Goal: Information Seeking & Learning: Compare options

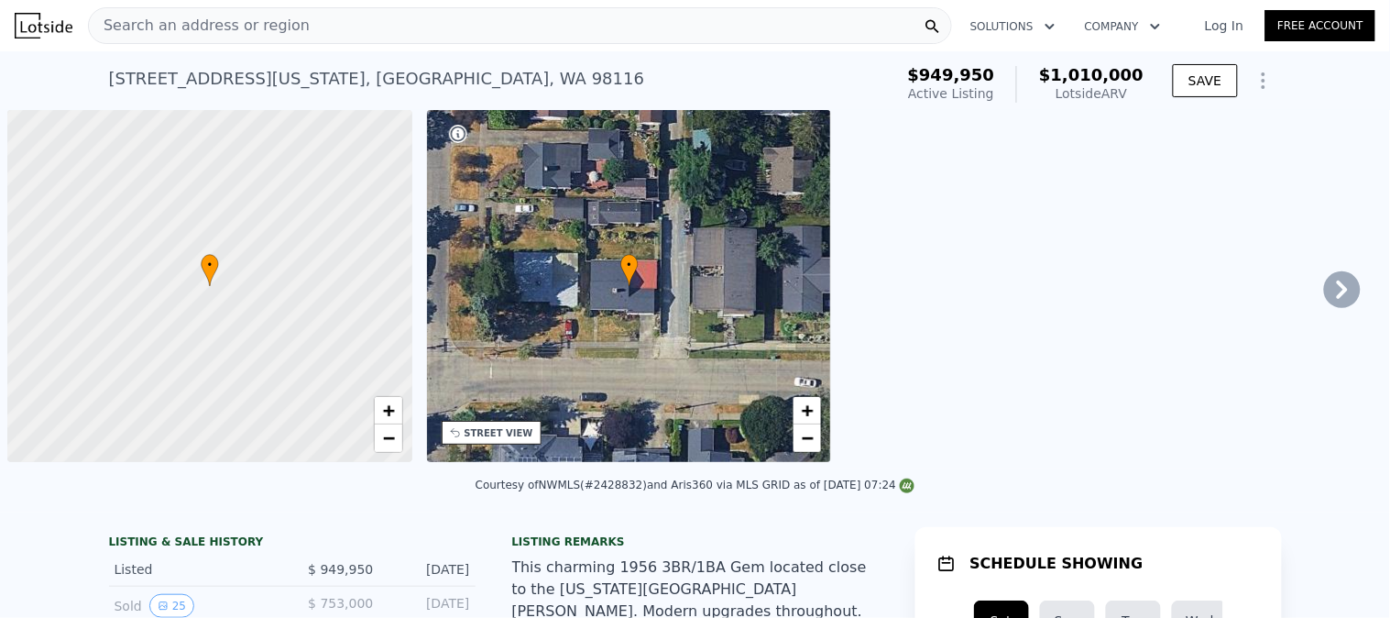
scroll to position [0, 6]
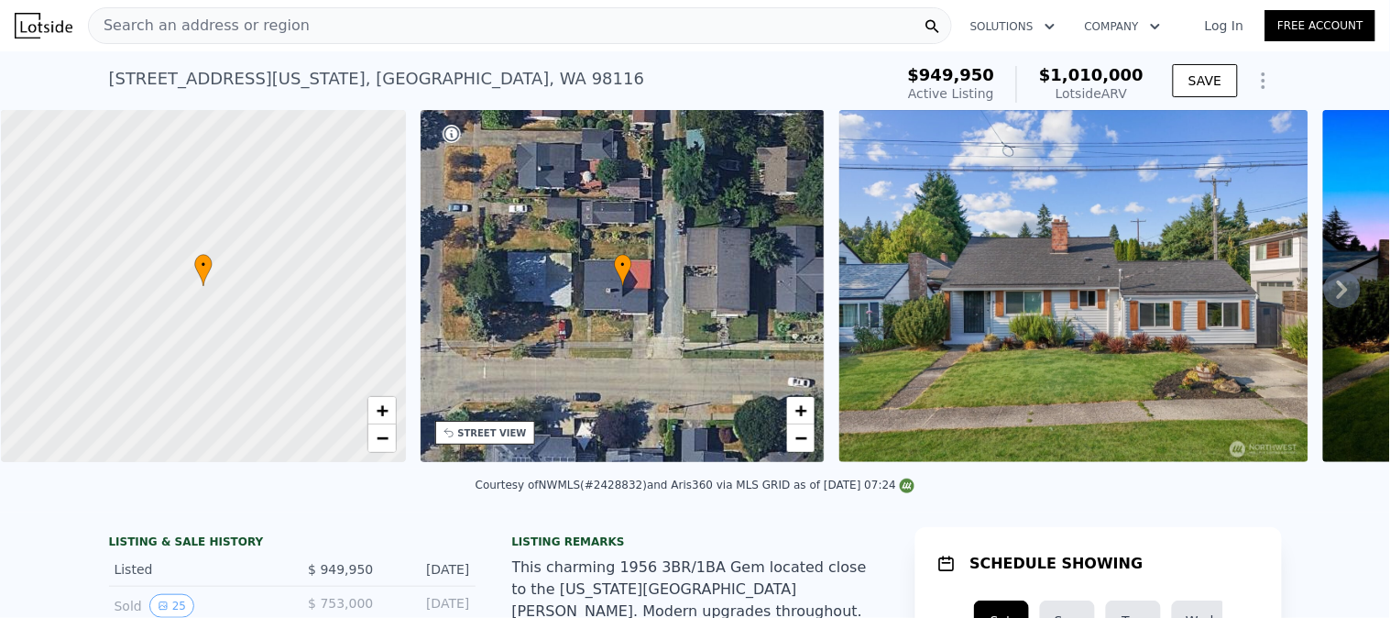
click at [367, 28] on div "Search an address or region" at bounding box center [520, 25] width 864 height 37
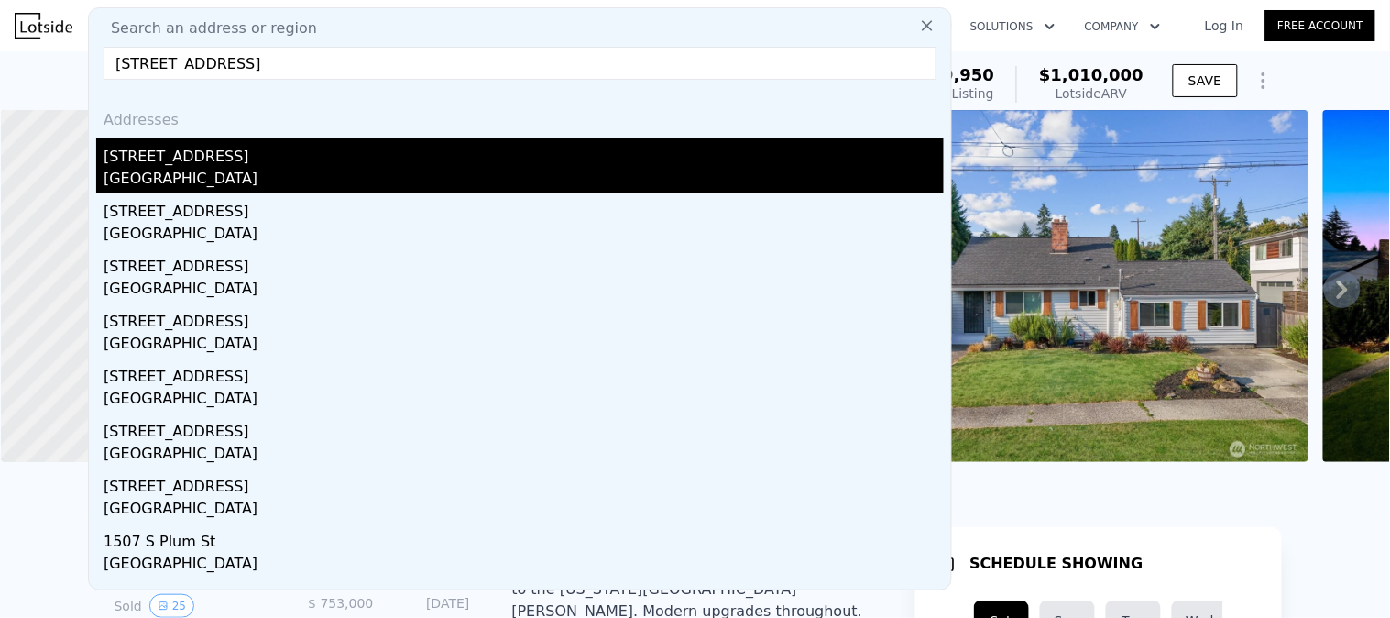
type input "[STREET_ADDRESS]"
click at [227, 152] on div "[STREET_ADDRESS]" at bounding box center [524, 152] width 840 height 29
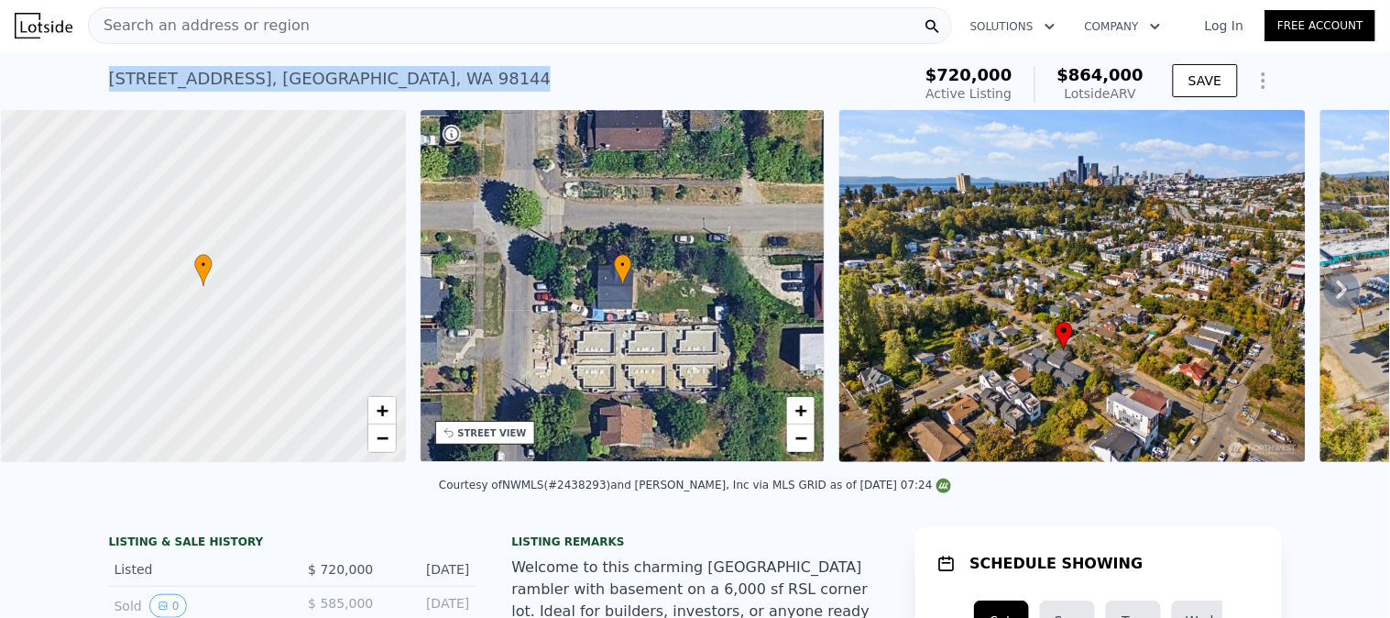
drag, startPoint x: 362, startPoint y: 83, endPoint x: 102, endPoint y: 88, distance: 260.3
click at [109, 88] on div "1901 S Plum St , Seattle , WA 98144 Active at $720k (~ARV $864k )" at bounding box center [506, 84] width 795 height 51
copy div "1901 S Plum St , Seattle , WA 98144"
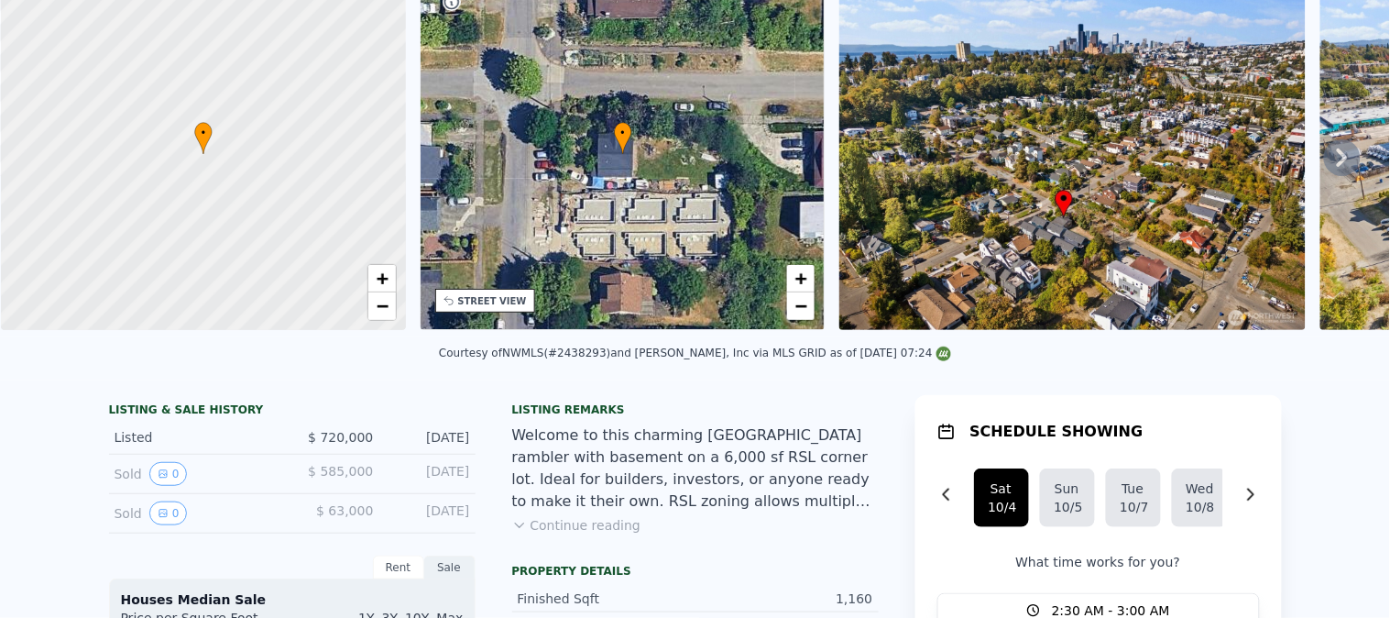
scroll to position [5, 0]
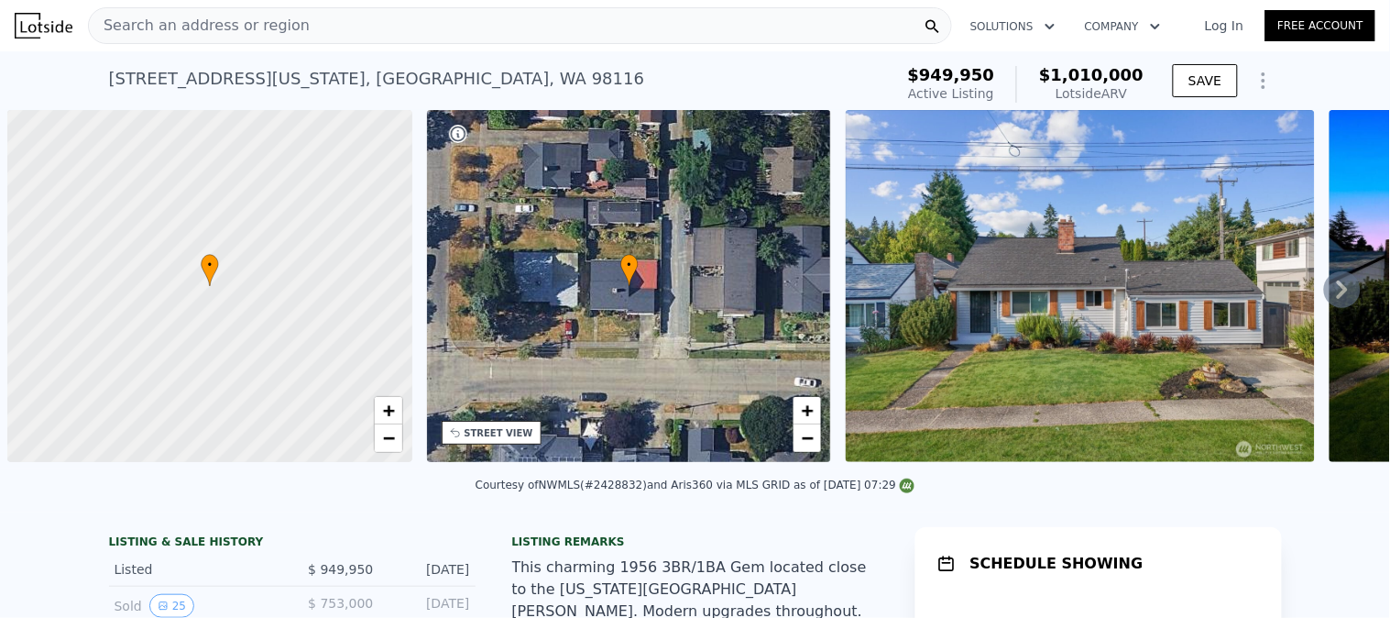
scroll to position [0, 6]
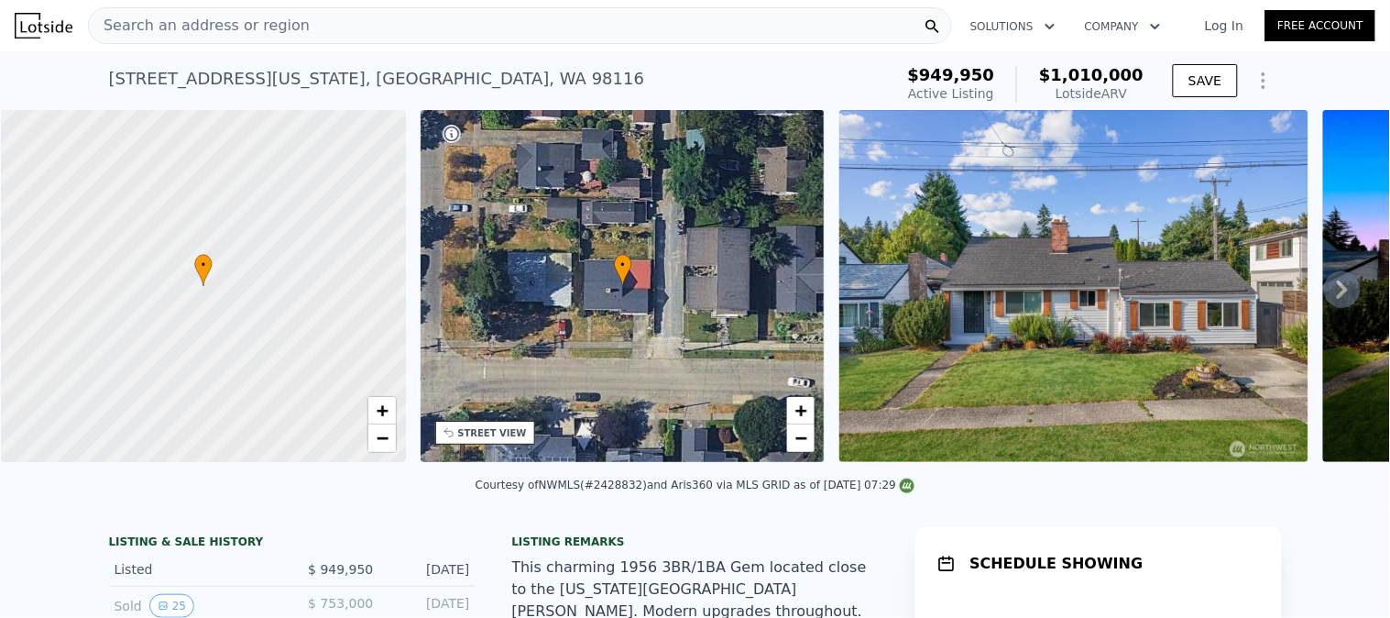
click at [309, 31] on div "Search an address or region" at bounding box center [520, 25] width 864 height 37
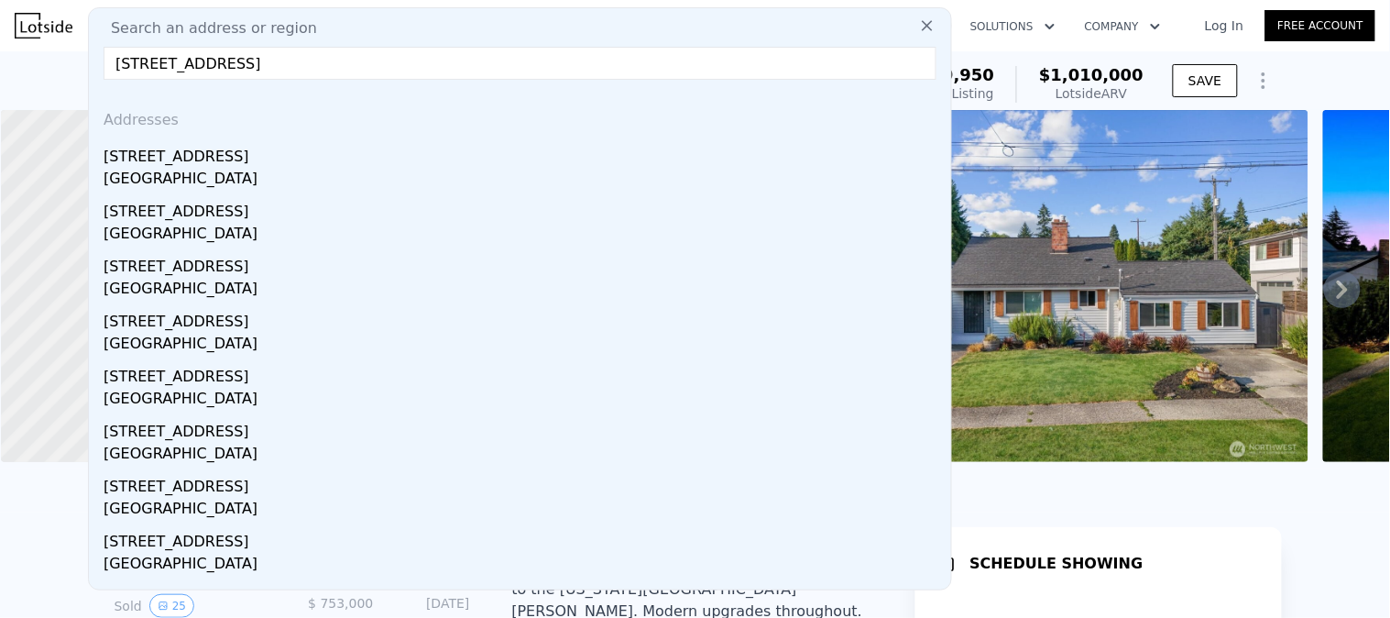
type input "4817 42nd Ave SW, Seattle, WA 98116"
click at [218, 180] on div "Seattle, WA 98116" at bounding box center [524, 181] width 840 height 26
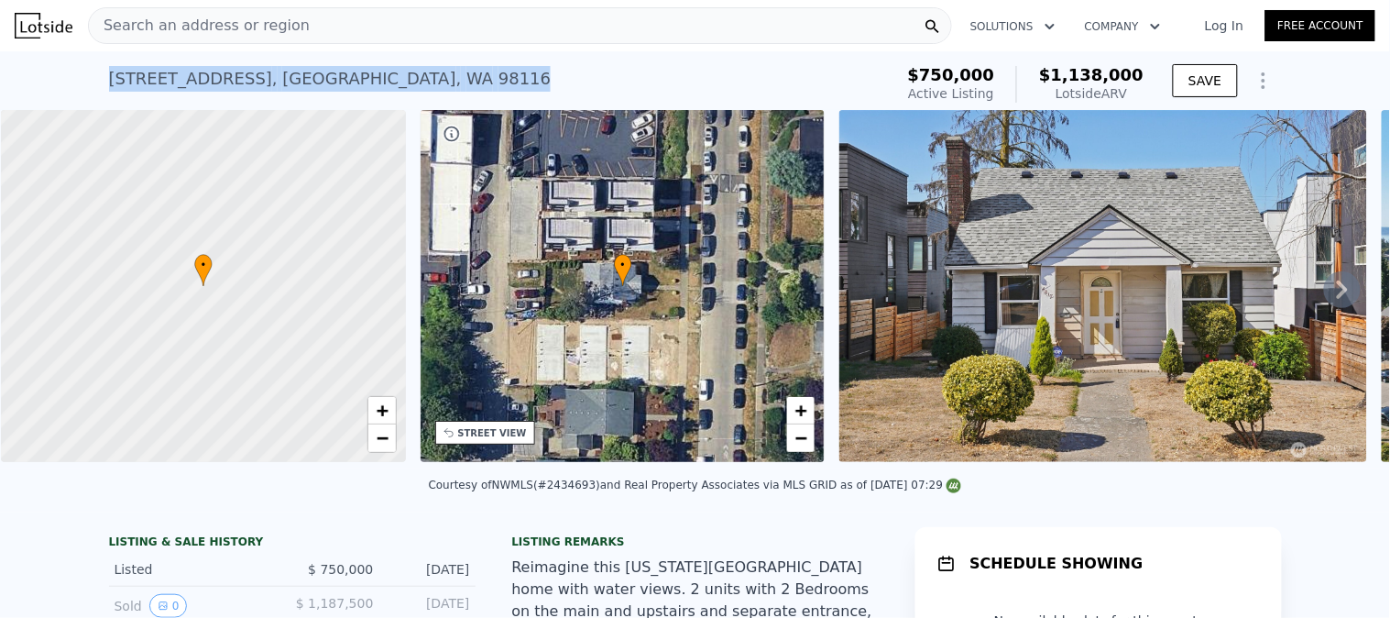
drag, startPoint x: 385, startPoint y: 79, endPoint x: 62, endPoint y: 96, distance: 323.0
click at [62, 96] on div "4817 42nd Ave SW , Seattle , WA 98116 Active at $750k (~ARV $1.138m ) $750,000 …" at bounding box center [695, 80] width 1390 height 59
copy div "4817 42nd Ave SW , Seattle , WA 98116"
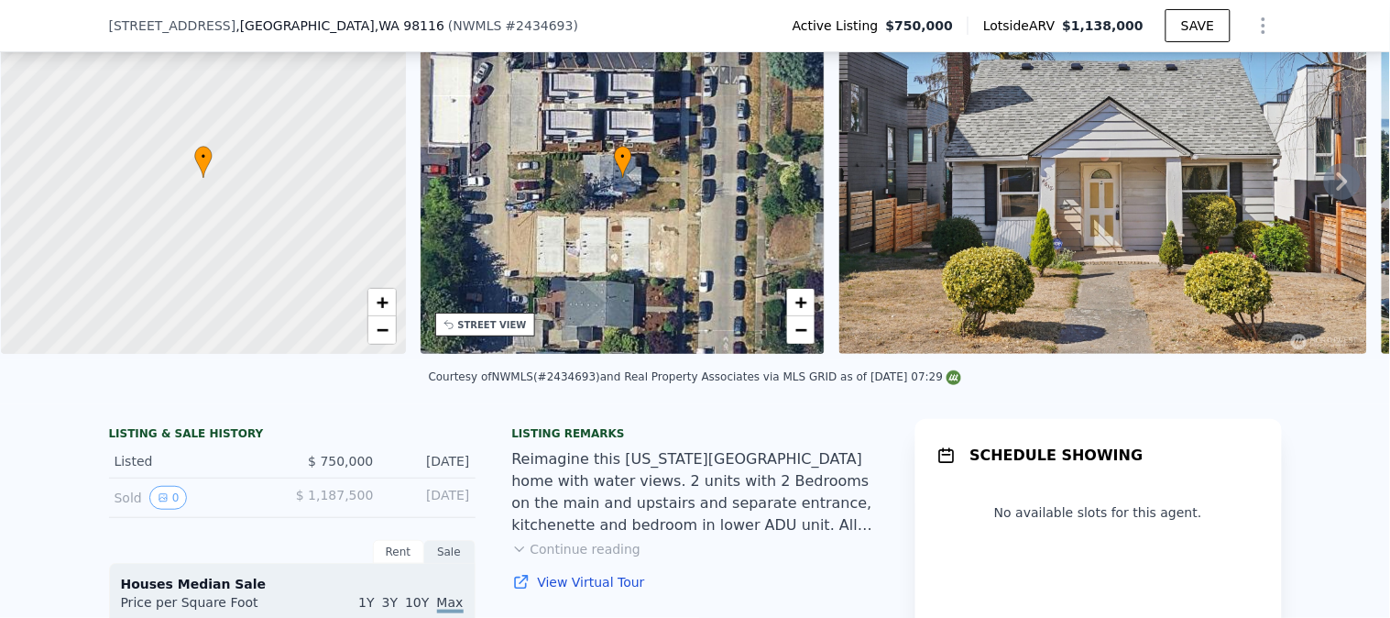
scroll to position [299, 0]
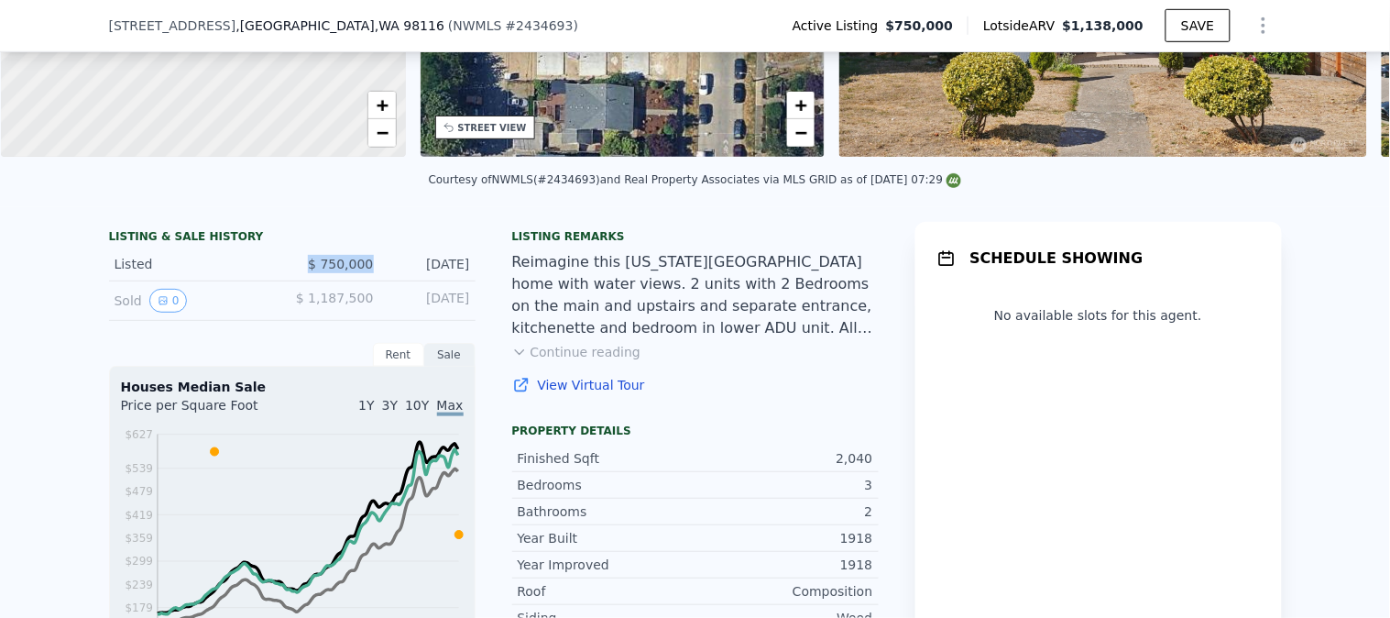
drag, startPoint x: 368, startPoint y: 275, endPoint x: 232, endPoint y: 277, distance: 136.5
click at [238, 277] on div "Listed $ 750,000 Sep 19, 2025" at bounding box center [292, 264] width 367 height 34
copy div "$ 750,000"
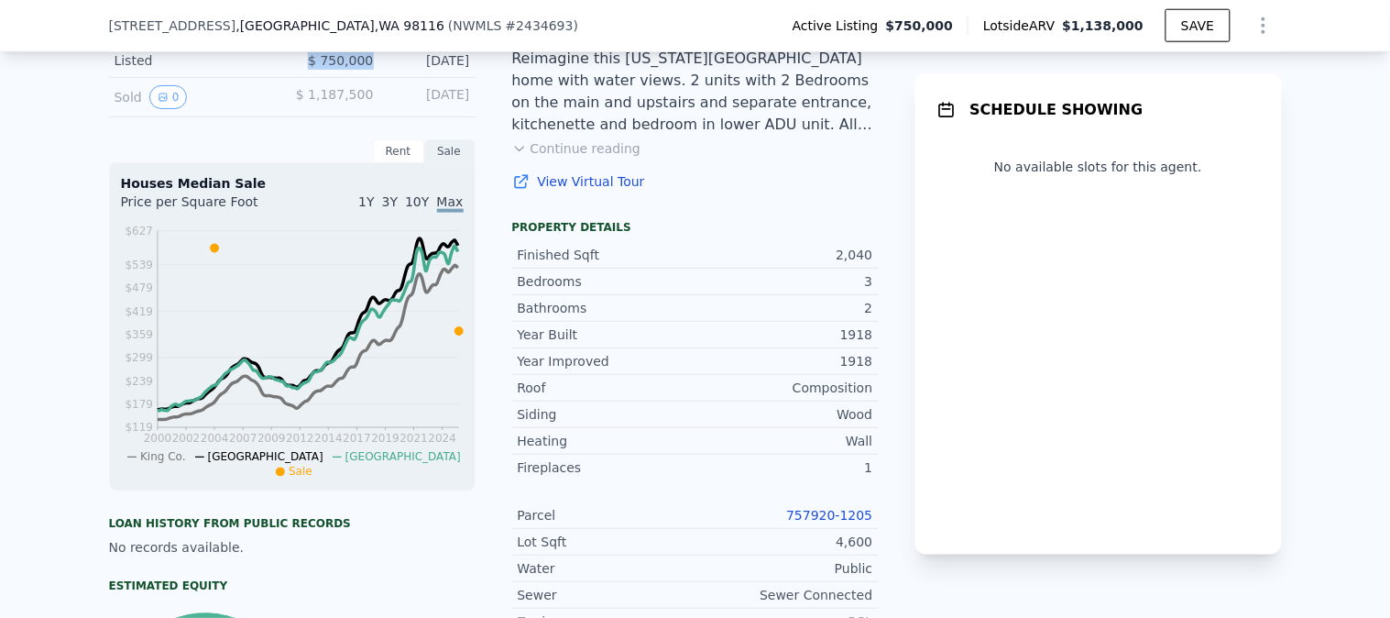
scroll to position [706, 0]
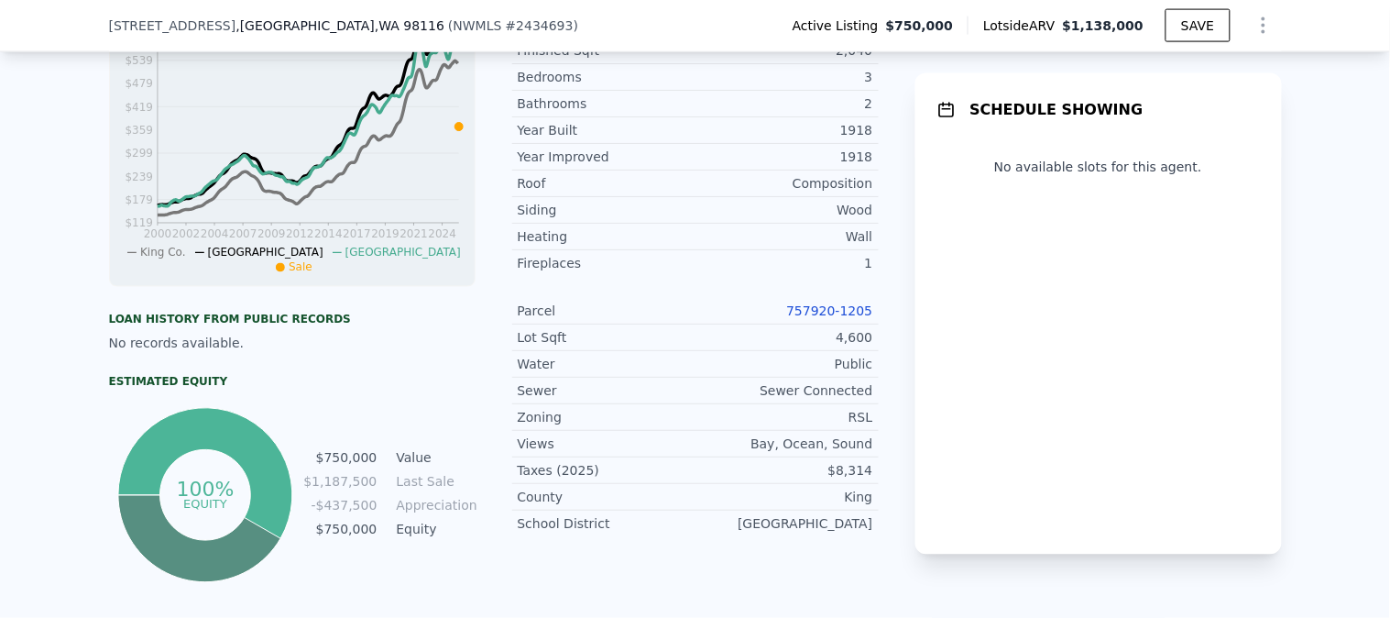
click at [829, 318] on link "757920-1205" at bounding box center [829, 310] width 86 height 15
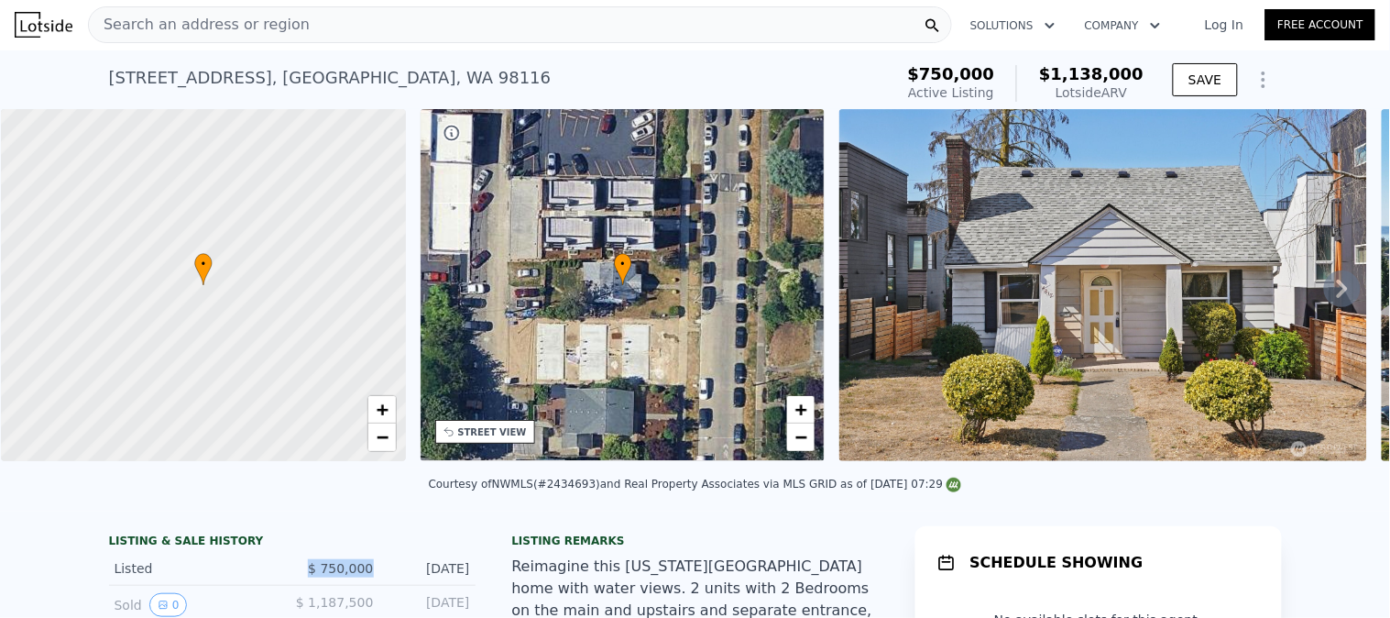
scroll to position [0, 0]
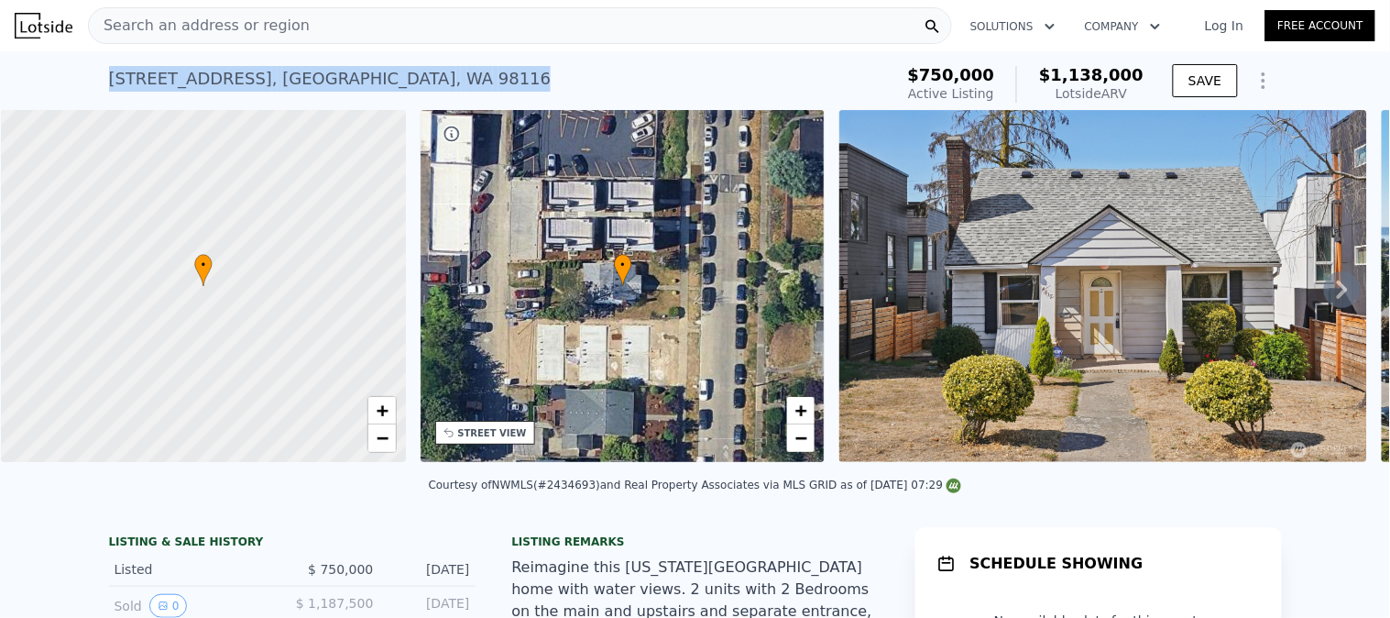
drag, startPoint x: 383, startPoint y: 82, endPoint x: 29, endPoint y: 104, distance: 354.4
click at [31, 104] on div "4817 42nd Ave SW , Seattle , WA 98116 Active at $750k (~ARV $1.138m ) $750,000 …" at bounding box center [695, 80] width 1390 height 59
copy div "4817 42nd Ave SW , Seattle , WA 98116"
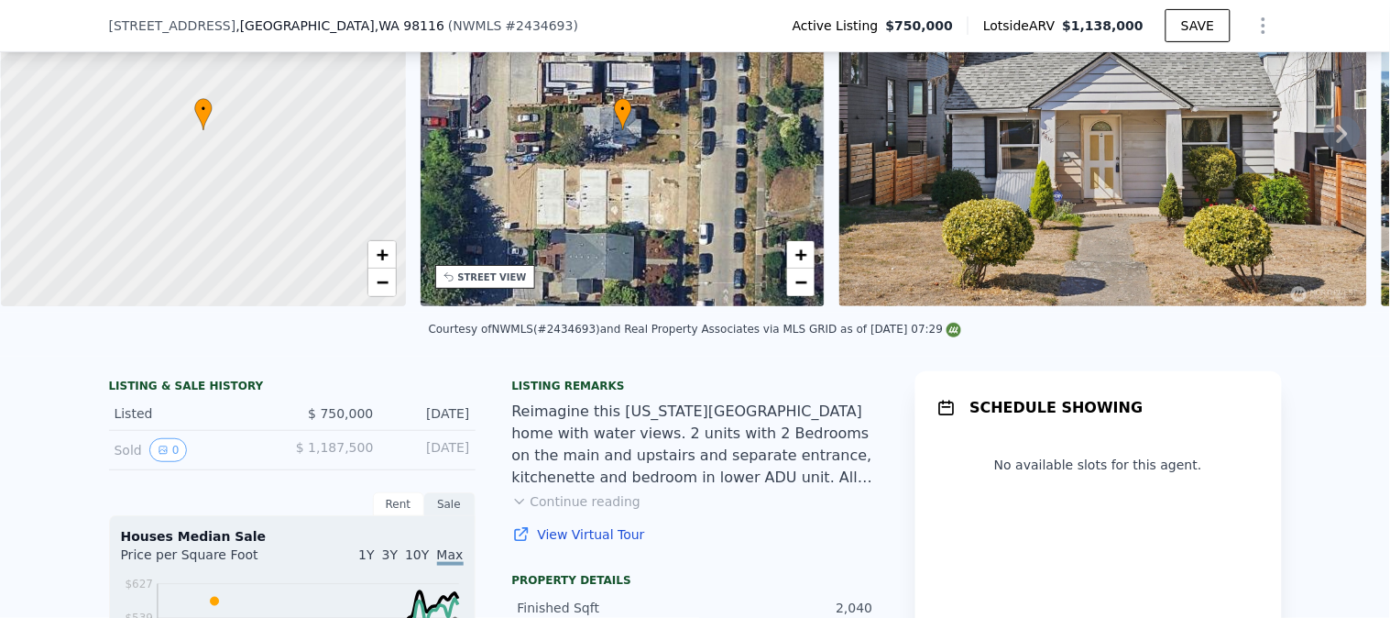
scroll to position [459, 0]
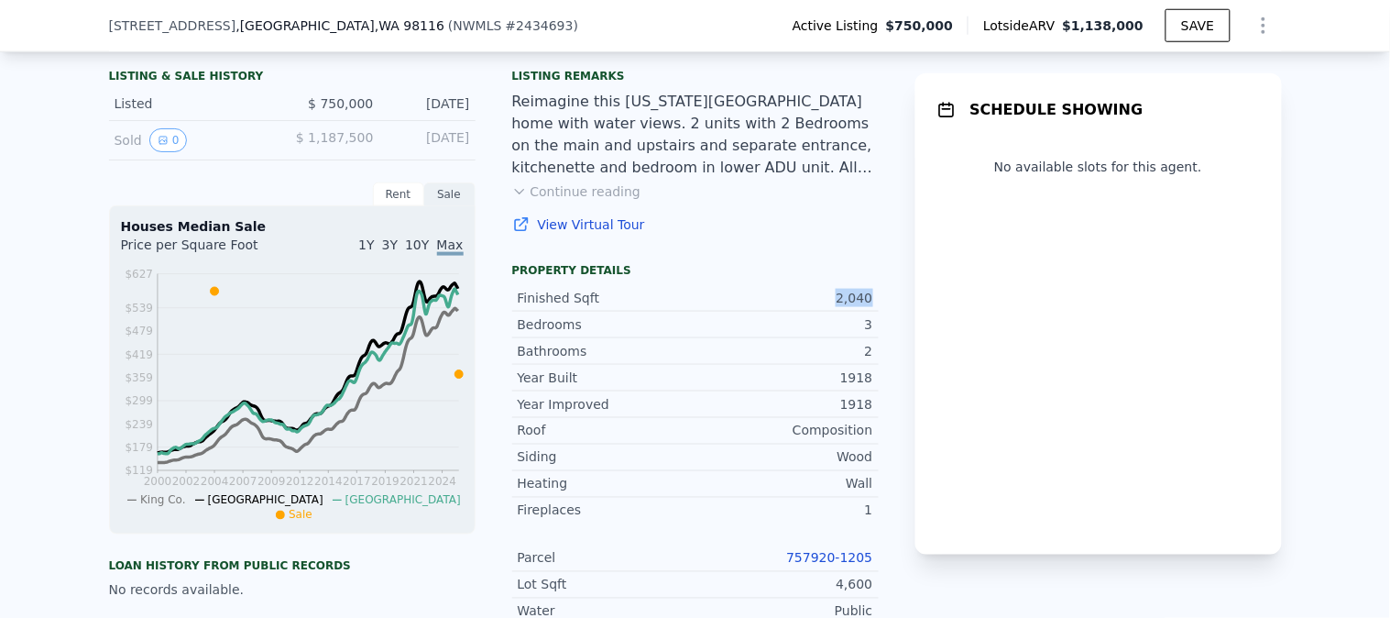
drag, startPoint x: 798, startPoint y: 313, endPoint x: 876, endPoint y: 315, distance: 77.9
click at [876, 315] on div "LISTING & SALE HISTORY Listed $ 750,000 Sep 19, 2025 Sold 0 $ 1,187,500 Dec 8, …" at bounding box center [695, 447] width 1173 height 772
copy div "2,040"
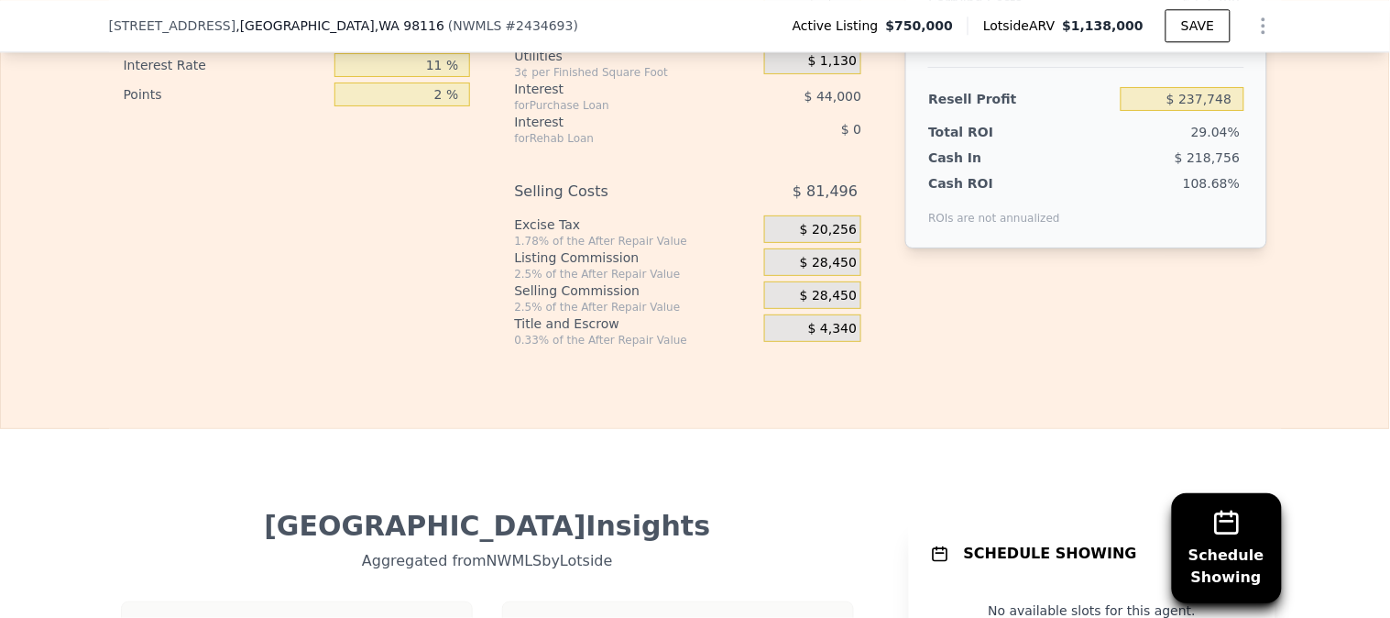
scroll to position [3004, 0]
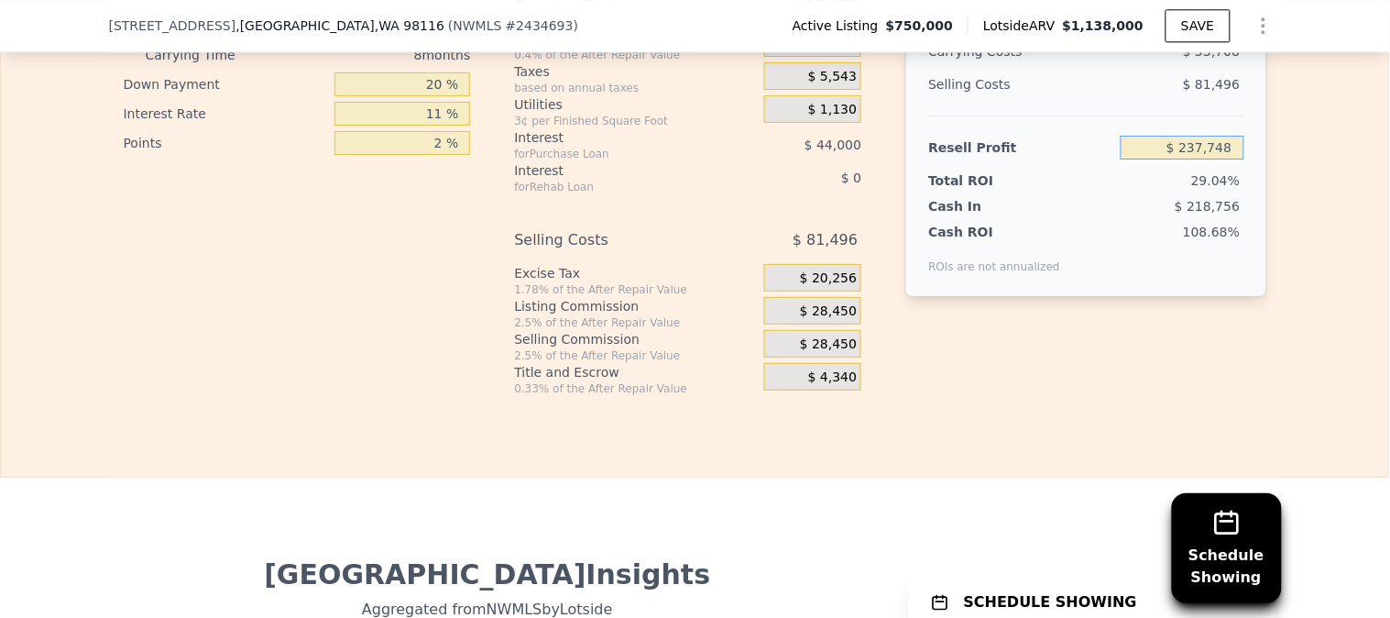
drag, startPoint x: 1157, startPoint y: 177, endPoint x: 1298, endPoint y: 178, distance: 140.2
click at [1298, 178] on div "Edit the assumptions in yellow boxes. Input profit to calculate an offer price.…" at bounding box center [695, 55] width 1388 height 682
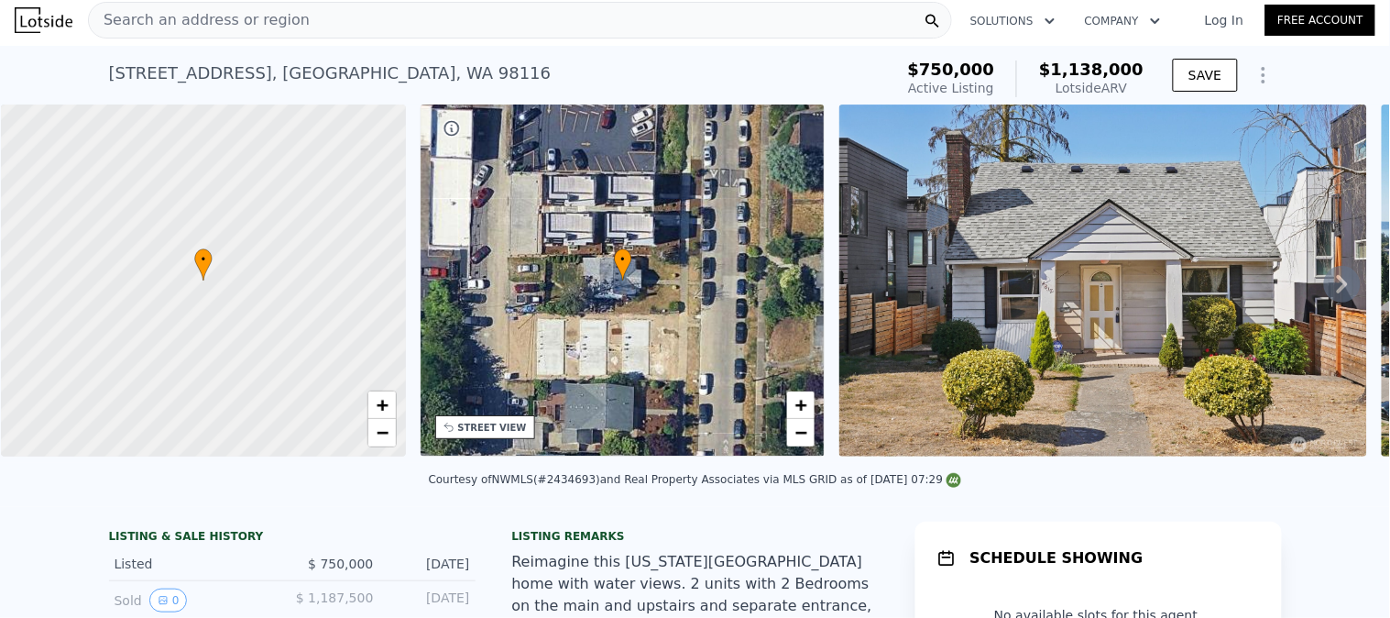
scroll to position [0, 0]
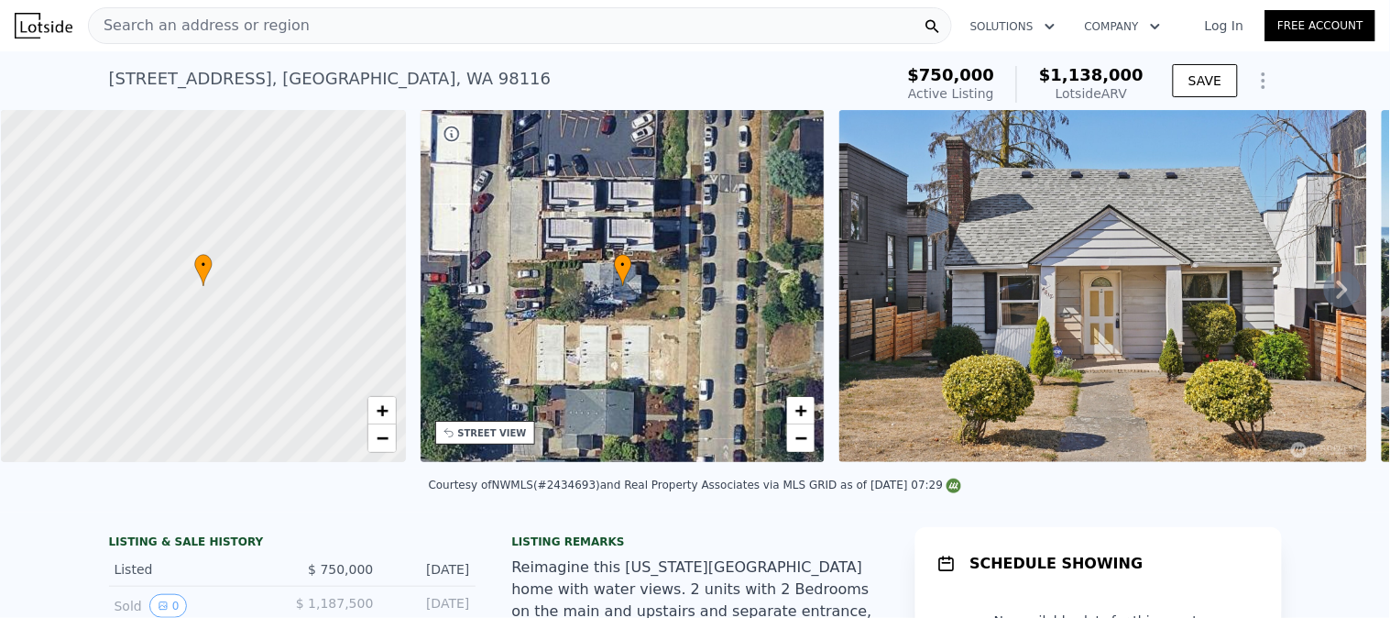
click at [350, 29] on div "Search an address or region" at bounding box center [520, 25] width 864 height 37
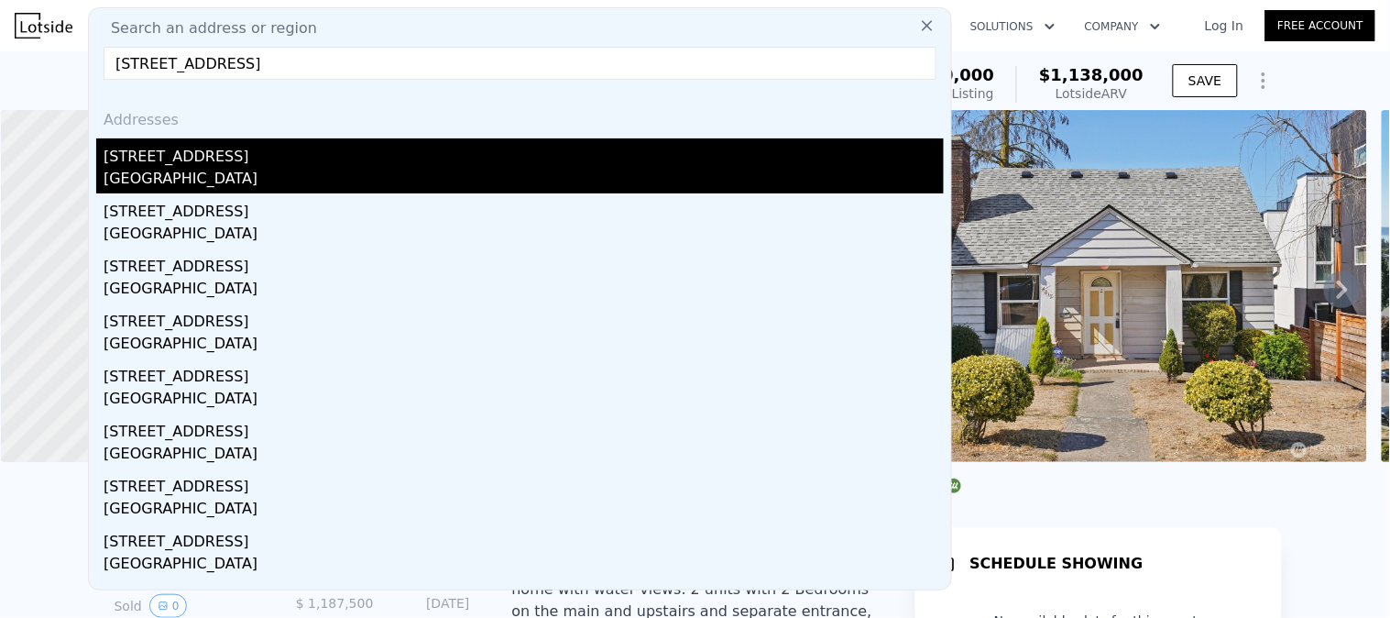
type input "1124 NE 147th St, Shoreline, WA 98155"
click at [229, 161] on div "1124 NE 147th St" at bounding box center [524, 152] width 840 height 29
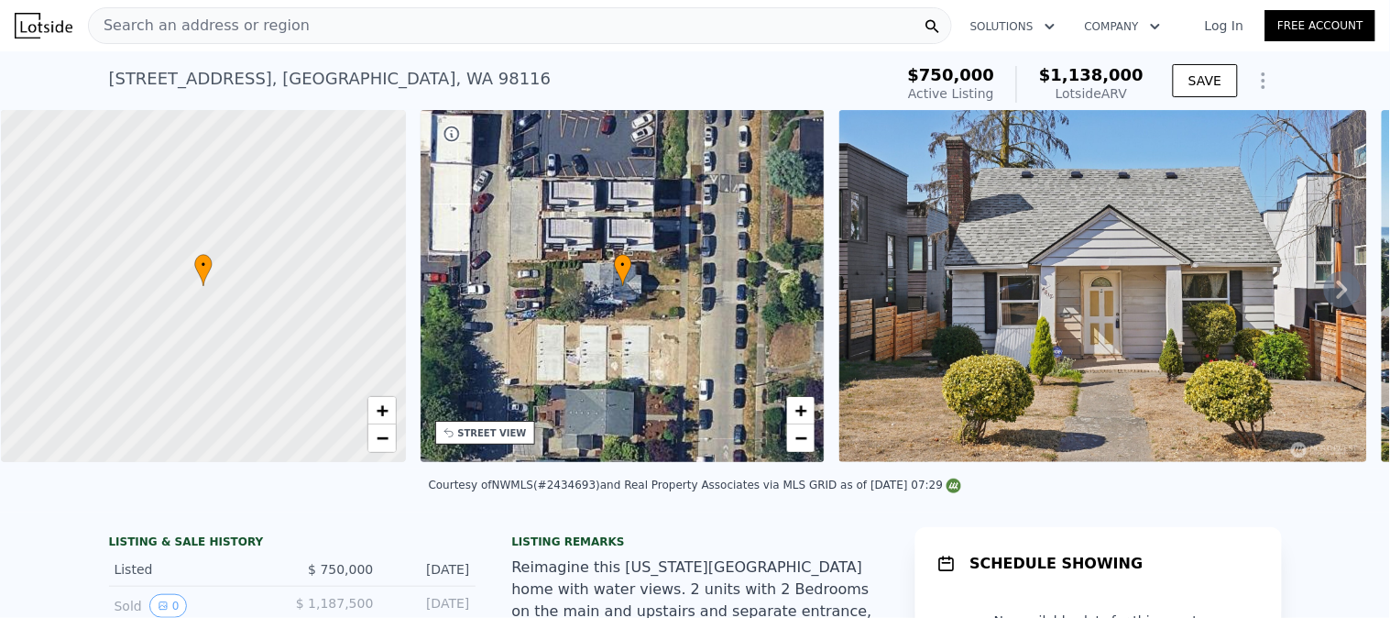
type input "2"
type input "4"
type input "2.25"
type input "1010"
type input "1850"
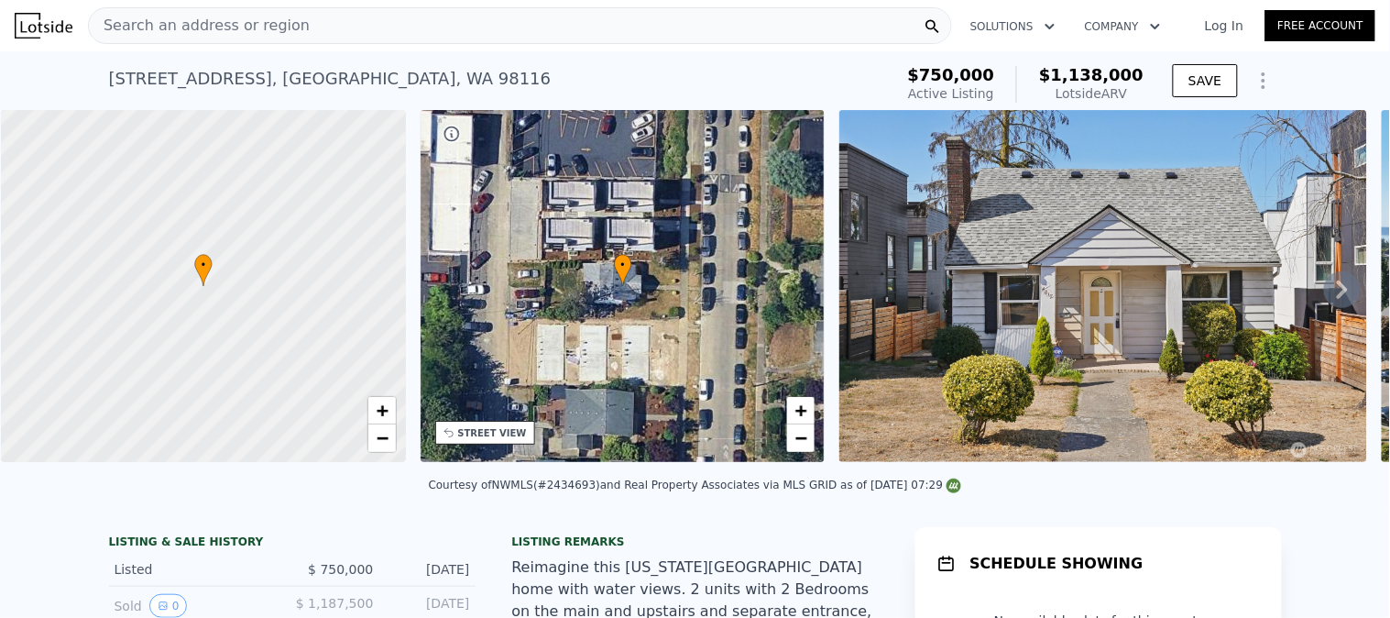
type input "6600"
type input "10178"
type input "$ 862,000"
type input "6"
type input "-$ 31,188"
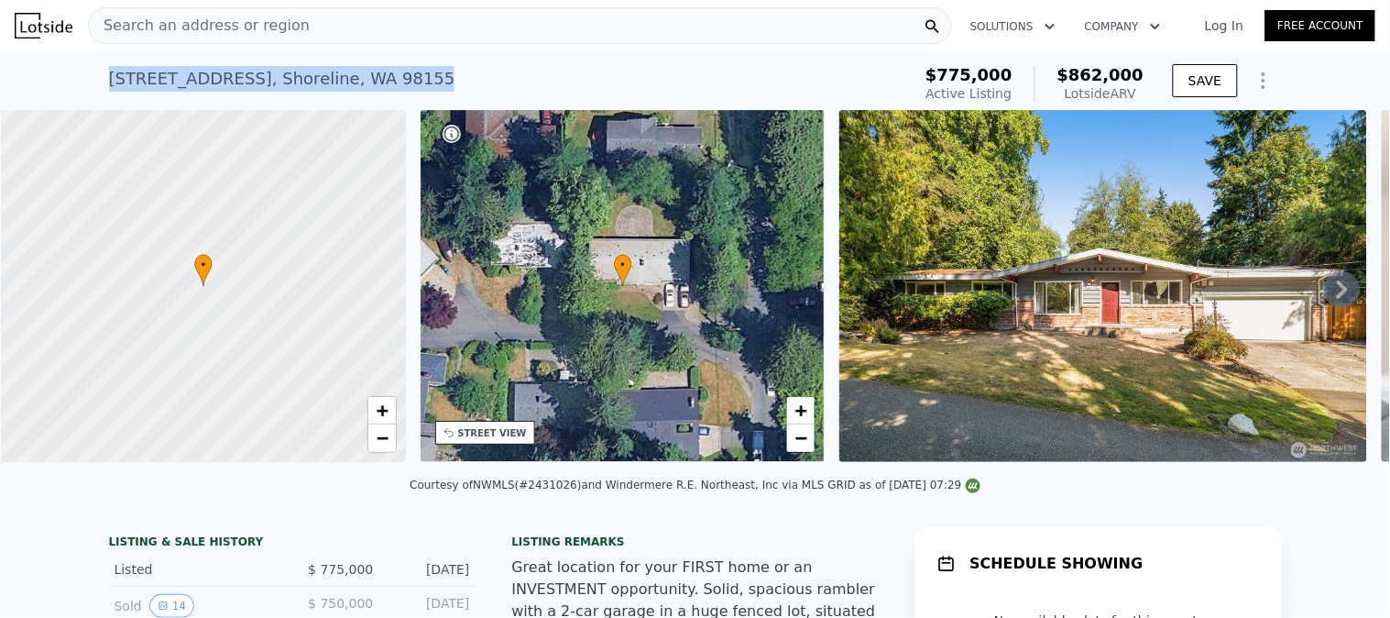
drag, startPoint x: 337, startPoint y: 77, endPoint x: 64, endPoint y: 88, distance: 273.3
click at [70, 88] on div "1124 NE 147th St , Shoreline , WA 98155 Active at $775k (~ARV $862k ) $775,000 …" at bounding box center [695, 80] width 1390 height 59
copy div "1124 NE 147th St , Shoreline , WA 98155"
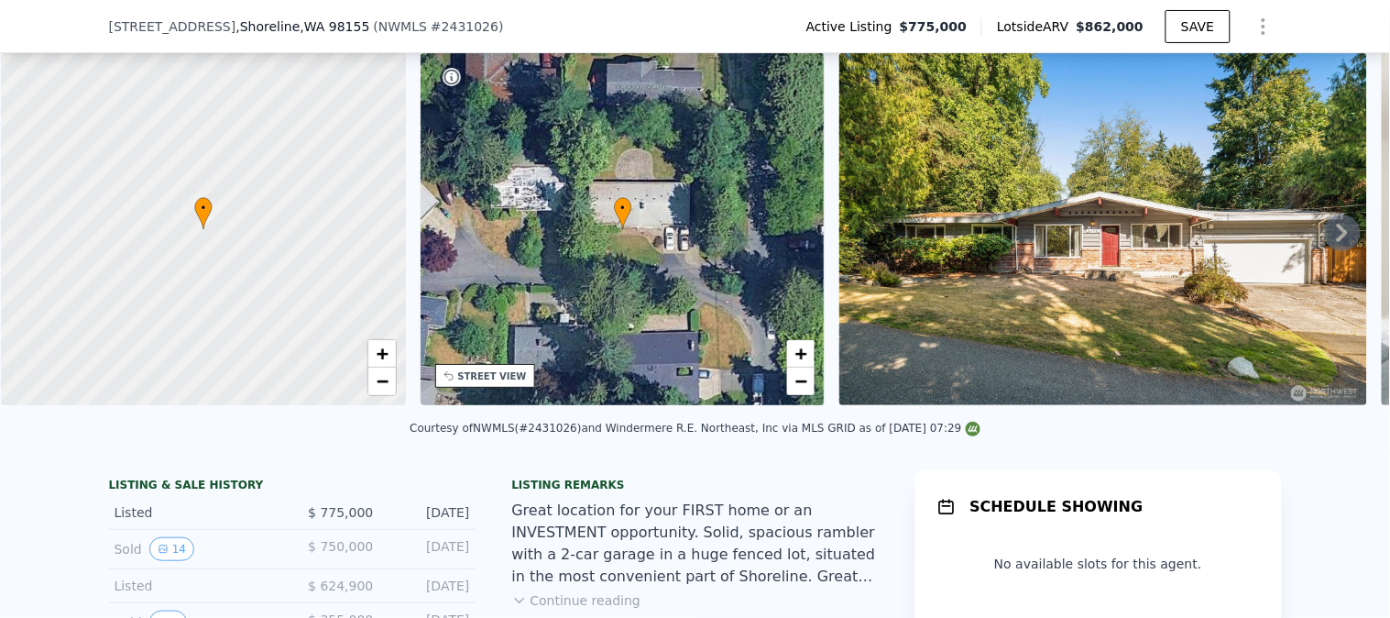
scroll to position [197, 0]
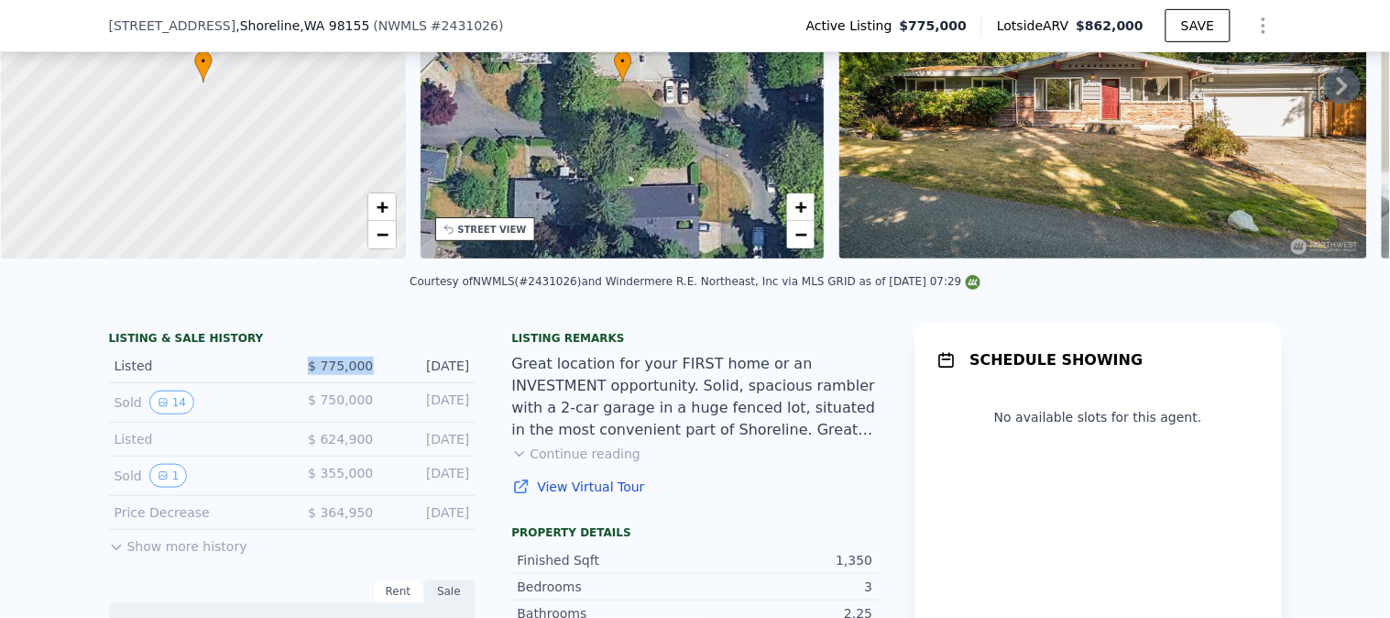
drag, startPoint x: 372, startPoint y: 383, endPoint x: 245, endPoint y: 378, distance: 127.5
click at [250, 378] on div "Listed $ 775,000 Sep 19, 2025" at bounding box center [292, 366] width 367 height 34
copy div "$ 775,000"
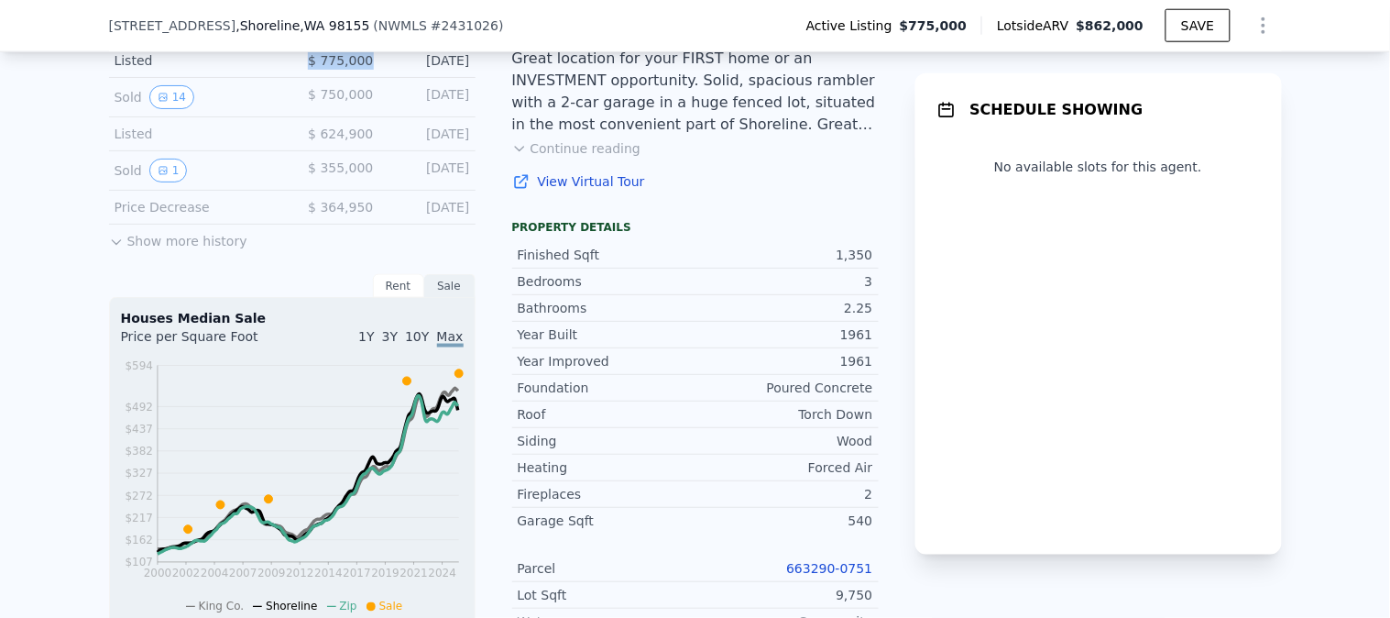
scroll to position [706, 0]
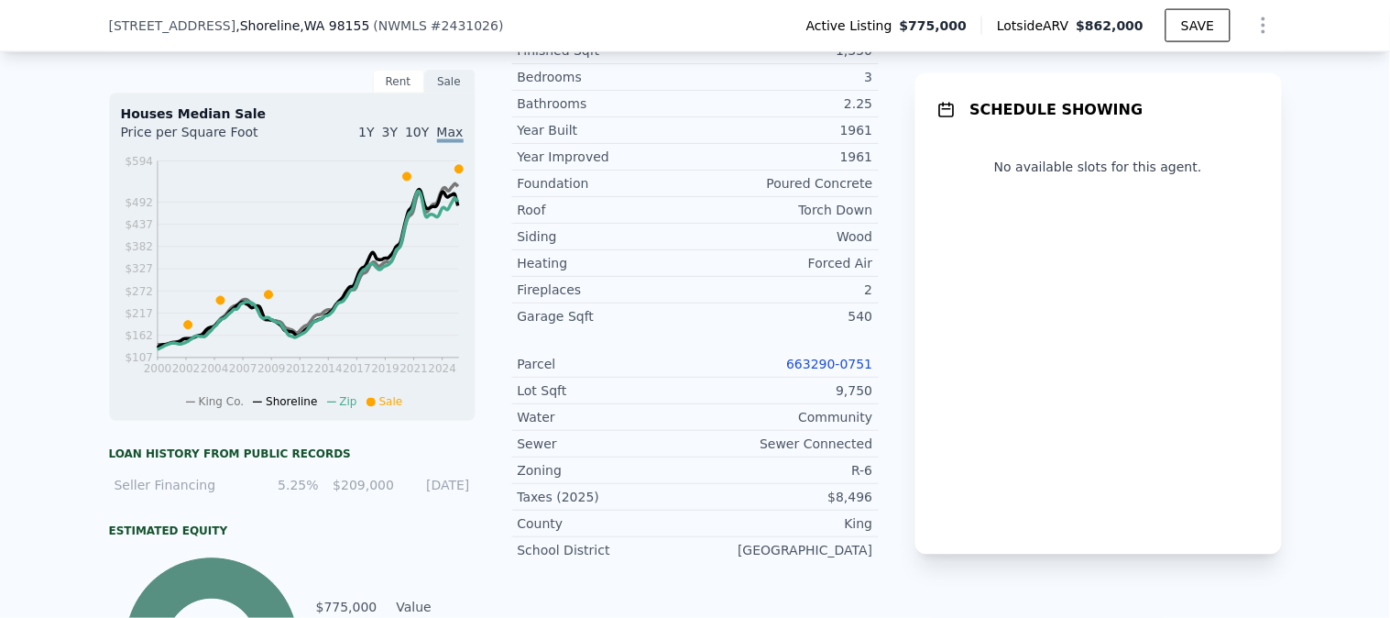
click at [812, 371] on link "663290-0751" at bounding box center [829, 363] width 86 height 15
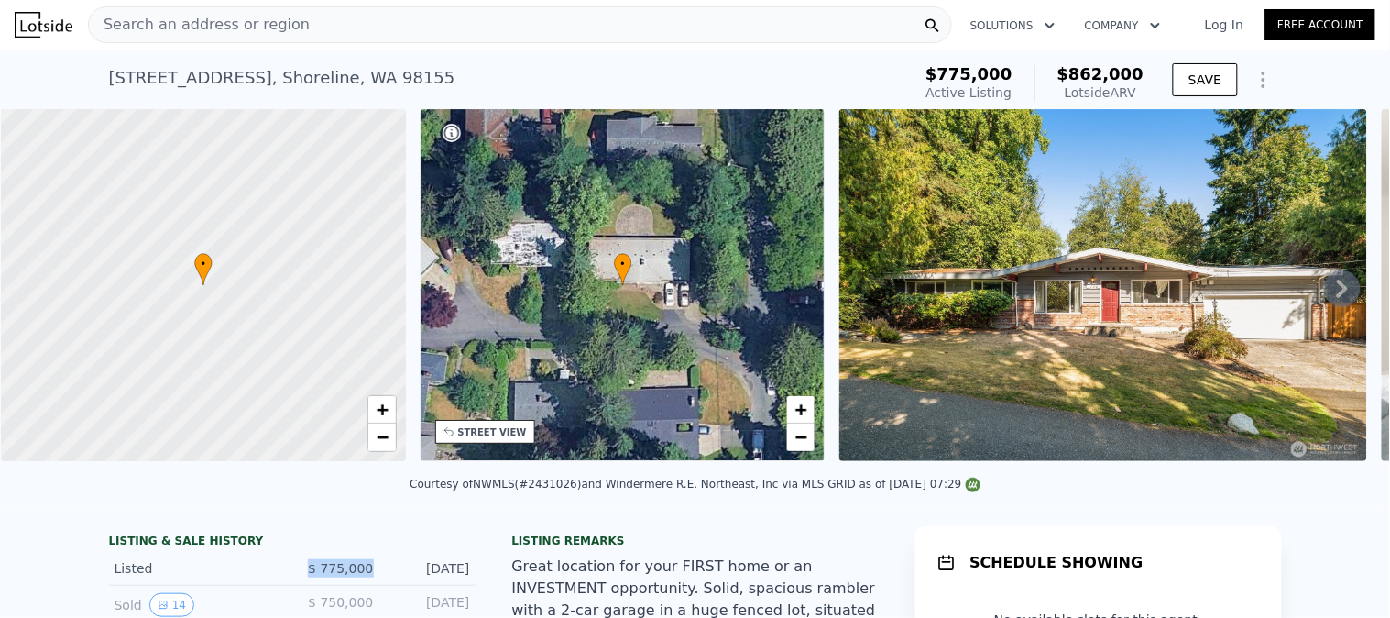
scroll to position [0, 0]
click at [429, 33] on div "Search an address or region" at bounding box center [520, 25] width 864 height 37
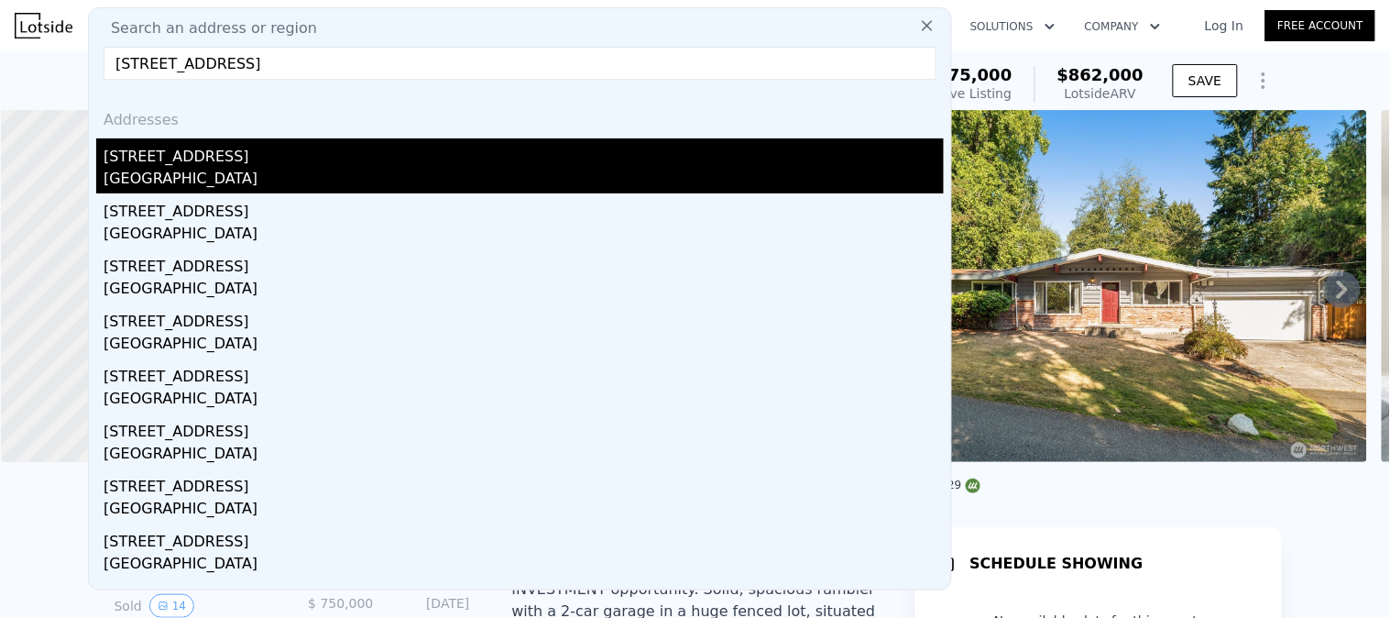
type input "12019 B 25th Ave NE, Seattle, WA 98125"
click at [271, 160] on div "12019 25th Ave NE # B" at bounding box center [524, 152] width 840 height 29
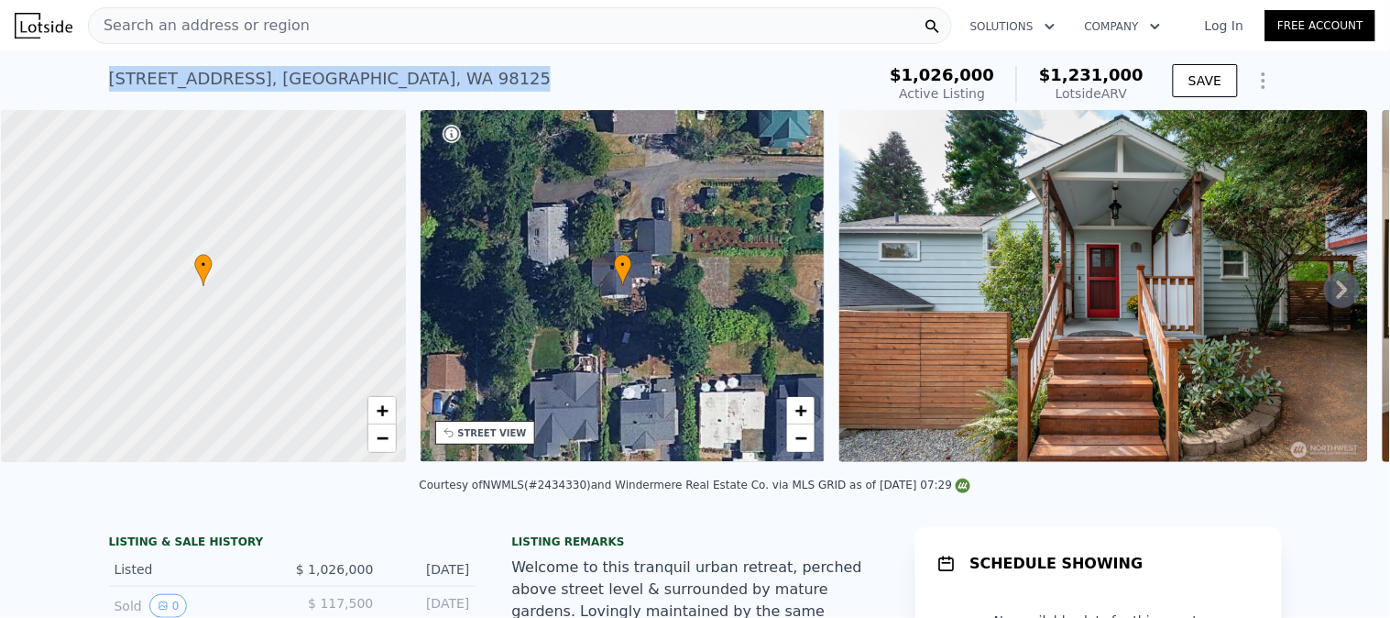
drag, startPoint x: 445, startPoint y: 79, endPoint x: 0, endPoint y: 107, distance: 446.2
click at [0, 104] on div "12019 25th Ave NE # B , Seattle , WA 98125 Active at $1.026m (~ARV $1.231m ) $1…" at bounding box center [695, 80] width 1390 height 59
copy div "12019 25th Ave NE # B , Seattle , WA 98125"
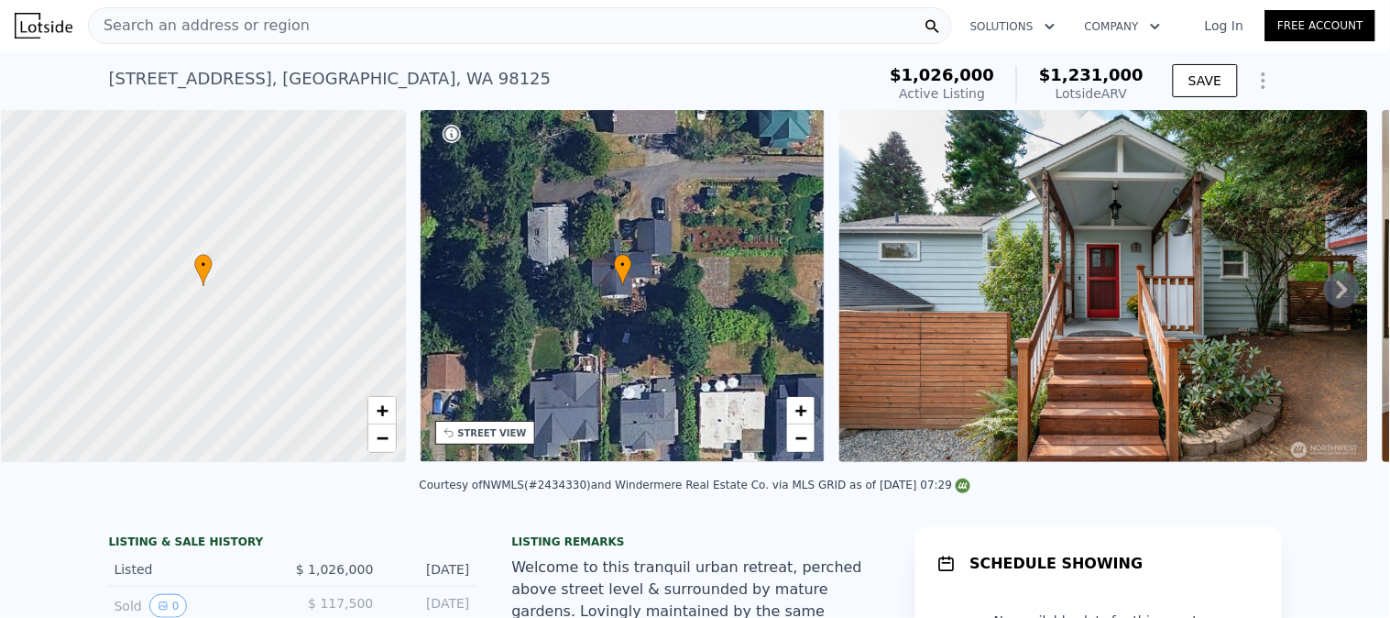
click at [342, 30] on div "Search an address or region" at bounding box center [520, 25] width 864 height 37
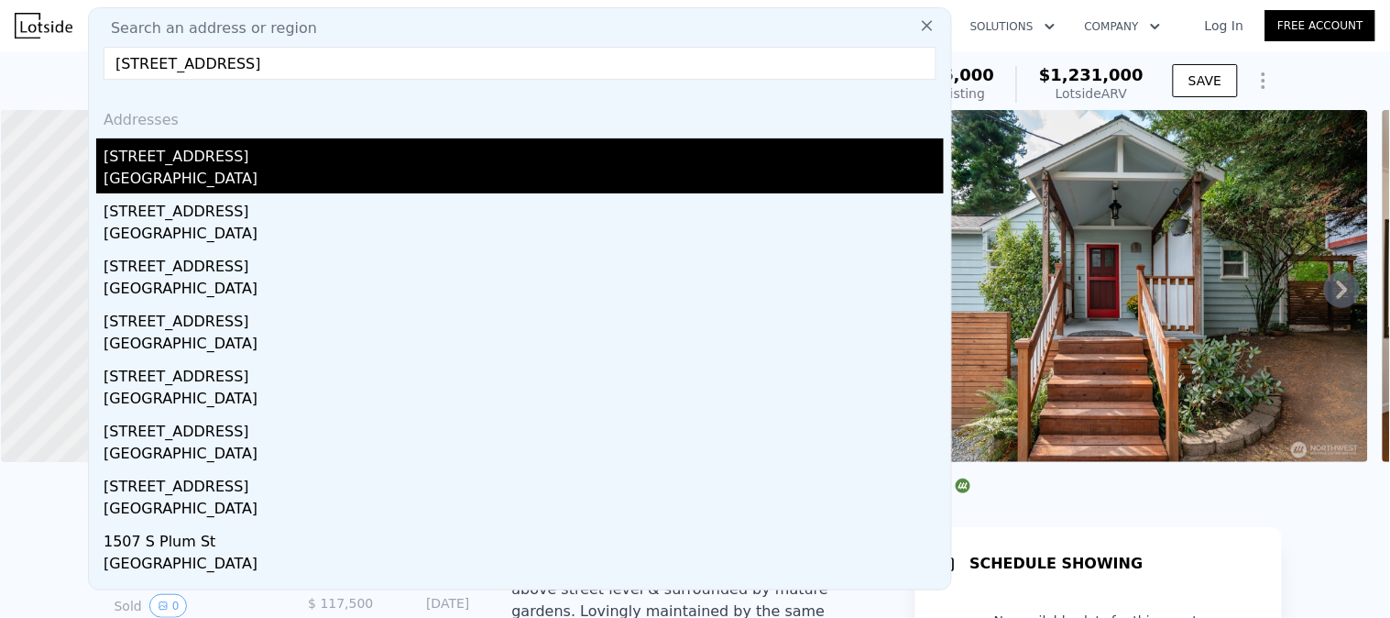
type input "1901 S Plum St, Seattle, WA 98144"
click at [200, 163] on div "1901 S Plum St" at bounding box center [524, 152] width 840 height 29
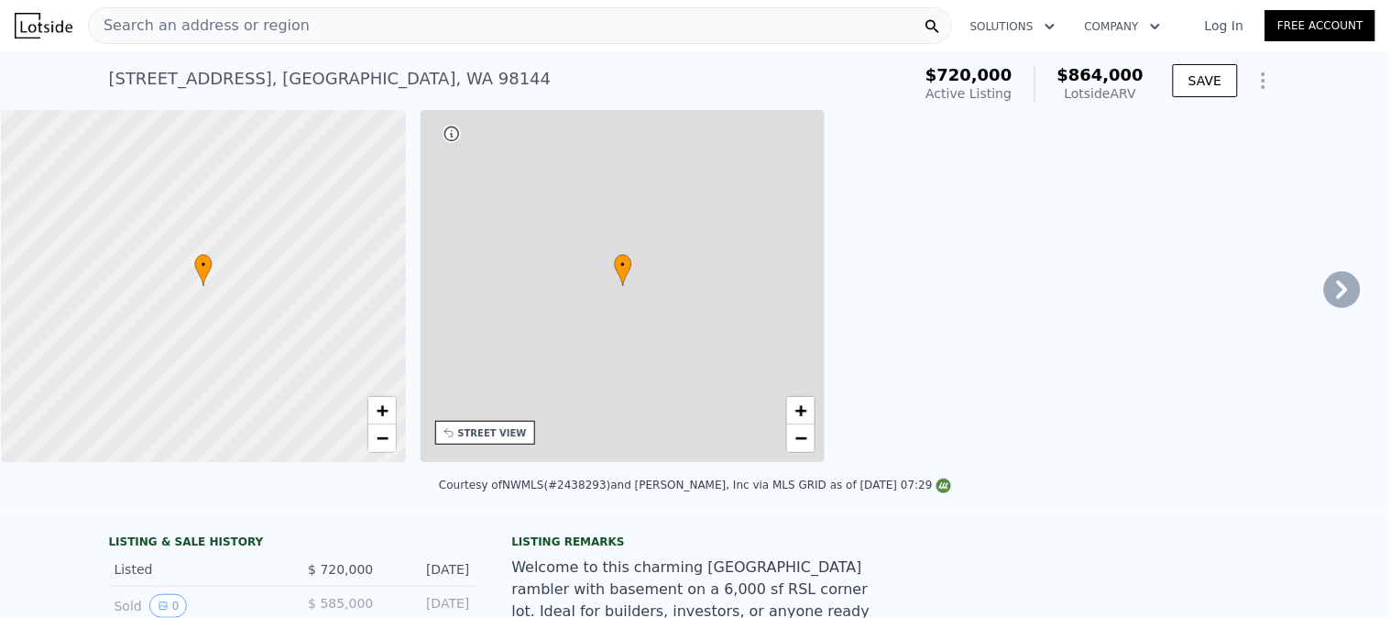
type input "2"
type input "3"
type input "1"
type input "2.25"
type input "870"
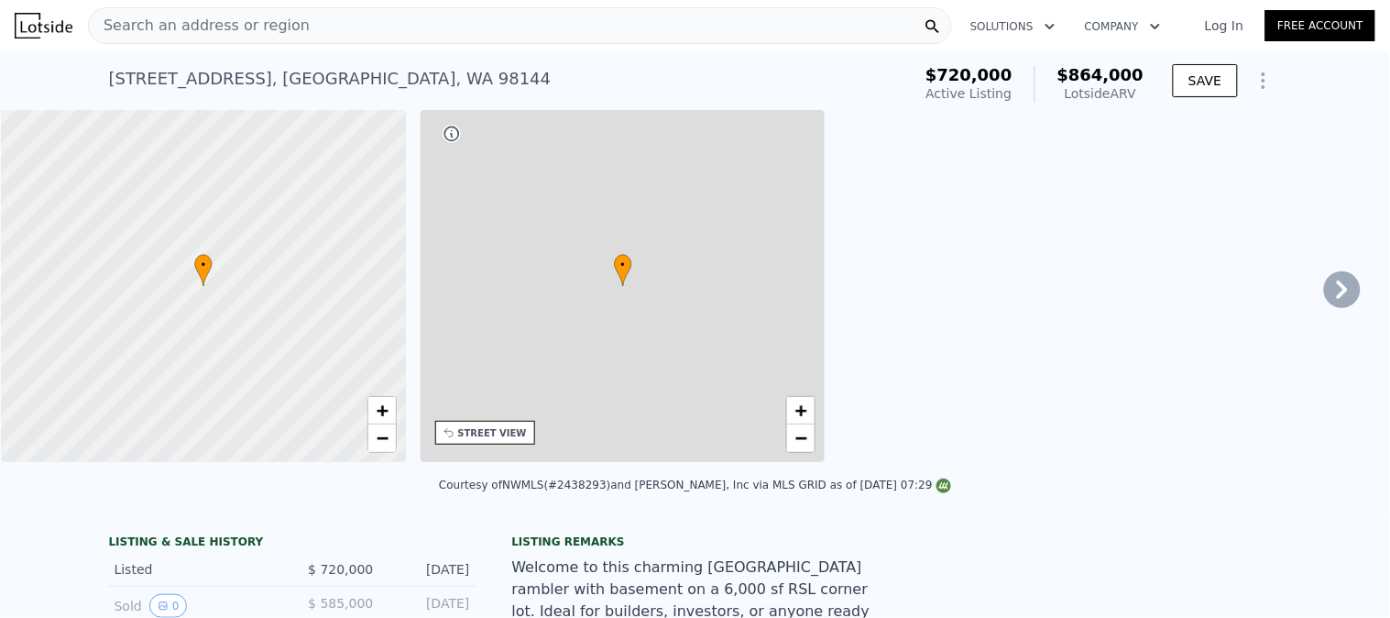
type input "1620"
type input "4000"
type input "7708"
type input "$ 864,000"
type input "6"
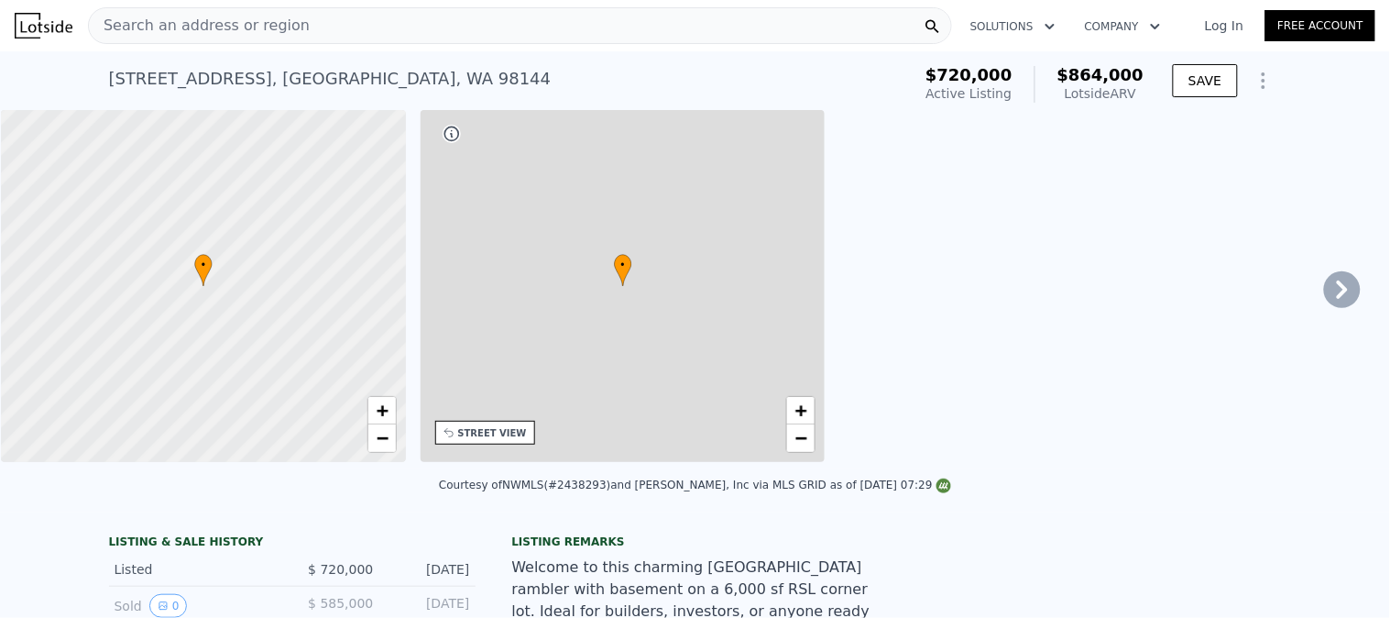
type input "$ 29,952"
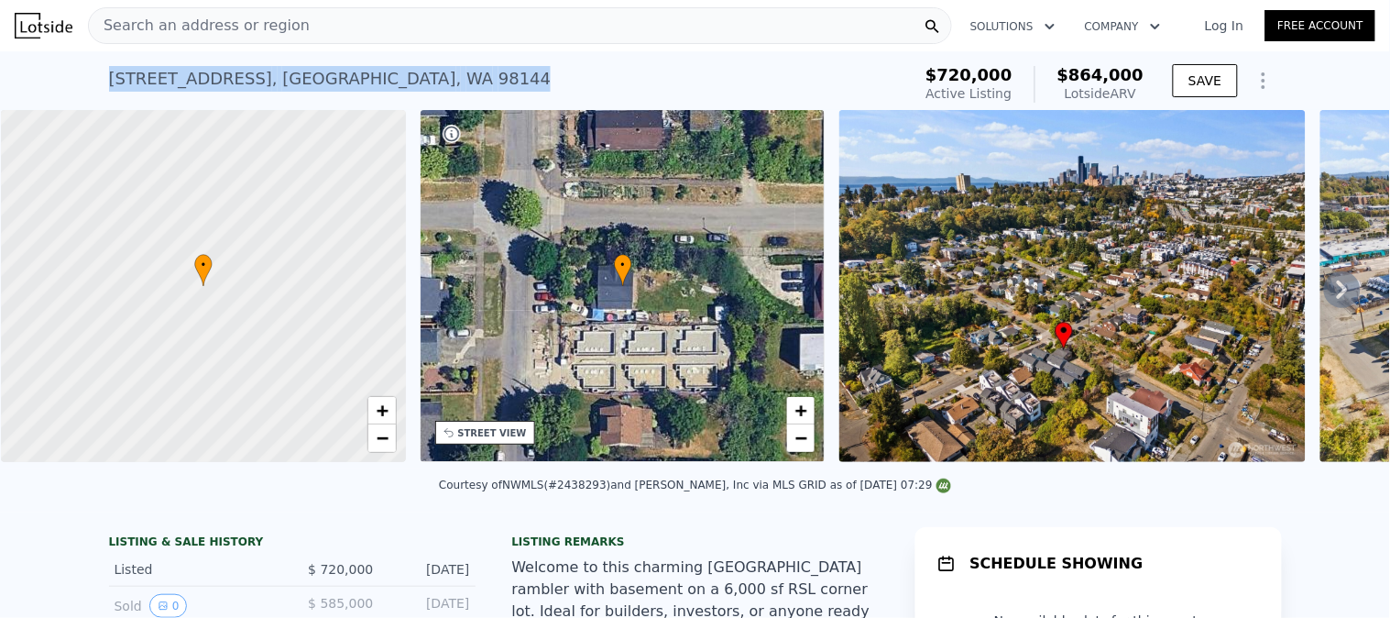
drag, startPoint x: 361, startPoint y: 76, endPoint x: 82, endPoint y: 79, distance: 278.6
click at [82, 79] on div "1901 S Plum St , Seattle , WA 98144 Active at $720k (~ARV $864k ) $720,000 Acti…" at bounding box center [695, 80] width 1390 height 59
copy div "1901 S Plum St , Seattle , WA 98144"
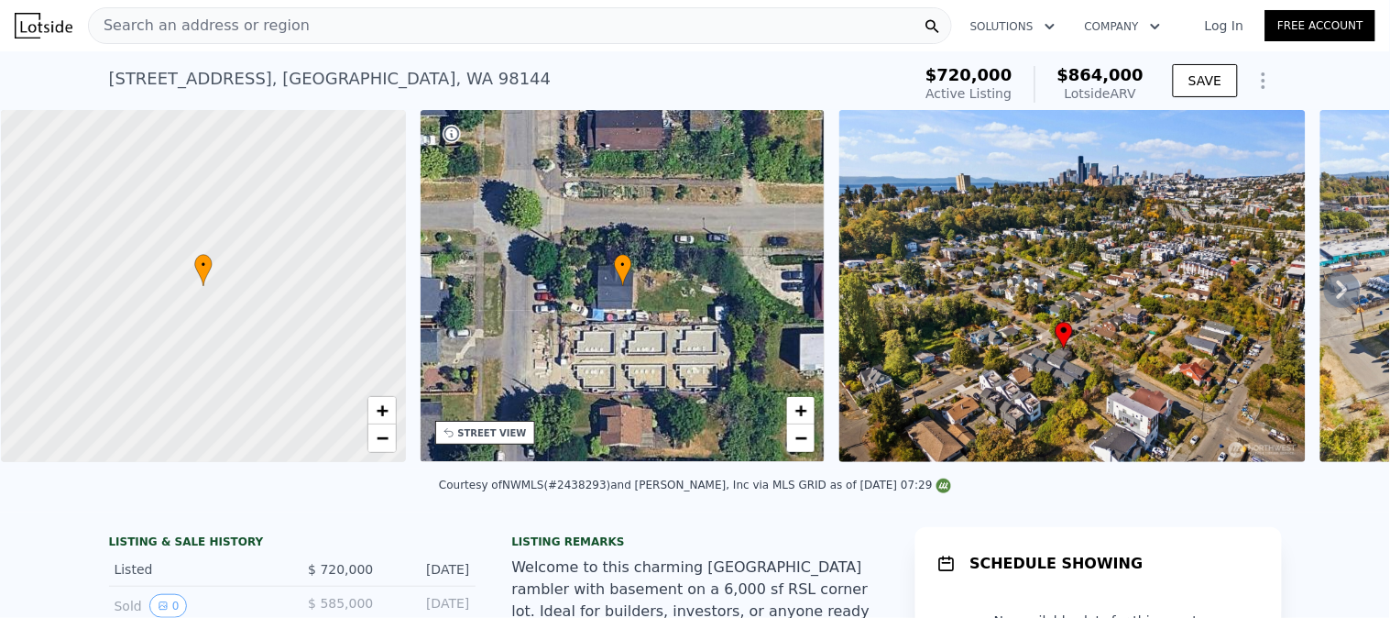
click at [336, 30] on div "Search an address or region" at bounding box center [520, 25] width 864 height 37
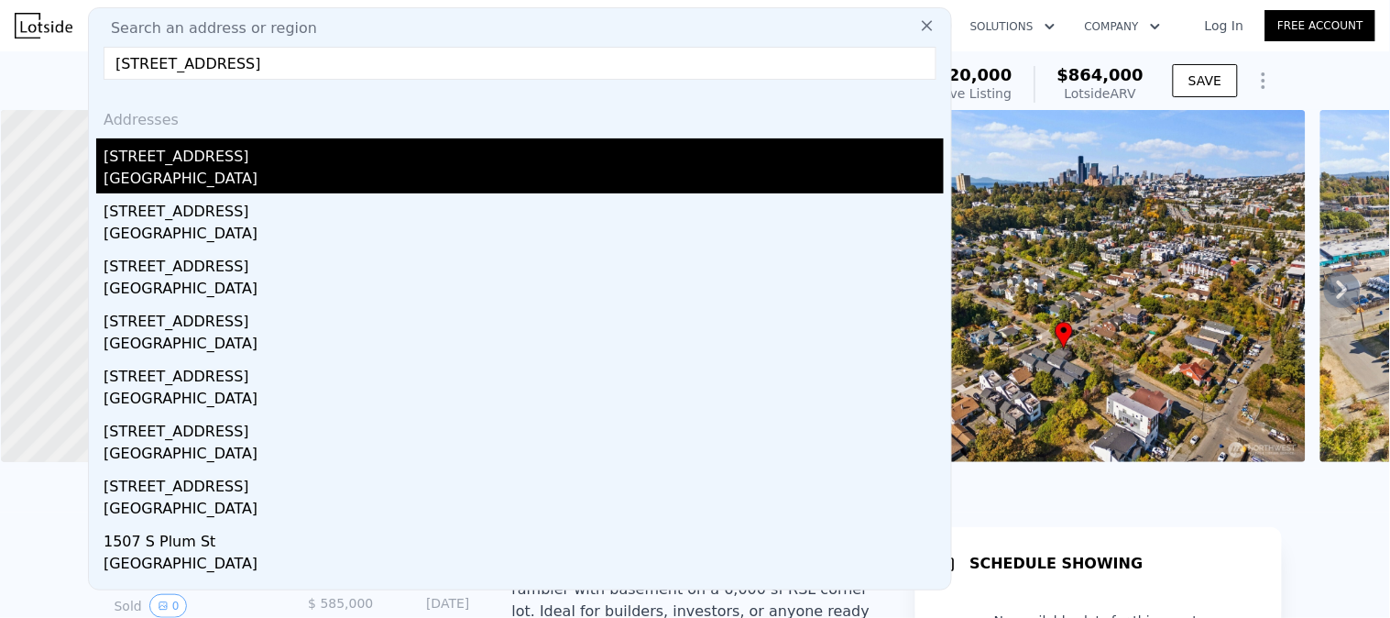
type input "1901 S Plum St, Seattle, WA 98144"
click at [178, 168] on div "Seattle, WA 98144" at bounding box center [524, 181] width 840 height 26
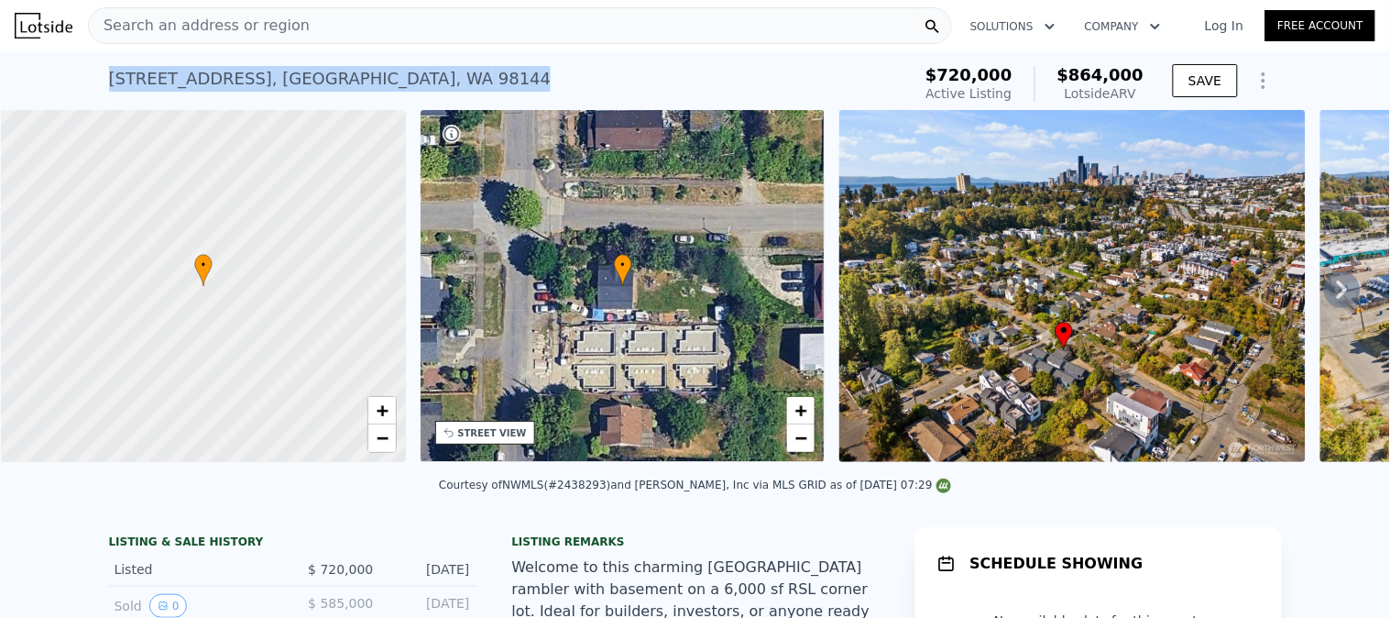
drag, startPoint x: 351, startPoint y: 77, endPoint x: 67, endPoint y: 92, distance: 284.4
click at [67, 92] on div "1901 S Plum St , Seattle , WA 98144 Active at $720k (~ARV $864k ) $720,000 Acti…" at bounding box center [695, 80] width 1390 height 59
copy div "1901 S Plum St , Seattle , WA 98144"
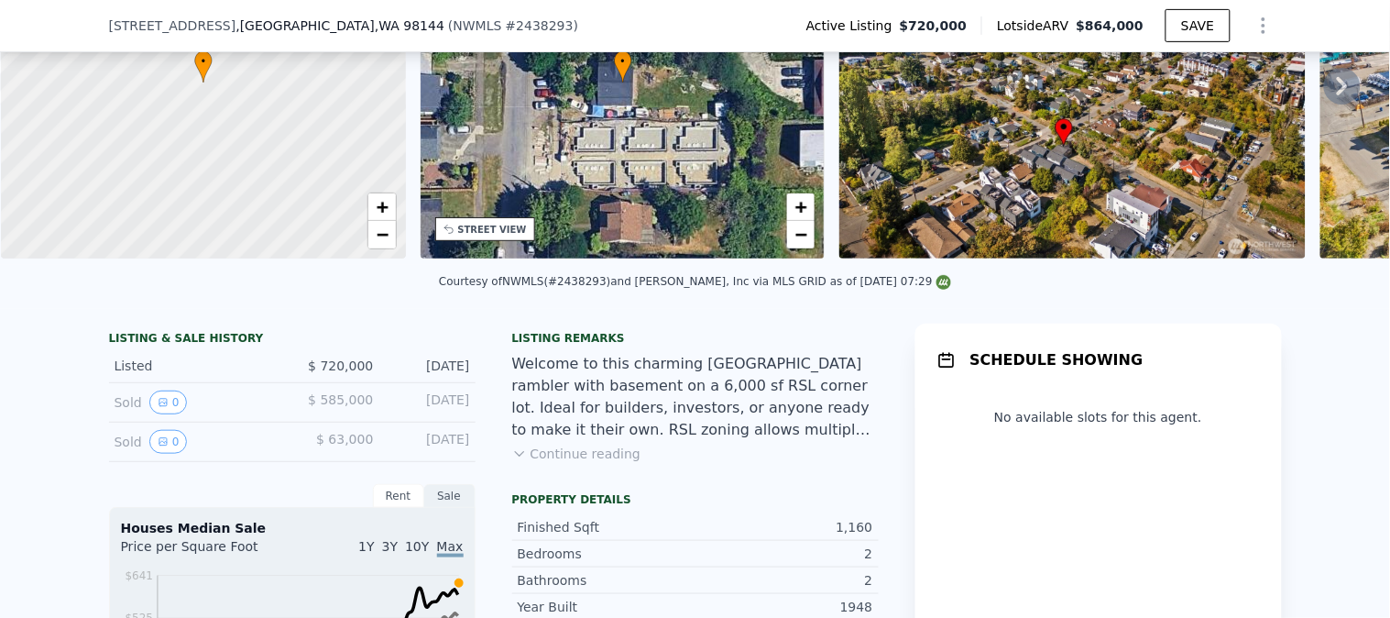
scroll to position [299, 0]
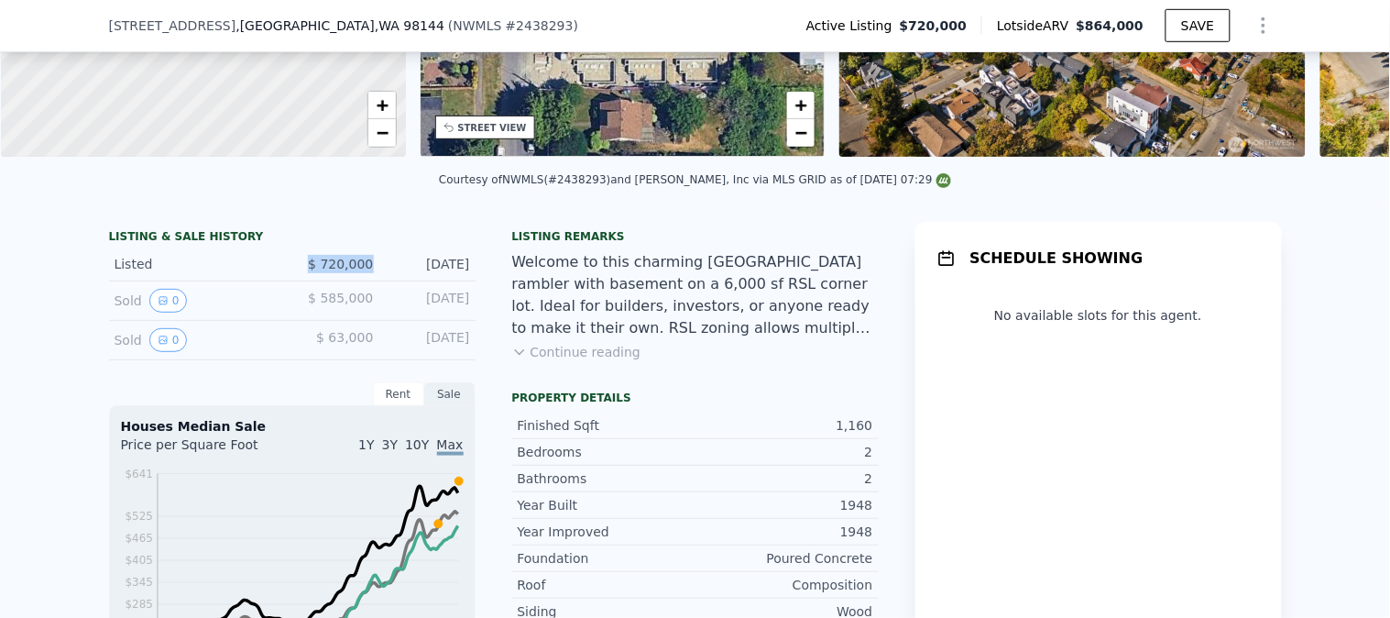
drag, startPoint x: 367, startPoint y: 278, endPoint x: 244, endPoint y: 277, distance: 123.7
click at [248, 277] on div "Listed $ 720,000 Sep 27, 2025" at bounding box center [292, 264] width 367 height 34
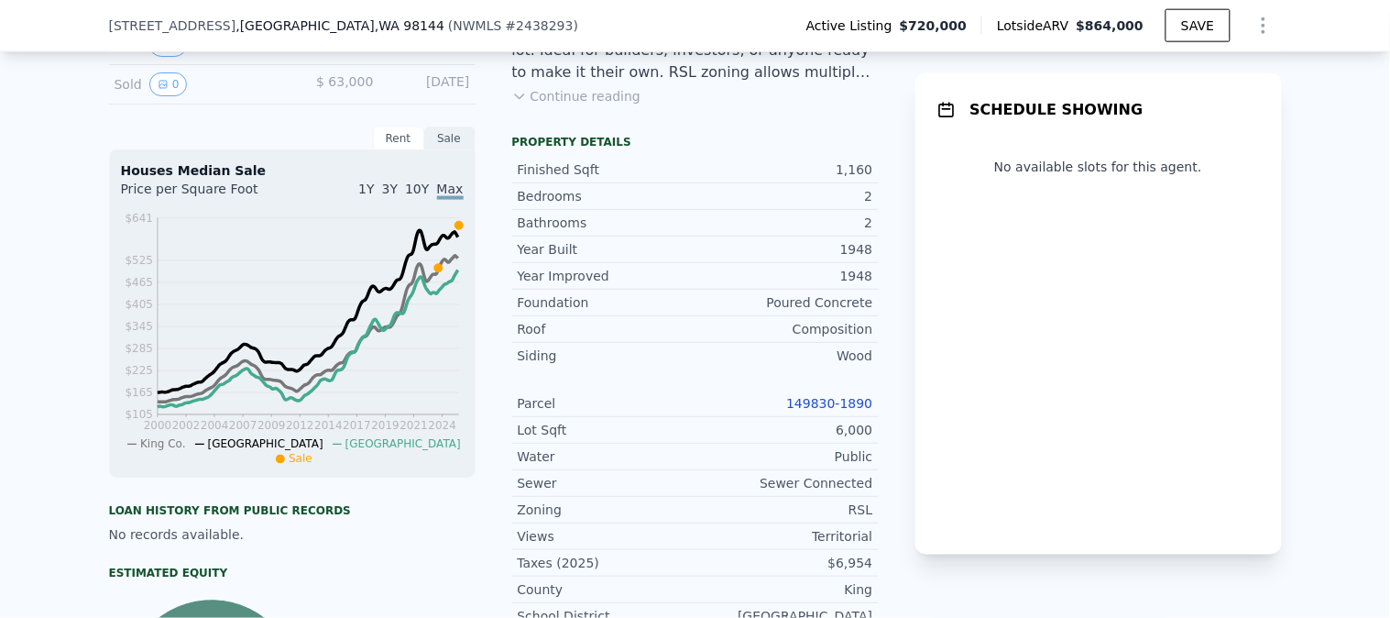
scroll to position [605, 0]
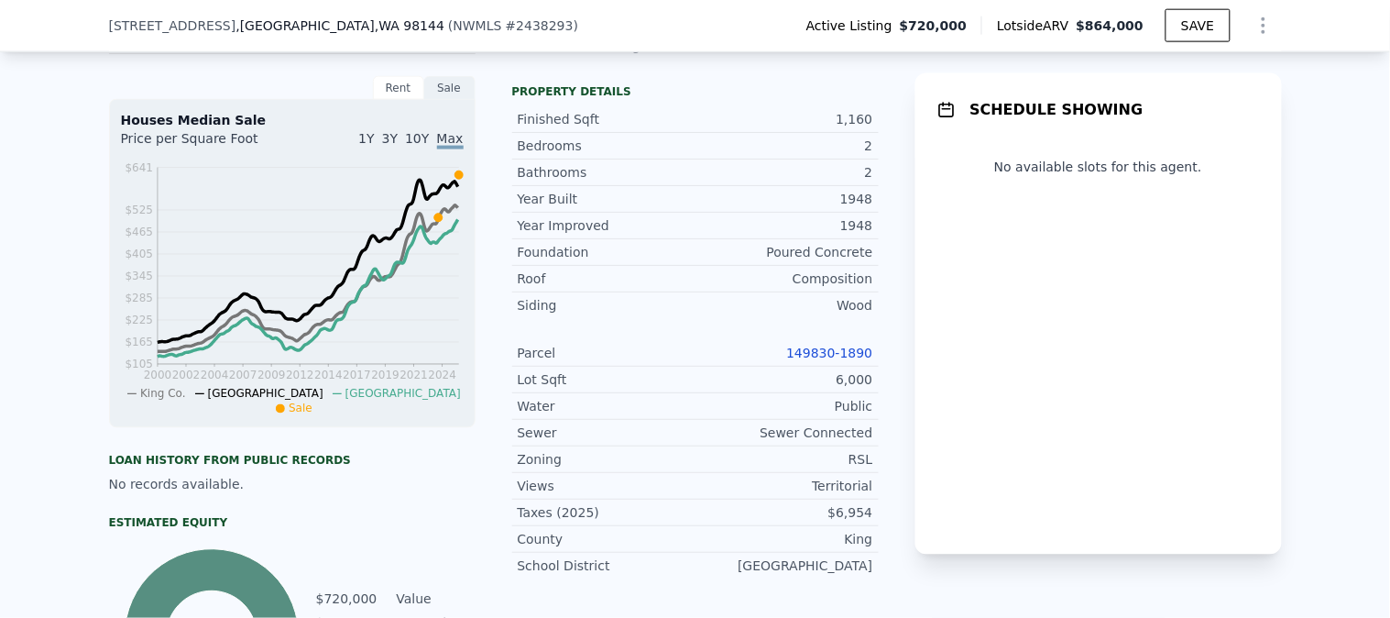
click at [814, 360] on link "149830-1890" at bounding box center [829, 352] width 86 height 15
click at [816, 360] on link "149830-1890" at bounding box center [829, 352] width 86 height 15
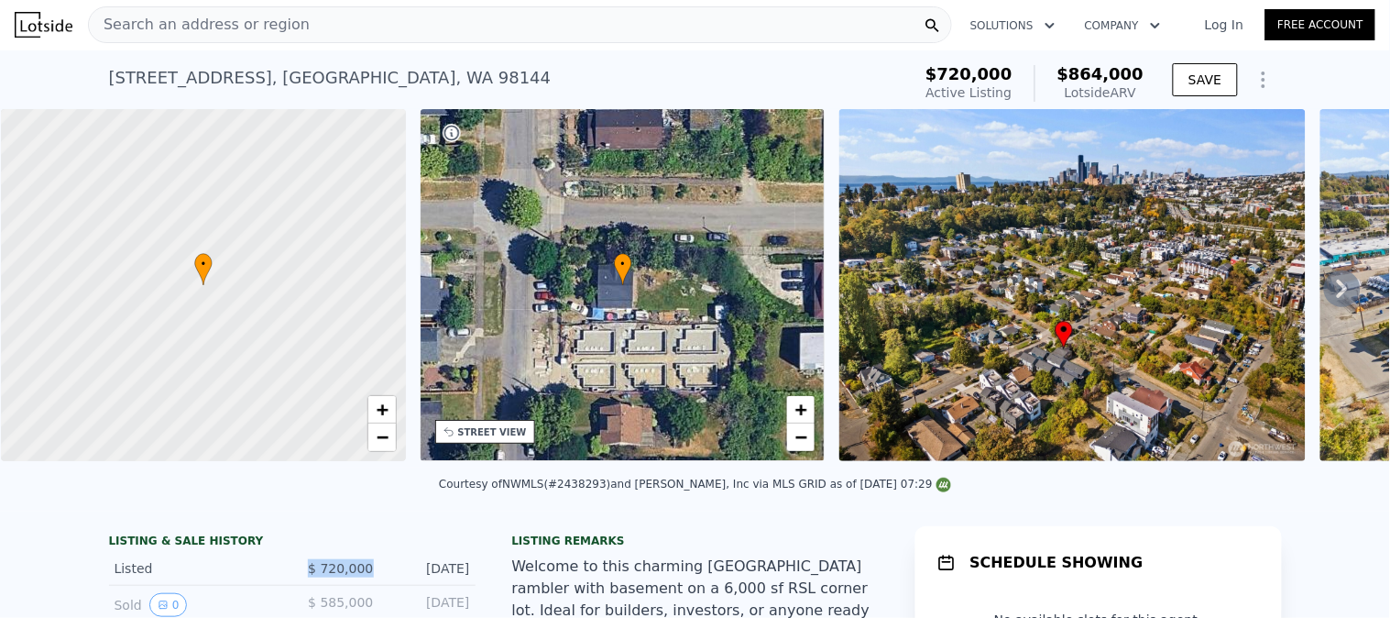
scroll to position [0, 0]
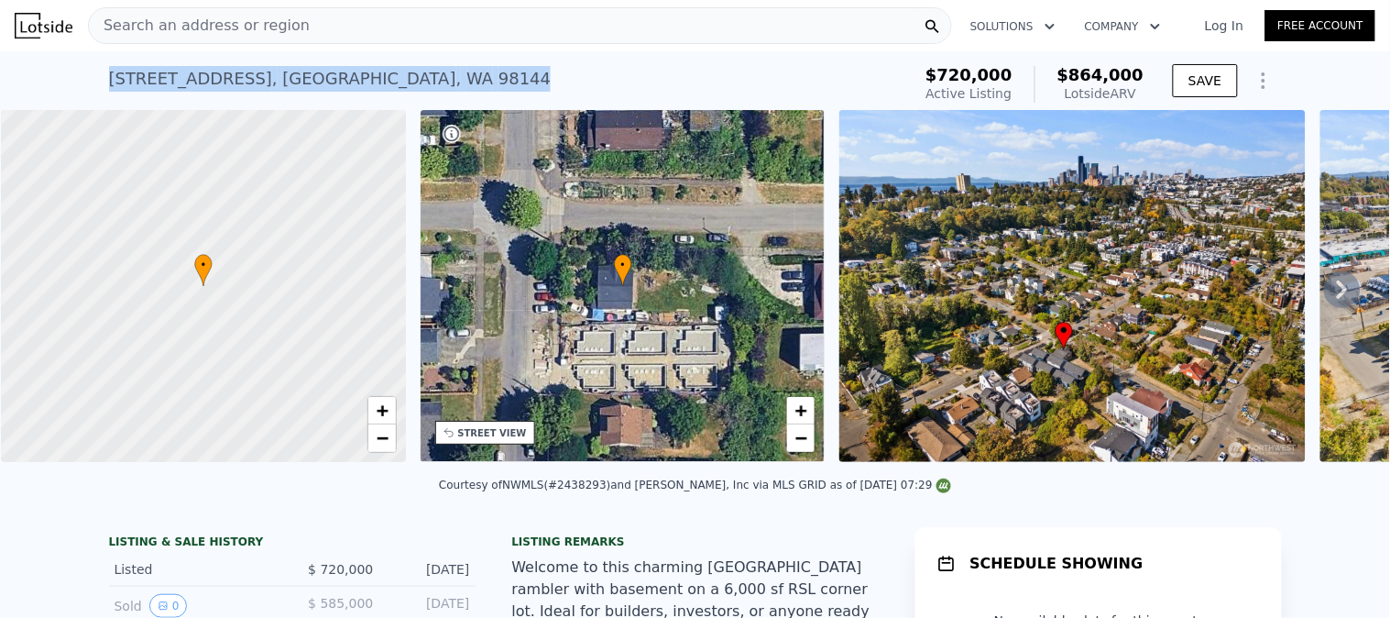
drag, startPoint x: 358, startPoint y: 80, endPoint x: 37, endPoint y: 88, distance: 321.7
click at [37, 88] on div "1901 S Plum St , Seattle , WA 98144 Active at $720k (~ARV $864k ) $720,000 Acti…" at bounding box center [695, 80] width 1390 height 59
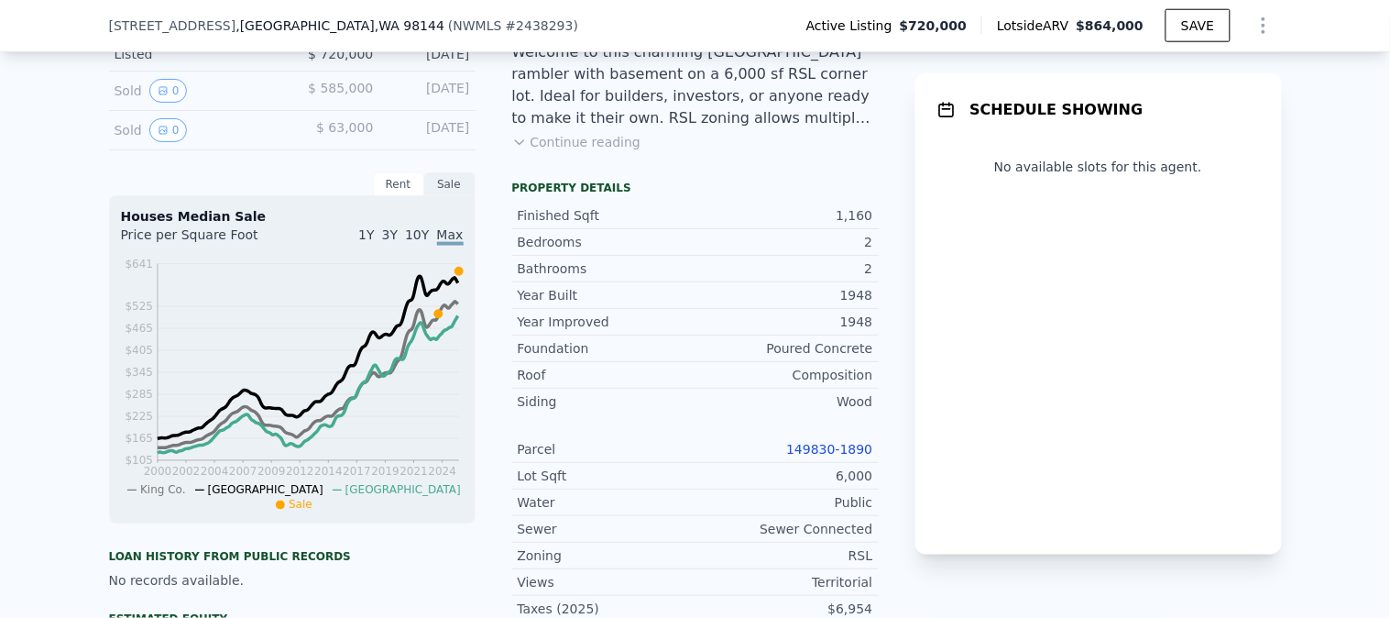
scroll to position [502, 0]
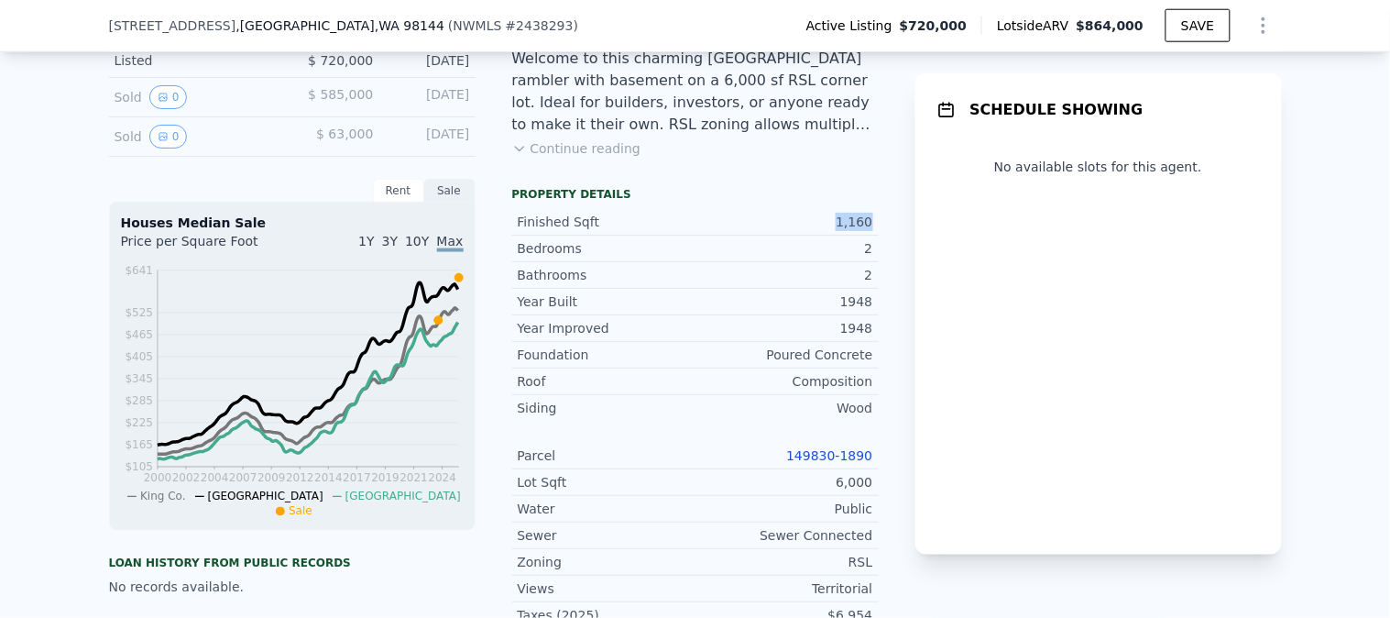
drag, startPoint x: 825, startPoint y: 238, endPoint x: 863, endPoint y: 231, distance: 39.2
click at [863, 231] on div "1,160" at bounding box center [784, 222] width 178 height 18
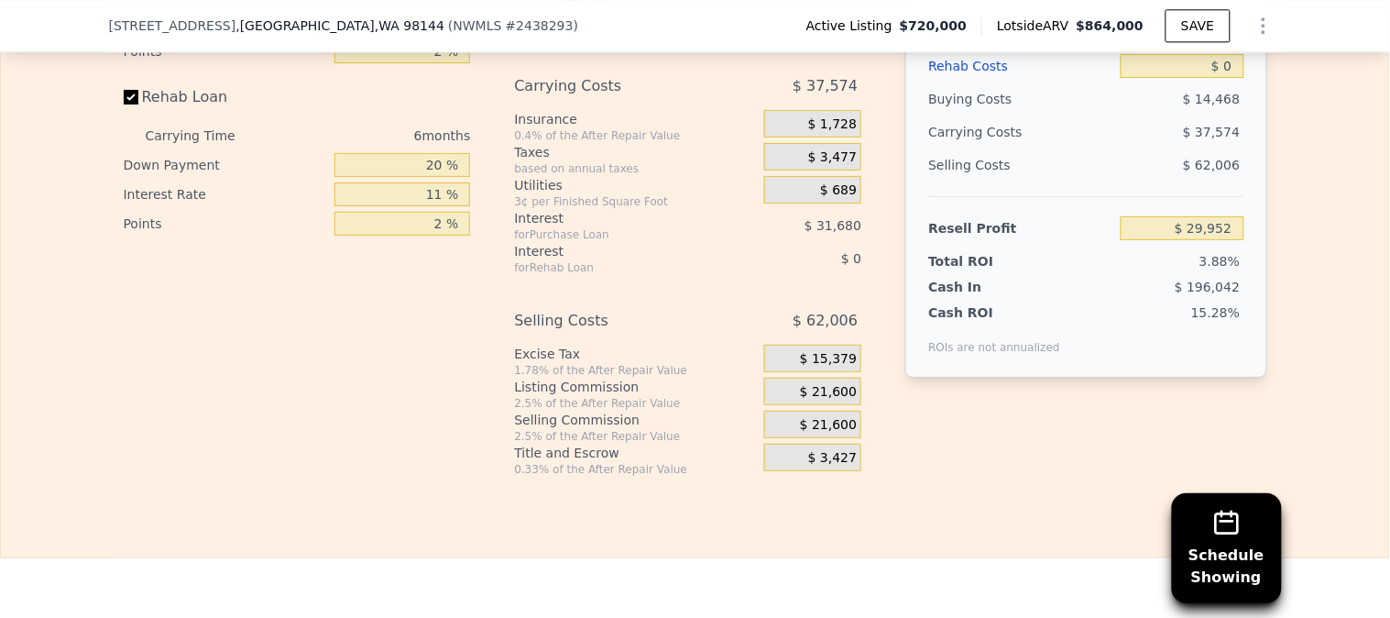
scroll to position [2946, 0]
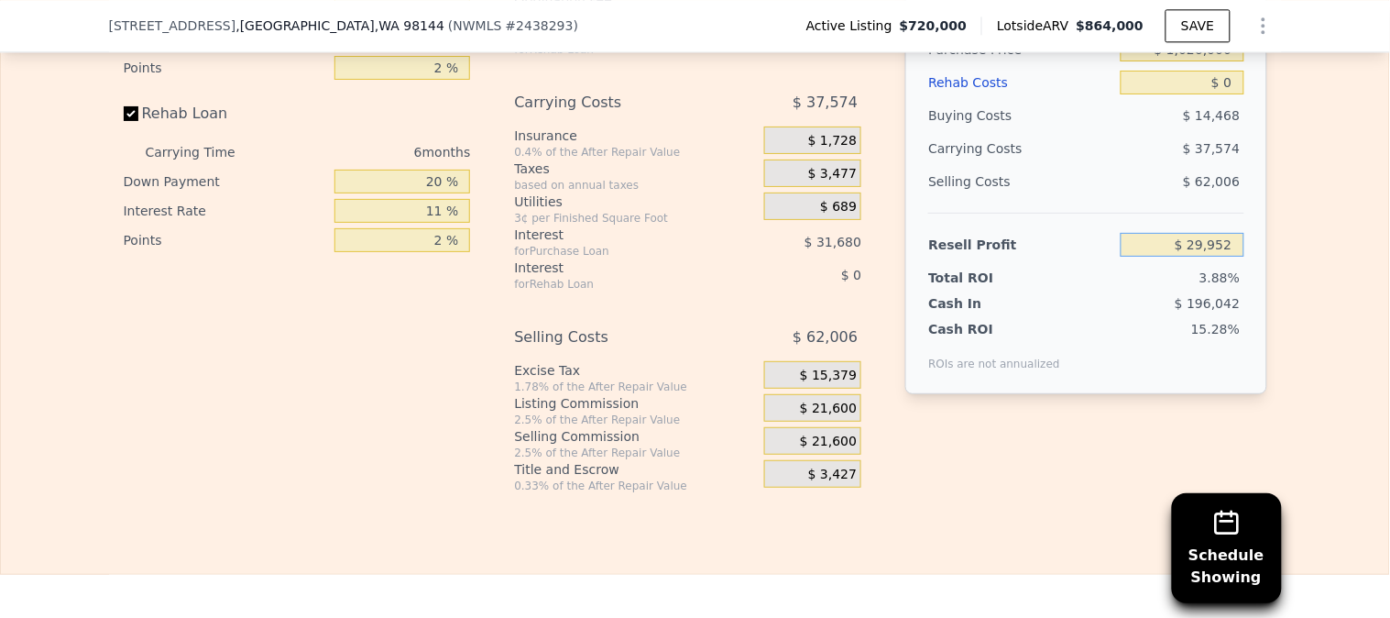
drag, startPoint x: 1159, startPoint y: 275, endPoint x: 1308, endPoint y: 272, distance: 148.5
click at [1308, 272] on div "Edit the assumptions in yellow boxes. Input profit to calculate an offer price.…" at bounding box center [695, 152] width 1388 height 682
type input "$ 720,000"
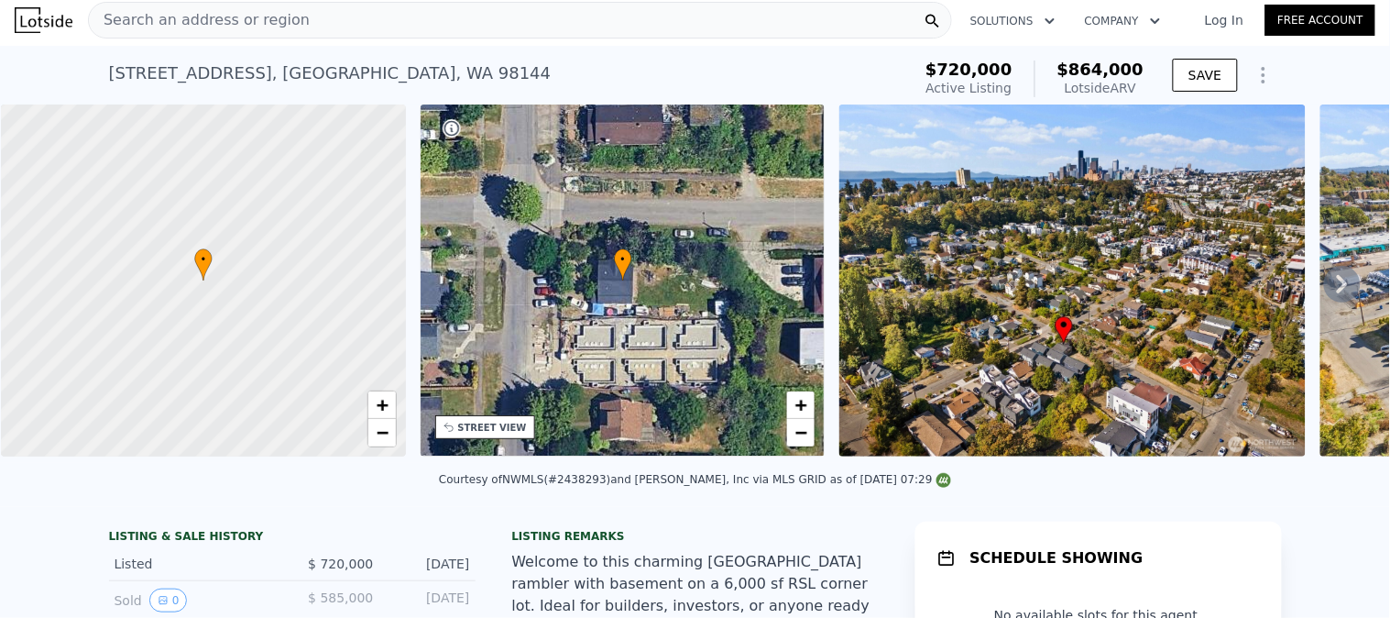
scroll to position [0, 0]
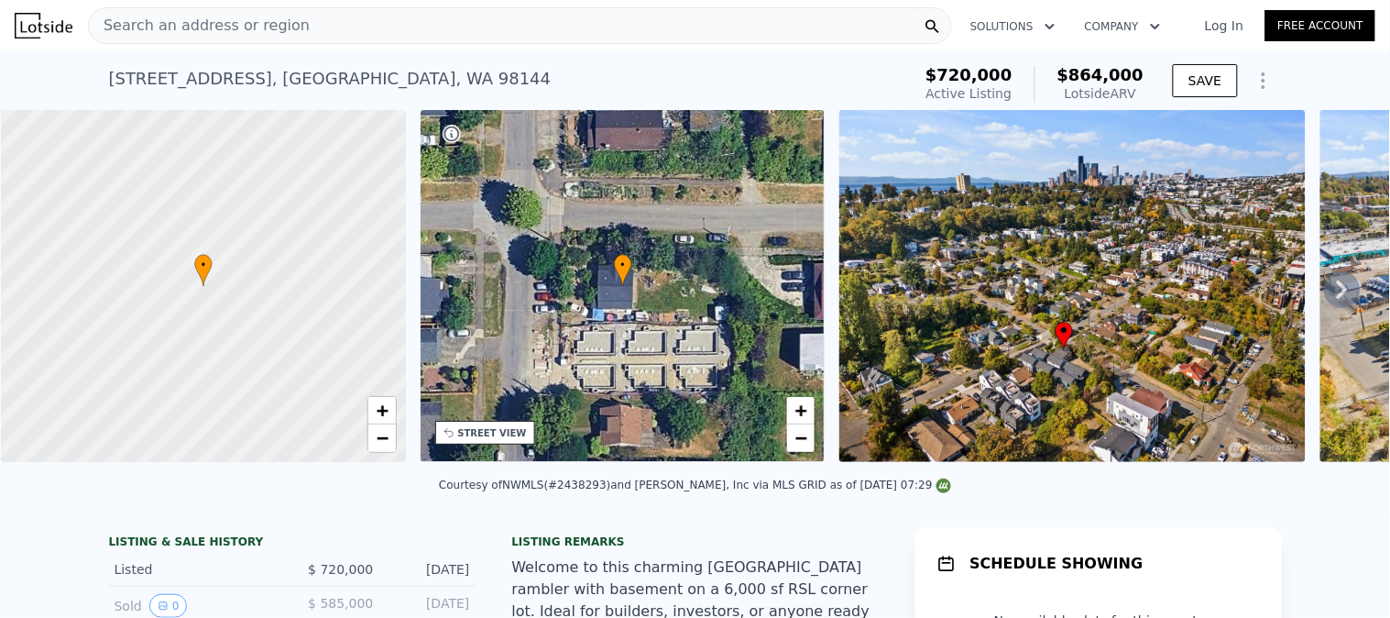
click at [288, 27] on div "Search an address or region" at bounding box center [520, 25] width 864 height 37
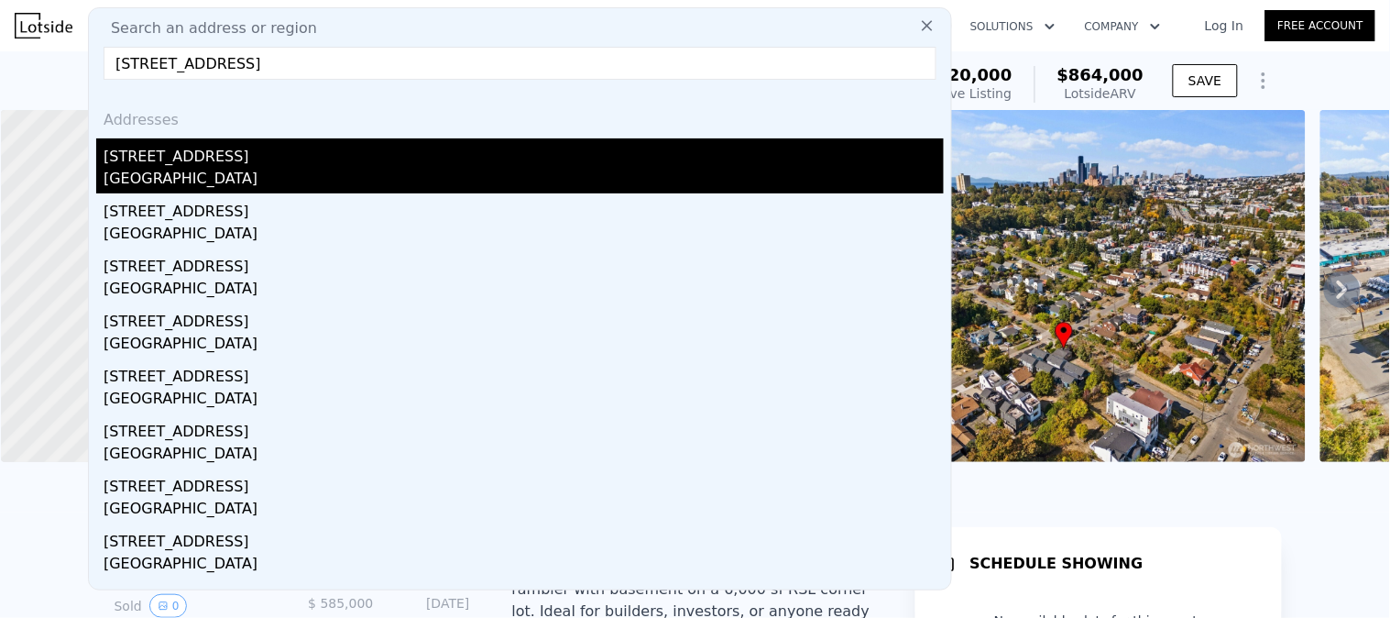
type input "9225 38th Ave S, Seattle, WA 98118"
click at [216, 162] on div "9225 38th Ave S" at bounding box center [524, 152] width 840 height 29
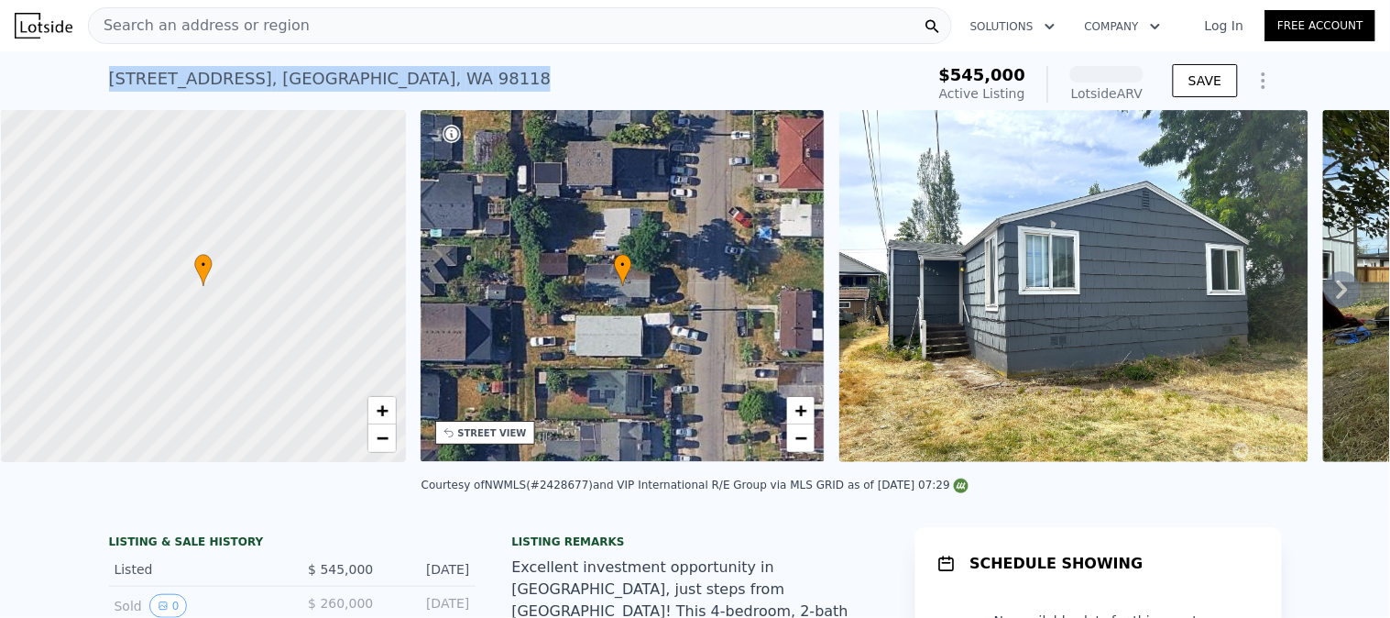
drag, startPoint x: 368, startPoint y: 86, endPoint x: 0, endPoint y: 88, distance: 368.4
click at [0, 88] on div "9225 38th Ave S , Seattle , WA 98118 Active at $545k (~ARV ) $545,000 Active Li…" at bounding box center [695, 80] width 1390 height 59
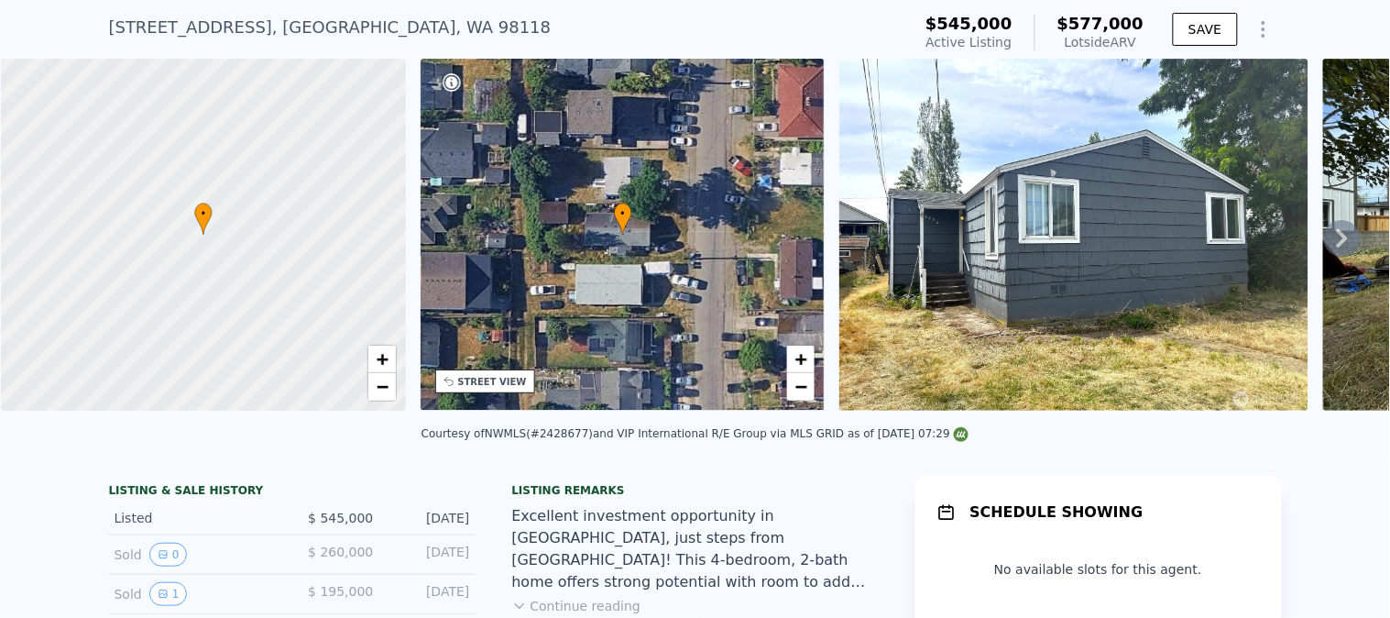
scroll to position [5, 0]
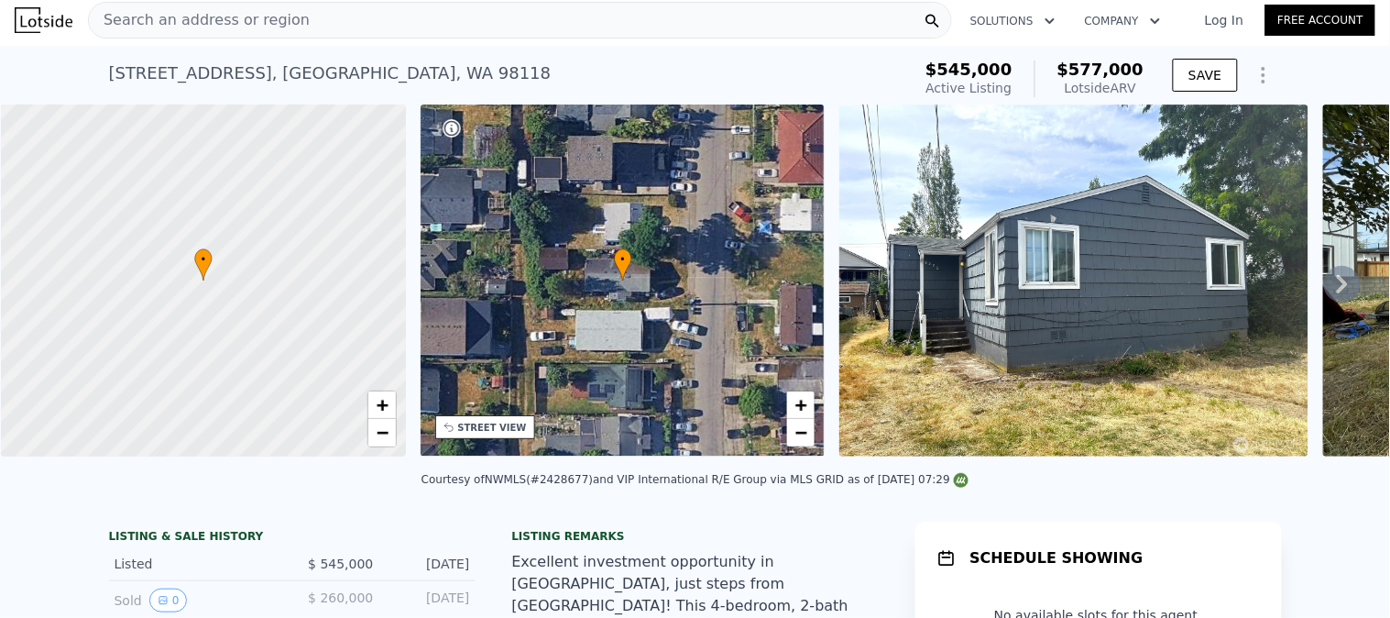
click at [337, 23] on div "Search an address or region" at bounding box center [520, 20] width 864 height 37
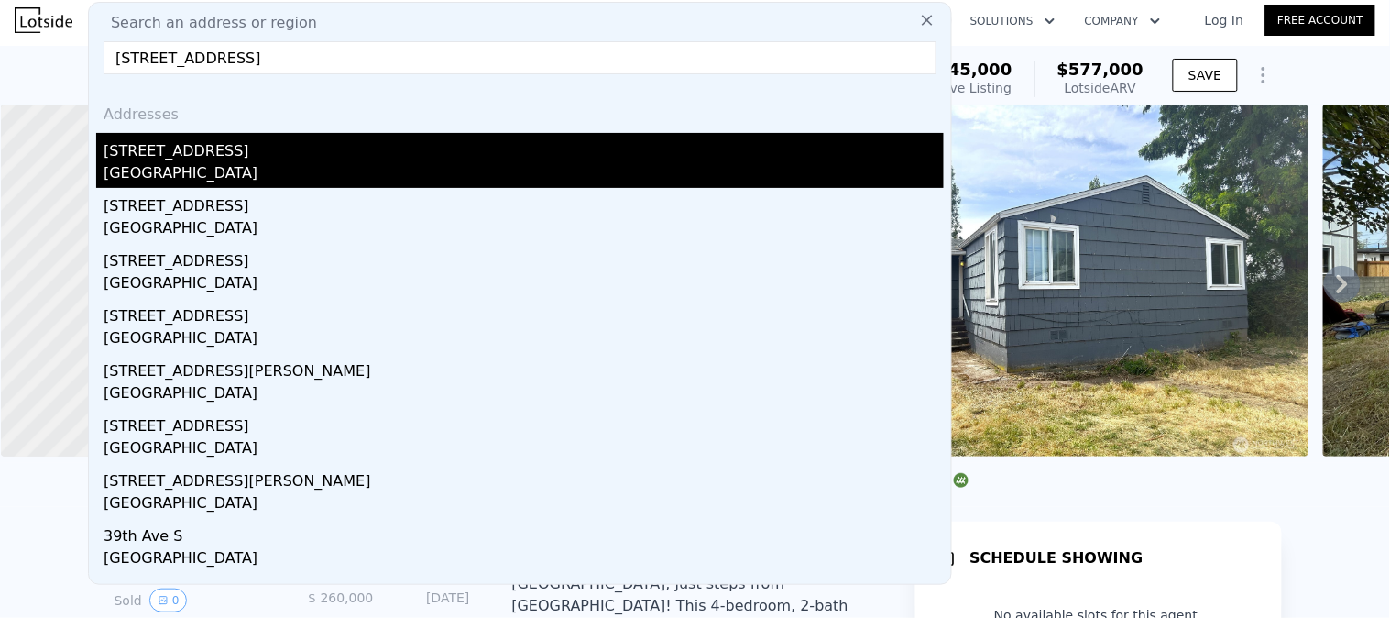
type input "8323 39th Ave S, Seattle, WA 98118"
click at [236, 158] on div "8323 39th Ave S" at bounding box center [524, 147] width 840 height 29
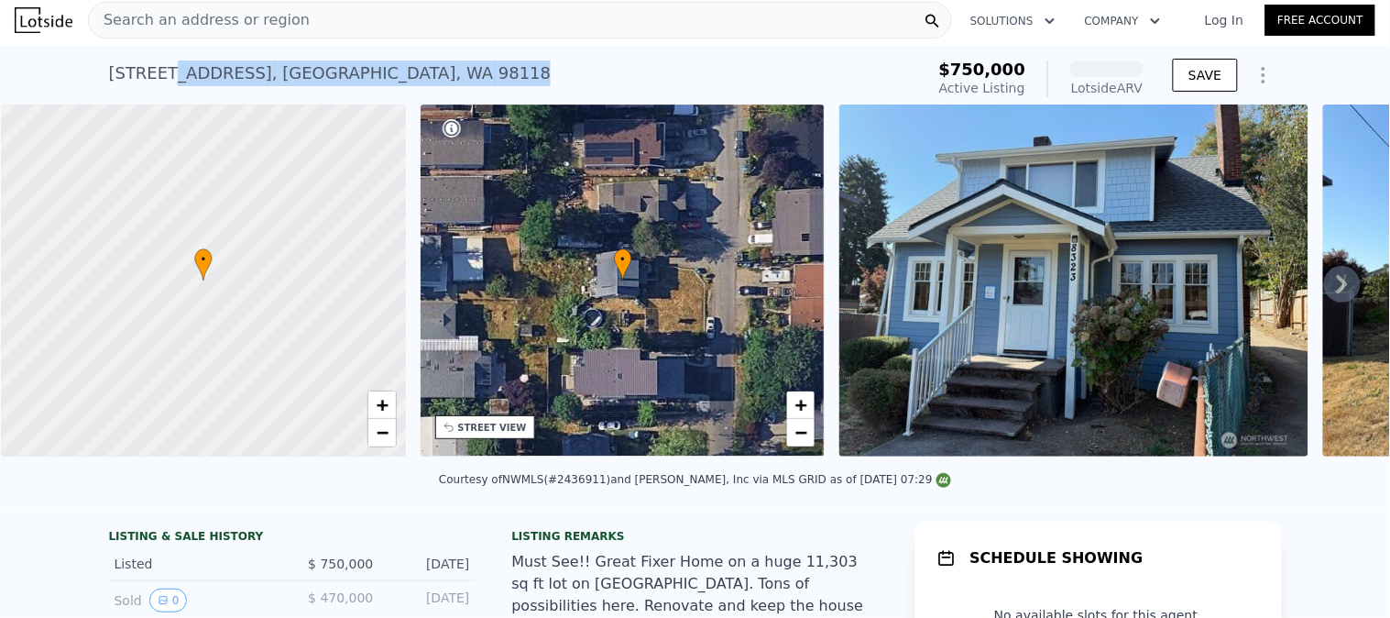
drag, startPoint x: 374, startPoint y: 74, endPoint x: 0, endPoint y: 74, distance: 373.9
click at [0, 74] on div "8323 39th Ave S , Seattle , WA 98118 Active at $750k (~ARV ) $750,000 Active Li…" at bounding box center [695, 75] width 1390 height 59
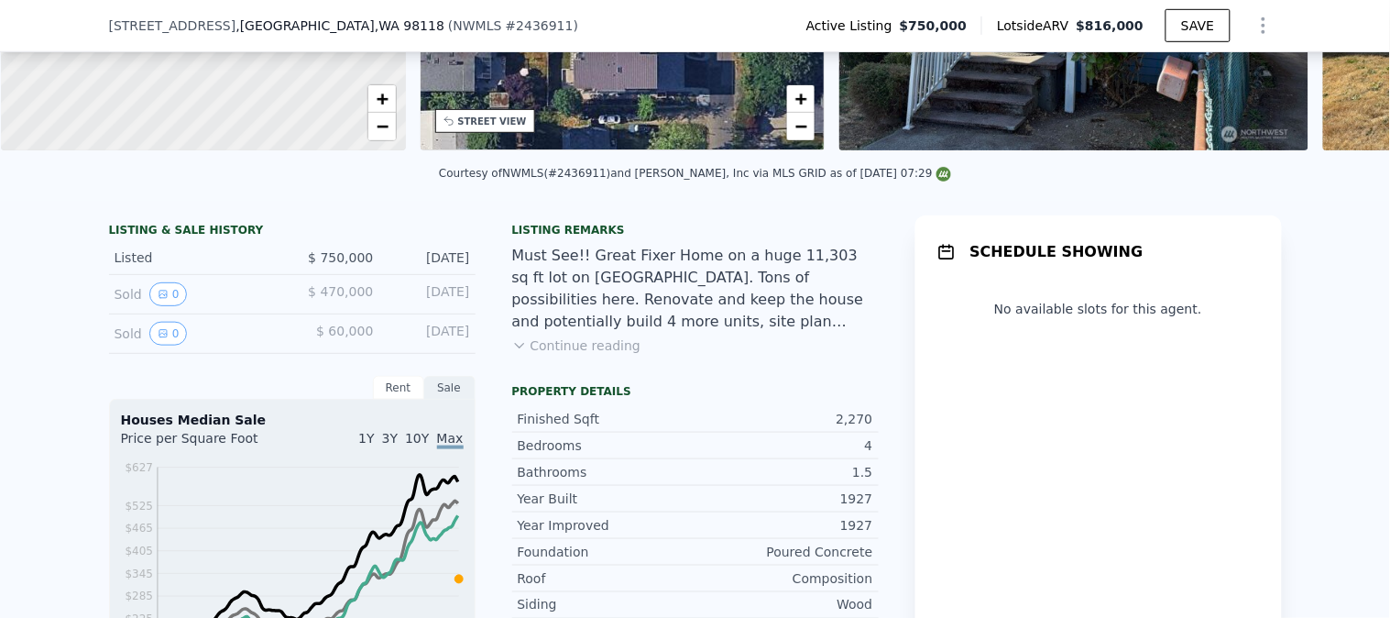
scroll to position [407, 0]
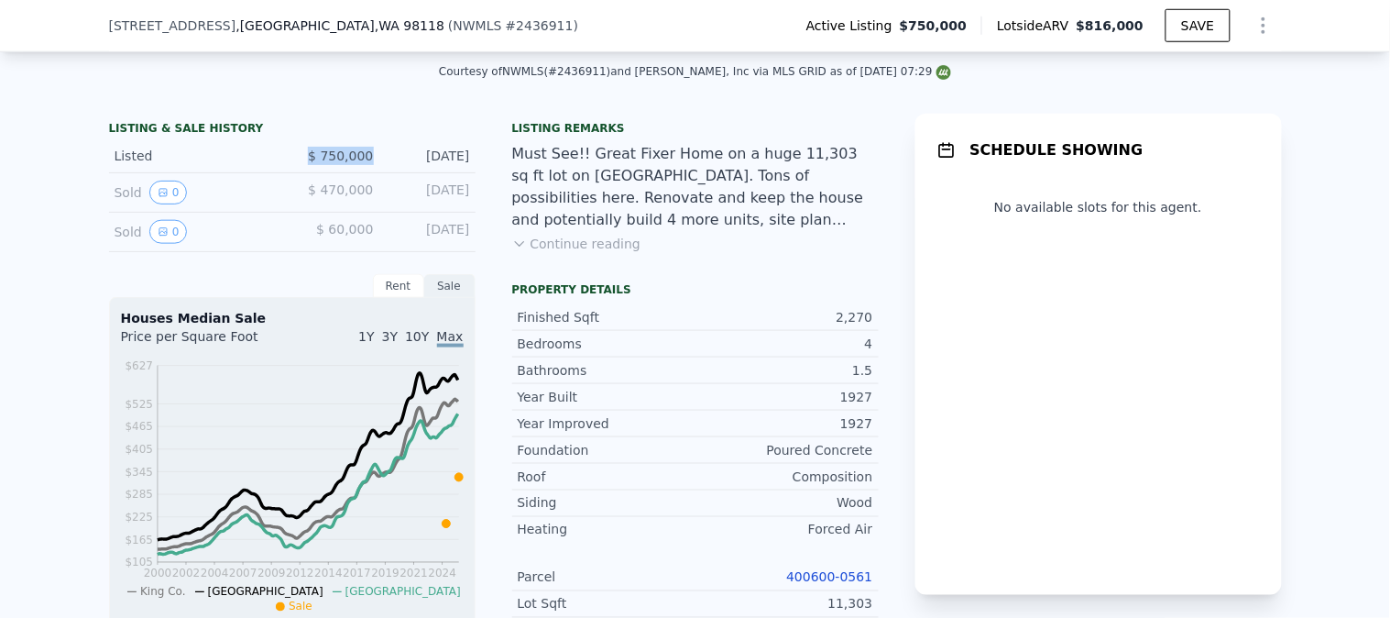
drag, startPoint x: 371, startPoint y: 165, endPoint x: 217, endPoint y: 170, distance: 154.0
click at [217, 170] on div "Listed $ 750,000 Sep 25, 2025" at bounding box center [292, 156] width 367 height 34
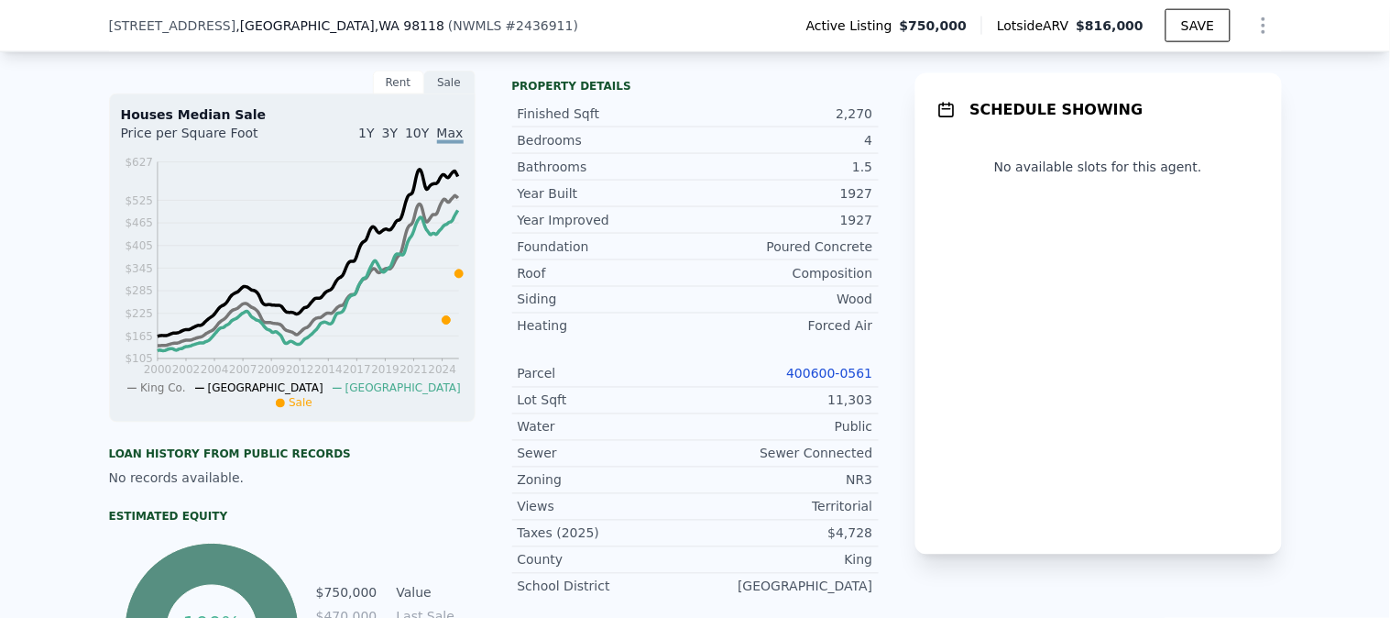
click at [811, 381] on link "400600-0561" at bounding box center [829, 374] width 86 height 15
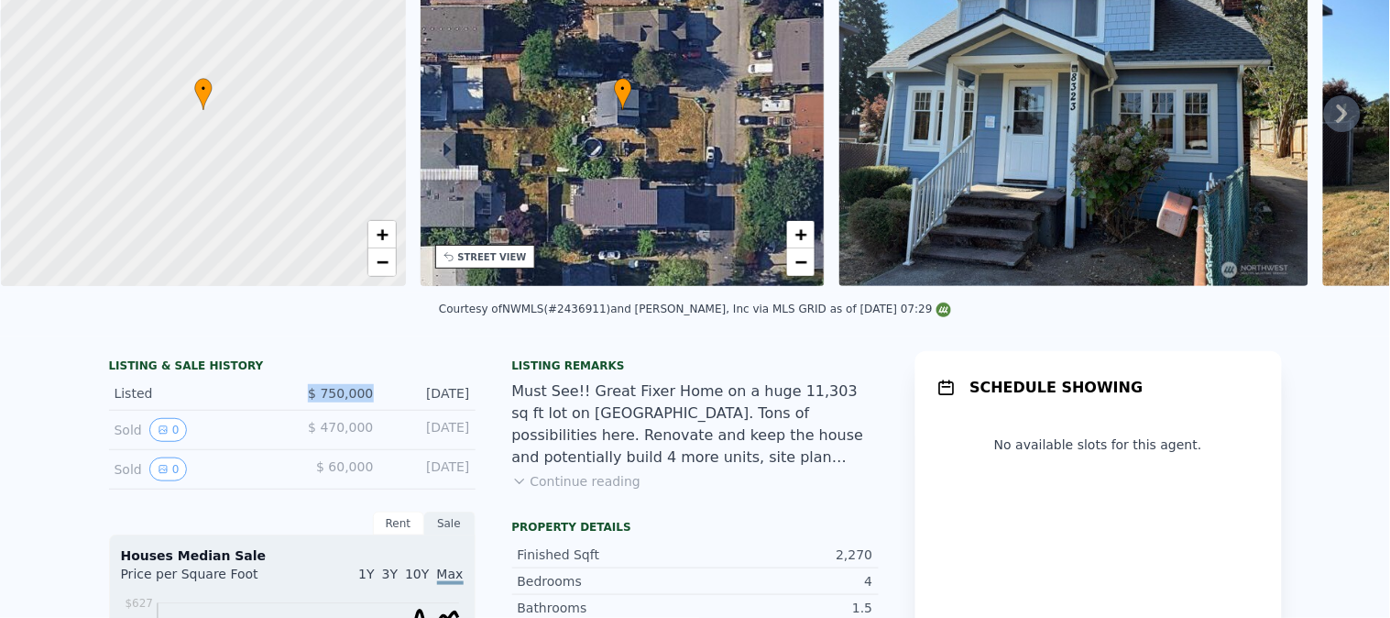
scroll to position [0, 0]
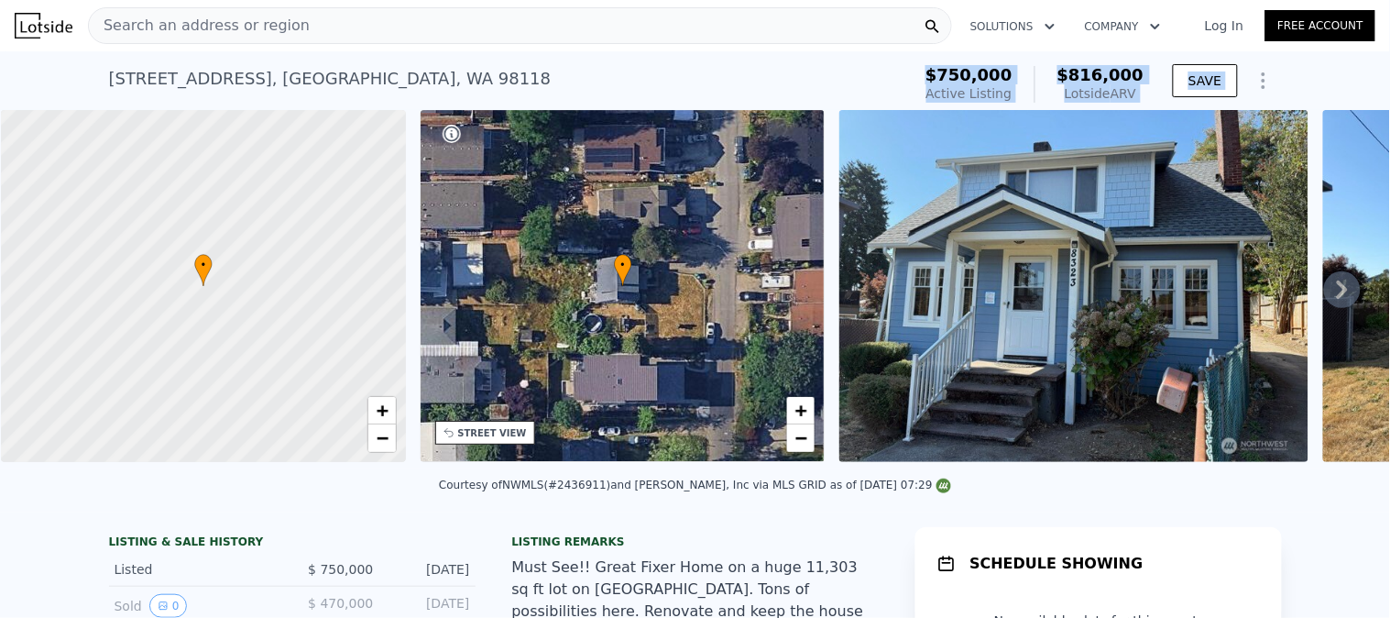
drag, startPoint x: 372, startPoint y: 85, endPoint x: 0, endPoint y: 115, distance: 373.3
click at [391, 79] on div "8323 39th Ave S , Seattle , WA 98118 Active at $750k (~ARV $816k )" at bounding box center [506, 84] width 795 height 51
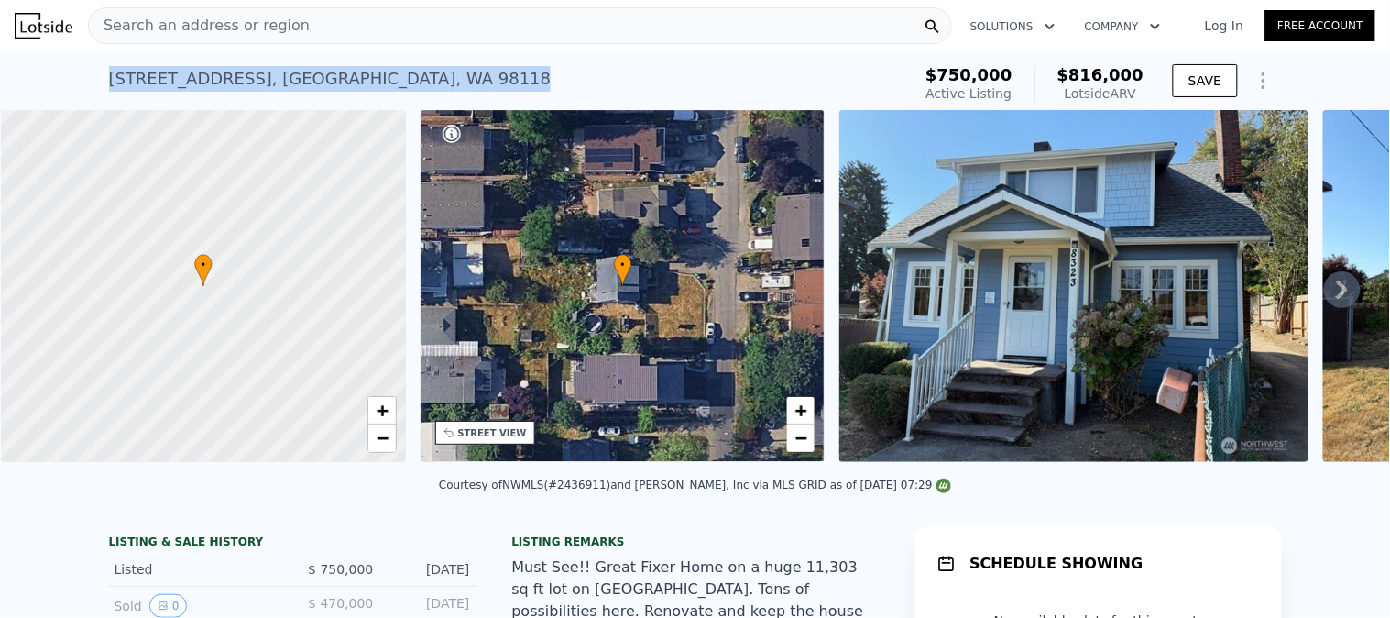
drag, startPoint x: 373, startPoint y: 71, endPoint x: 60, endPoint y: 79, distance: 312.6
click at [60, 79] on div "8323 39th Ave S , Seattle , WA 98118 Active at $750k (~ARV $816k ) $750,000 Act…" at bounding box center [695, 80] width 1390 height 59
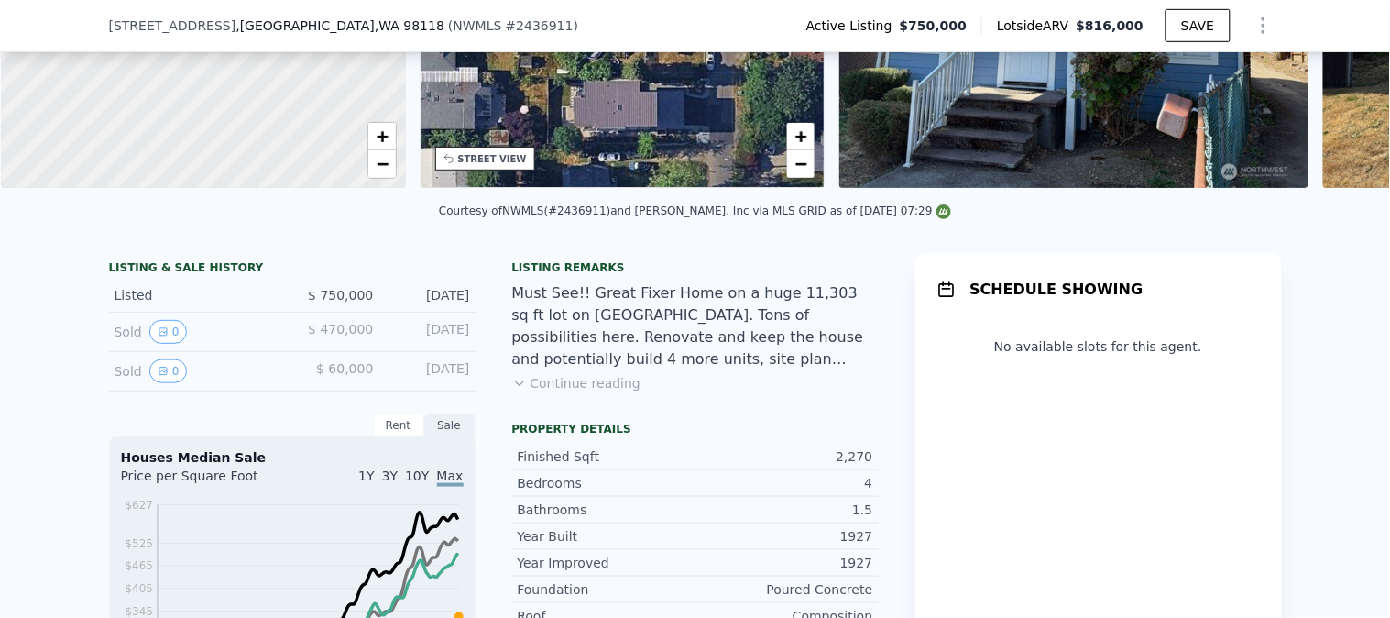
scroll to position [203, 0]
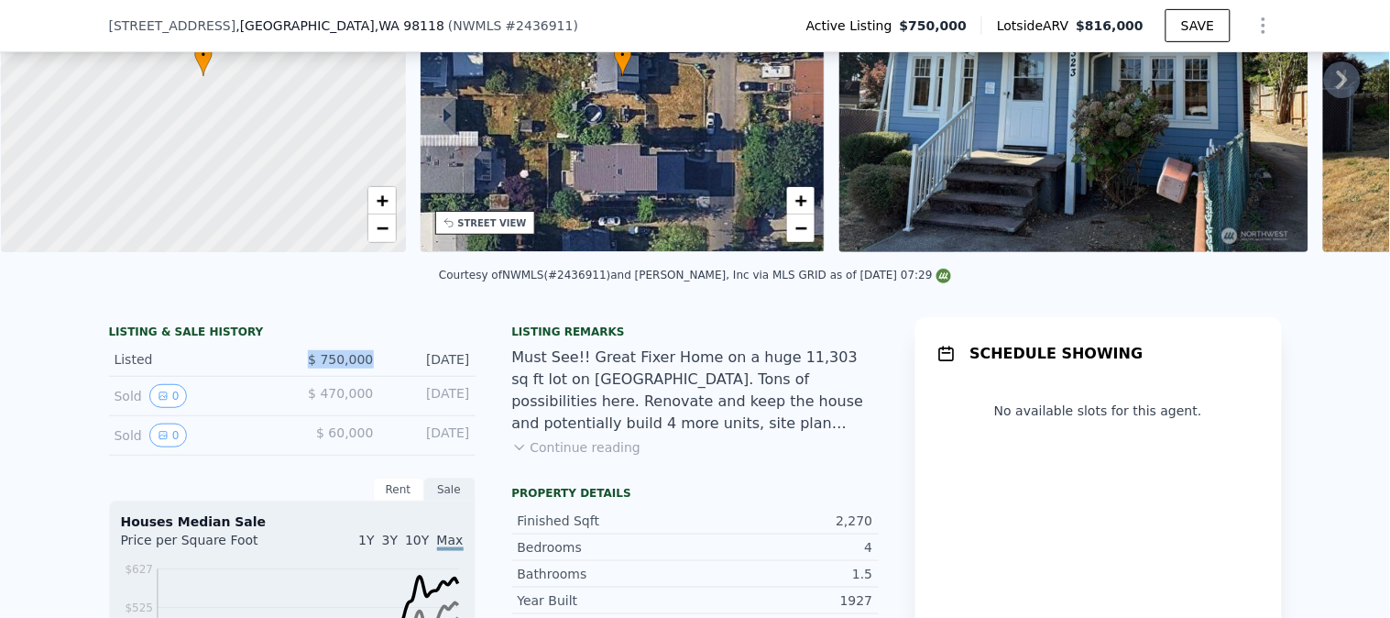
drag, startPoint x: 371, startPoint y: 371, endPoint x: 276, endPoint y: 377, distance: 95.5
click at [276, 377] on div "Listed $ 750,000 Sep 25, 2025" at bounding box center [292, 360] width 367 height 34
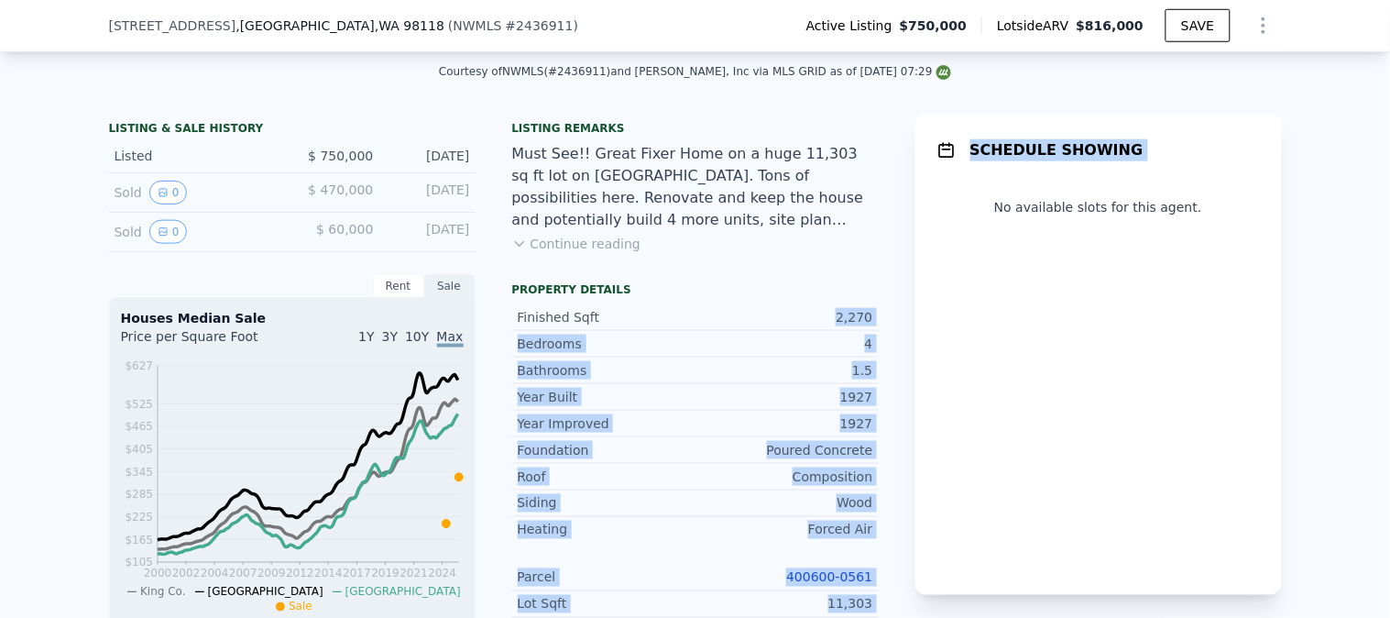
drag, startPoint x: 845, startPoint y: 330, endPoint x: 903, endPoint y: 332, distance: 57.8
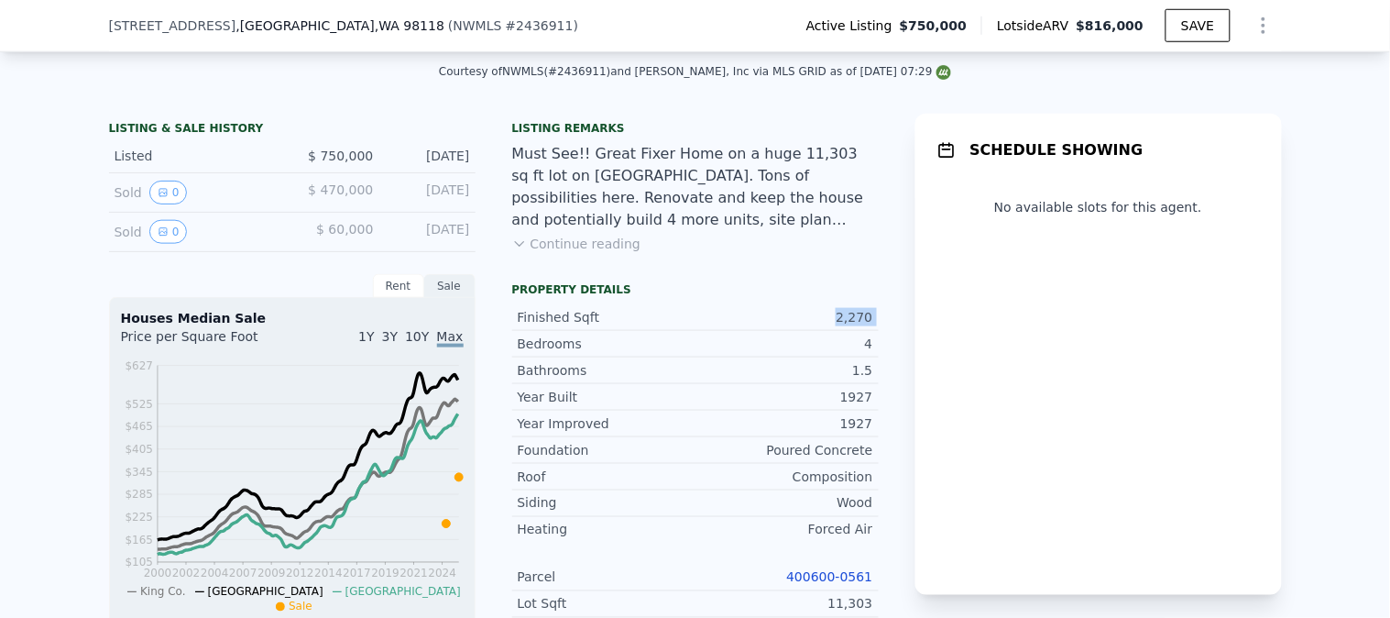
drag, startPoint x: 880, startPoint y: 332, endPoint x: 832, endPoint y: 328, distance: 47.8
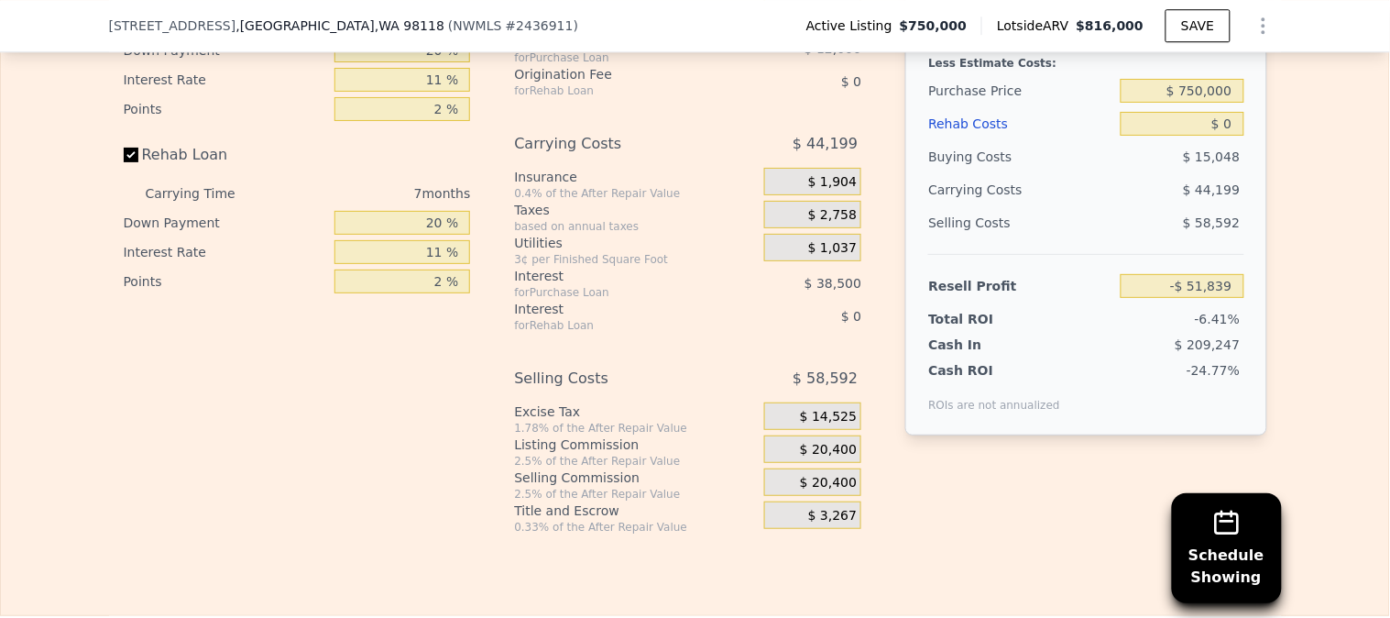
scroll to position [3156, 0]
drag, startPoint x: 1162, startPoint y: 316, endPoint x: 1285, endPoint y: 316, distance: 122.8
click at [1285, 316] on div "Edit the assumptions in yellow boxes. Input profit to calculate an offer price.…" at bounding box center [695, 195] width 1388 height 682
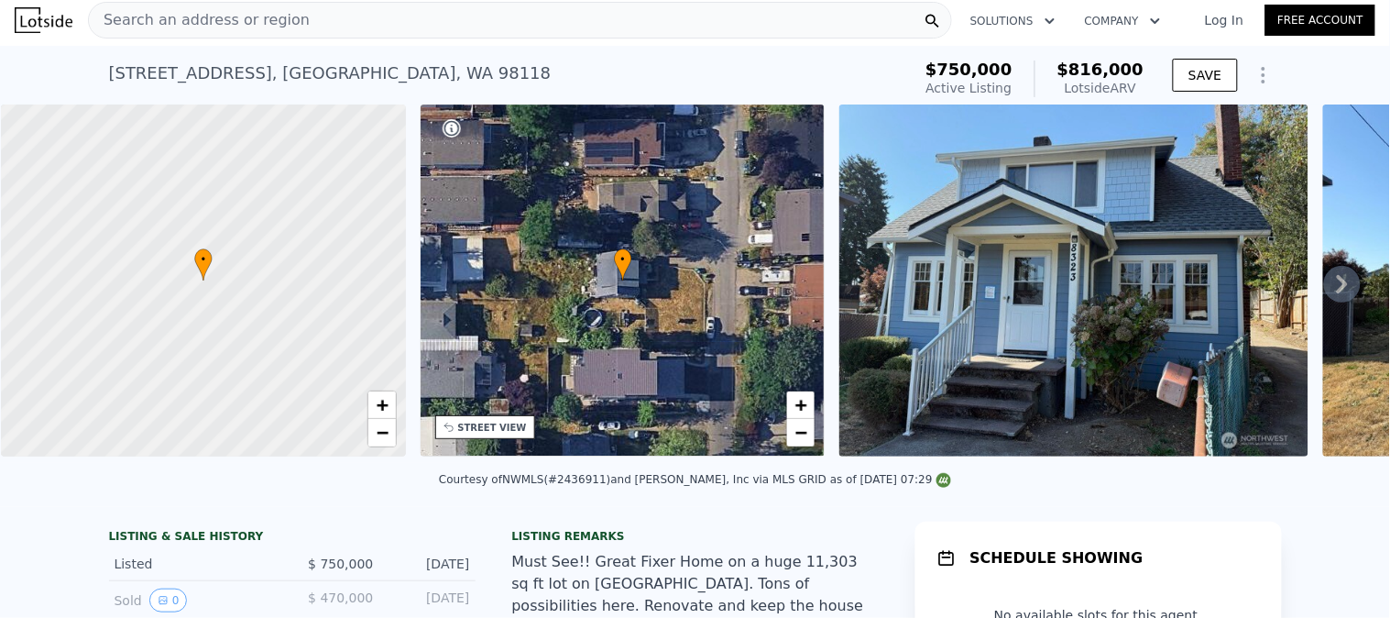
scroll to position [0, 0]
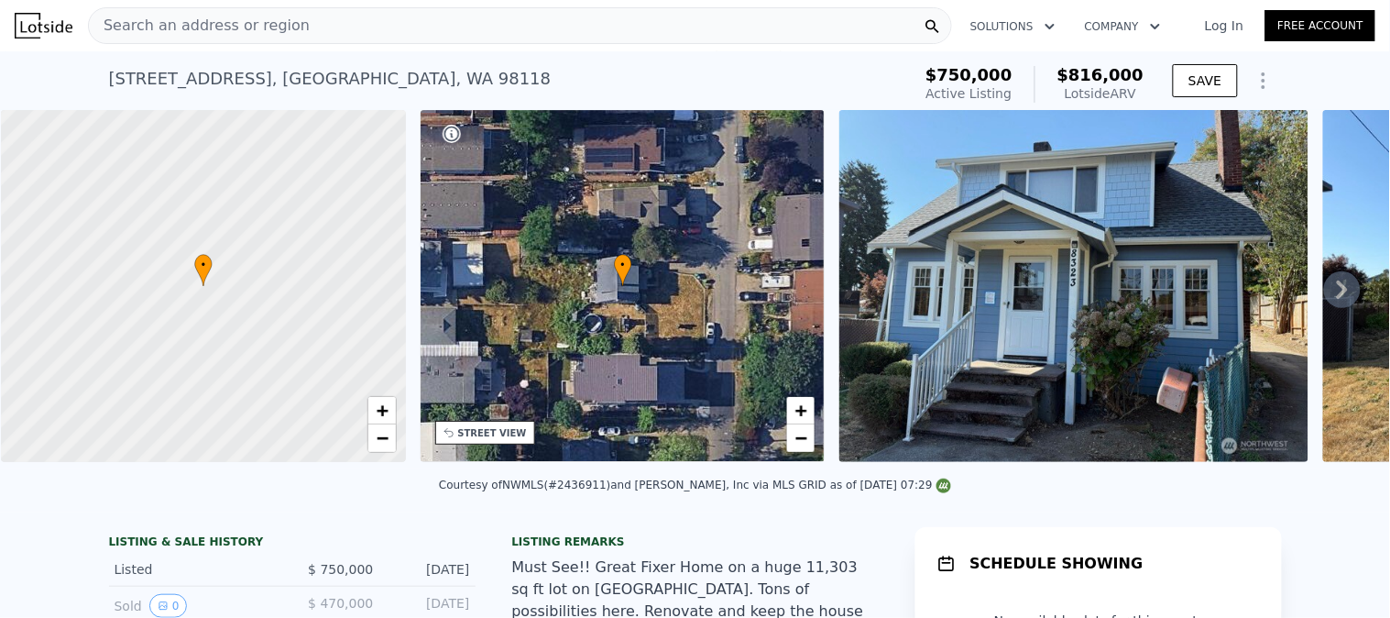
click at [359, 38] on div "Search an address or region" at bounding box center [520, 25] width 864 height 37
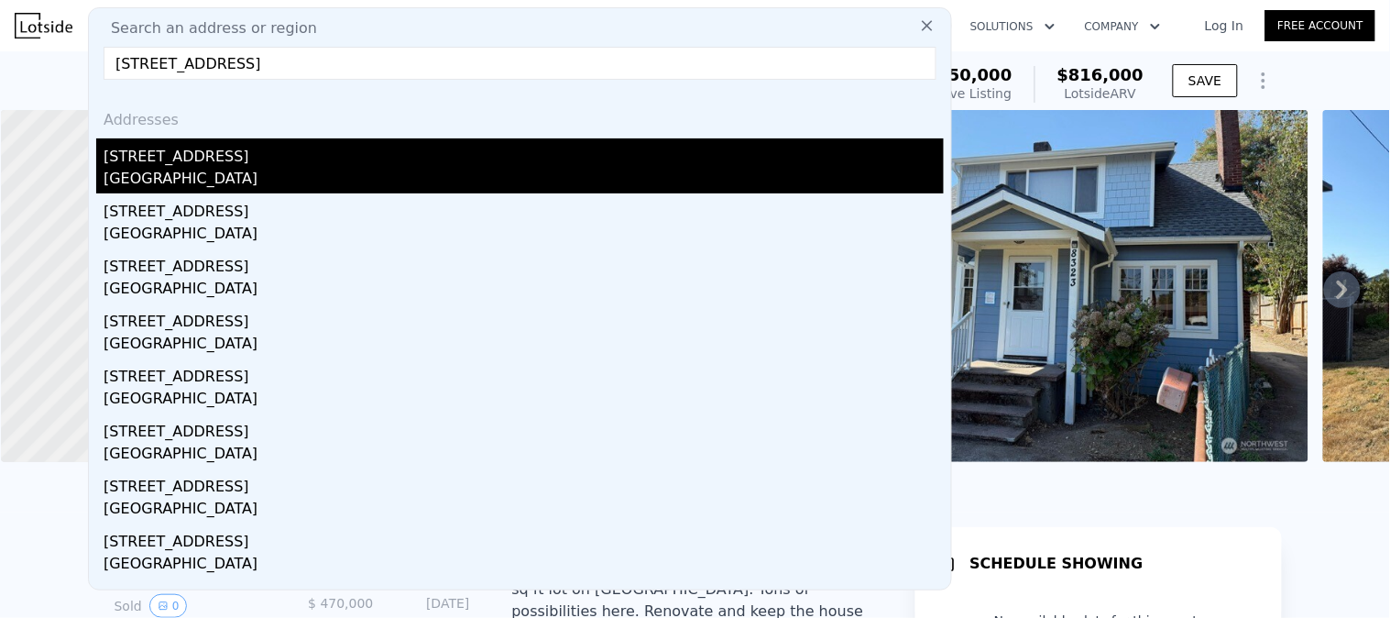
type input "9225 38th Ave S, Seattle, WA 98118"
click at [189, 166] on div "9225 38th Ave S" at bounding box center [524, 152] width 840 height 29
type input "2"
type input "4"
type input "1"
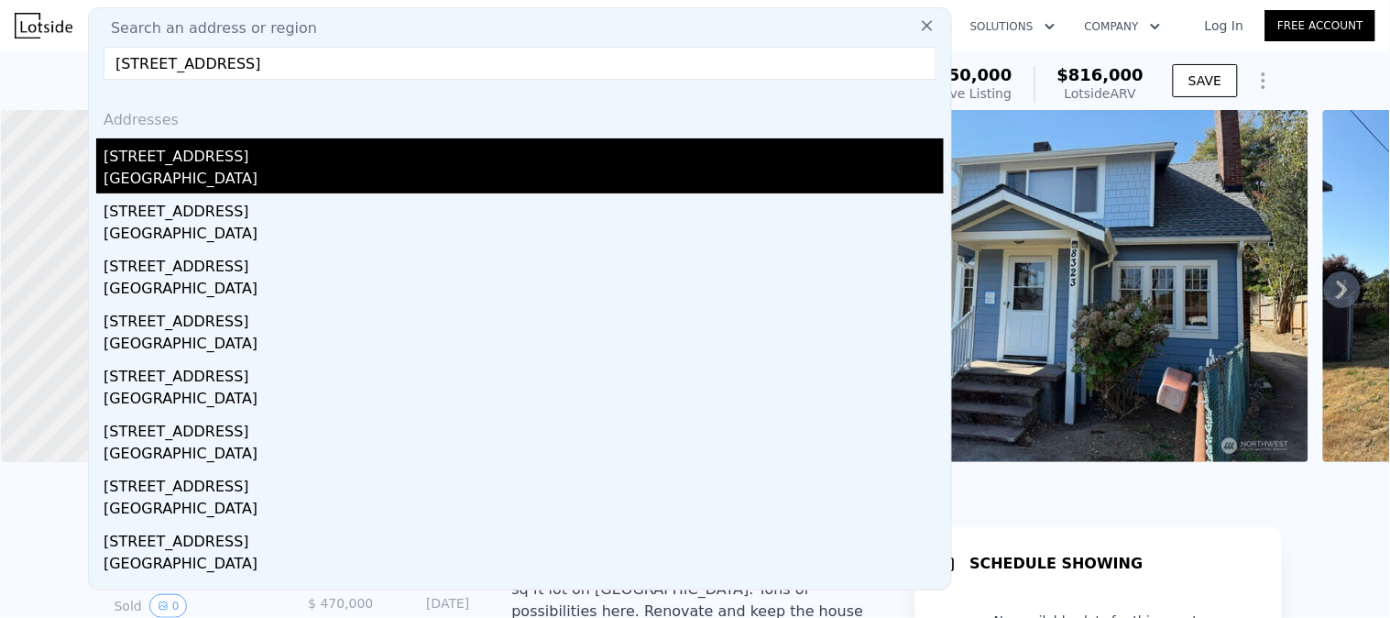
type input "2.5"
type input "870"
type input "1540"
type input "3000"
type input "7200"
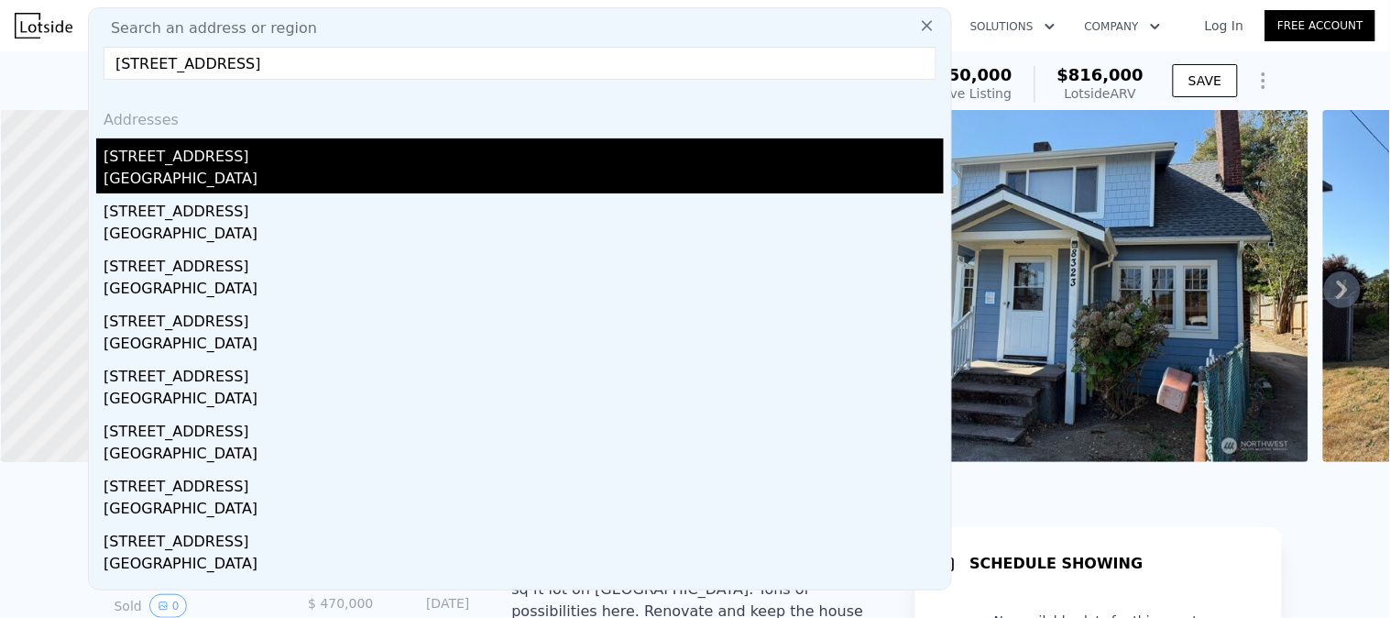
type input "$ 577,000"
type input "5"
type input "-$ 46,002"
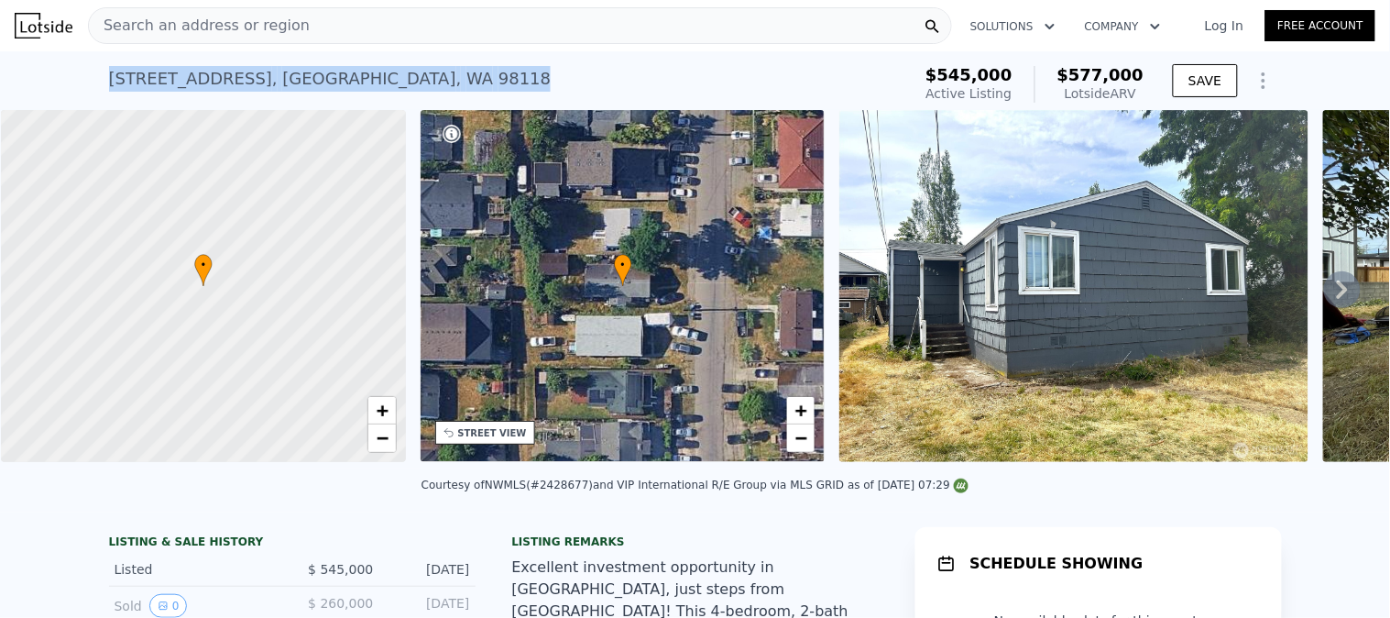
drag, startPoint x: 372, startPoint y: 79, endPoint x: 92, endPoint y: 84, distance: 280.5
click at [92, 84] on div "9225 38th Ave S , Seattle , WA 98118 Active at $545k (~ARV $577k ) $545,000 Act…" at bounding box center [695, 80] width 1390 height 59
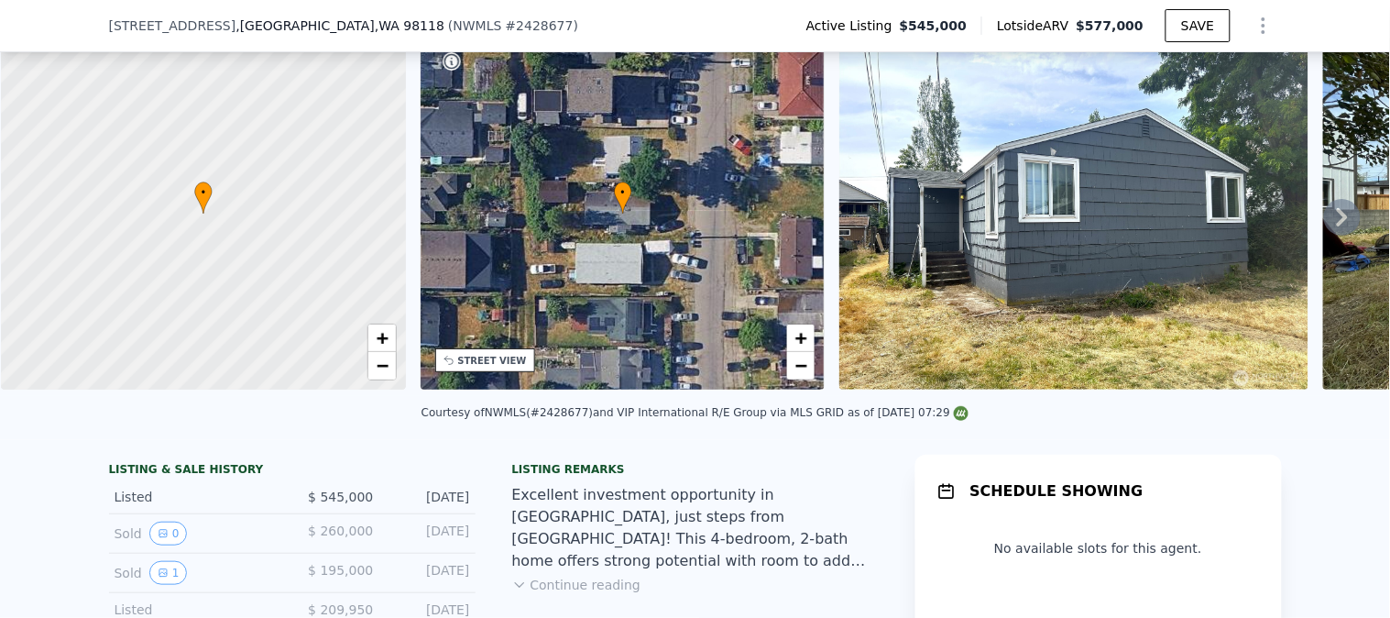
scroll to position [95, 0]
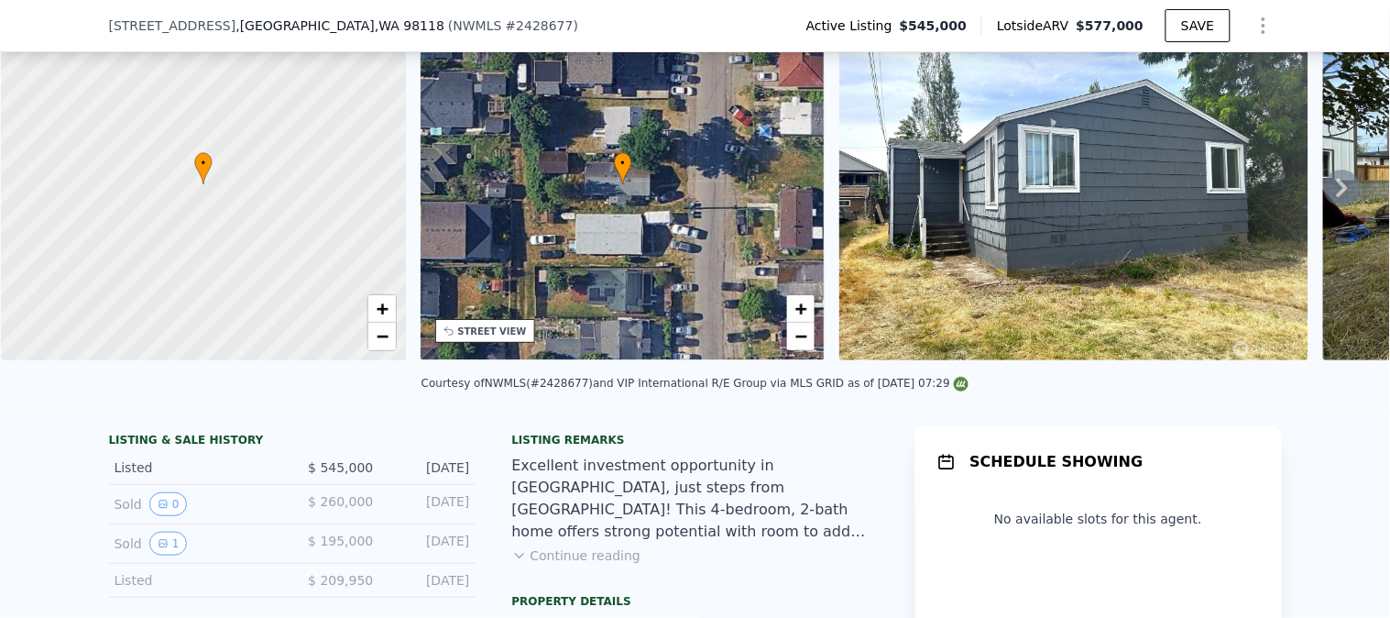
click at [509, 20] on div "9225 38th Ave S , Seattle , WA 98118 ( NWMLS # 2428677 ) Active Listing $545,00…" at bounding box center [695, 25] width 1173 height 51
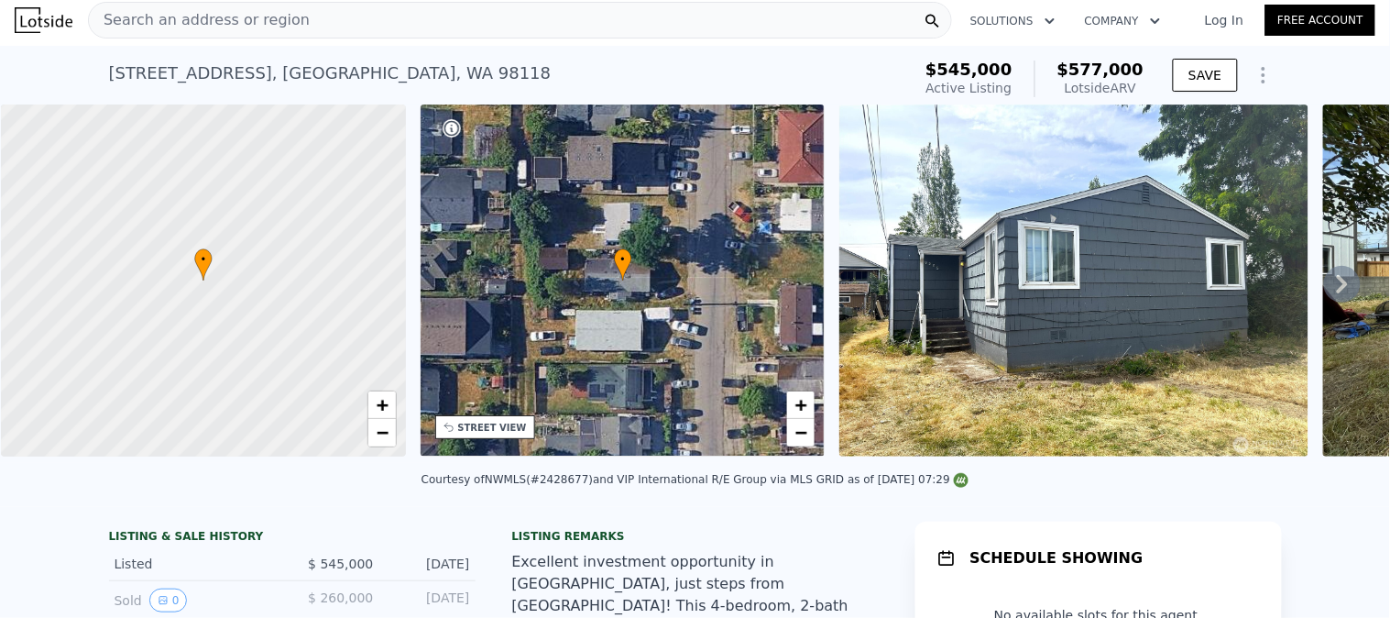
scroll to position [0, 0]
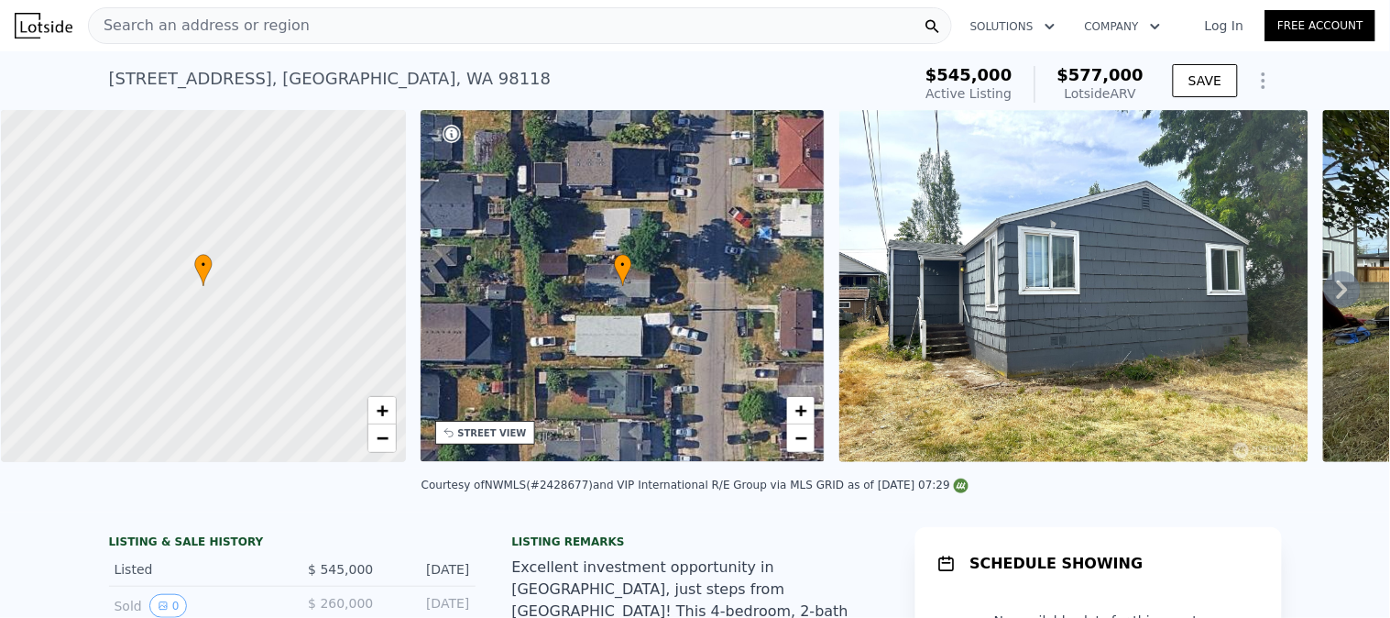
click at [333, 12] on div "Search an address or region" at bounding box center [520, 25] width 864 height 37
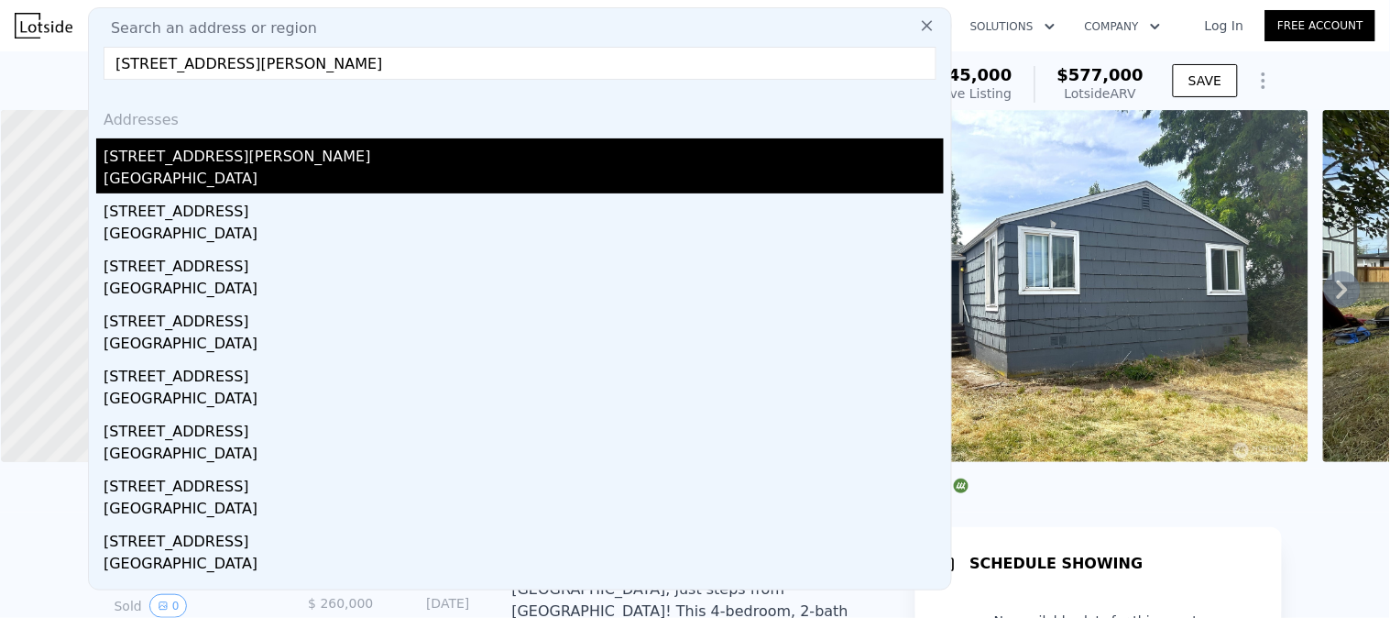
type input "11731 Bartlett Ave NE, Seattle, WA 98125"
click at [250, 161] on div "11731 Bartlett Ave NE" at bounding box center [524, 152] width 840 height 29
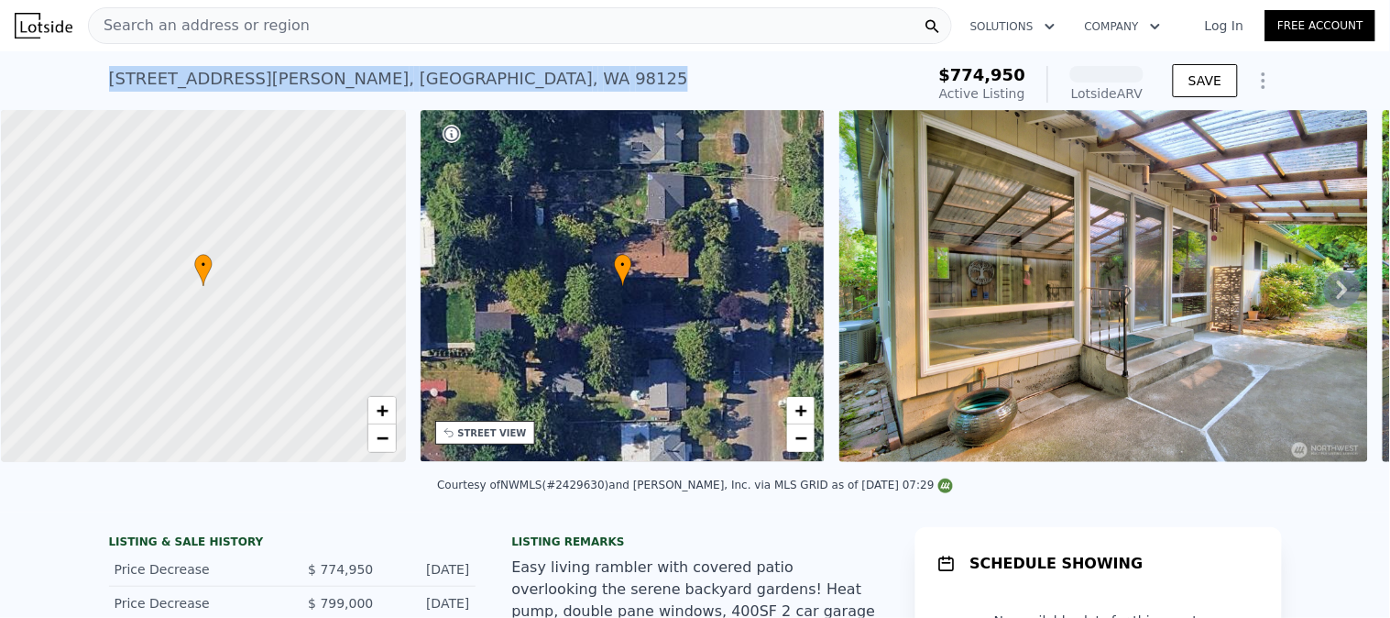
drag, startPoint x: 410, startPoint y: 84, endPoint x: 0, endPoint y: 77, distance: 409.7
click at [0, 77] on div "11731 Bartlett Ave NE , Seattle , WA 98125 Active at $774,950 (~ARV ) $774,950 …" at bounding box center [695, 80] width 1390 height 59
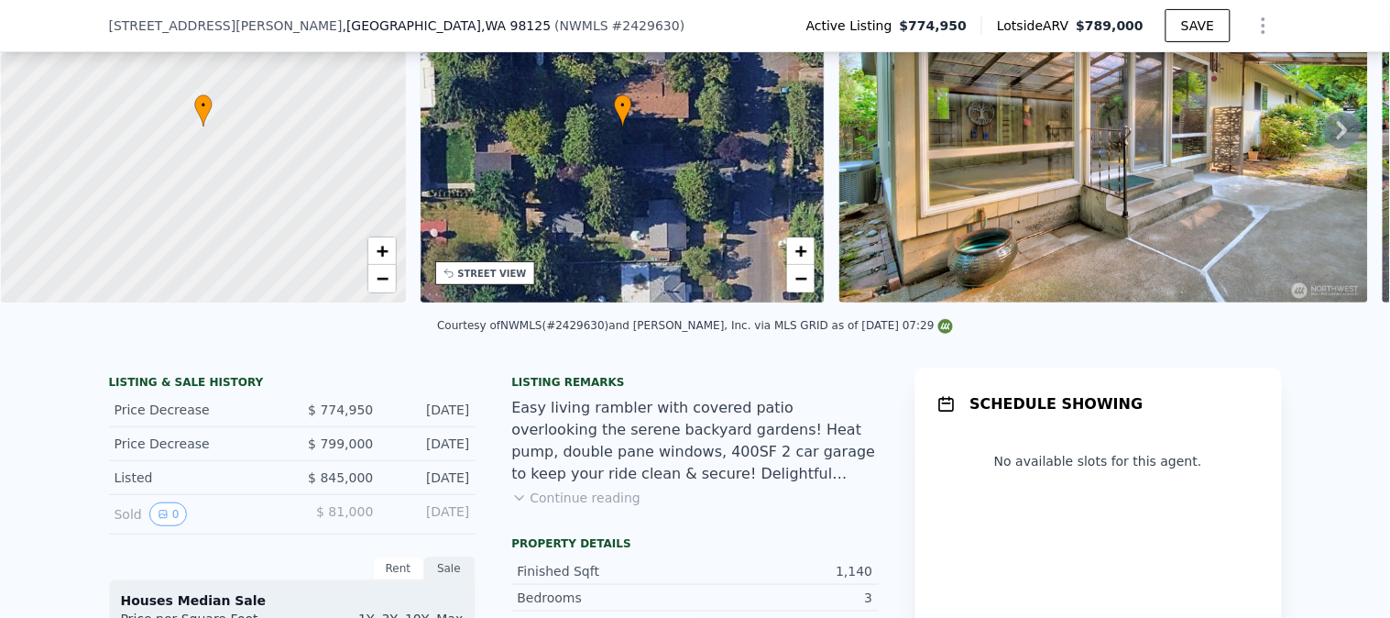
scroll to position [299, 0]
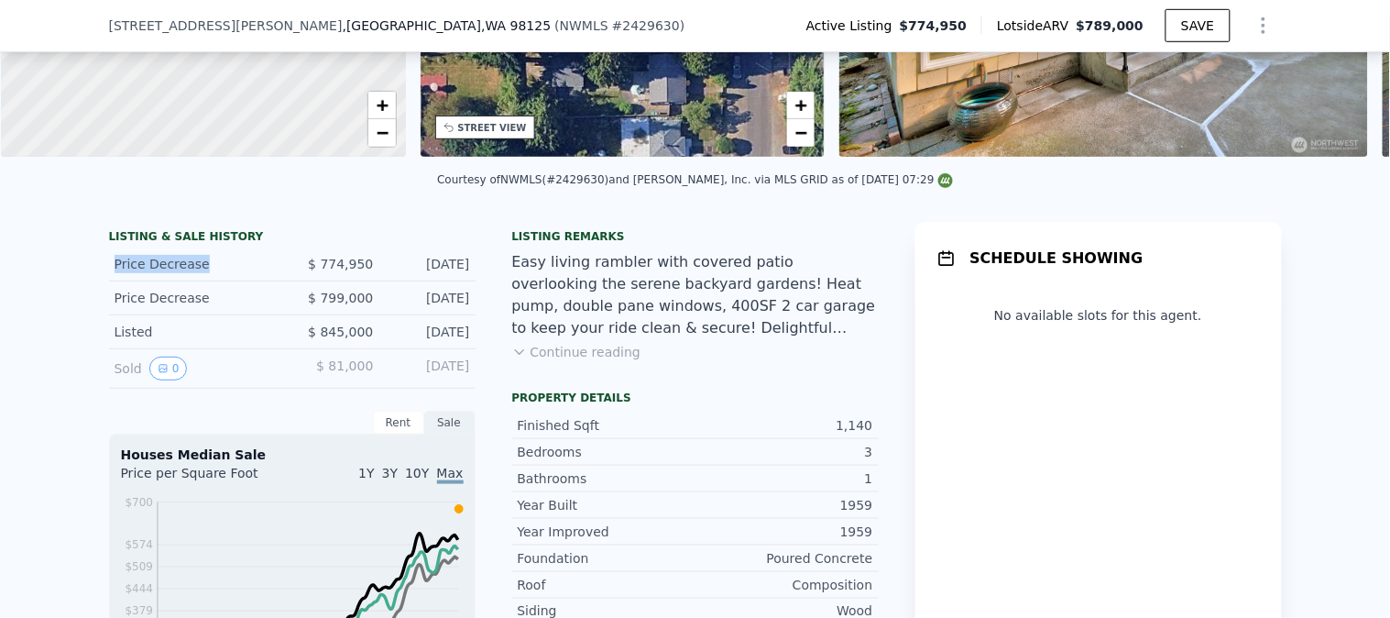
drag, startPoint x: 196, startPoint y: 285, endPoint x: 61, endPoint y: 284, distance: 134.7
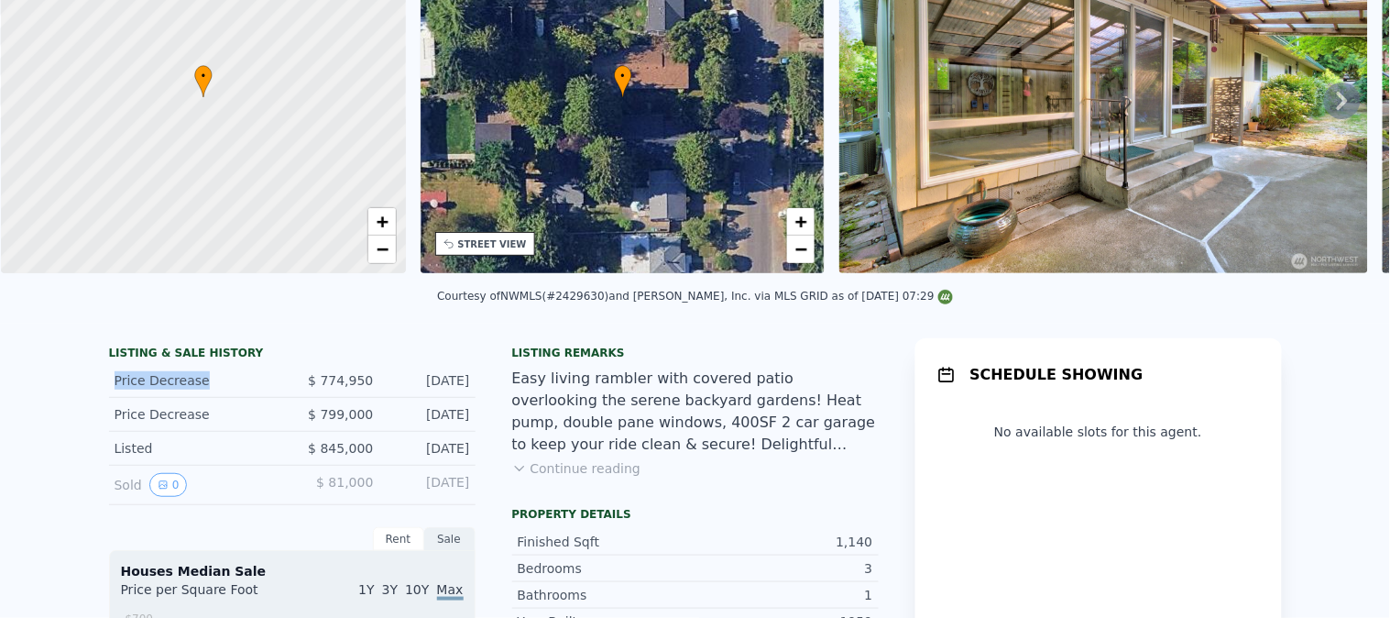
scroll to position [0, 0]
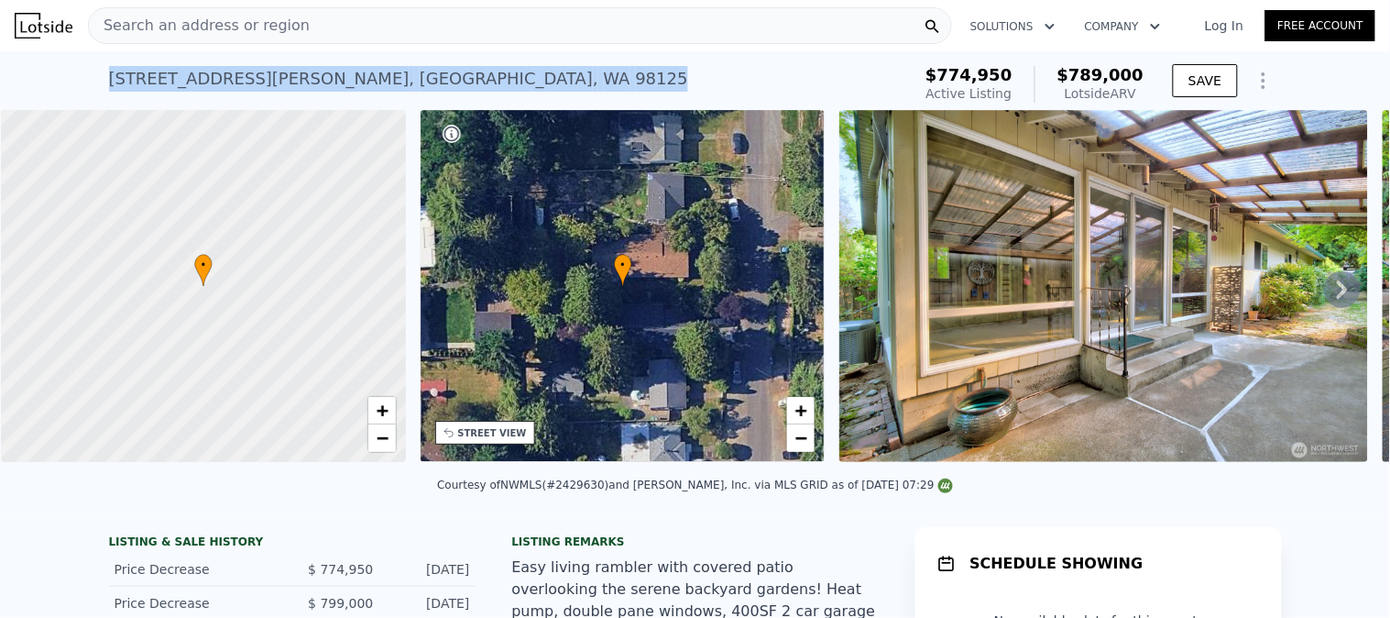
drag, startPoint x: 409, startPoint y: 81, endPoint x: 98, endPoint y: 79, distance: 310.6
click at [98, 79] on div "11731 Bartlett Ave NE , Seattle , WA 98125 Active at $774,950 (~ARV $789k ) $77…" at bounding box center [695, 80] width 1390 height 59
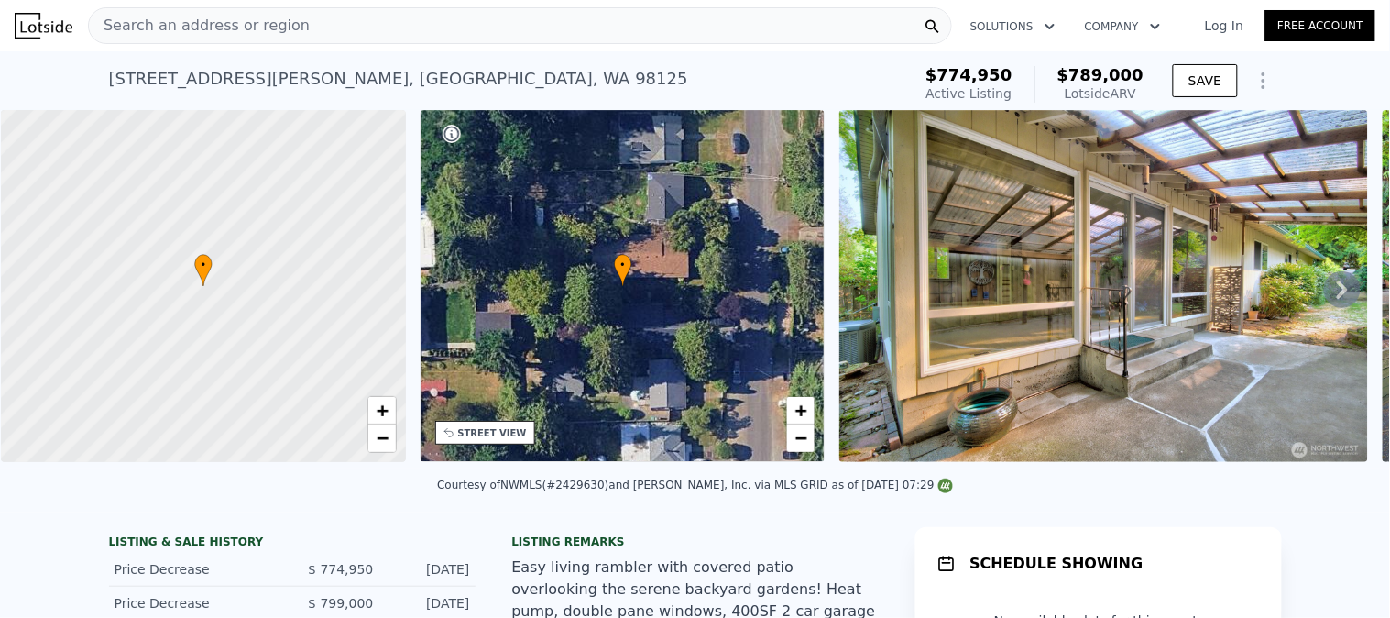
click at [737, 28] on div "Search an address or region" at bounding box center [520, 25] width 864 height 37
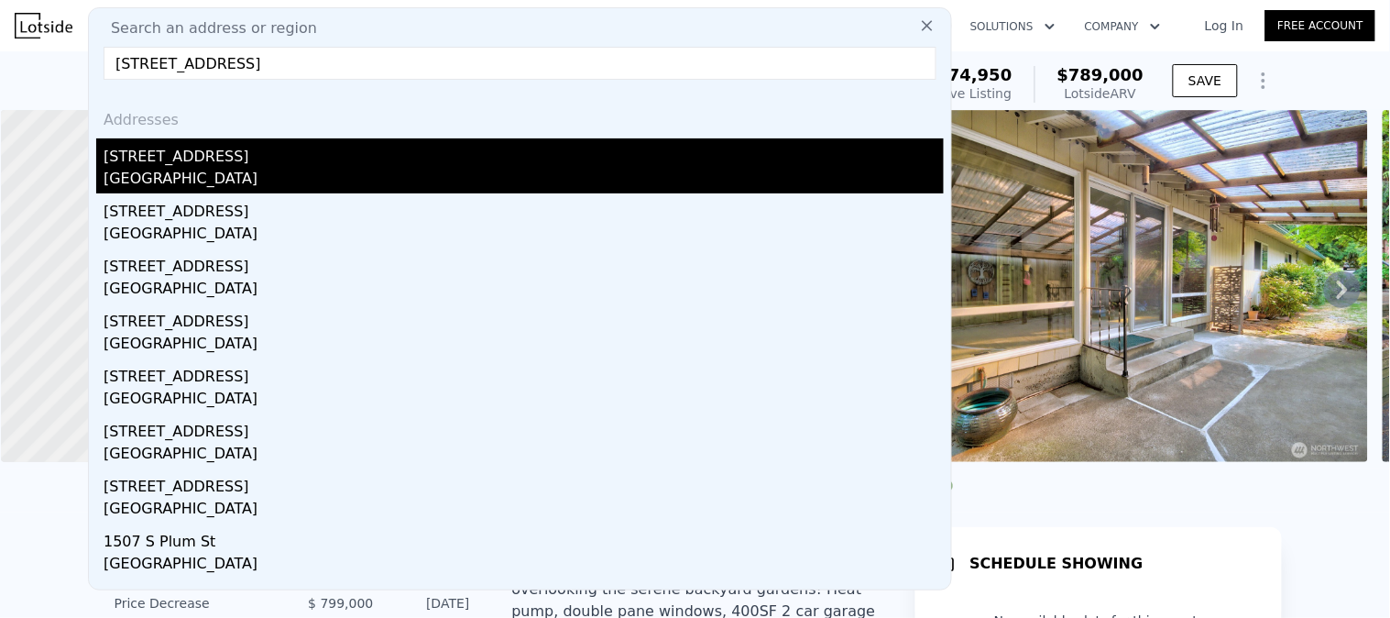
type input "1901 S Plum St, Seattle, WA 98144"
click at [267, 185] on div "Seattle, WA 98144" at bounding box center [524, 181] width 840 height 26
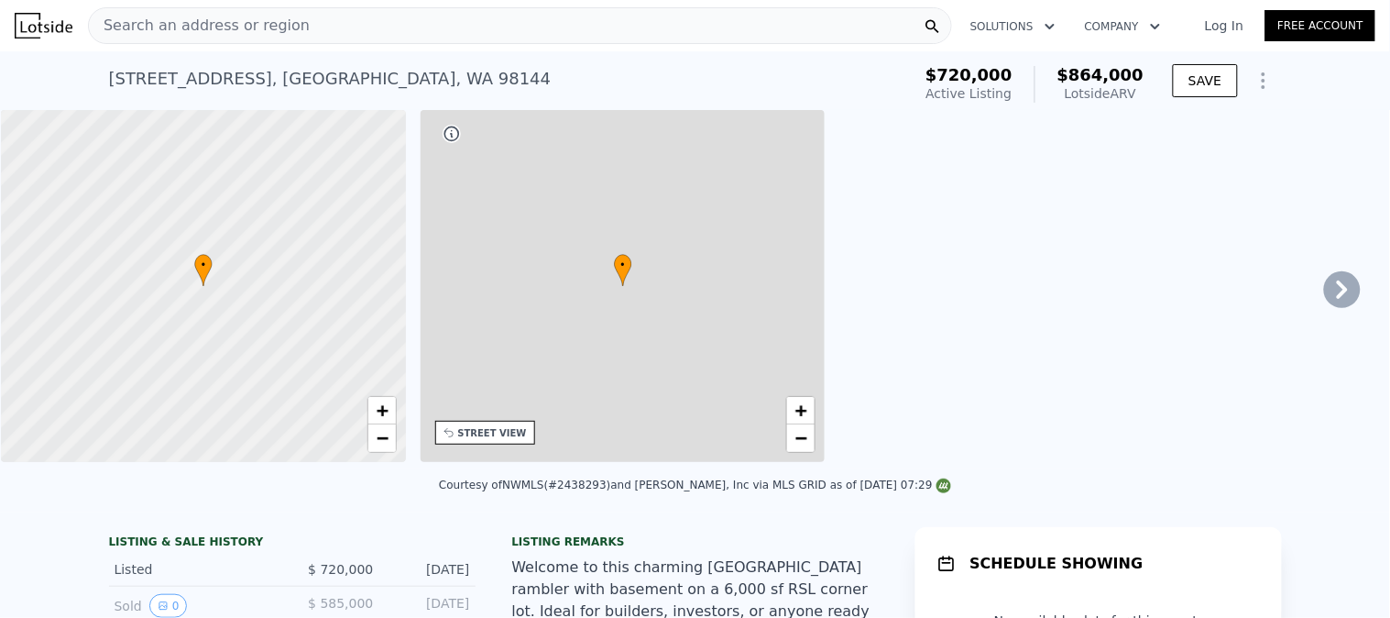
type input "2.25"
type input "870"
type input "1620"
type input "4000"
type input "7708"
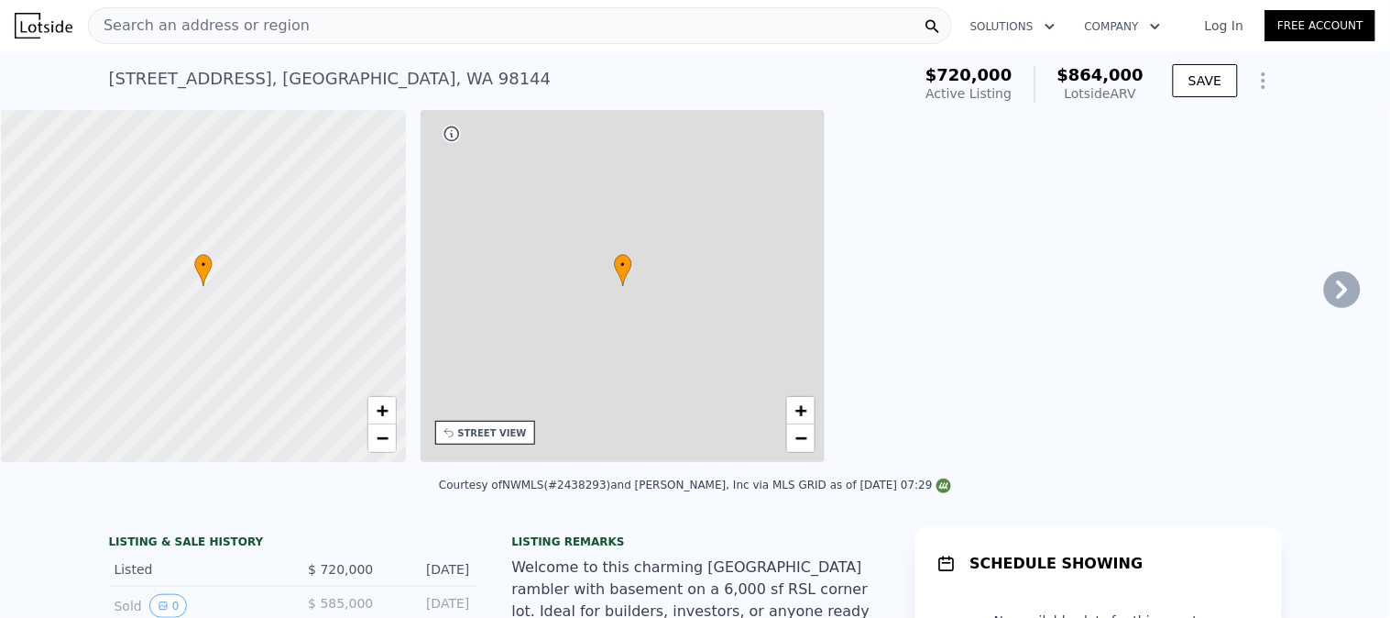
type input "$ 864,000"
type input "$ 29,952"
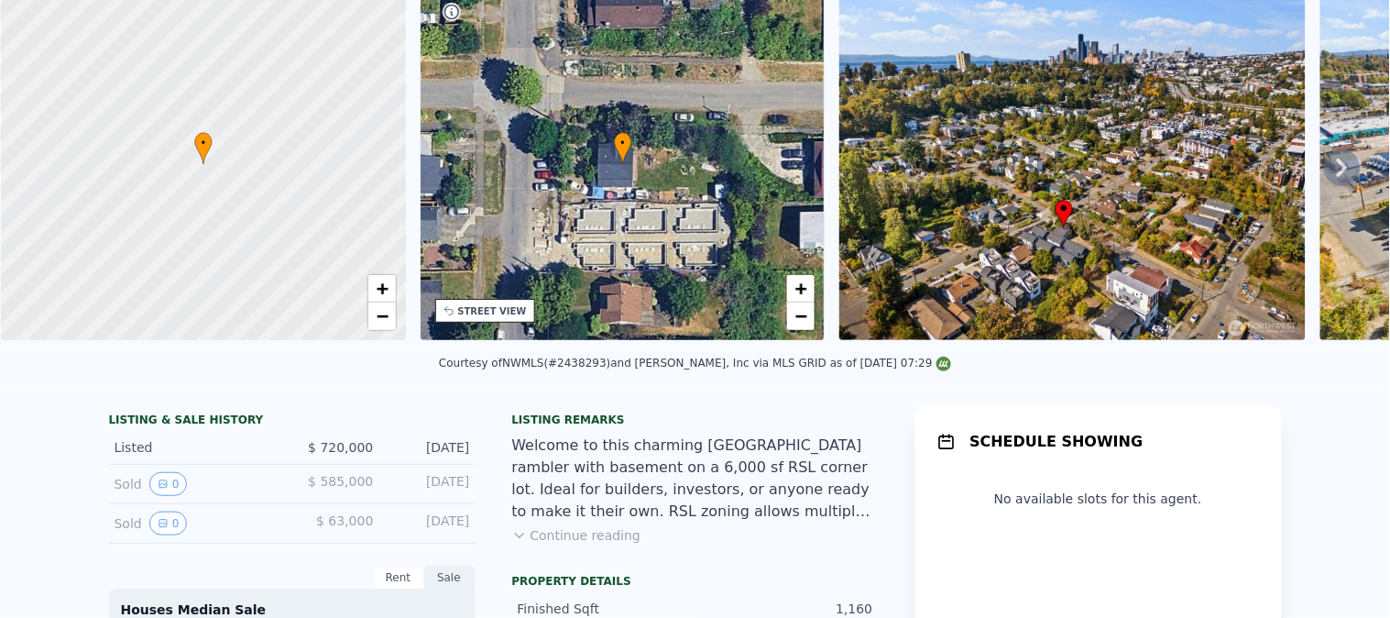
scroll to position [5, 0]
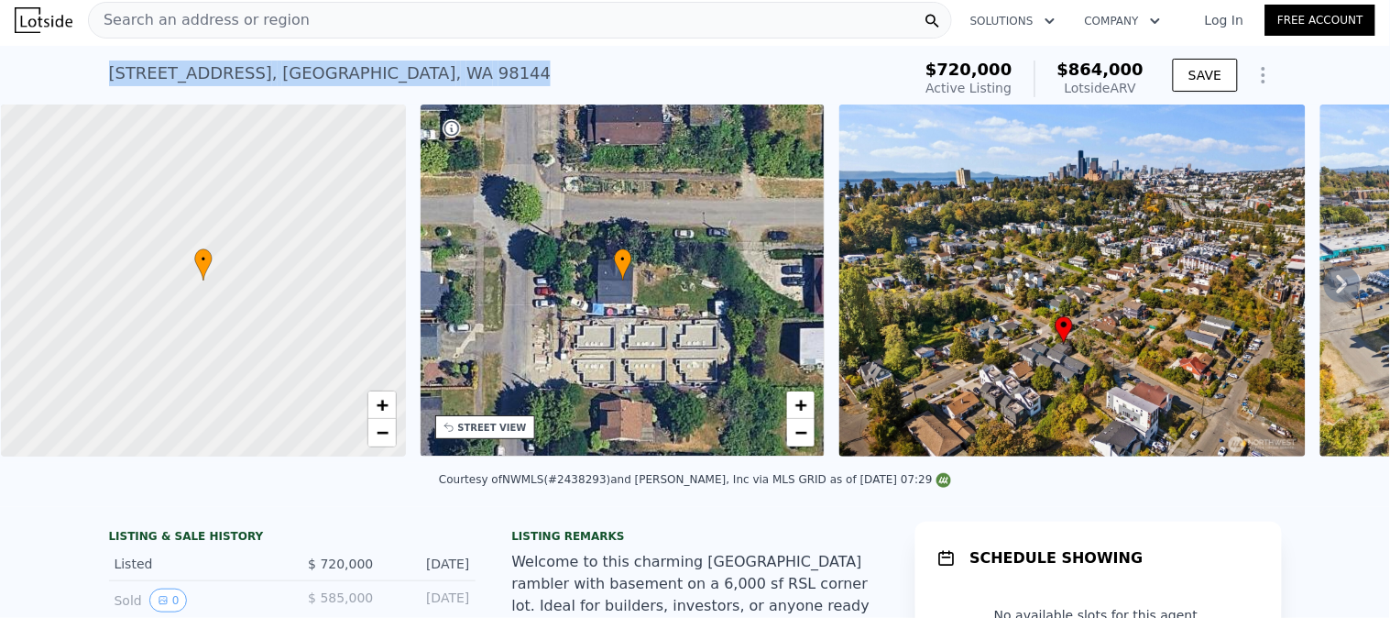
drag, startPoint x: 388, startPoint y: 77, endPoint x: 43, endPoint y: 94, distance: 345.0
click at [47, 94] on div "1901 S Plum St , Seattle , WA 98144 Active at $720k (~ARV $864k ) $720,000 Acti…" at bounding box center [695, 75] width 1390 height 59
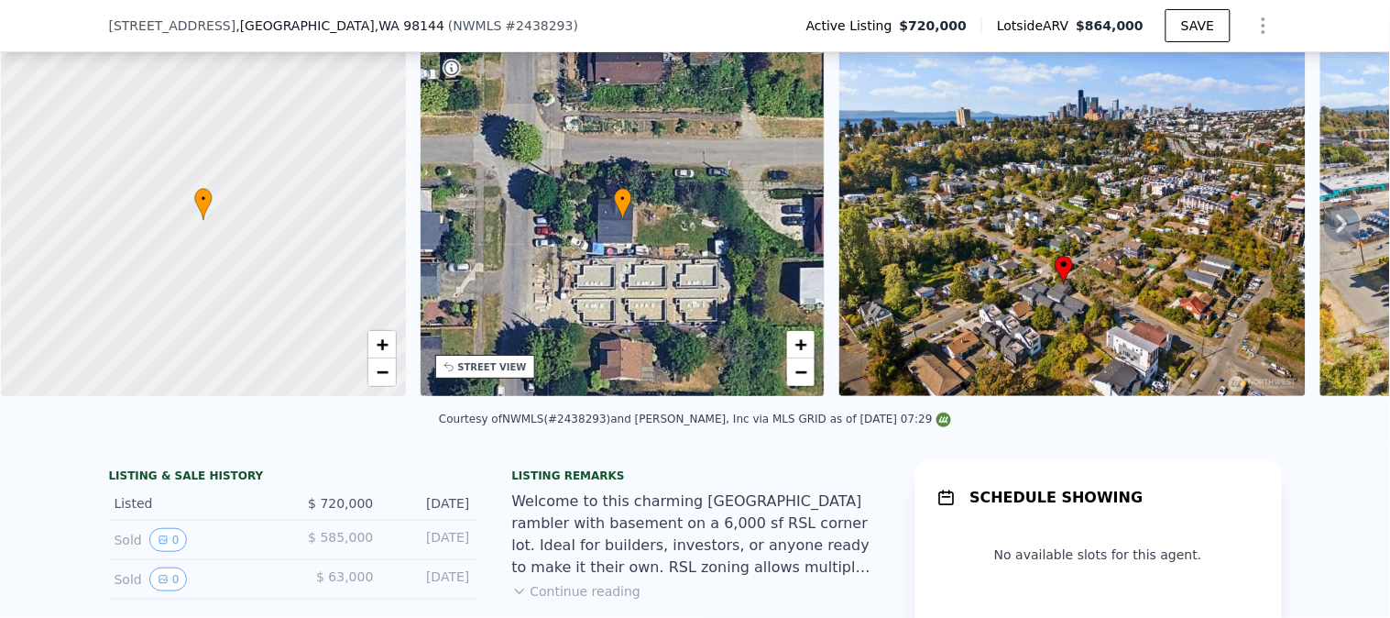
scroll to position [102, 0]
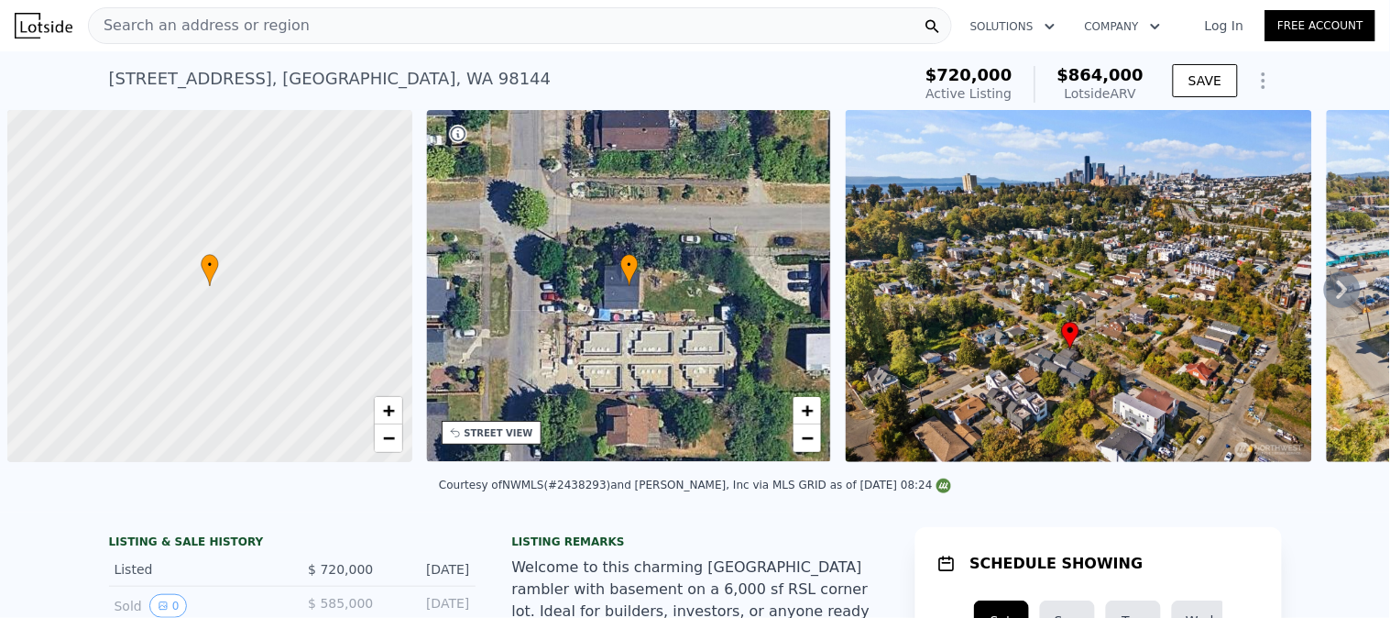
scroll to position [0, 6]
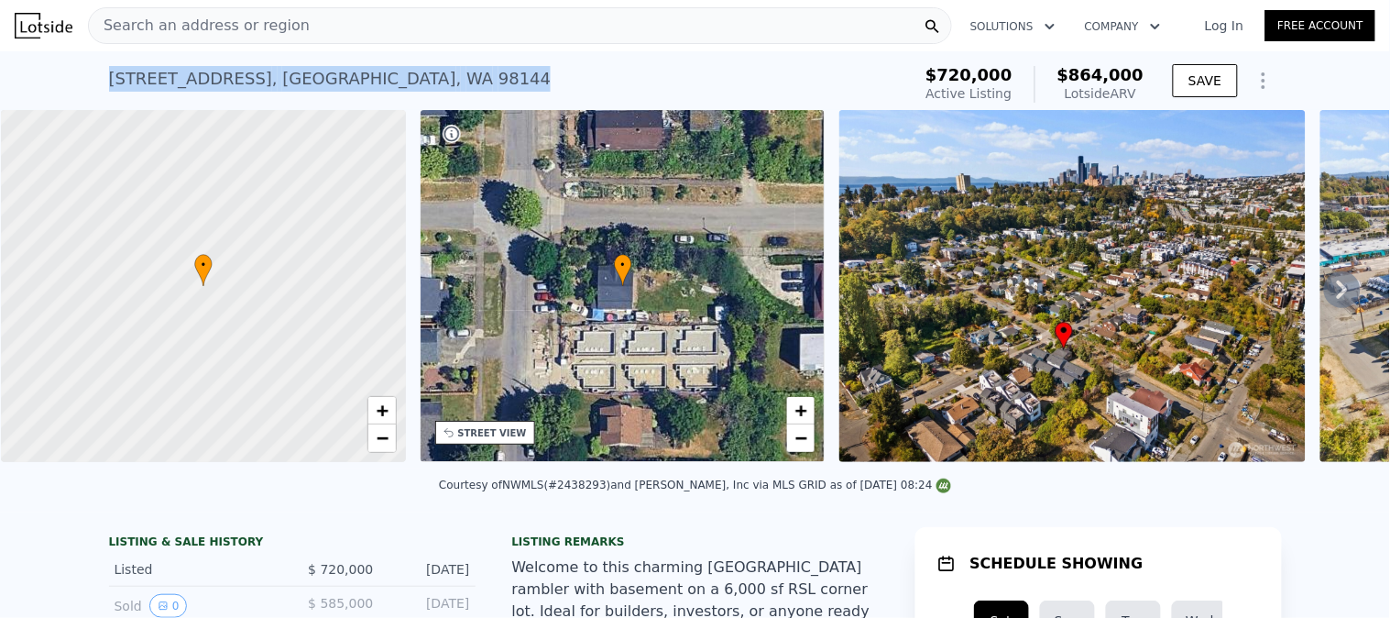
drag, startPoint x: 353, startPoint y: 75, endPoint x: 9, endPoint y: 66, distance: 343.7
click at [9, 66] on div "1901 S Plum St , Seattle , WA 98144 Active at $720k (~ARV $864k ) $720,000 Acti…" at bounding box center [695, 80] width 1390 height 59
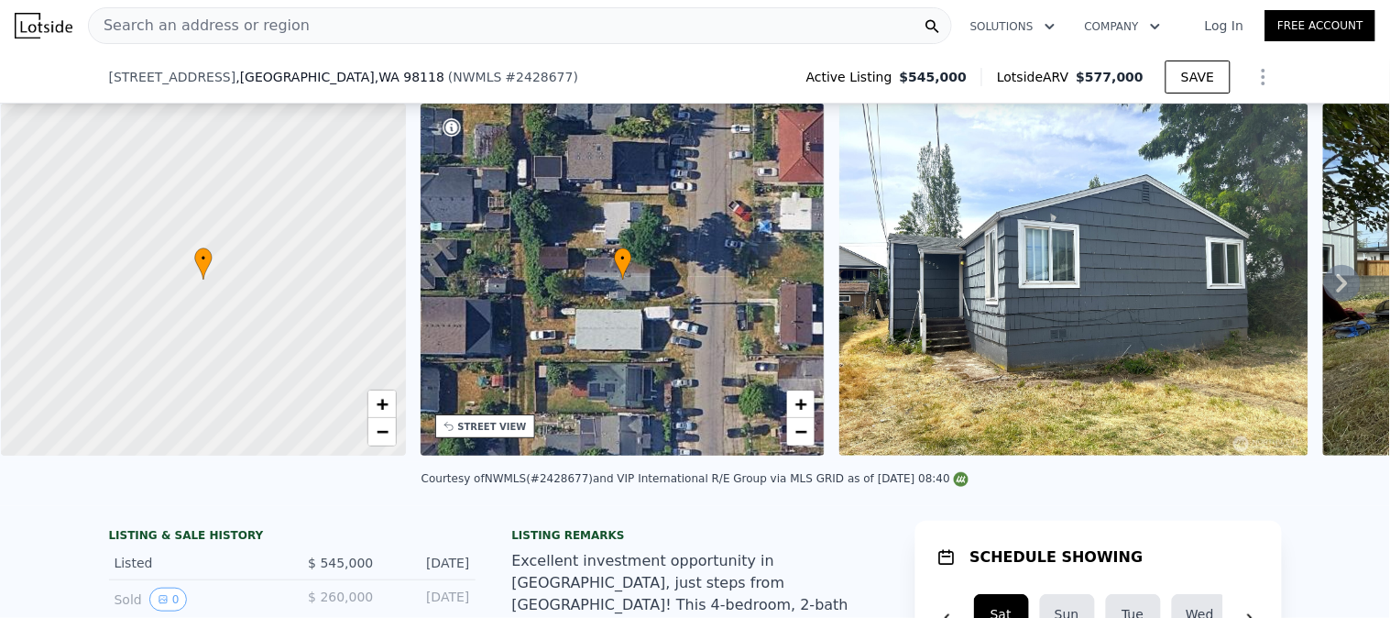
scroll to position [197, 0]
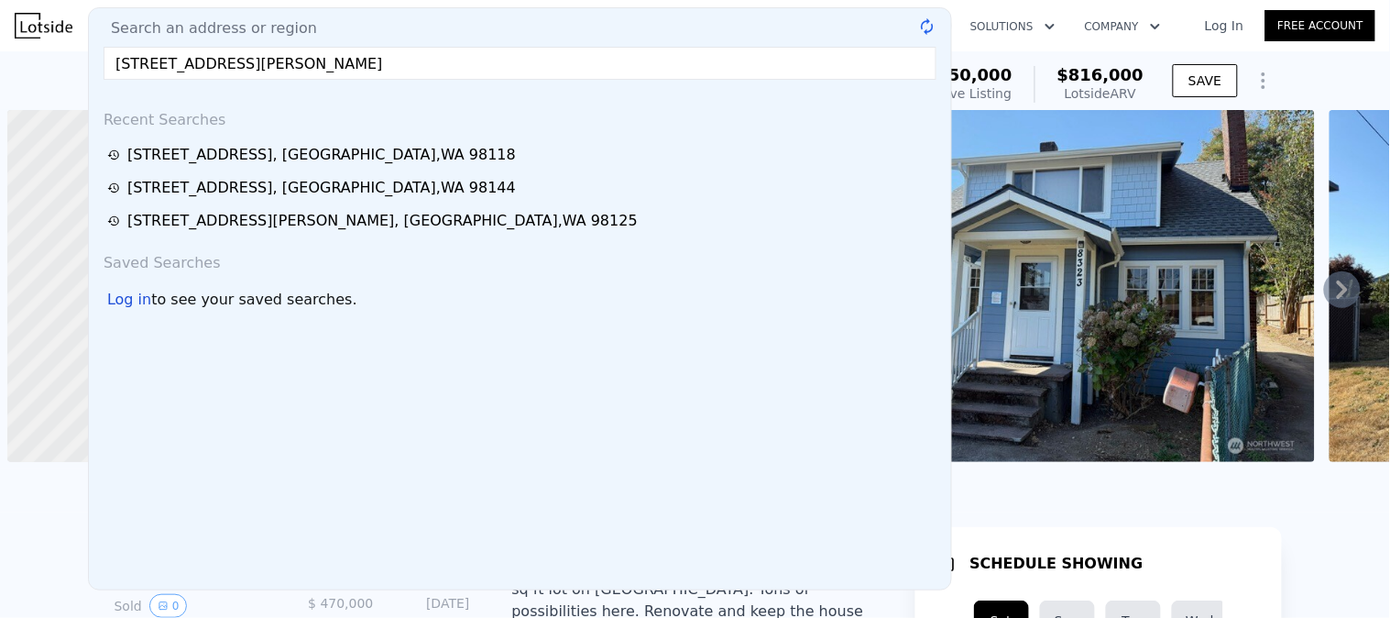
scroll to position [0, 6]
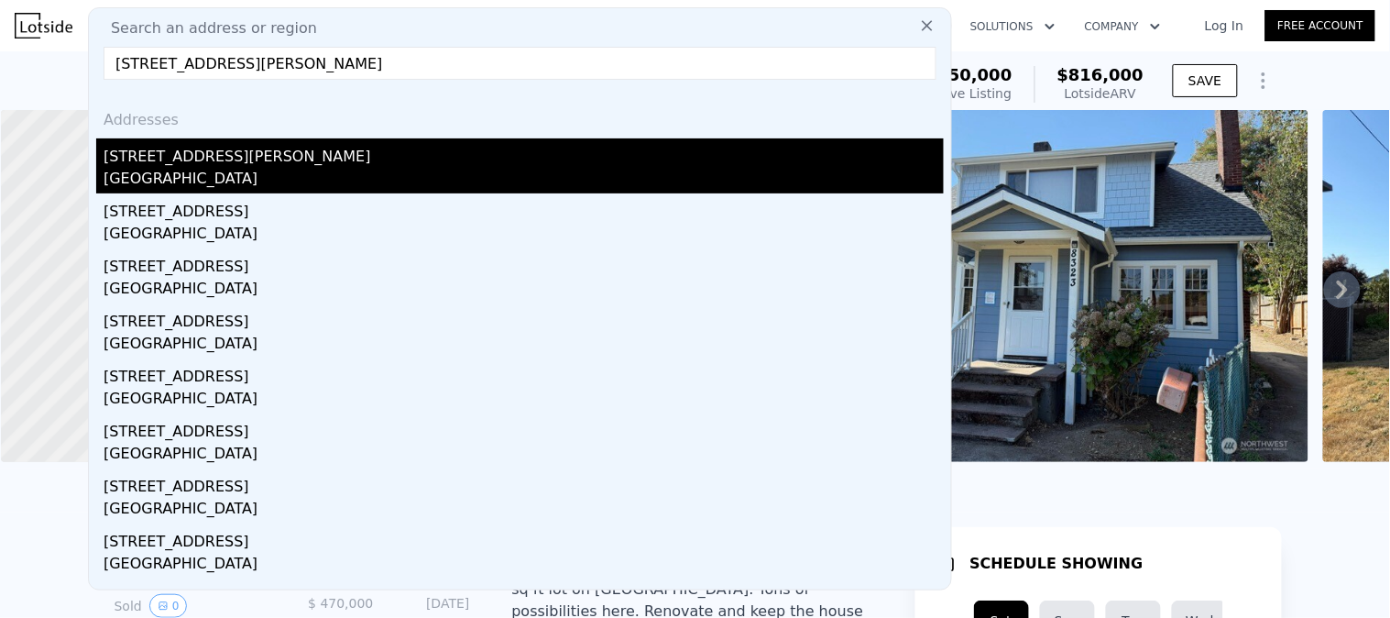
type input "11731 Bartlett Ave NE, Seattle, WA 98125"
click at [238, 169] on div "Seattle, WA 98125" at bounding box center [524, 181] width 840 height 26
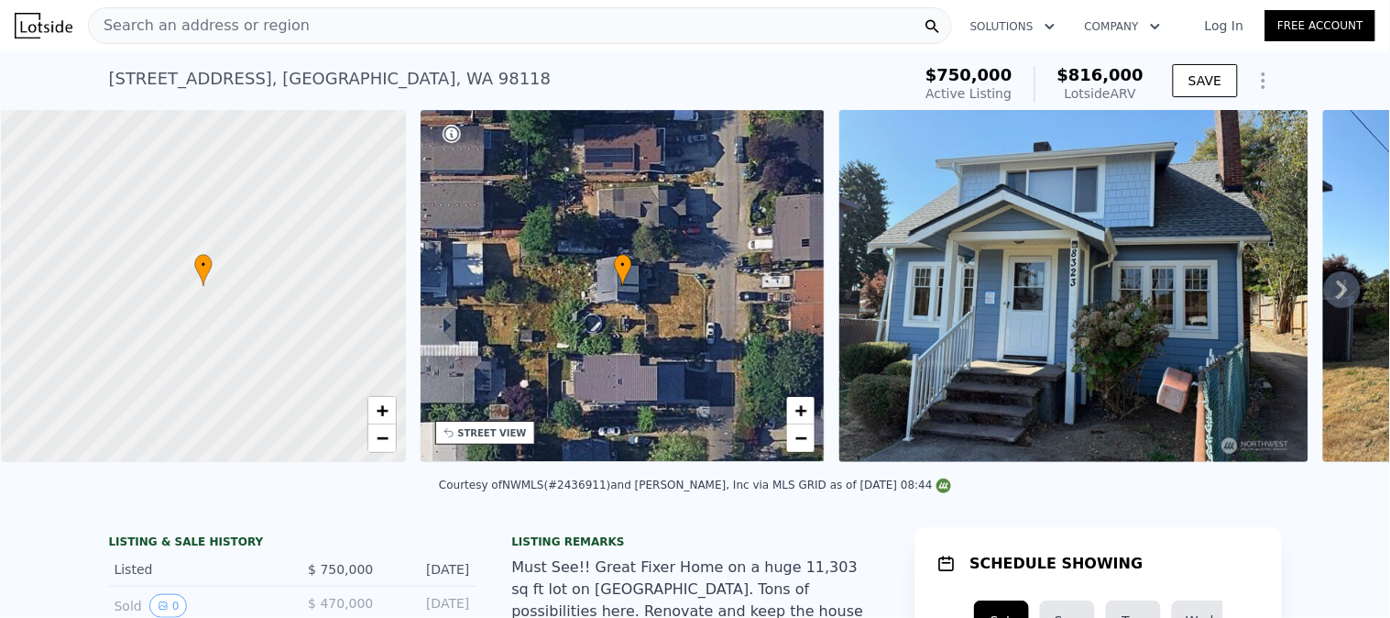
type input "2"
type input "3"
type input "1"
type input "2"
type input "960"
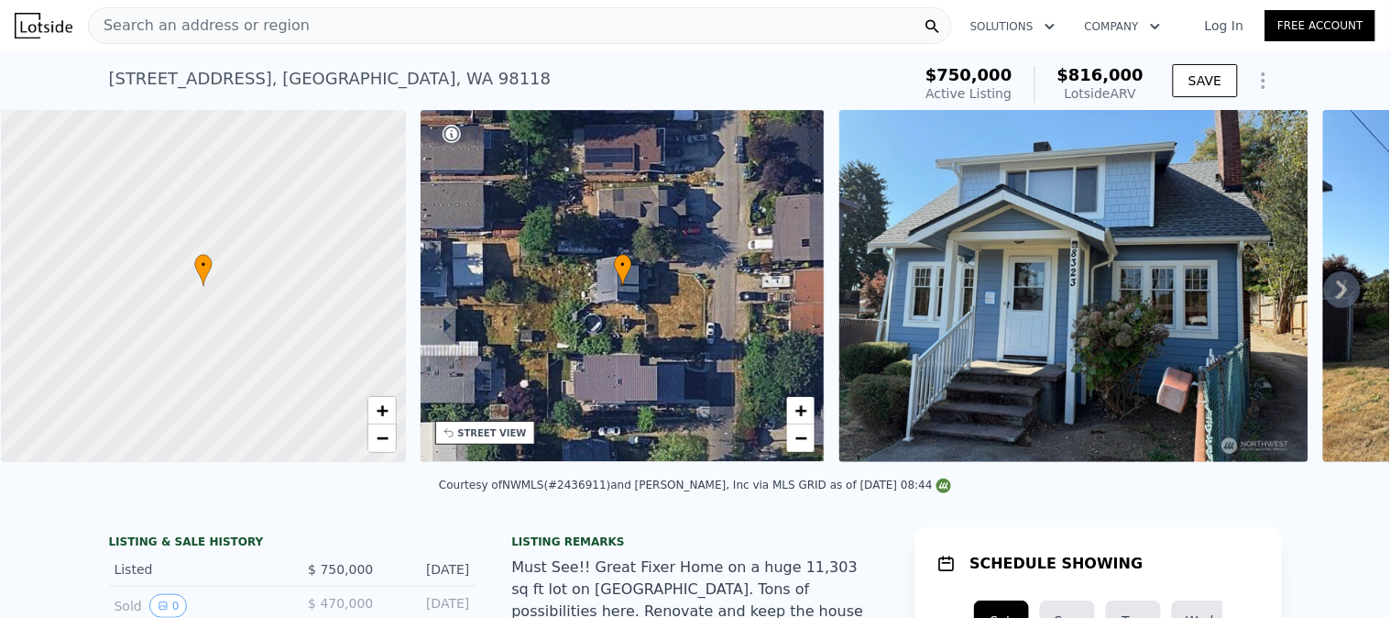
type input "1860"
type input "4392"
type input "8255"
type input "$ 789,000"
type input "6"
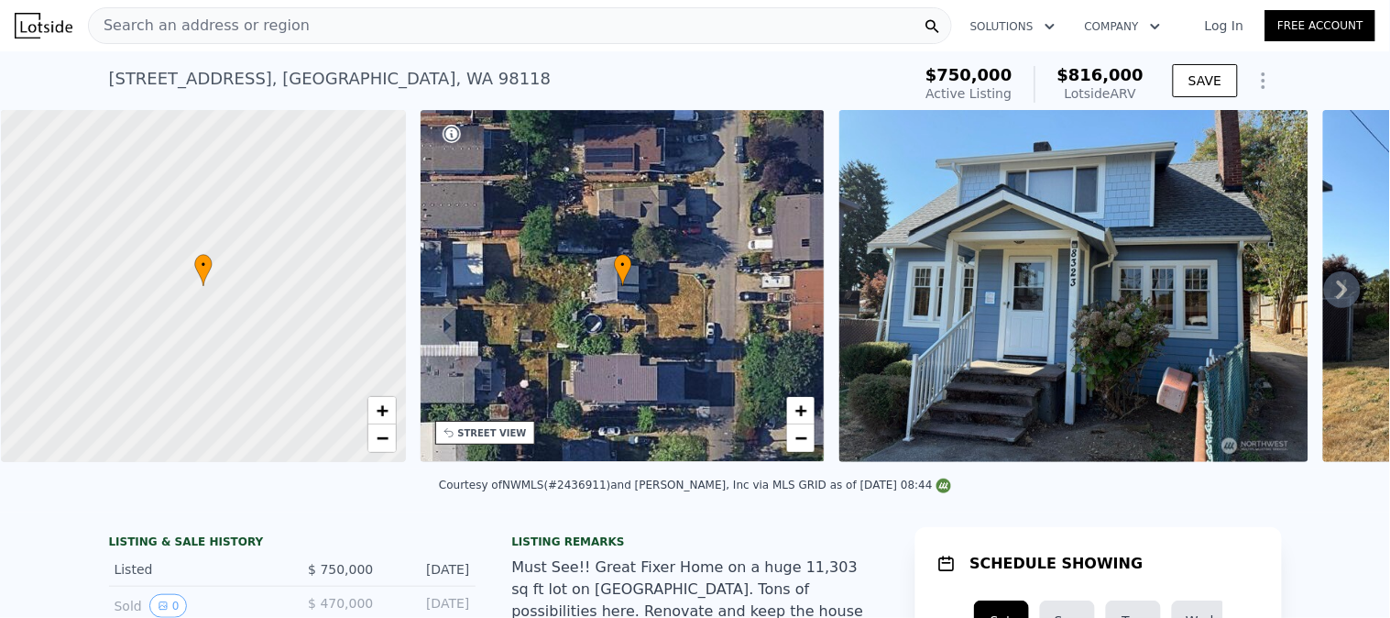
type input "-$ 95,384"
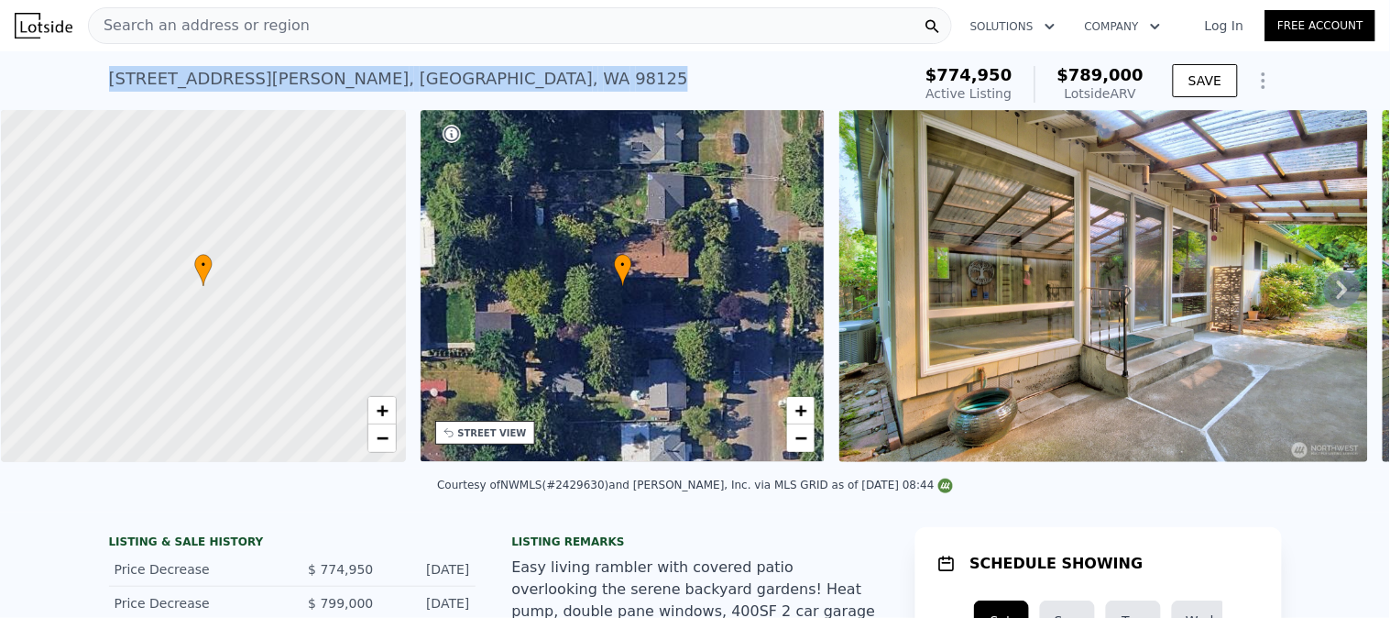
drag, startPoint x: 313, startPoint y: 86, endPoint x: 96, endPoint y: 88, distance: 217.2
click at [96, 88] on div "11731 Bartlett Ave NE , Seattle , WA 98125 Active at $774,950 (~ARV $789k ) $77…" at bounding box center [695, 80] width 1390 height 59
copy div "11731 Bartlett Ave NE , Seattle , WA 98125"
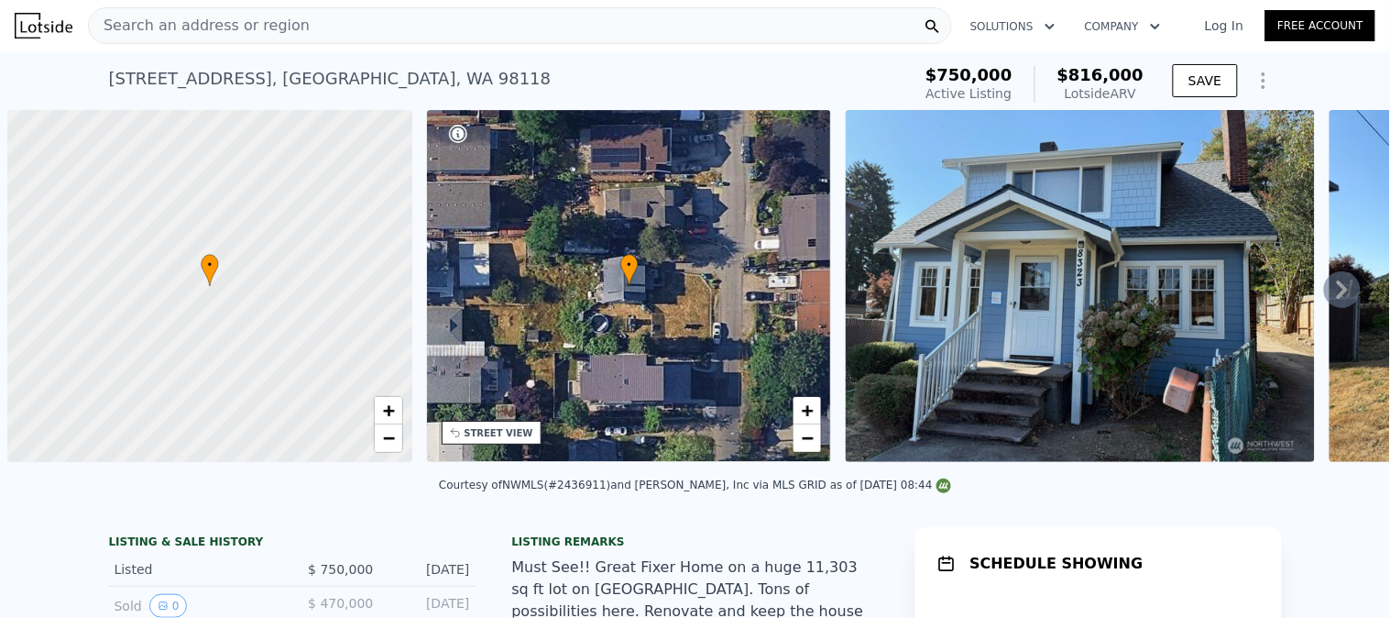
click at [397, 38] on div "Search an address or region" at bounding box center [520, 25] width 864 height 37
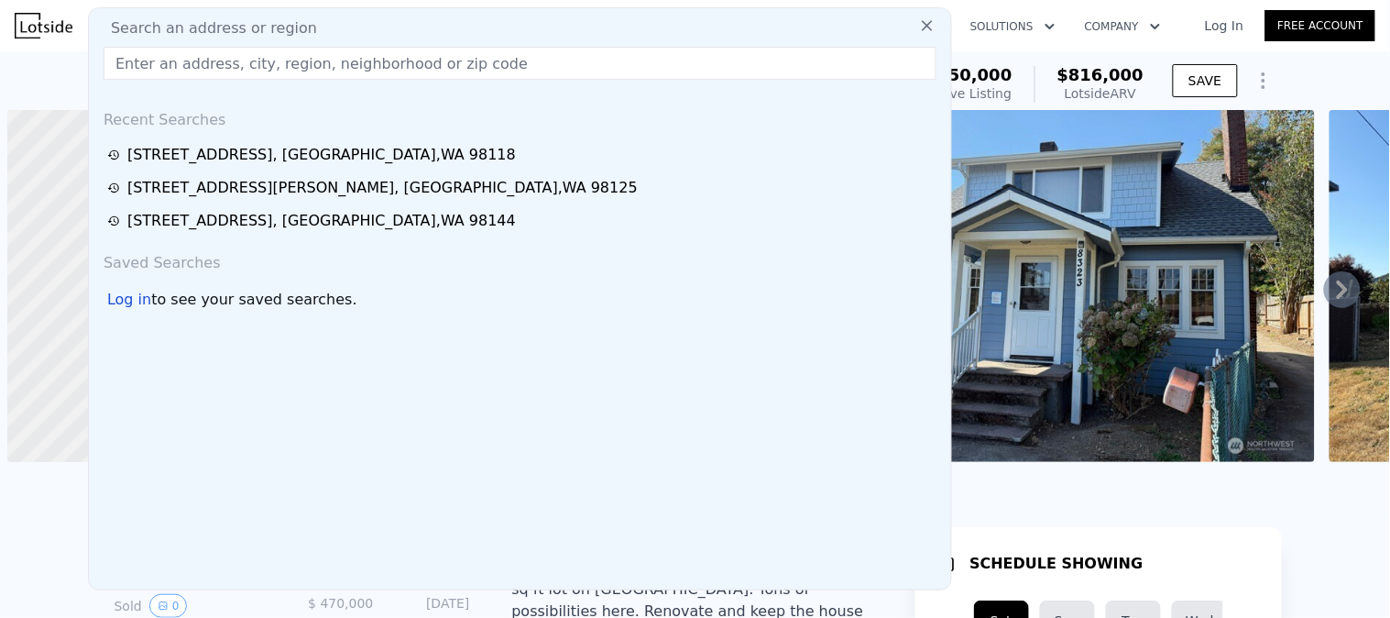
scroll to position [0, 6]
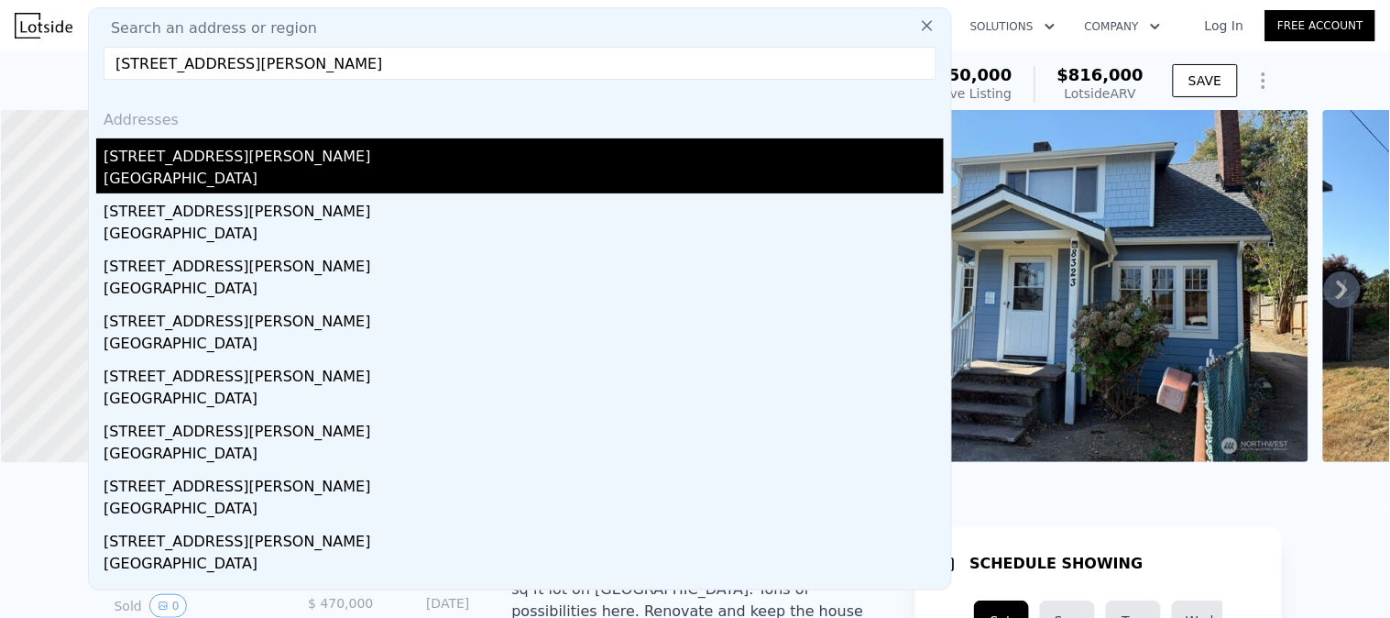
type input "[STREET_ADDRESS][PERSON_NAME]"
click at [231, 170] on div "[GEOGRAPHIC_DATA]" at bounding box center [524, 181] width 840 height 26
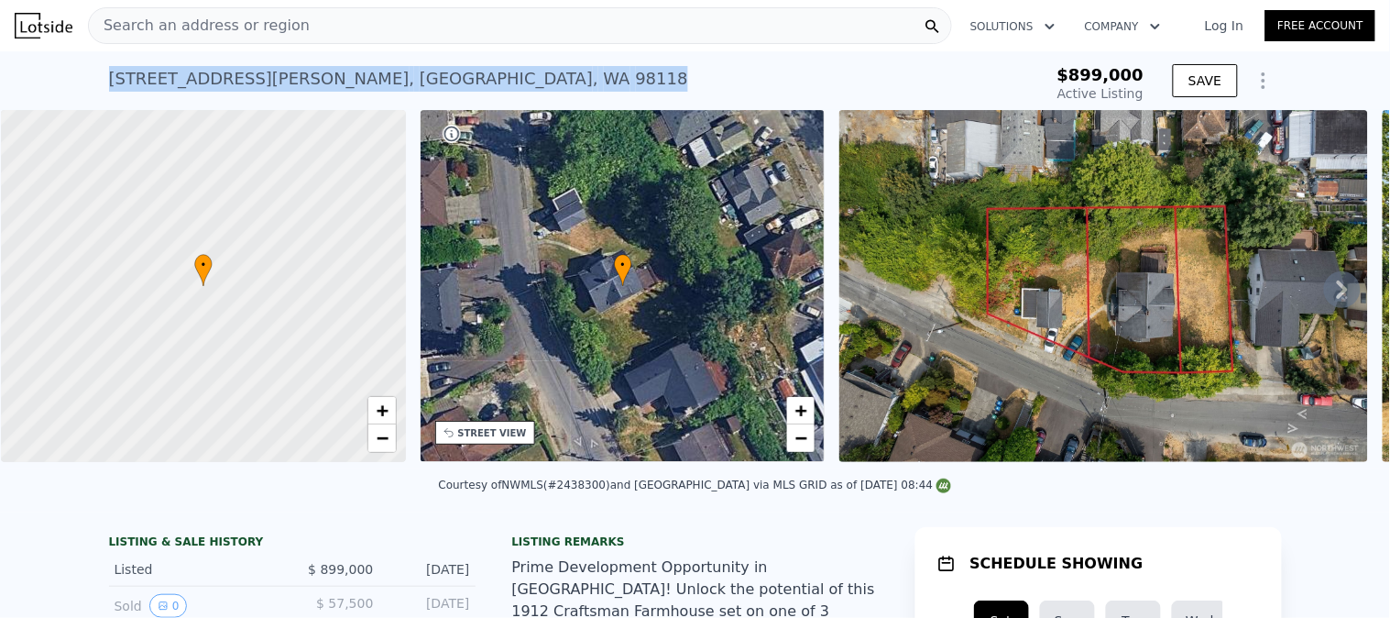
drag, startPoint x: 259, startPoint y: 80, endPoint x: 67, endPoint y: 96, distance: 193.1
click at [67, 96] on div "[STREET_ADDRESS][PERSON_NAME] Active at $899k $899,000 Active Listing SAVE" at bounding box center [695, 80] width 1390 height 59
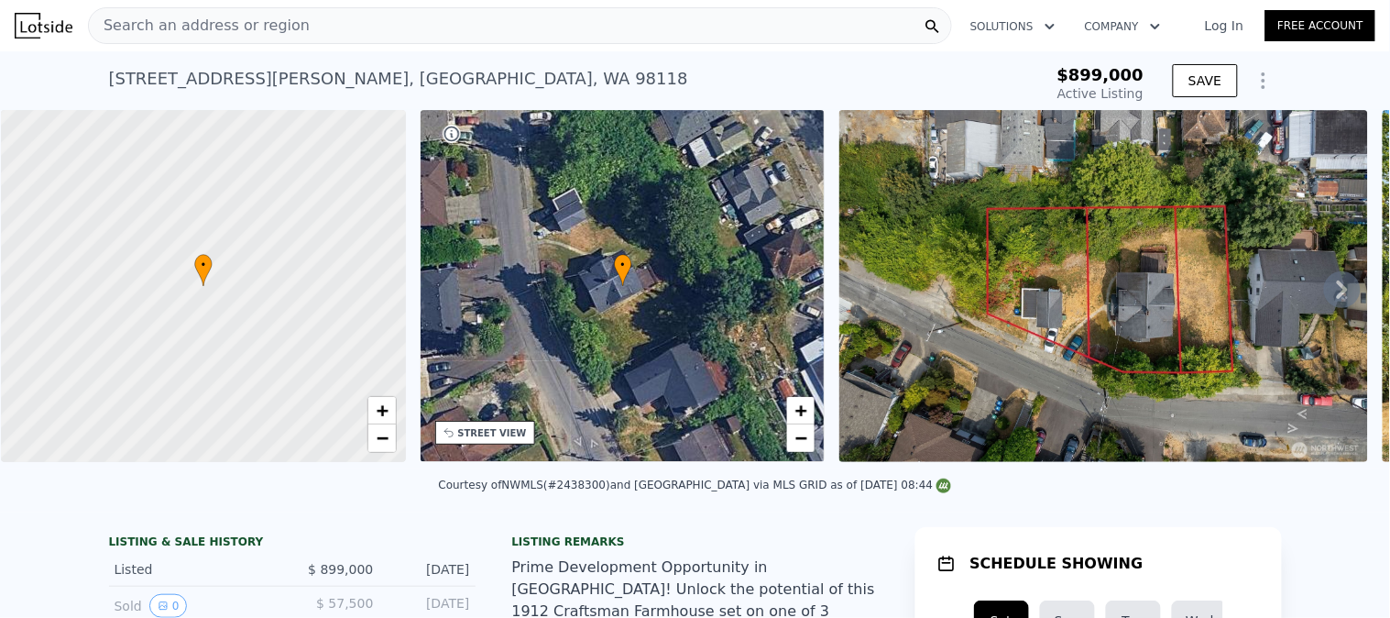
click at [422, 22] on div "Search an address or region" at bounding box center [520, 25] width 864 height 37
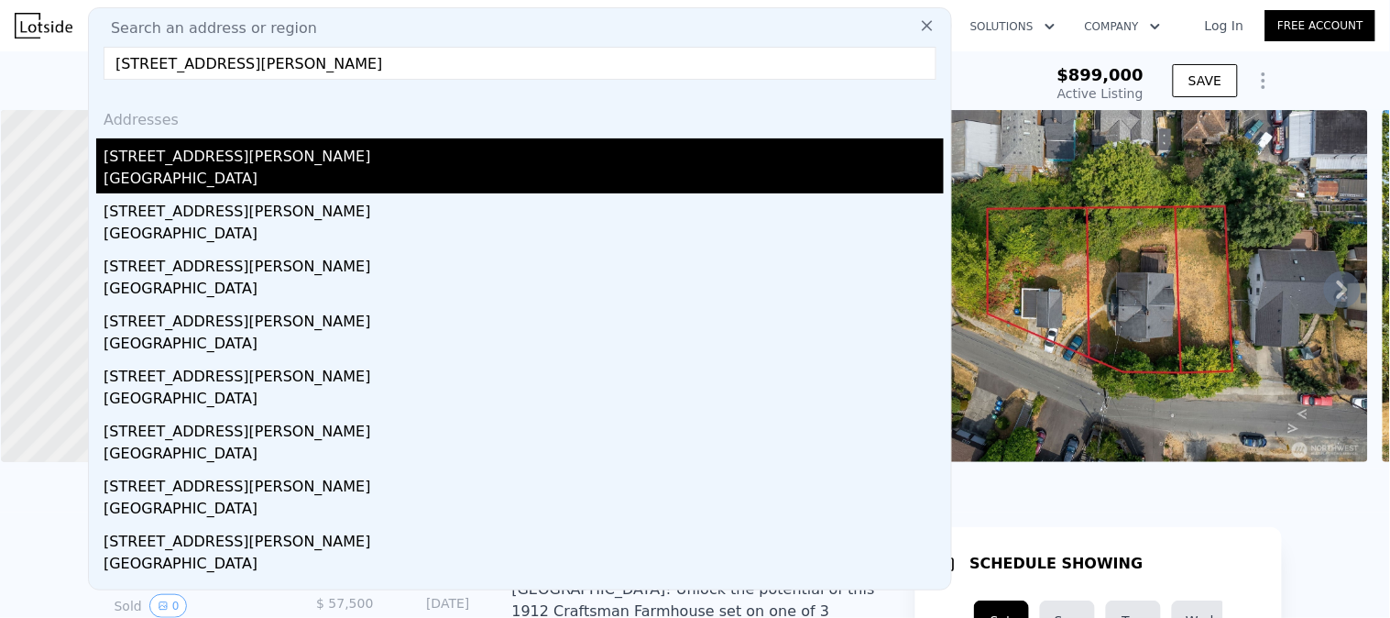
type input "[STREET_ADDRESS][PERSON_NAME]"
click at [247, 170] on div "[GEOGRAPHIC_DATA]" at bounding box center [524, 181] width 840 height 26
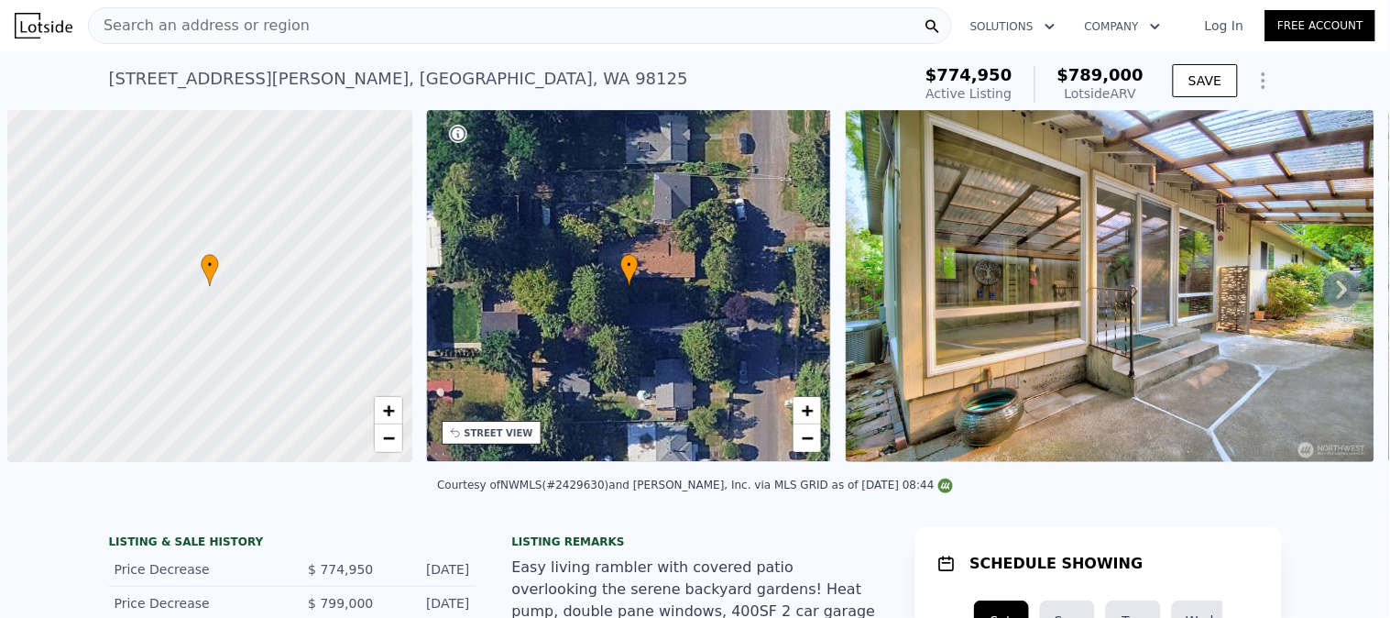
scroll to position [0, 6]
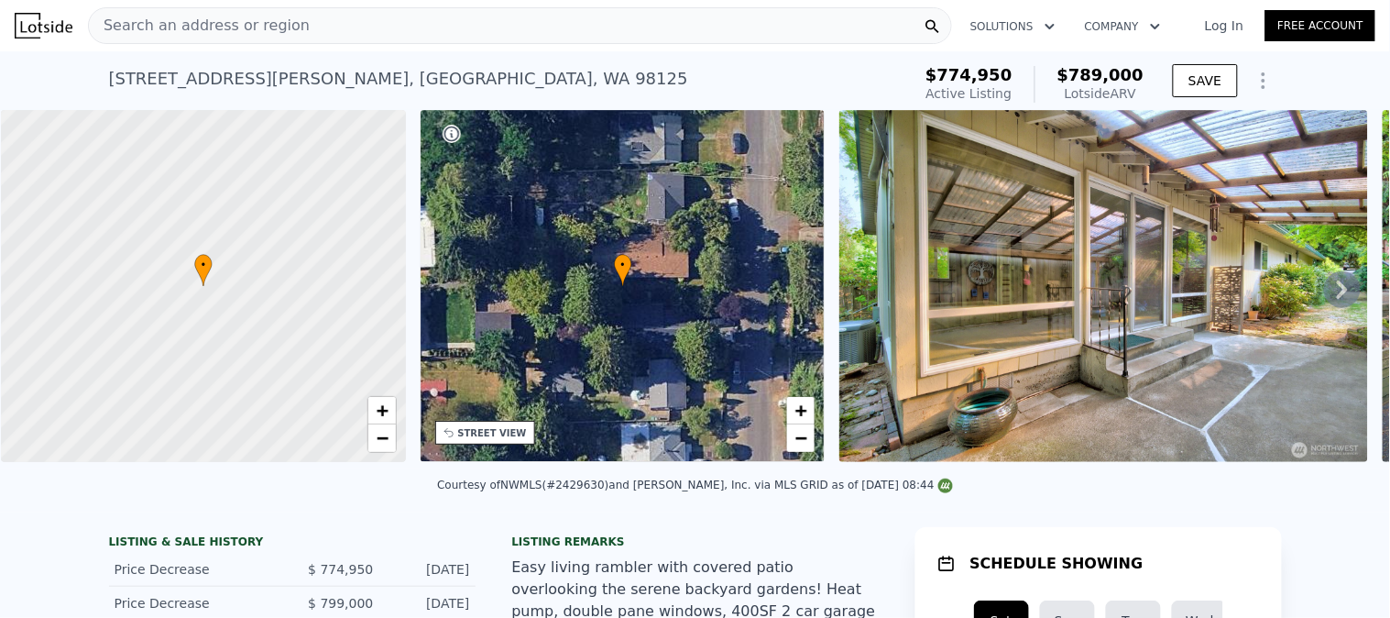
click at [305, 26] on div "Search an address or region" at bounding box center [520, 25] width 864 height 37
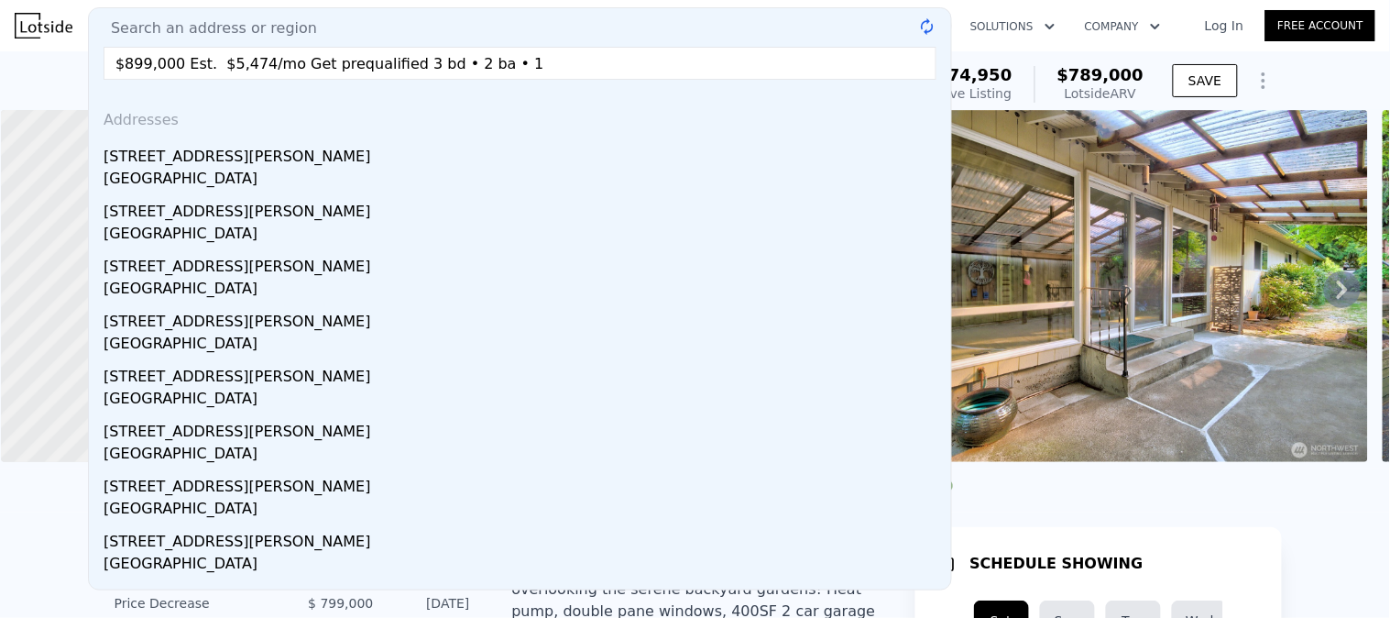
type input "$899,000 Est. $5,474/mo Get prequalified 3 bd • 2 ba • 1"
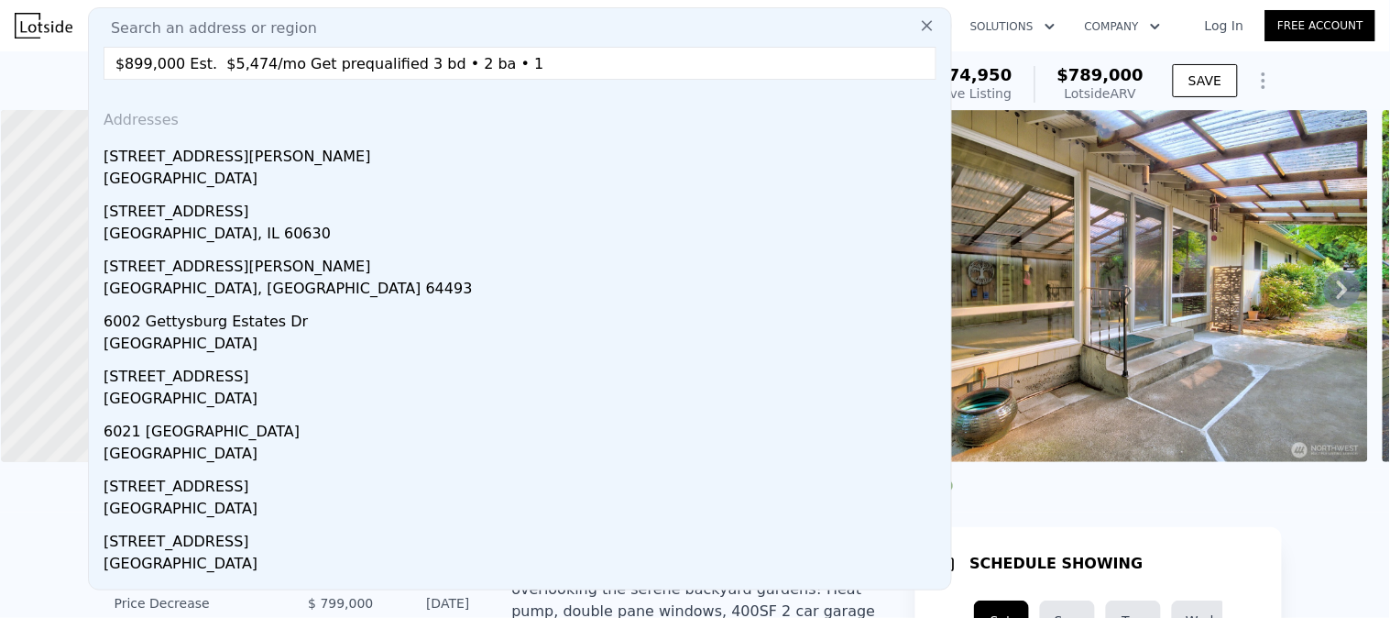
click at [318, 33] on div "Search an address or region" at bounding box center [520, 28] width 848 height 22
drag, startPoint x: 308, startPoint y: 69, endPoint x: 382, endPoint y: 70, distance: 74.2
click at [309, 70] on input "$899,000 Est. $5,474/mo Get prequalified 3 bd • 2 ba • 1" at bounding box center [520, 63] width 833 height 33
click at [519, 60] on input "$899,000 Est. $5,474/mo Get prequalified 3 bd • 2 ba • 1" at bounding box center [520, 63] width 833 height 33
click at [520, 60] on input "$899,000 Est. $5,474/mo Get prequalified 3 bd • 2 ba • 1" at bounding box center [520, 63] width 833 height 33
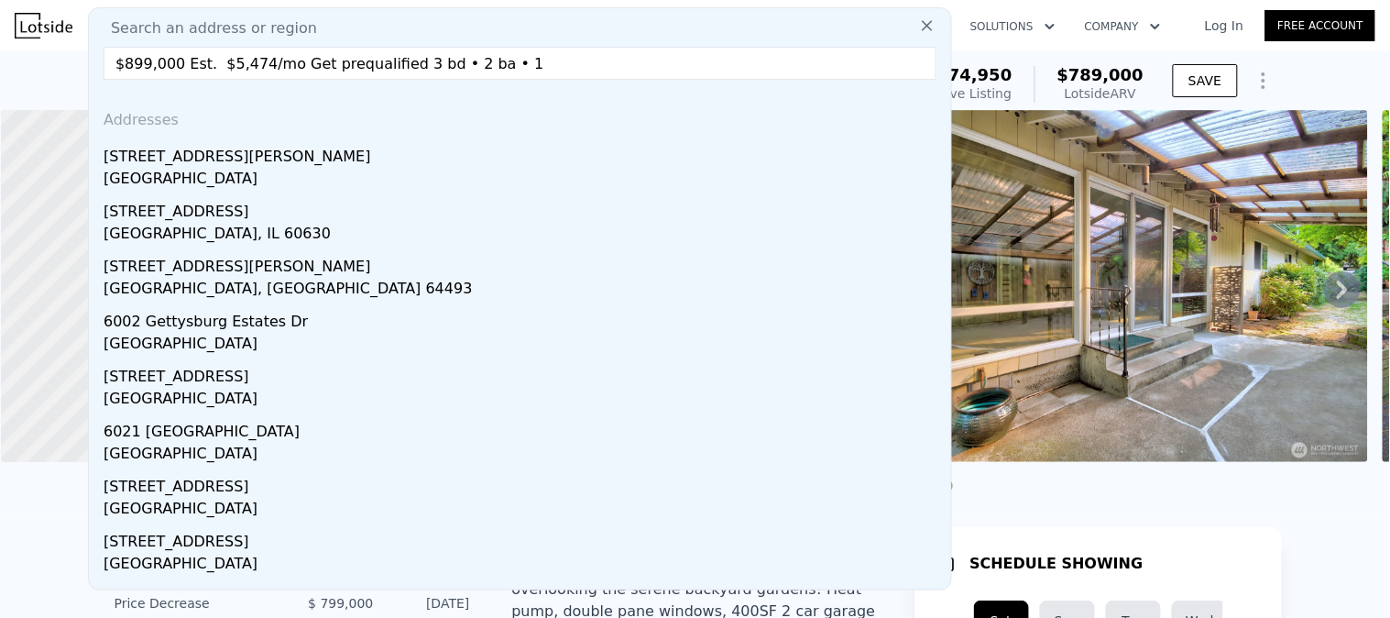
click at [520, 60] on input "$899,000 Est. $5,474/mo Get prequalified 3 bd • 2 ba • 1" at bounding box center [520, 63] width 833 height 33
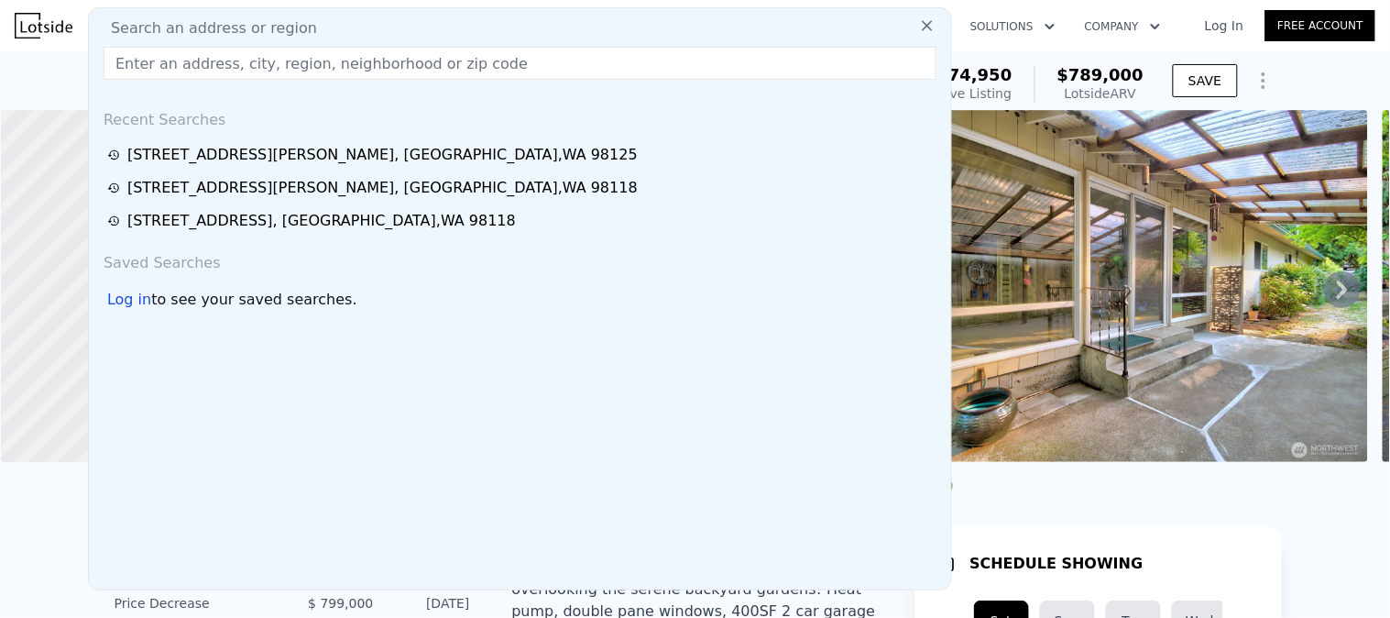
paste input "3836 Letitia Ave S, Seattle, WA 98118"
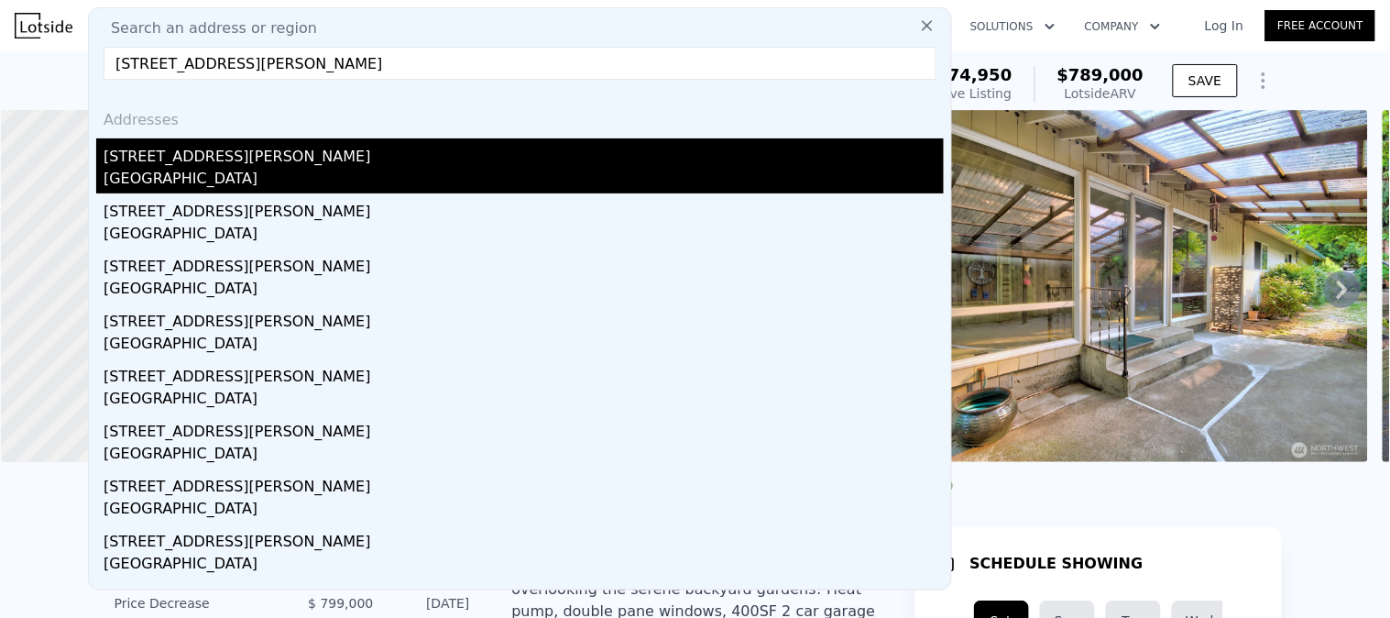
type input "3836 Letitia Ave S, Seattle, WA 98118"
click at [267, 162] on div "[STREET_ADDRESS][PERSON_NAME]" at bounding box center [524, 152] width 840 height 29
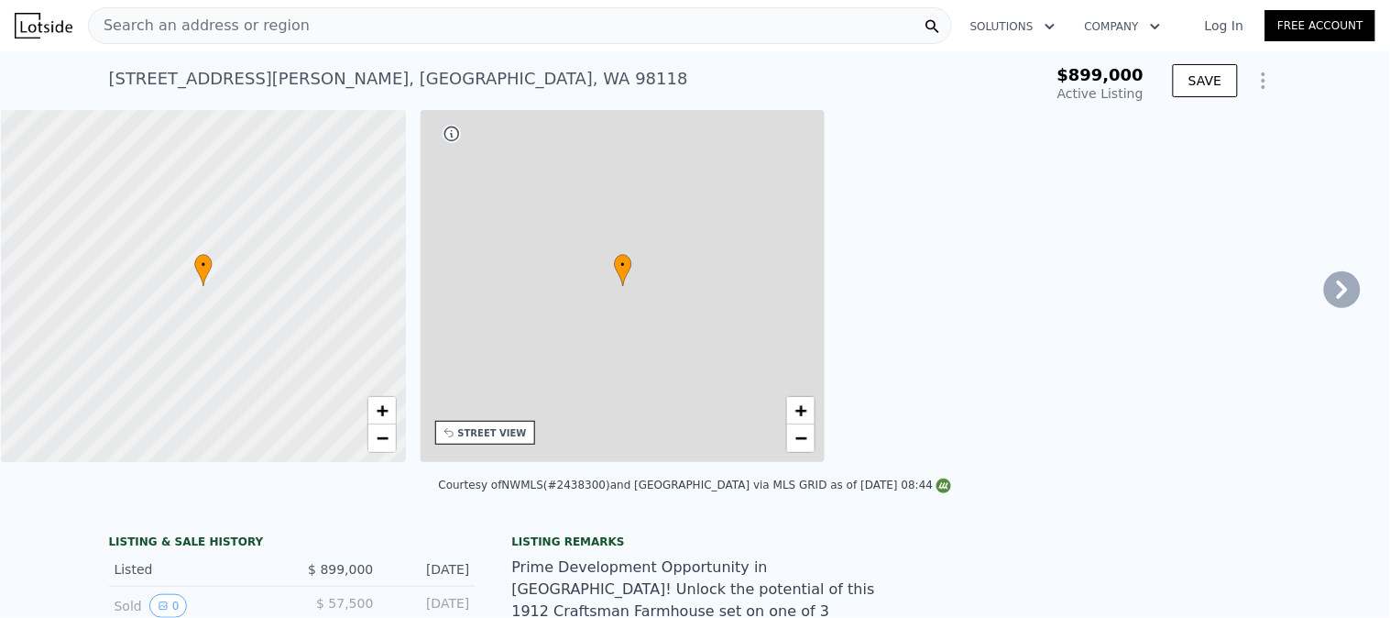
type input "4"
type input "1010"
type input "1810"
type input "2457"
type input "13680"
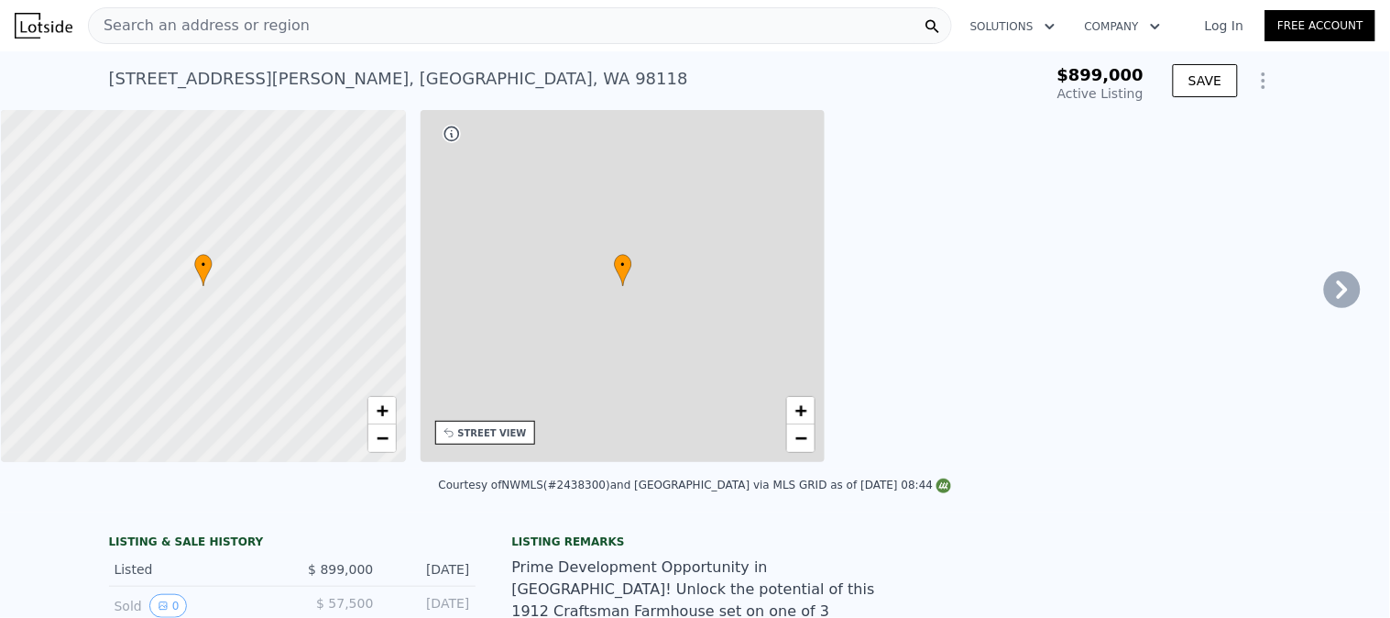
type input "$ 1,001,000"
type input "7"
type input "-$ 41,363"
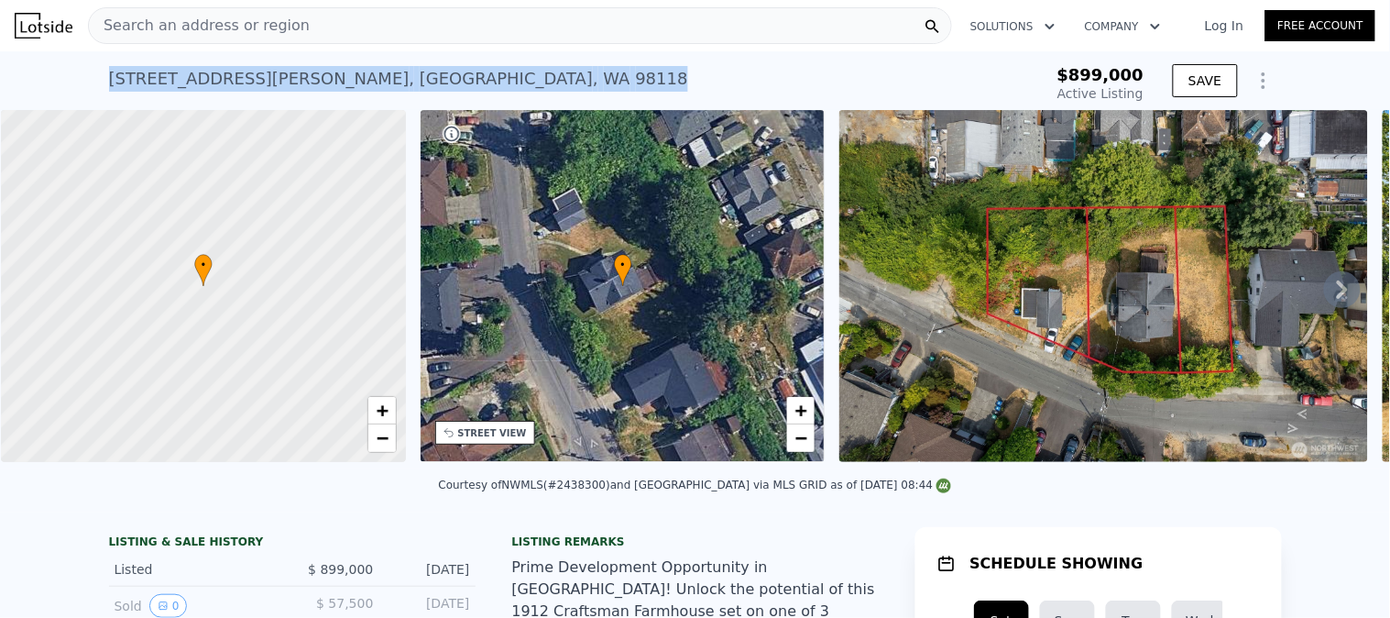
drag, startPoint x: 312, startPoint y: 83, endPoint x: 52, endPoint y: 81, distance: 259.3
click at [55, 81] on div "3836 Letitia Ave S , Seattle , WA 98118 Active at $899k $899,000 Active Listing…" at bounding box center [695, 80] width 1390 height 59
copy div "3836 Letitia Ave S , Seattle , WA 98118"
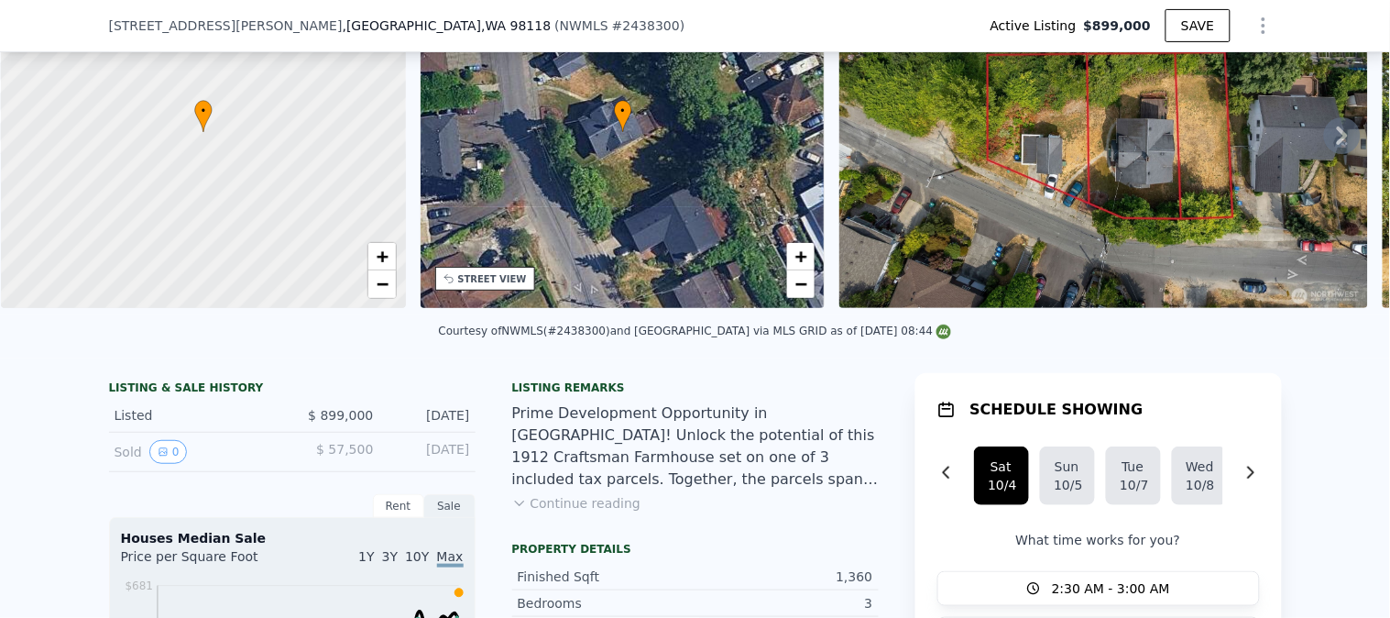
scroll to position [299, 0]
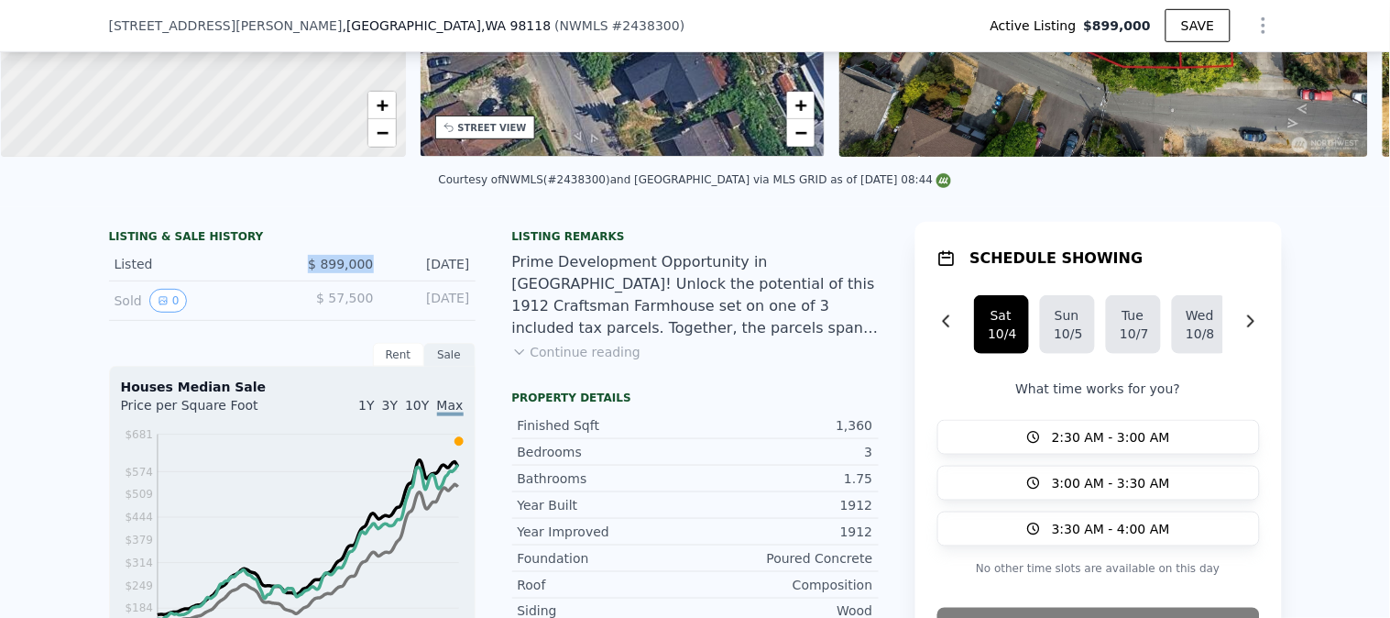
drag, startPoint x: 362, startPoint y: 276, endPoint x: 249, endPoint y: 275, distance: 112.7
click at [250, 275] on div "Listed $ 899,000 Sep 27, 2025" at bounding box center [292, 264] width 367 height 34
copy div "$ 899,000"
click at [323, 247] on div "LISTING & SALE HISTORY" at bounding box center [292, 238] width 367 height 18
drag, startPoint x: 367, startPoint y: 277, endPoint x: 298, endPoint y: 277, distance: 69.6
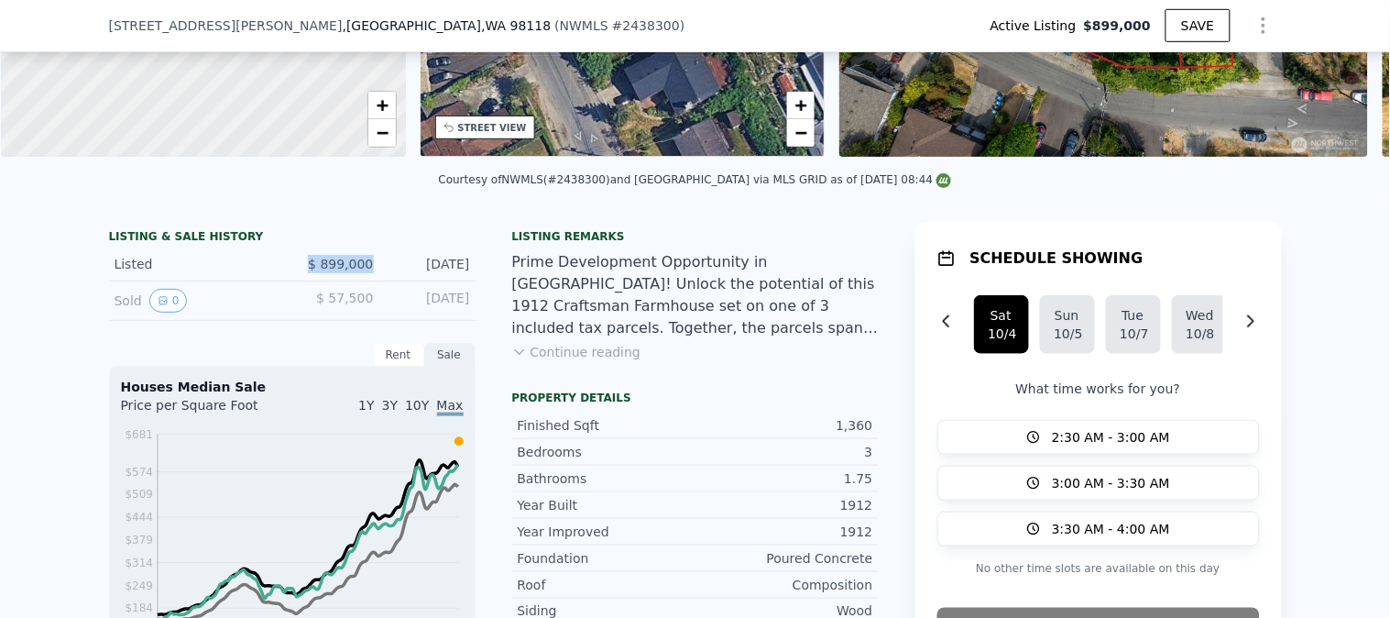
click at [298, 277] on div "Listed $ 899,000 Sep 27, 2025" at bounding box center [292, 264] width 367 height 34
copy span "$ 899,000"
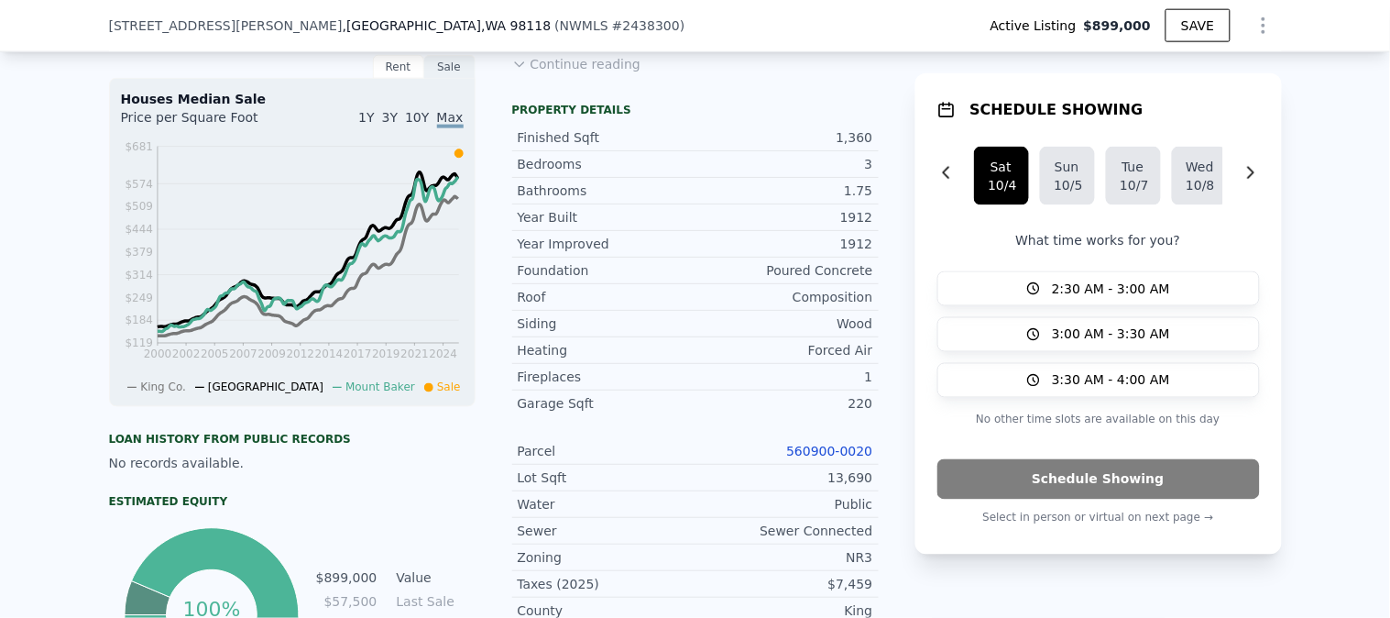
scroll to position [706, 0]
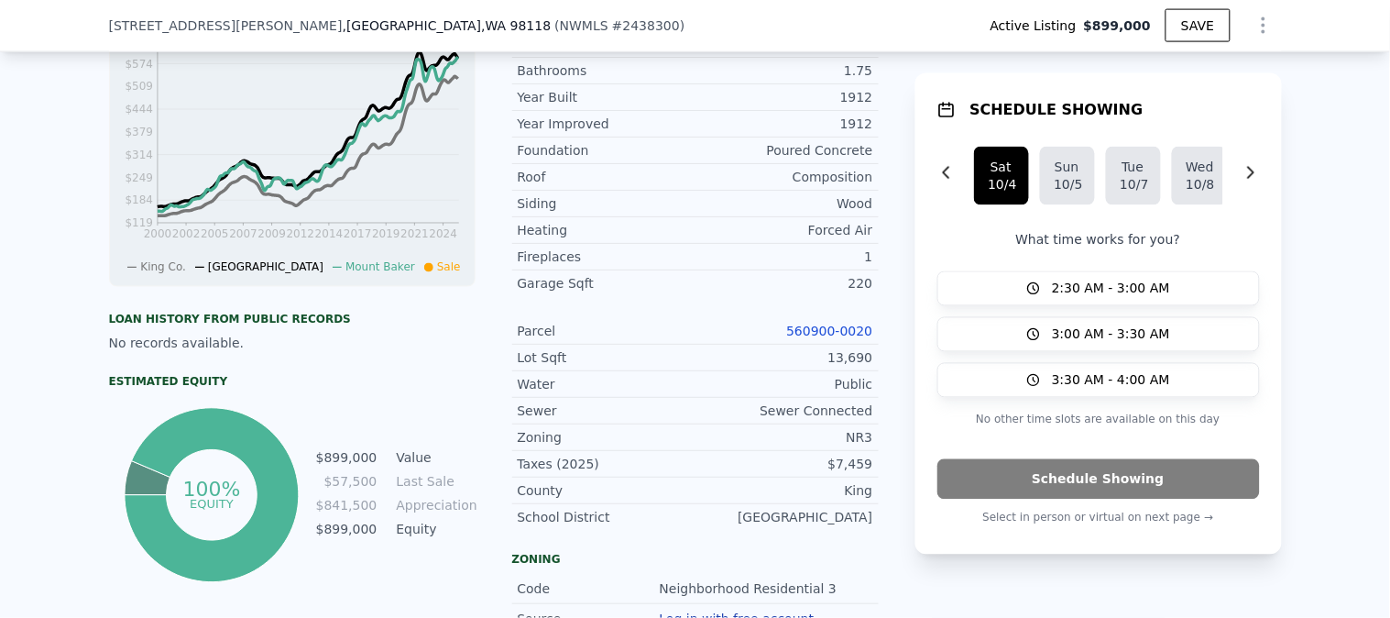
click at [822, 338] on link "560900-0020" at bounding box center [829, 330] width 86 height 15
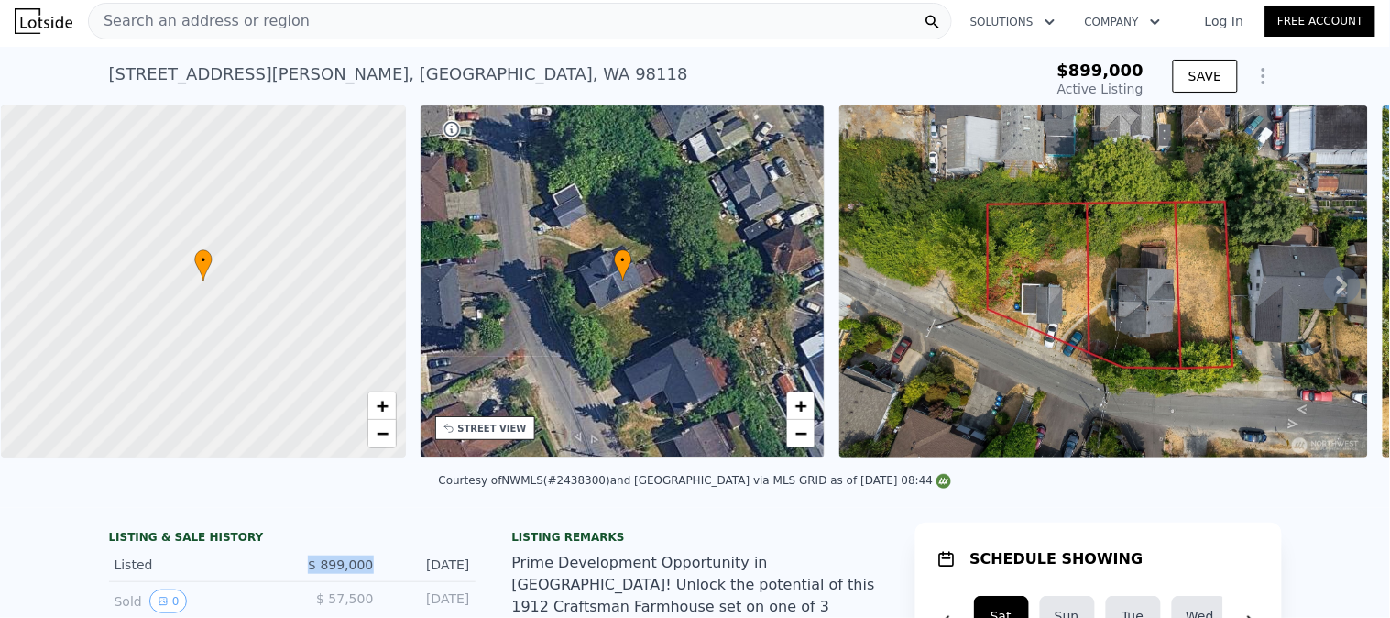
scroll to position [0, 0]
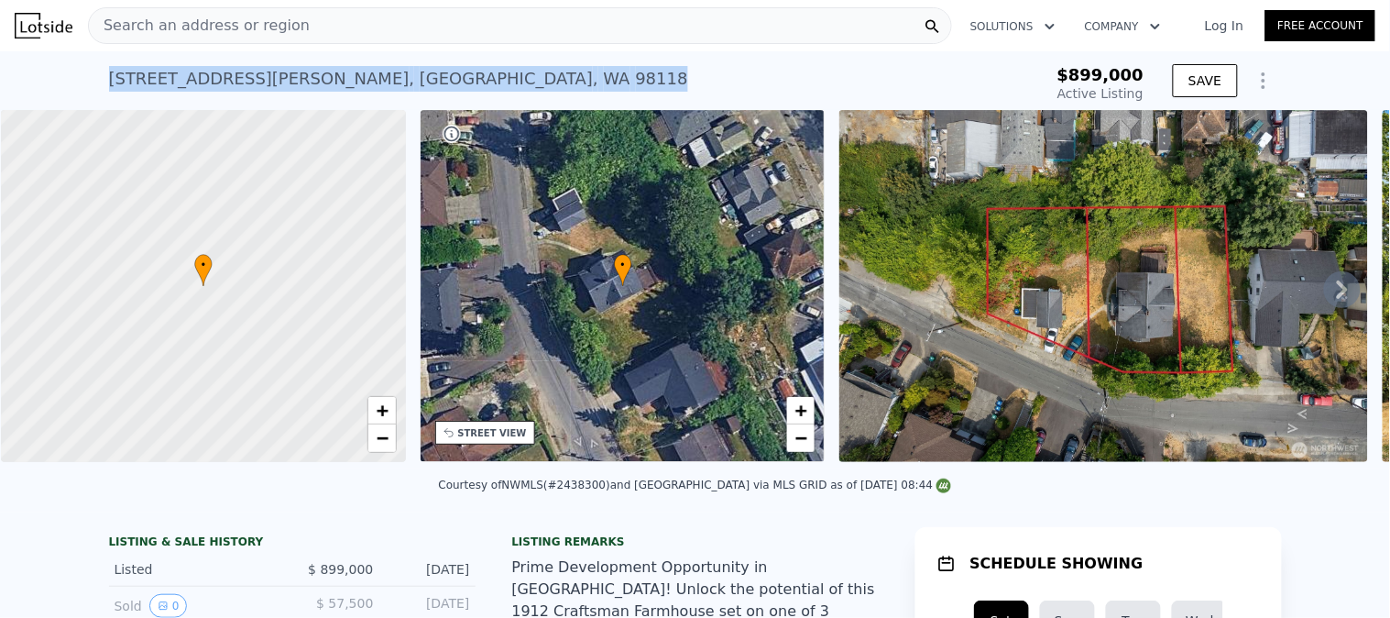
drag, startPoint x: 381, startPoint y: 82, endPoint x: 35, endPoint y: 95, distance: 346.6
click at [35, 95] on div "3836 Letitia Ave S , Seattle , WA 98118 Active at $899k $899,000 Active Listing…" at bounding box center [695, 80] width 1390 height 59
copy div "3836 Letitia Ave S , Seattle , WA 98118"
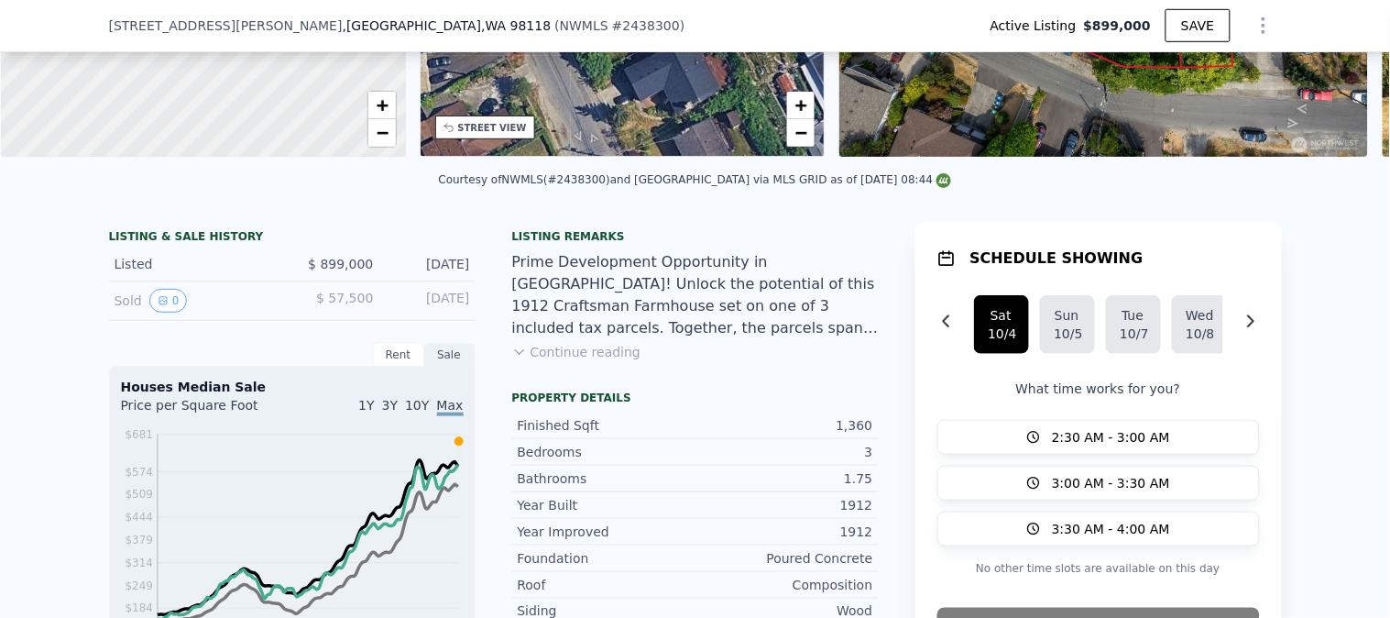
scroll to position [400, 0]
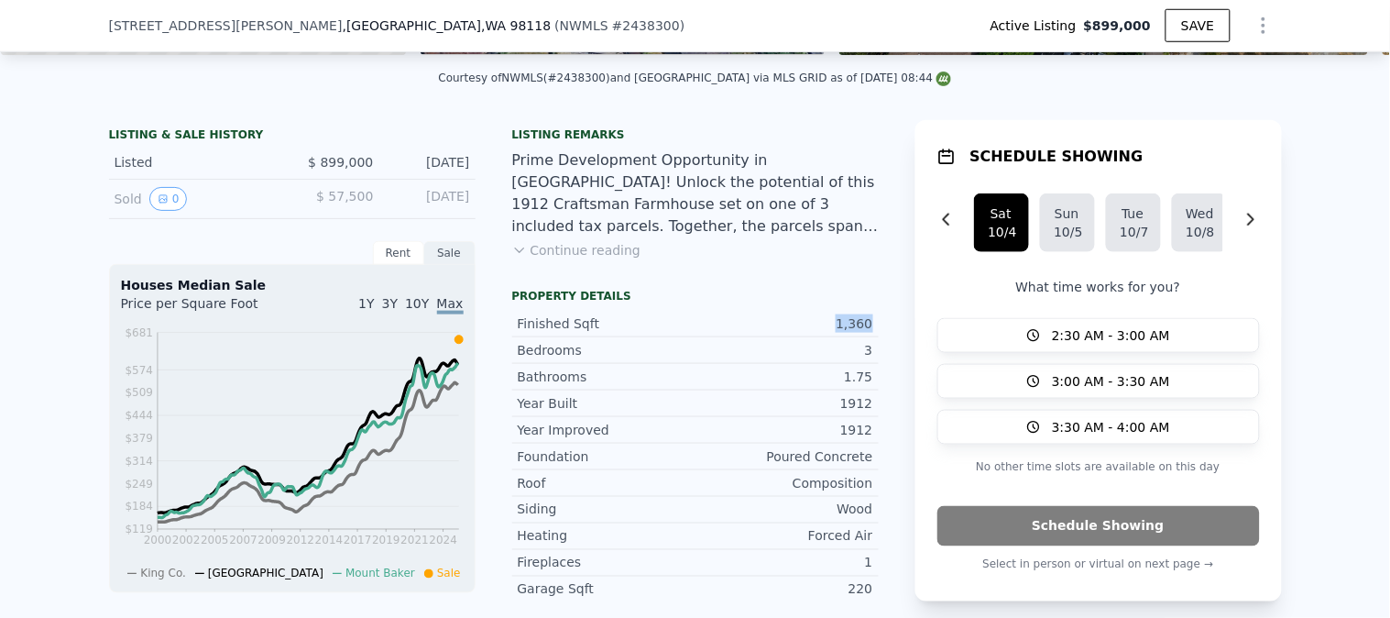
drag, startPoint x: 813, startPoint y: 337, endPoint x: 873, endPoint y: 334, distance: 60.5
copy div "1,360"
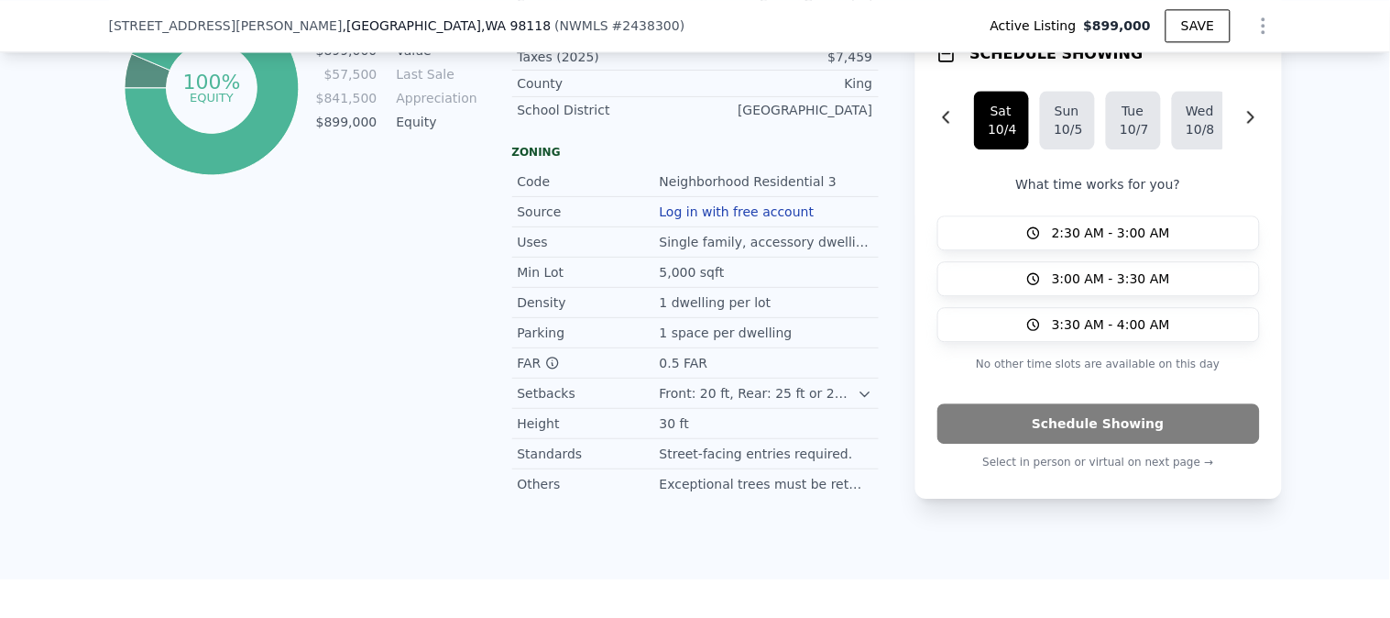
scroll to position [808, 0]
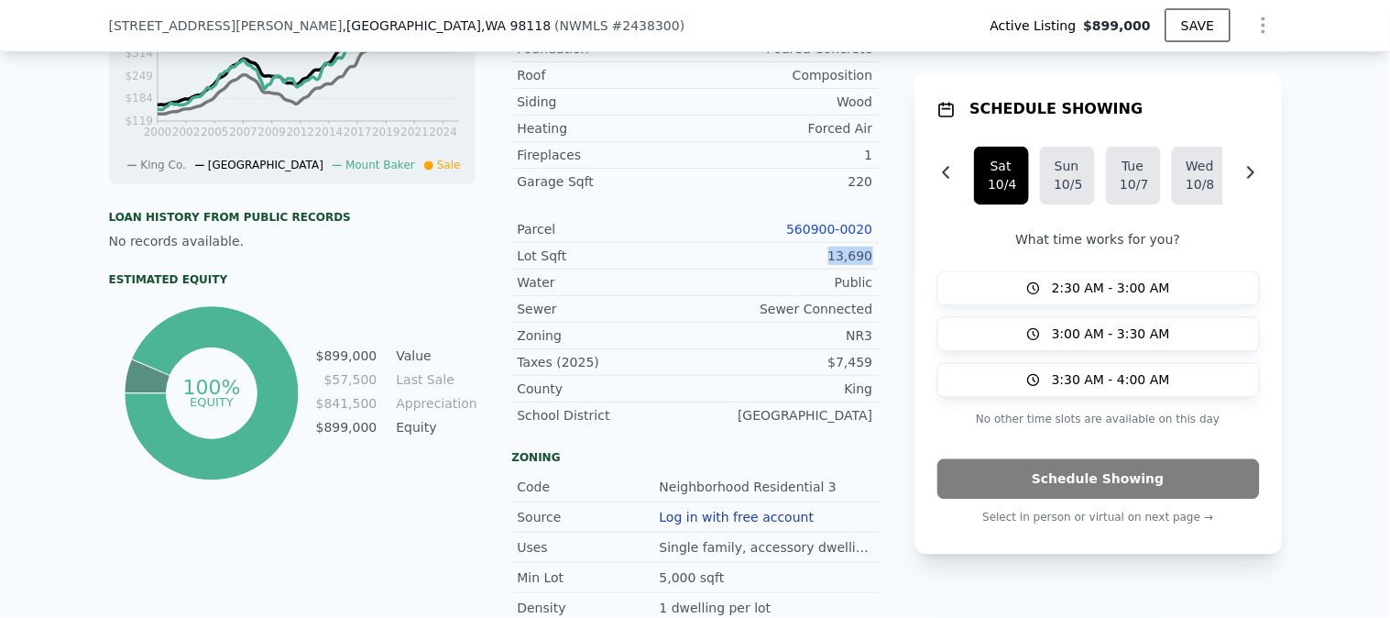
drag, startPoint x: 823, startPoint y: 269, endPoint x: 873, endPoint y: 269, distance: 50.4
click at [873, 269] on div "LISTING & SALE HISTORY Listed $ 899,000 Sep 27, 2025 Sold 0 $ 57,500 Jul 16, 19…" at bounding box center [695, 257] width 1173 height 1091
copy div "13,690"
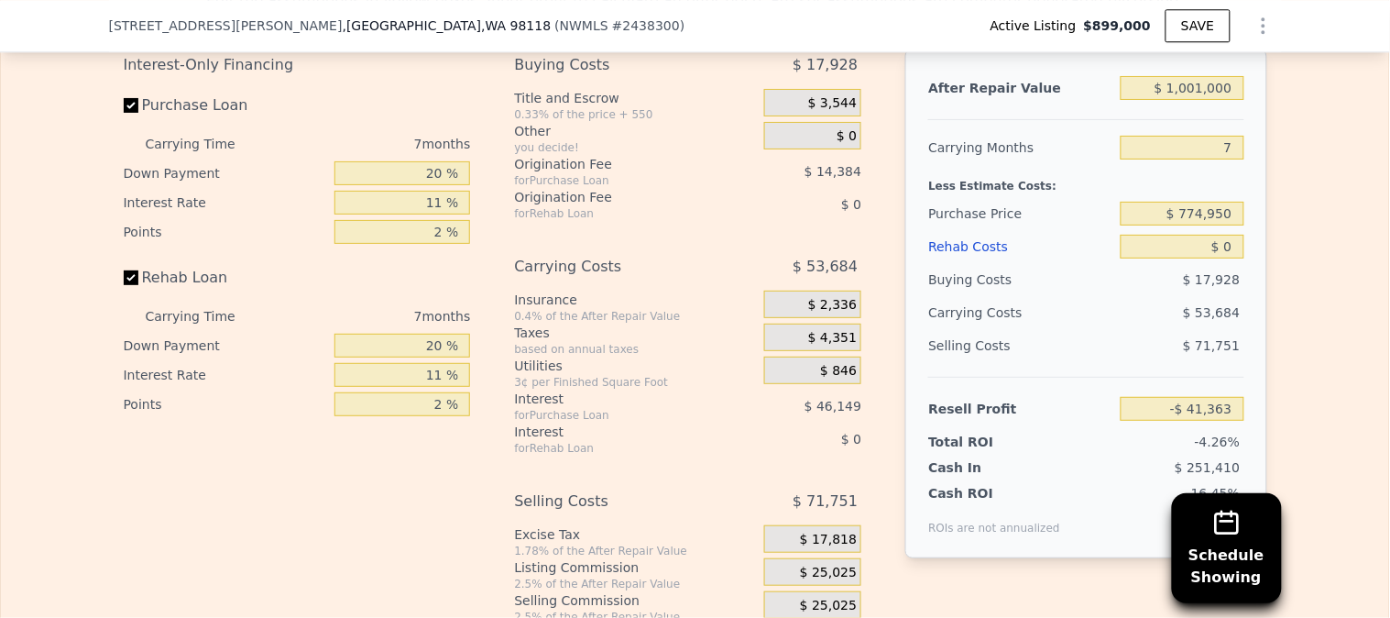
scroll to position [3251, 0]
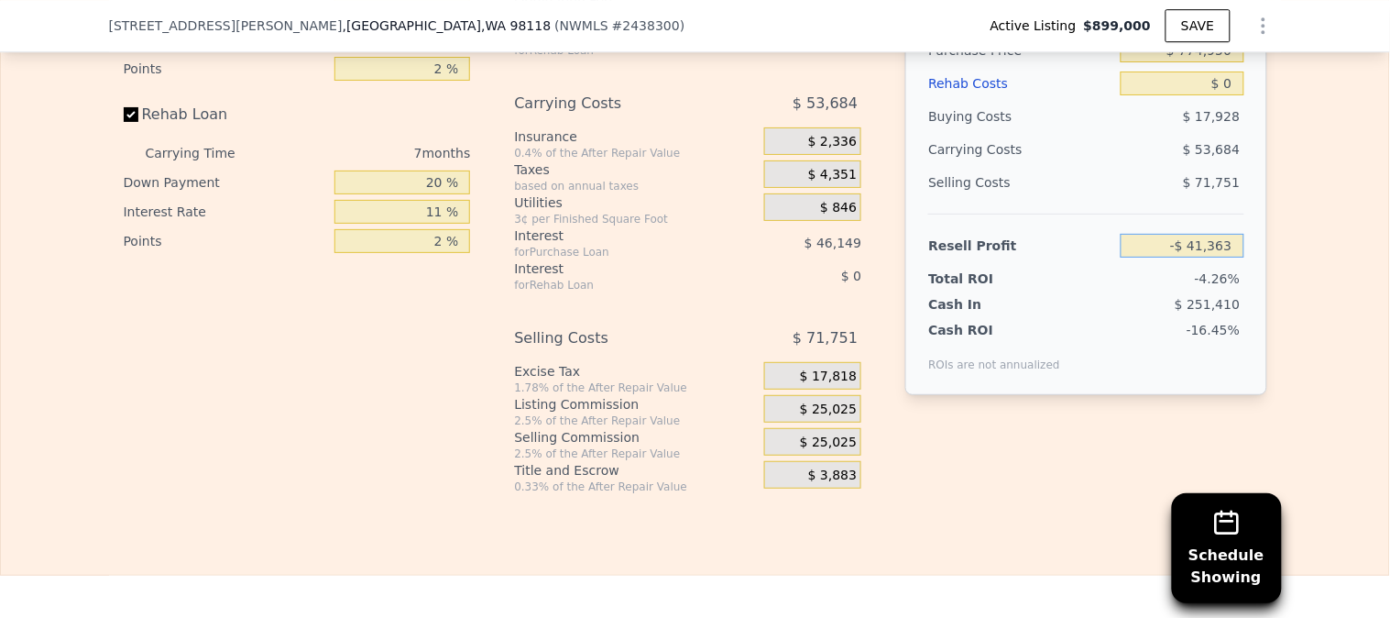
drag, startPoint x: 1149, startPoint y: 279, endPoint x: 1308, endPoint y: 273, distance: 158.6
click at [1308, 273] on div "Edit the assumptions in yellow boxes. Input profit to calculate an offer price.…" at bounding box center [695, 153] width 1388 height 682
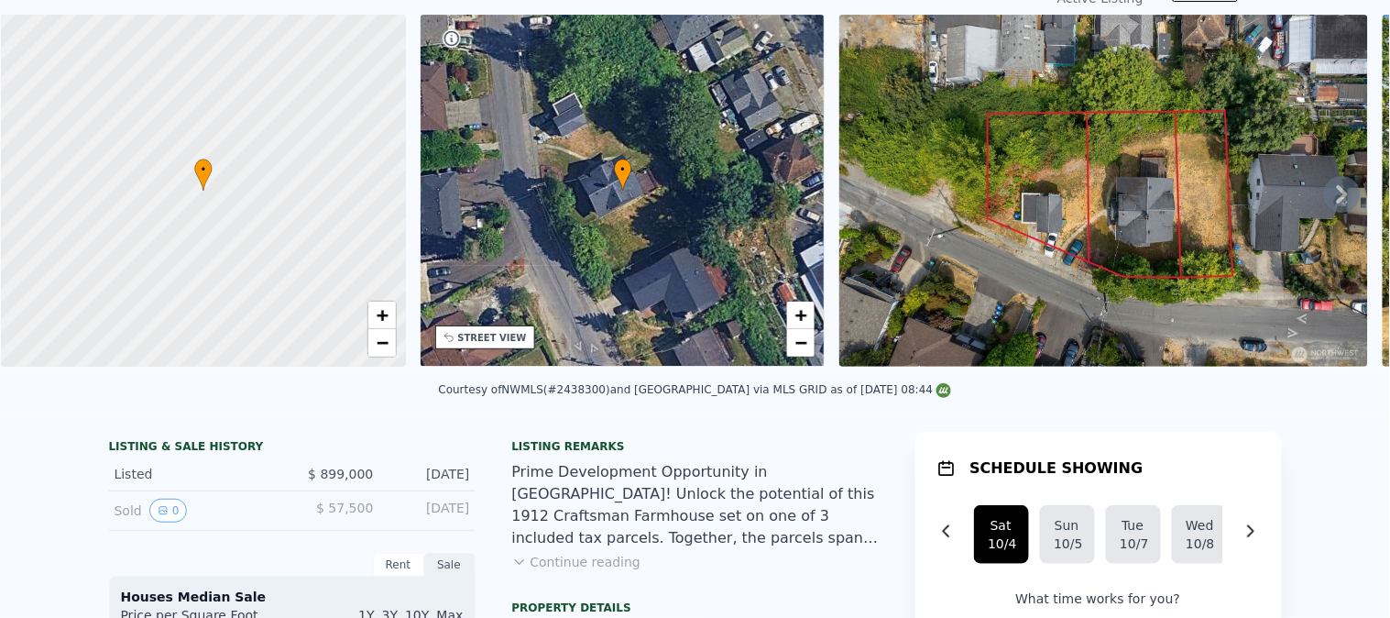
scroll to position [5, 0]
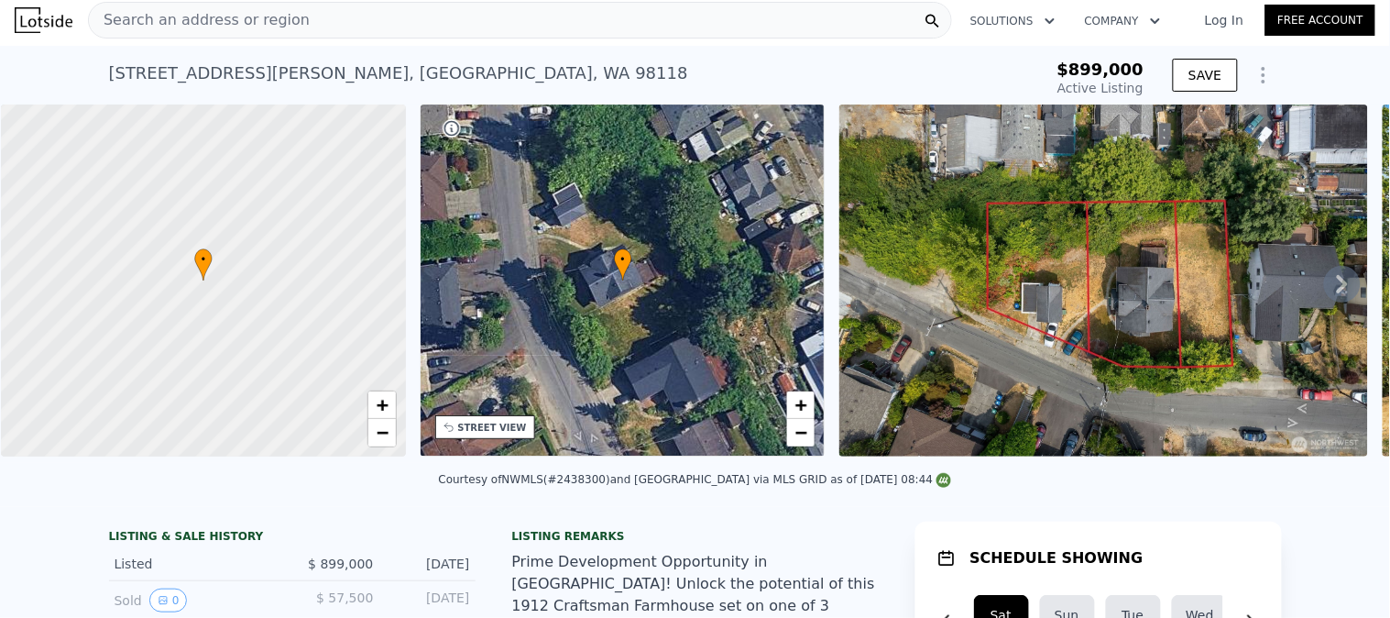
type input "$ 899,000"
click at [363, 29] on div "Search an address or region" at bounding box center [520, 20] width 864 height 37
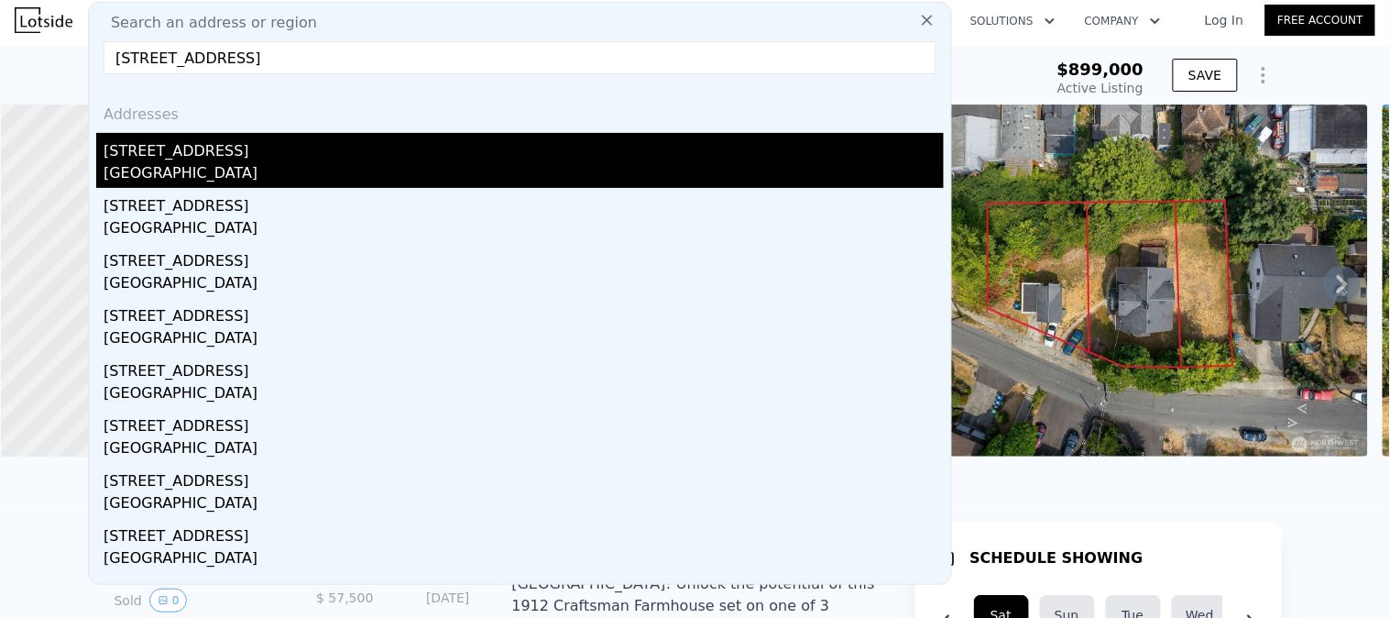
type input "9225 38th Ave S, Seattle, WA 98118"
click at [218, 148] on div "9225 38th Ave S" at bounding box center [524, 147] width 840 height 29
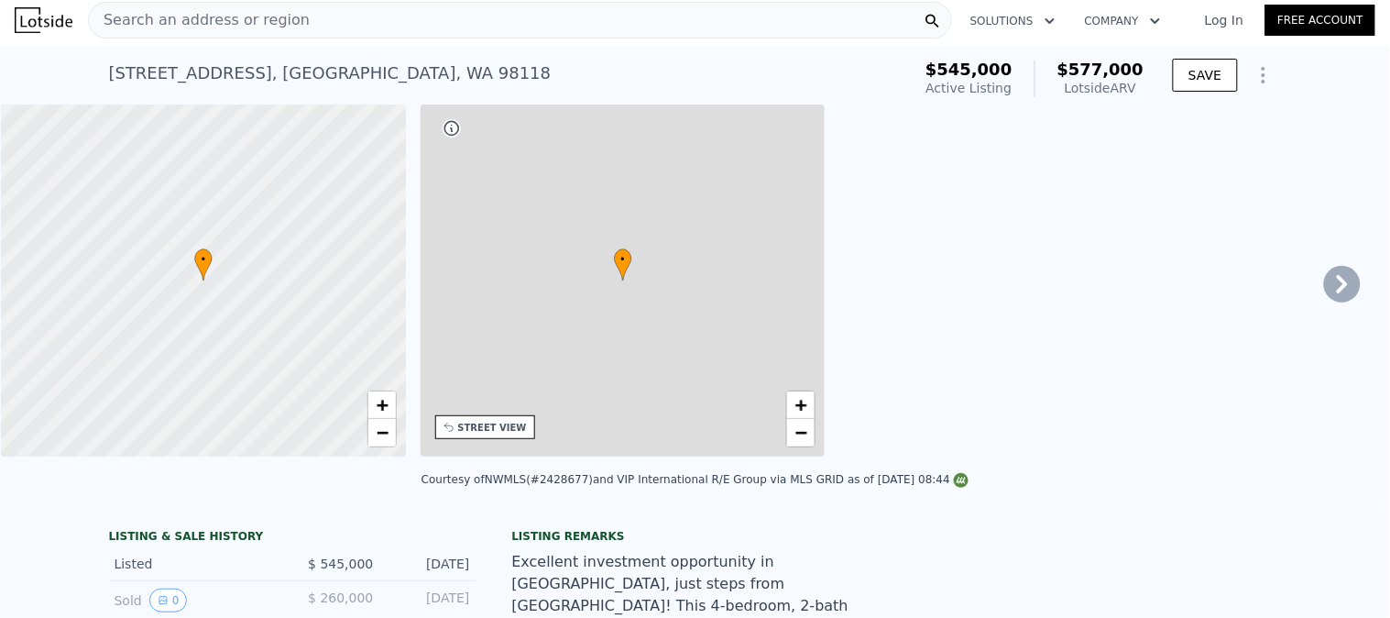
type input "2.5"
type input "870"
type input "1540"
type input "3000"
type input "7200"
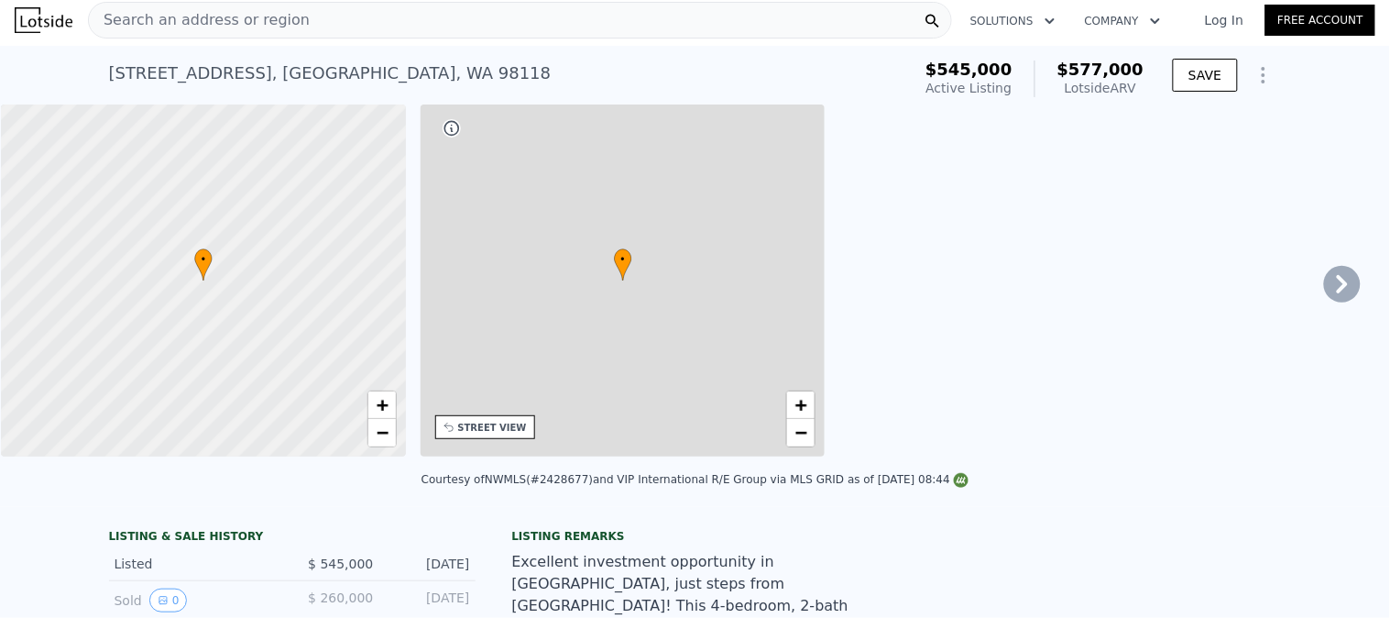
type input "$ 577,000"
type input "5"
type input "-$ 46,002"
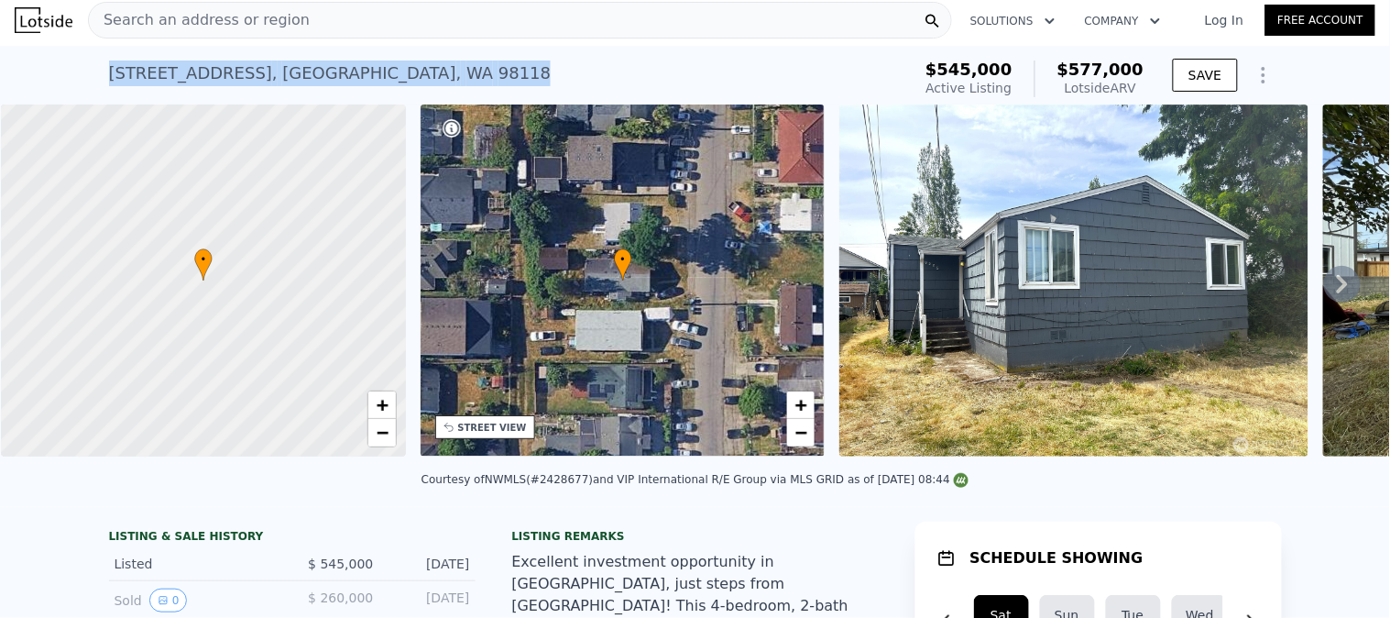
drag, startPoint x: 361, startPoint y: 70, endPoint x: 30, endPoint y: 69, distance: 330.8
click at [32, 69] on div "9225 38th Ave S , Seattle , WA 98118 Active at $545k (~ARV $577k ) $545,000 Act…" at bounding box center [695, 75] width 1390 height 59
copy div "9225 38th Ave S , Seattle , WA 98118"
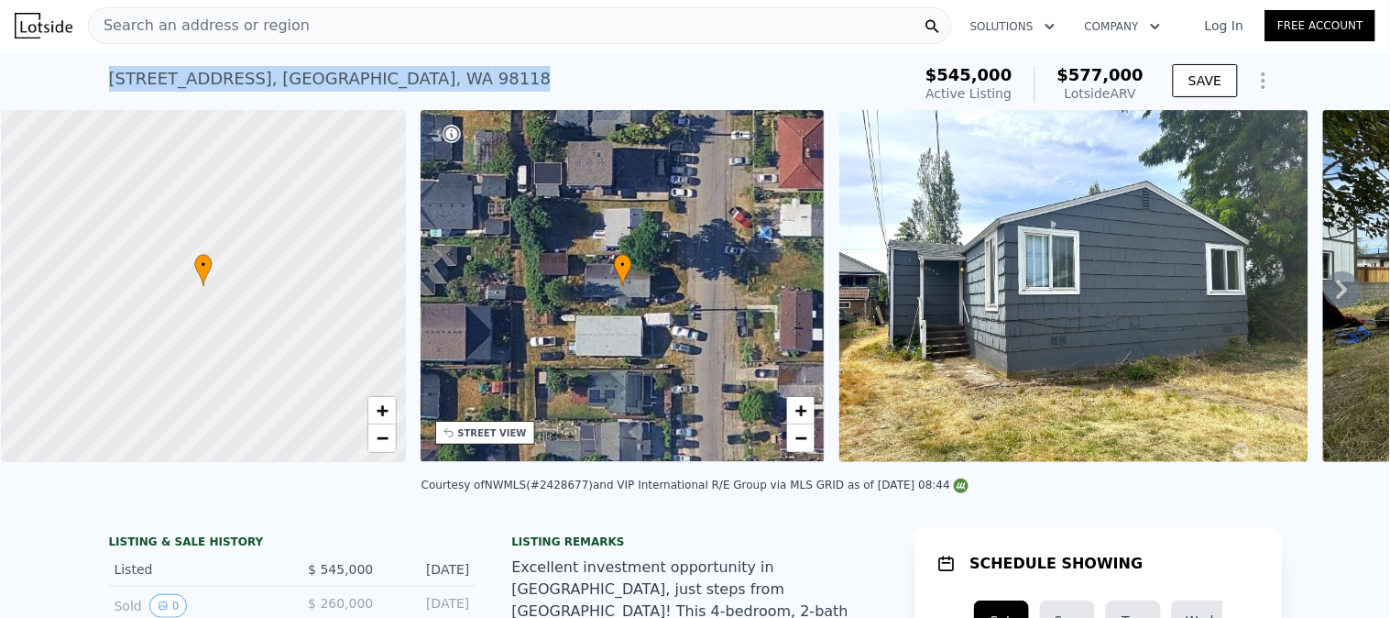
drag, startPoint x: 369, startPoint y: 82, endPoint x: 66, endPoint y: 81, distance: 303.3
click at [67, 81] on div "9225 38th Ave S , Seattle , WA 98118 Active at $545k (~ARV $577k ) $545,000 Act…" at bounding box center [695, 80] width 1390 height 59
copy div "9225 38th Ave S , Seattle , WA 98118"
click at [381, 75] on div "9225 38th Ave S , Seattle , WA 98118 Active at $545k (~ARV $577k )" at bounding box center [506, 84] width 795 height 51
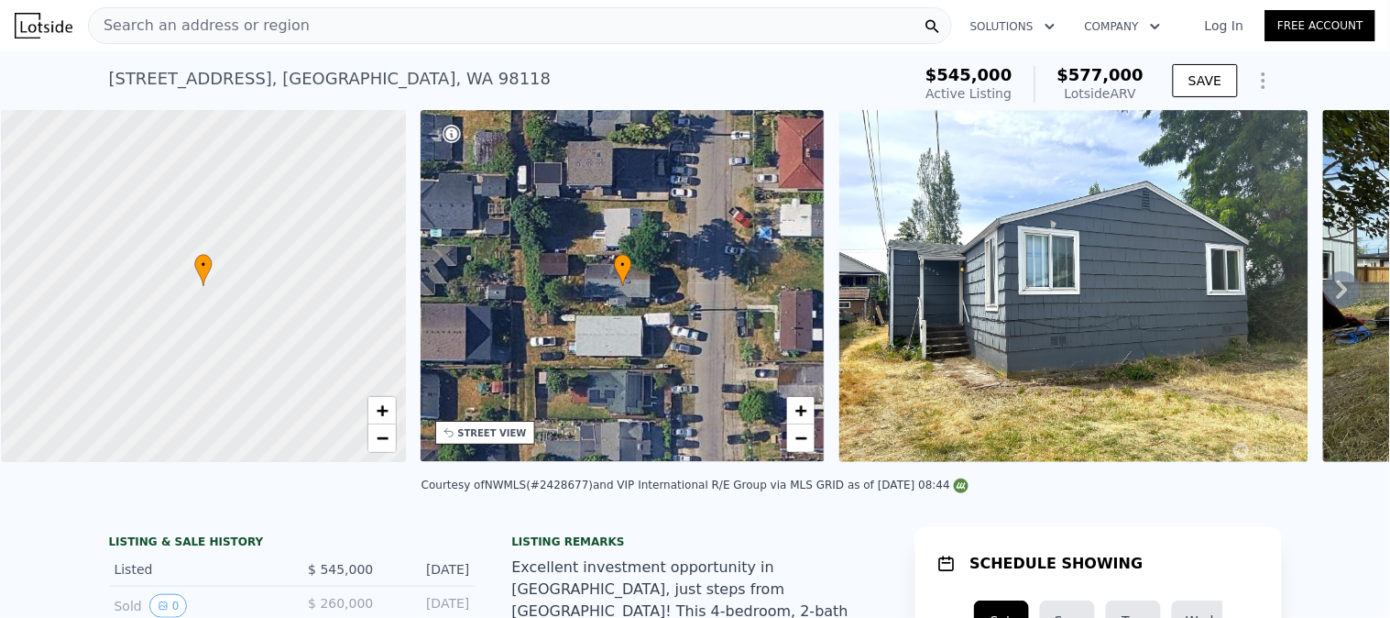
drag, startPoint x: 378, startPoint y: 82, endPoint x: 389, endPoint y: 76, distance: 12.7
click at [389, 76] on div "9225 38th Ave S , Seattle , WA 98118 Active at $545k (~ARV $577k )" at bounding box center [506, 84] width 795 height 51
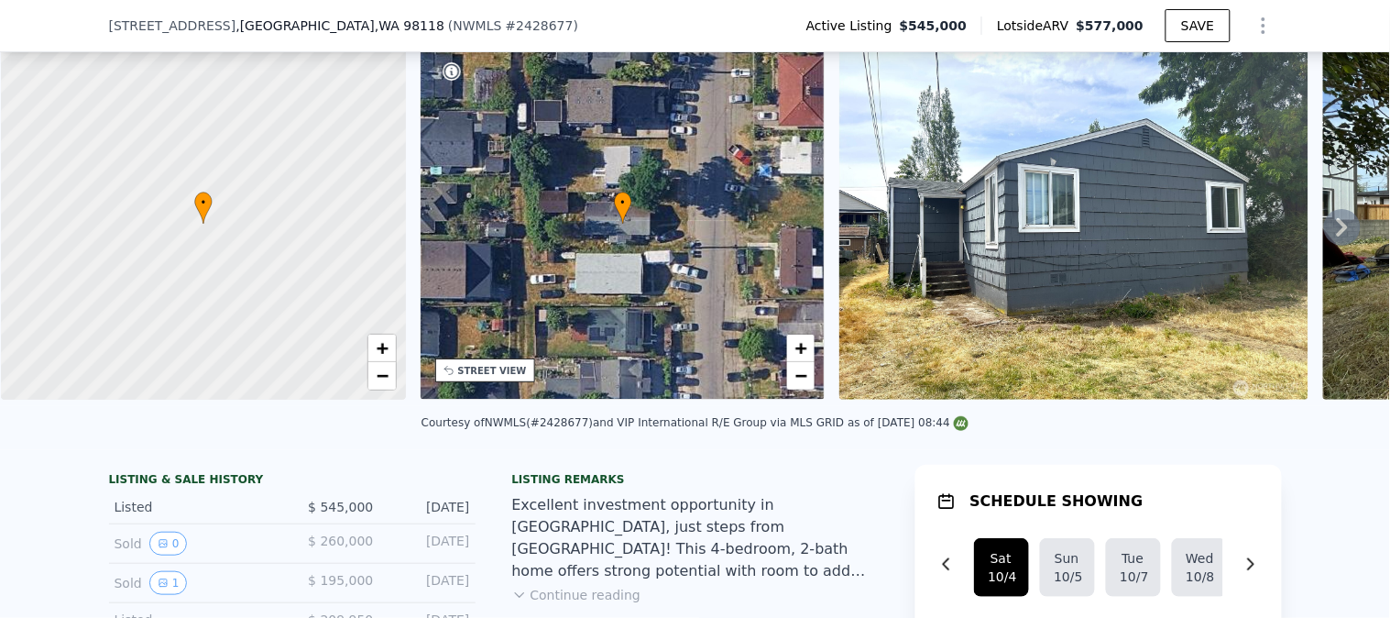
scroll to position [111, 0]
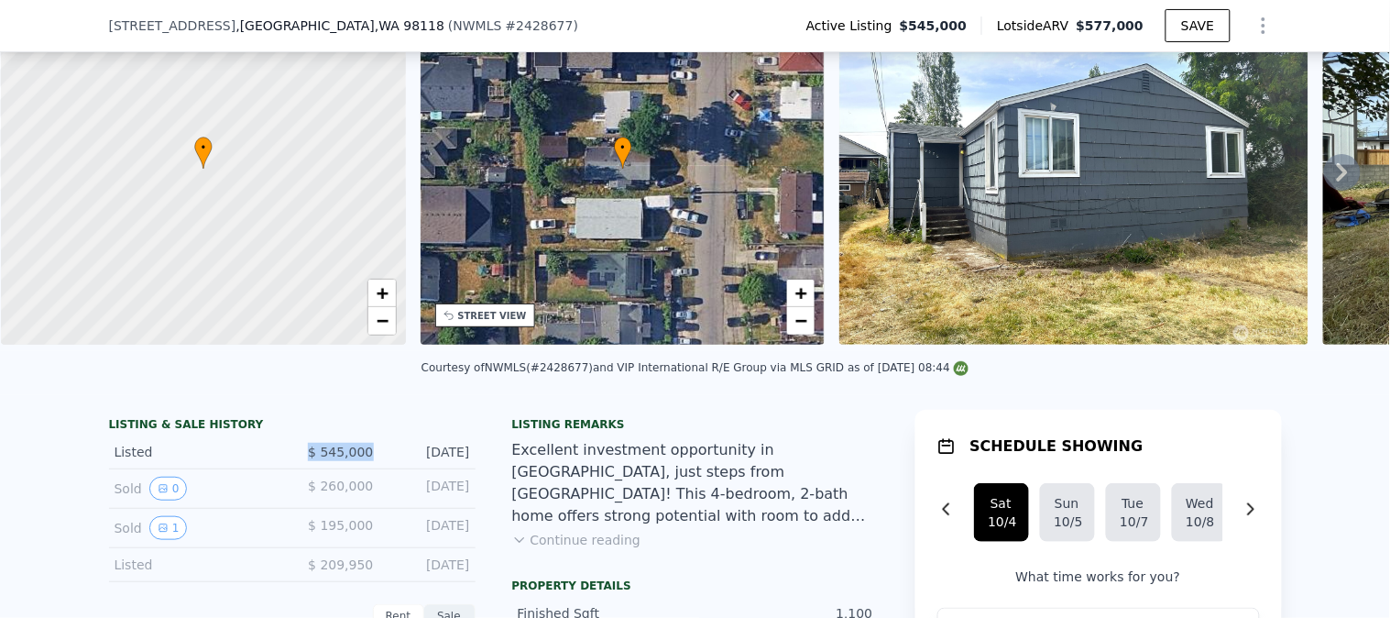
drag, startPoint x: 371, startPoint y: 467, endPoint x: 279, endPoint y: 465, distance: 91.7
click at [280, 465] on div "Listed $ 545,000 Sep 4, 2025" at bounding box center [292, 452] width 367 height 34
copy span "$ 545,000"
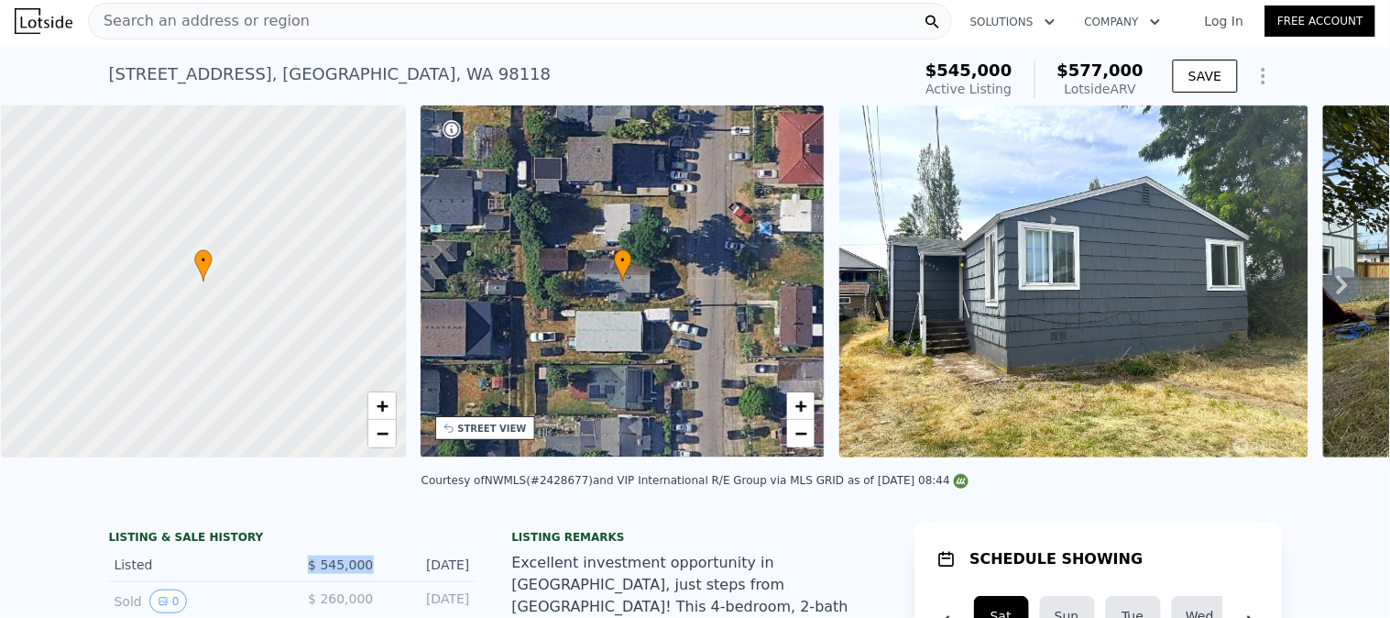
scroll to position [0, 0]
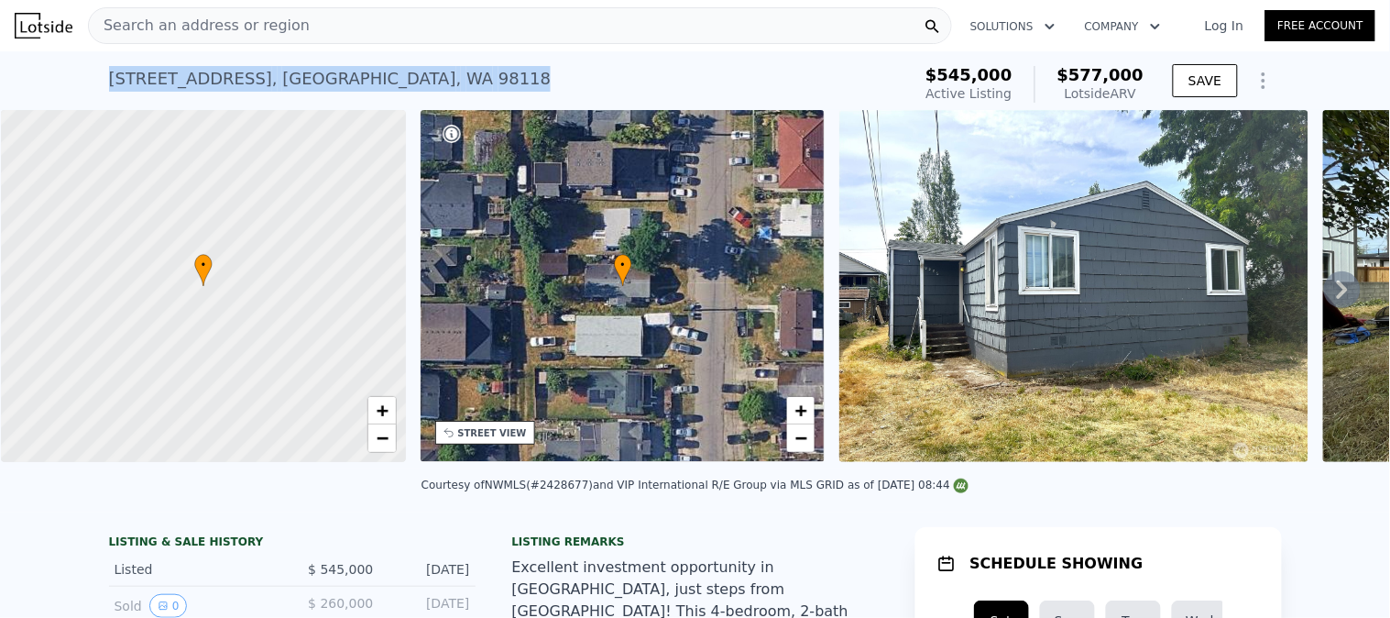
drag, startPoint x: 368, startPoint y: 84, endPoint x: 92, endPoint y: 97, distance: 277.0
click at [92, 97] on div "9225 38th Ave S , Seattle , WA 98118 Active at $545k (~ARV $577k ) $545,000 Act…" at bounding box center [695, 80] width 1390 height 59
copy div "9225 38th Ave S , Seattle , WA 98118"
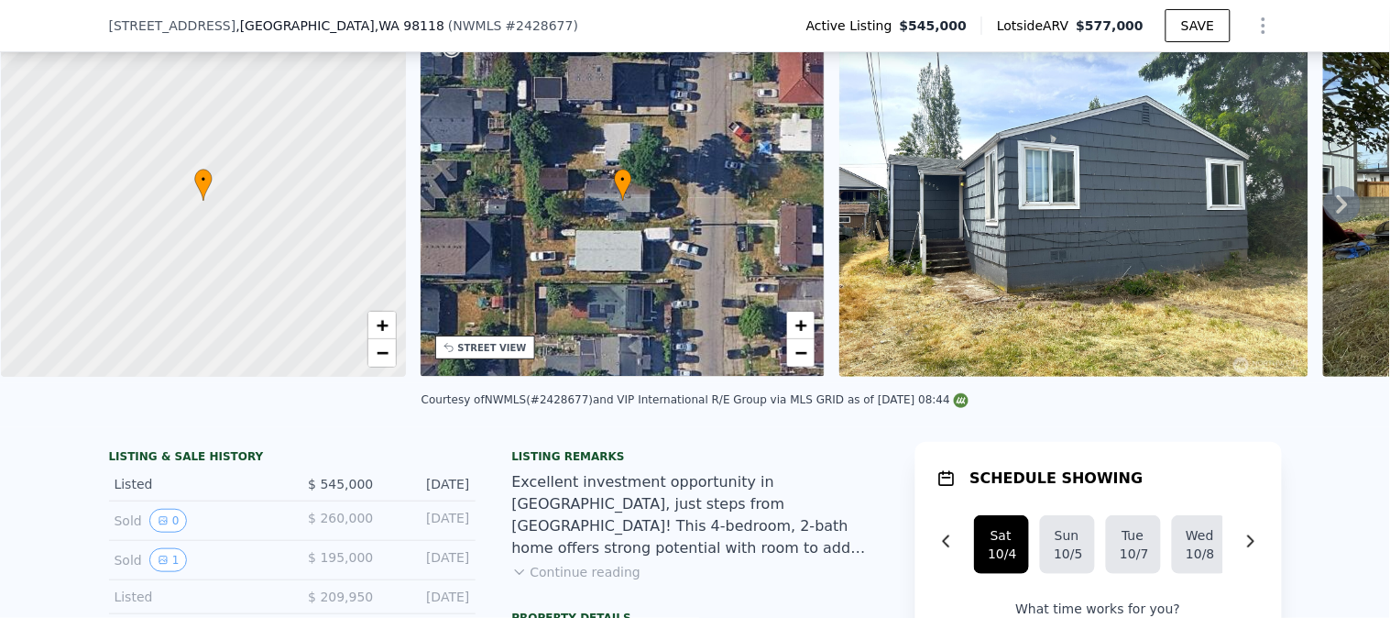
scroll to position [197, 0]
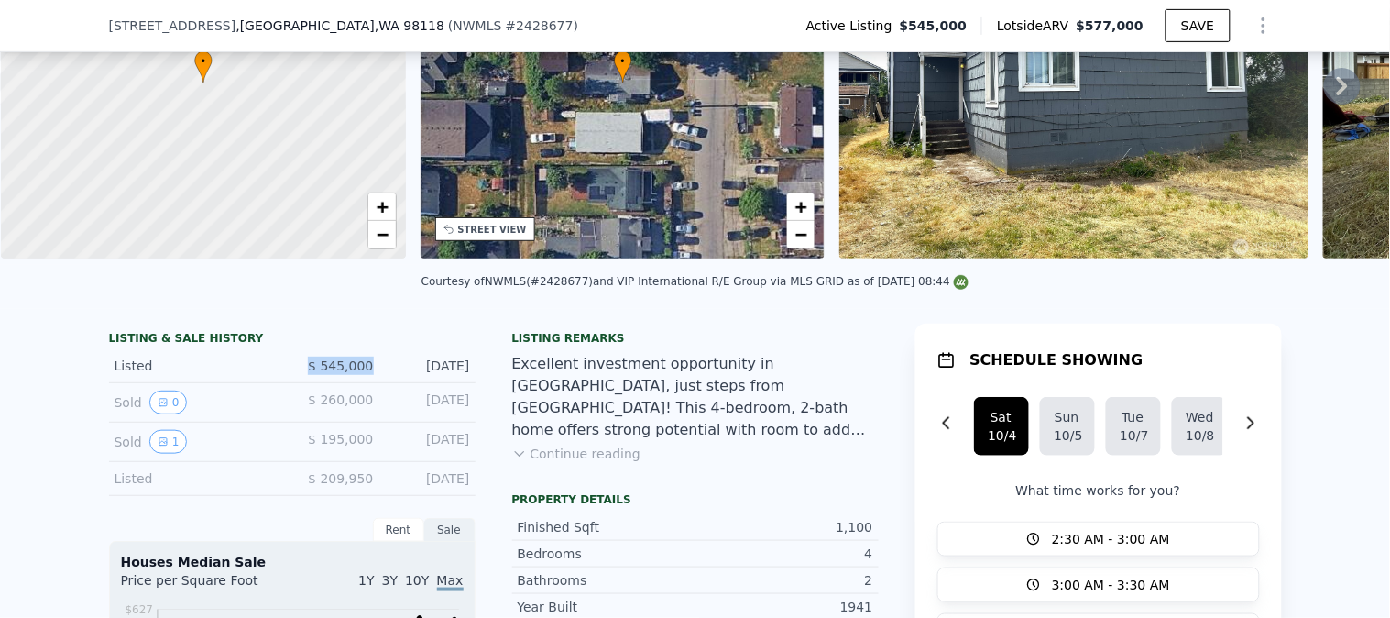
drag, startPoint x: 367, startPoint y: 379, endPoint x: 266, endPoint y: 377, distance: 101.7
click at [266, 377] on div "Listed $ 545,000 Sep 4, 2025" at bounding box center [292, 366] width 367 height 34
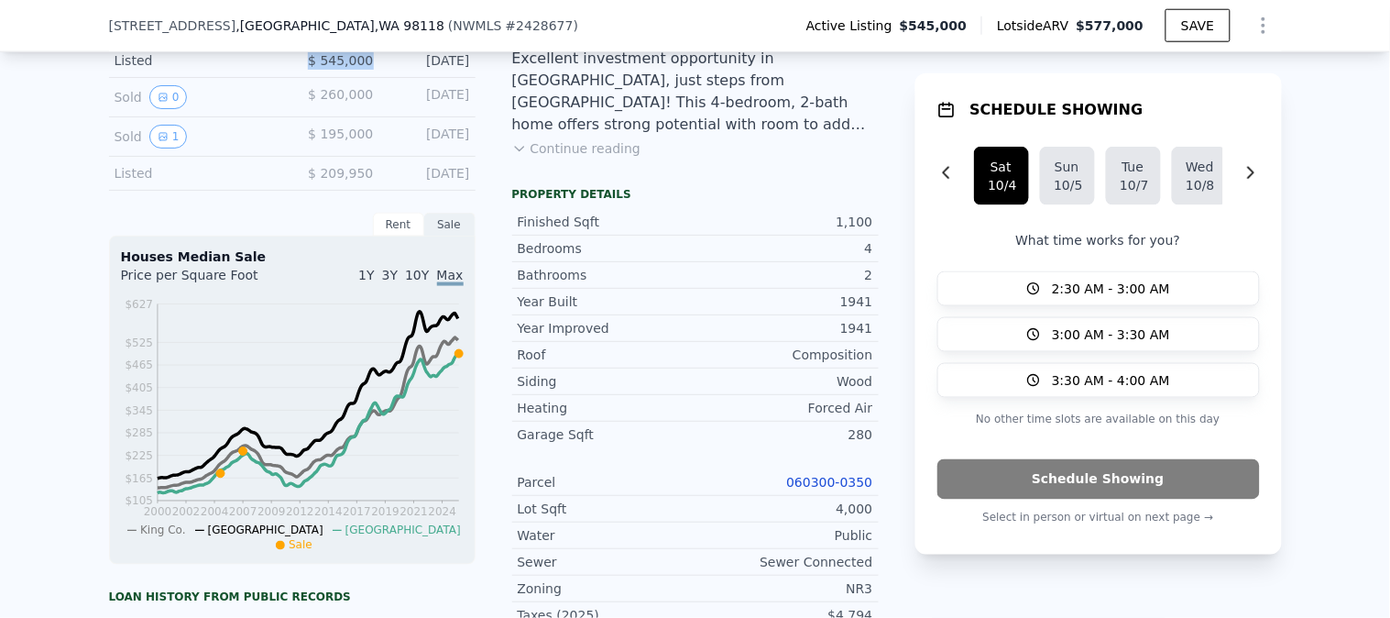
scroll to position [605, 0]
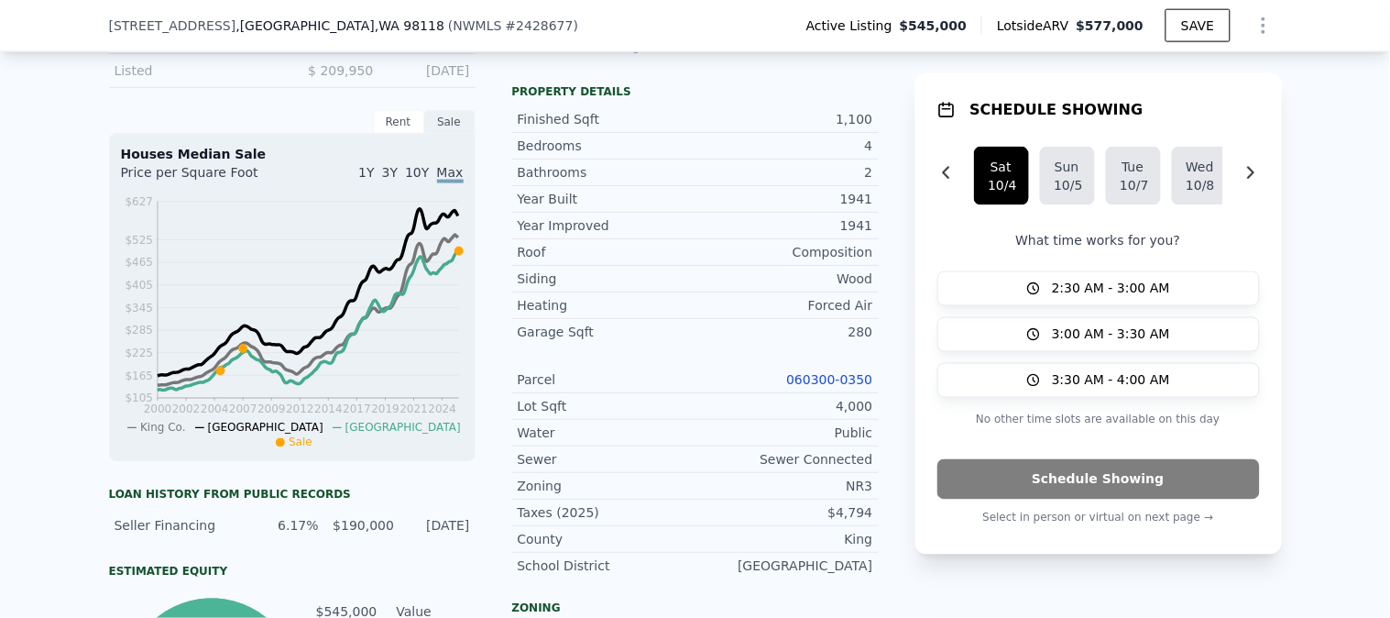
click at [832, 387] on link "060300-0350" at bounding box center [829, 379] width 86 height 15
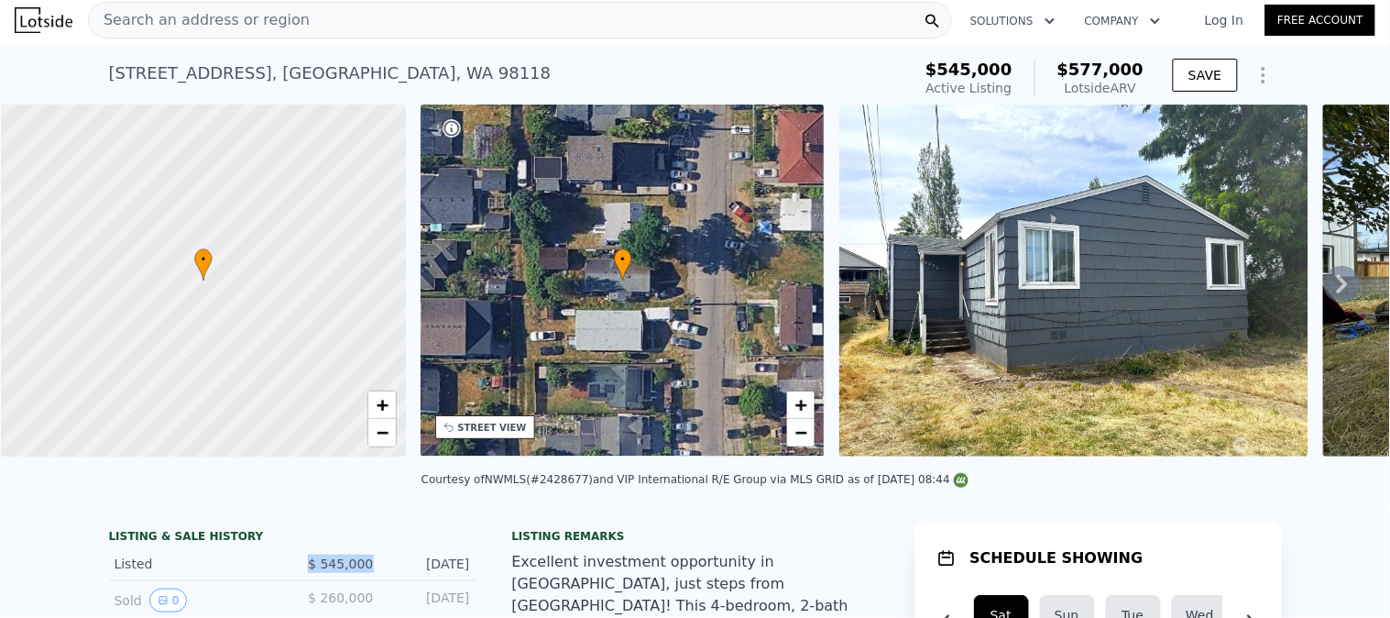
scroll to position [0, 0]
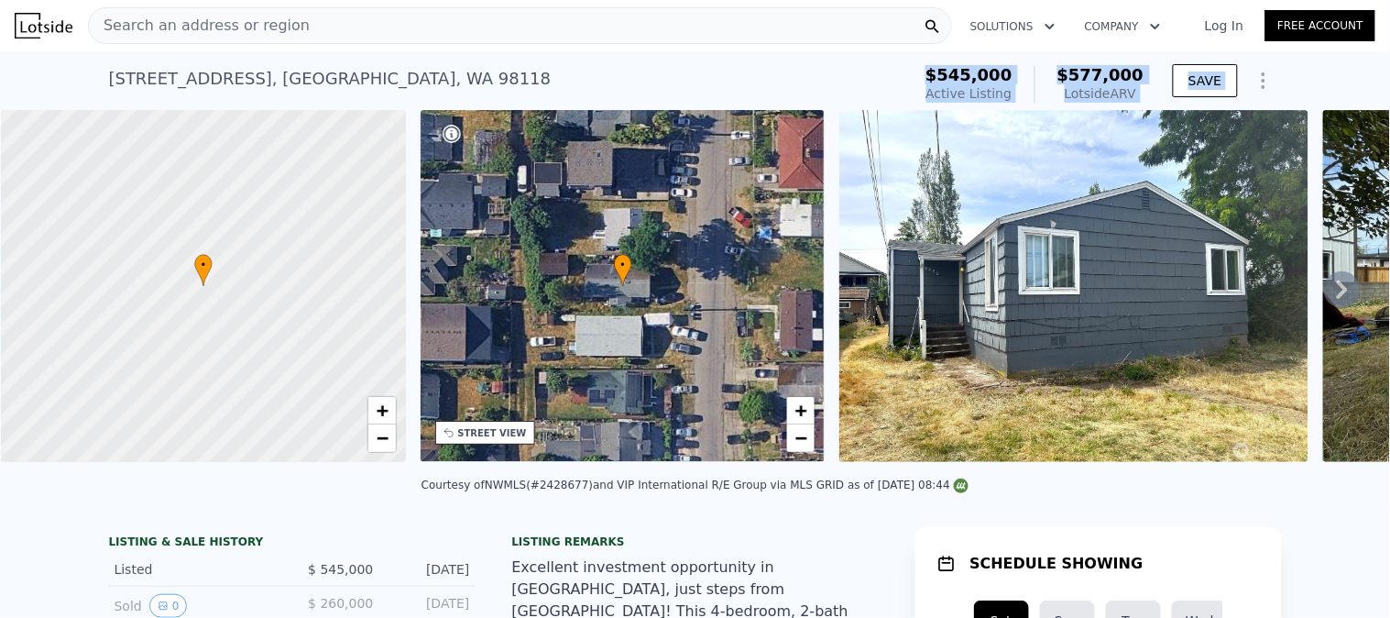
drag, startPoint x: 387, startPoint y: 79, endPoint x: 0, endPoint y: 119, distance: 388.8
click at [364, 73] on div "9225 38th Ave S , Seattle , WA 98118 Active at $545k (~ARV $577k )" at bounding box center [506, 84] width 795 height 51
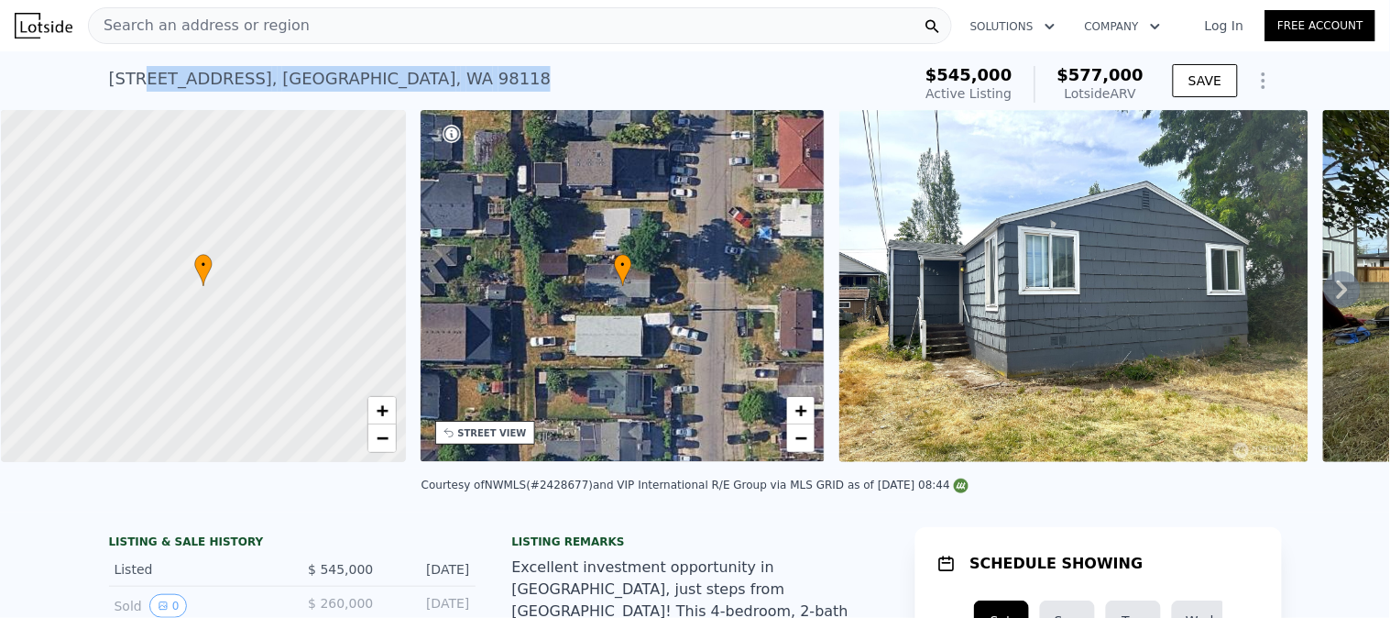
drag, startPoint x: 348, startPoint y: 71, endPoint x: 150, endPoint y: 82, distance: 198.2
click at [150, 82] on div "9225 38th Ave S , Seattle , WA 98118 Active at $545k (~ARV $577k )" at bounding box center [506, 84] width 795 height 51
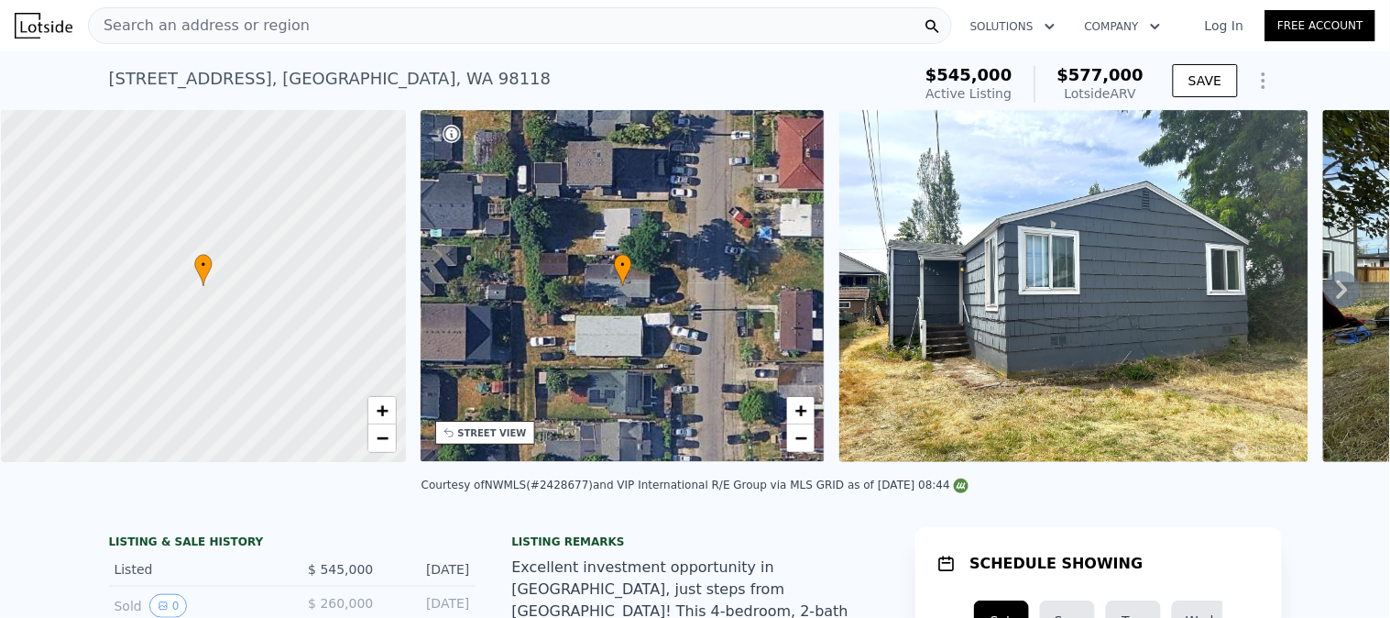
drag, startPoint x: 374, startPoint y: 95, endPoint x: 367, endPoint y: 86, distance: 11.2
click at [368, 88] on div "9225 38th Ave S , Seattle , WA 98118 Active at $545k (~ARV $577k )" at bounding box center [506, 84] width 795 height 51
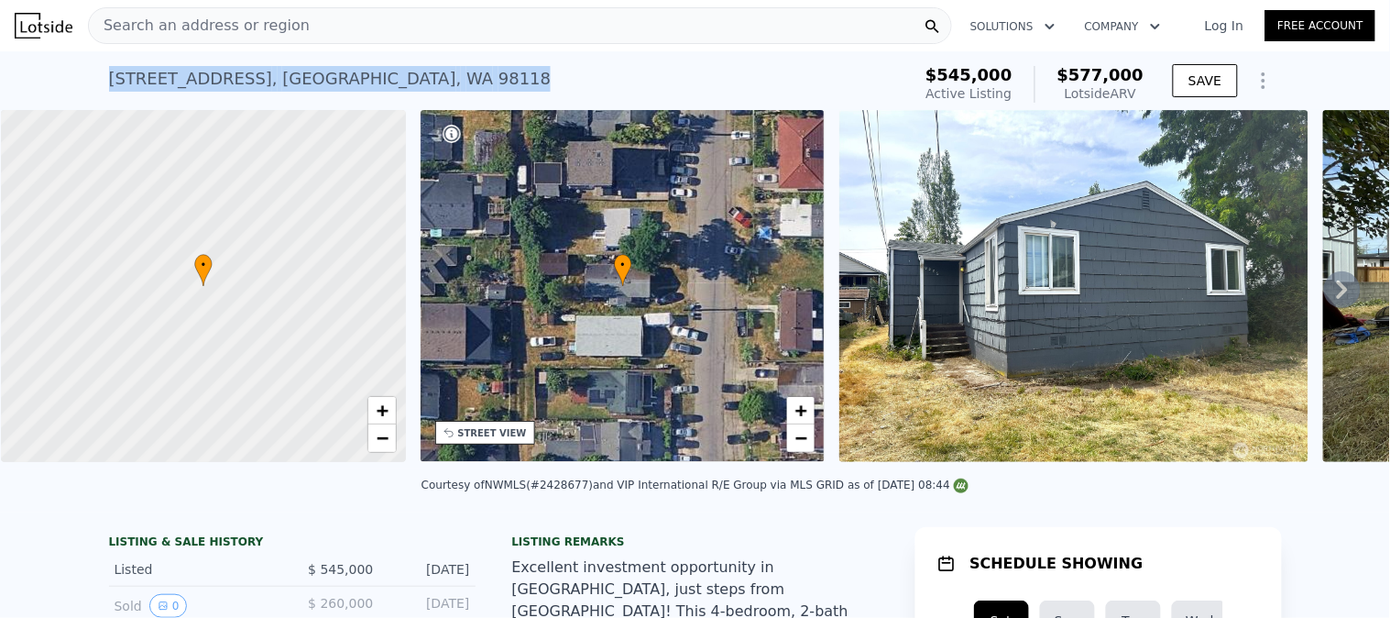
drag, startPoint x: 367, startPoint y: 76, endPoint x: 93, endPoint y: 82, distance: 274.1
click at [93, 82] on div "9225 38th Ave S , Seattle , WA 98118 Active at $545k (~ARV $577k ) $545,000 Act…" at bounding box center [695, 80] width 1390 height 59
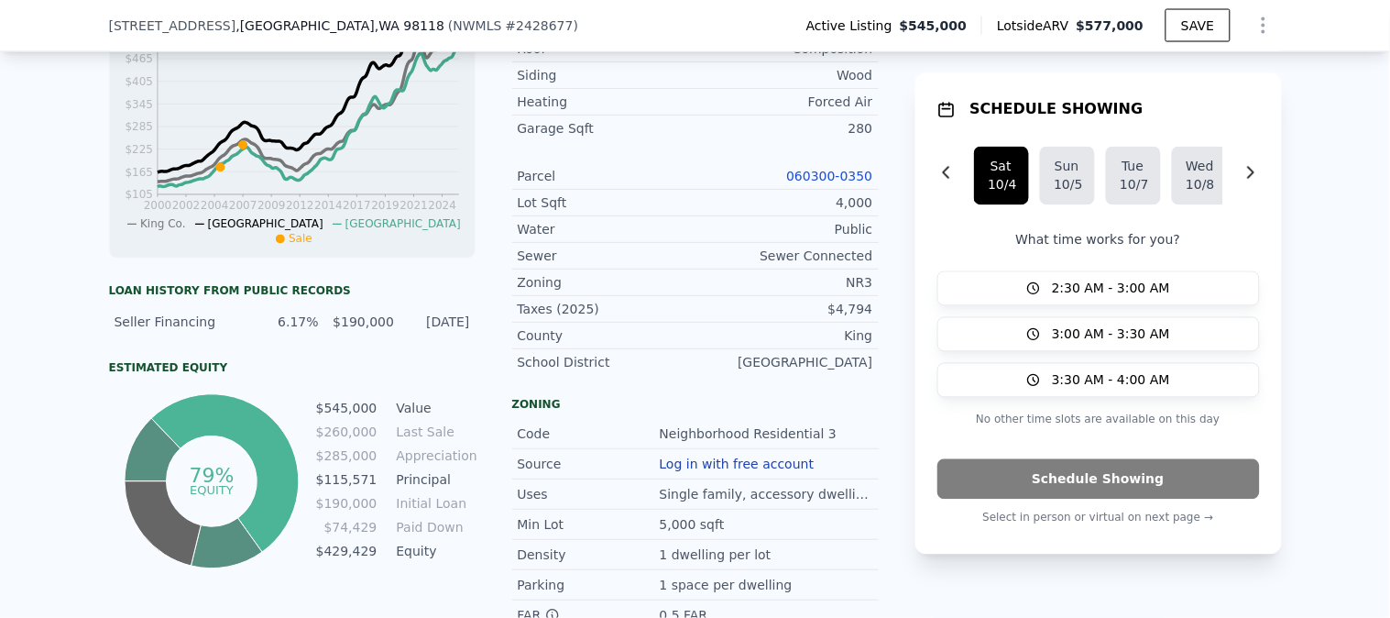
scroll to position [502, 0]
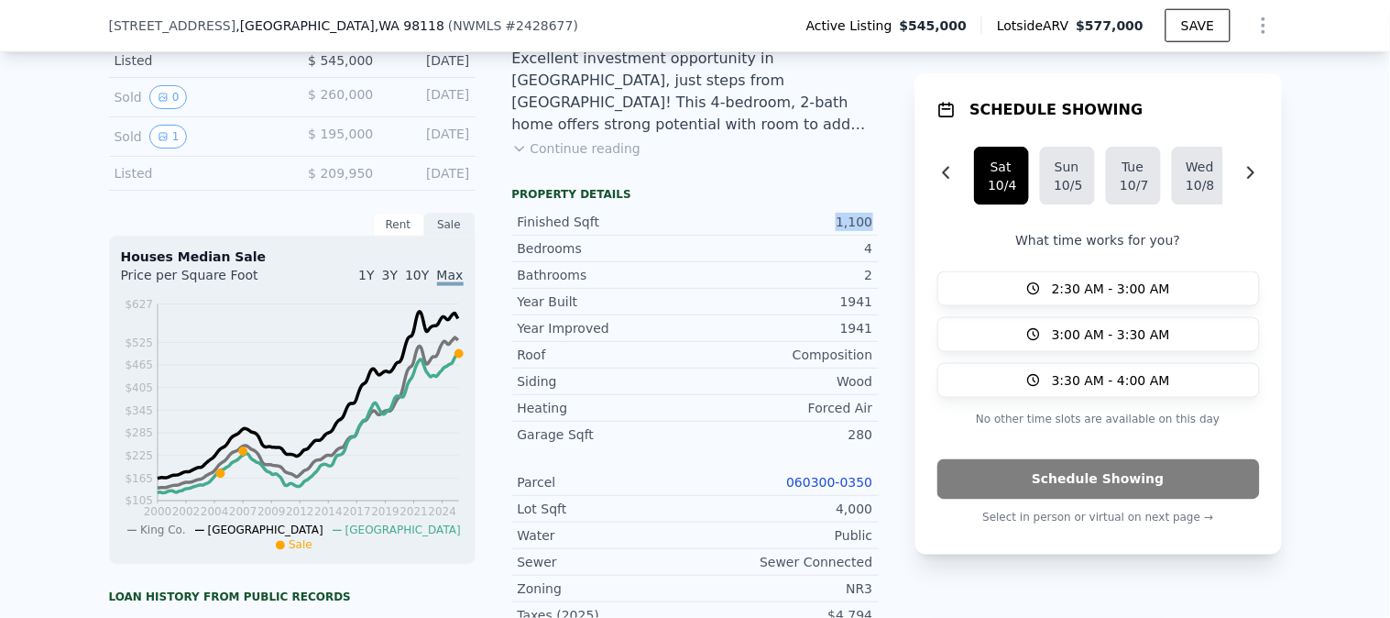
drag, startPoint x: 829, startPoint y: 229, endPoint x: 869, endPoint y: 230, distance: 39.4
click at [869, 230] on div "Finished Sqft 1,100" at bounding box center [695, 222] width 367 height 27
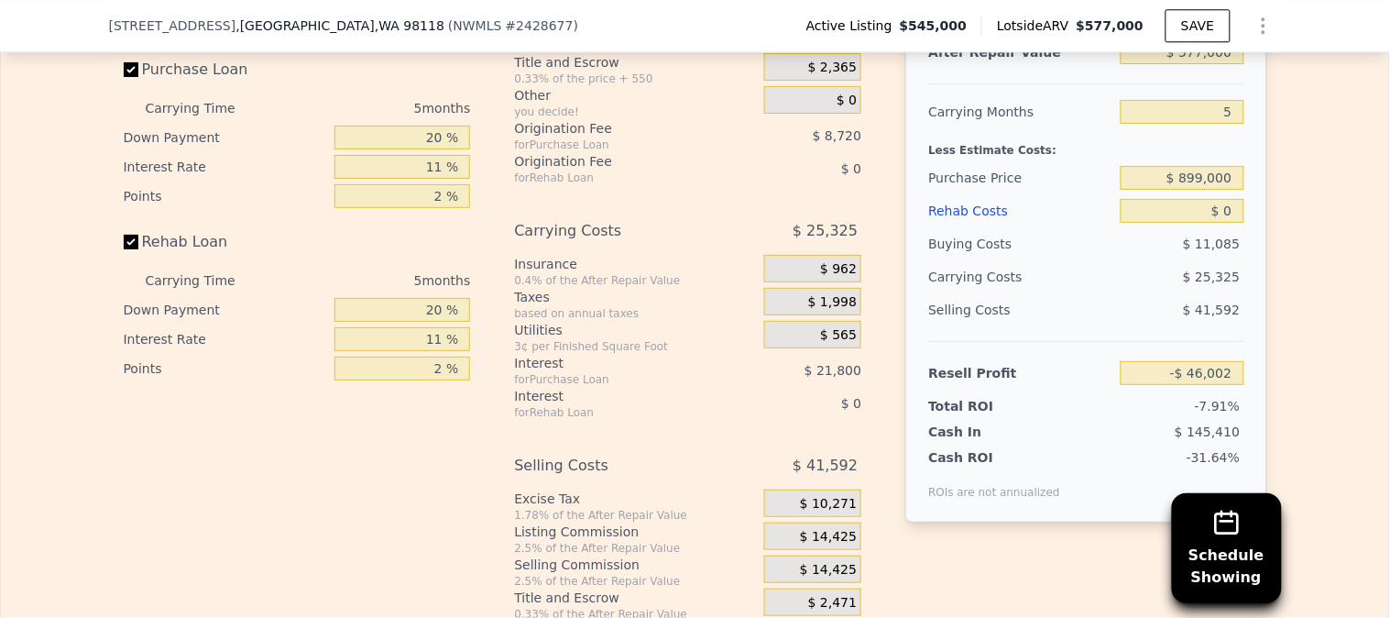
scroll to position [3048, 0]
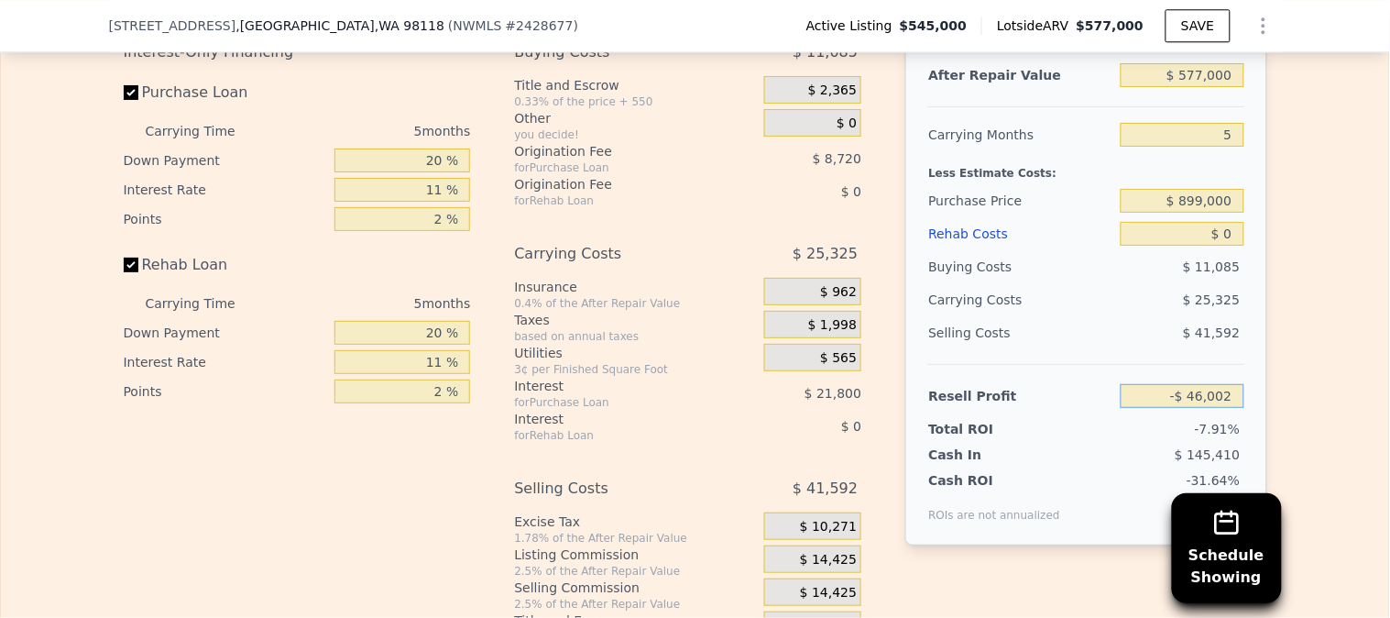
drag, startPoint x: 1147, startPoint y: 424, endPoint x: 1301, endPoint y: 426, distance: 154.0
click at [1301, 426] on div "Edit the assumptions in yellow boxes. Input profit to calculate an offer price.…" at bounding box center [695, 303] width 1388 height 682
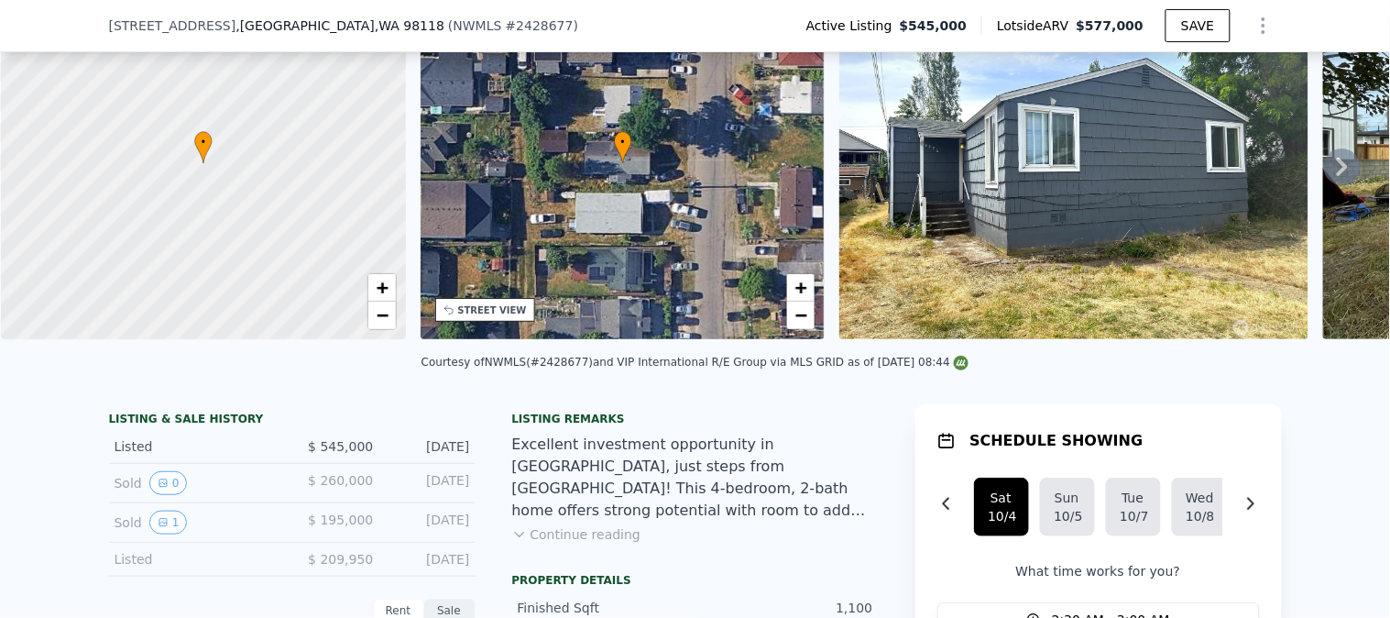
scroll to position [203, 0]
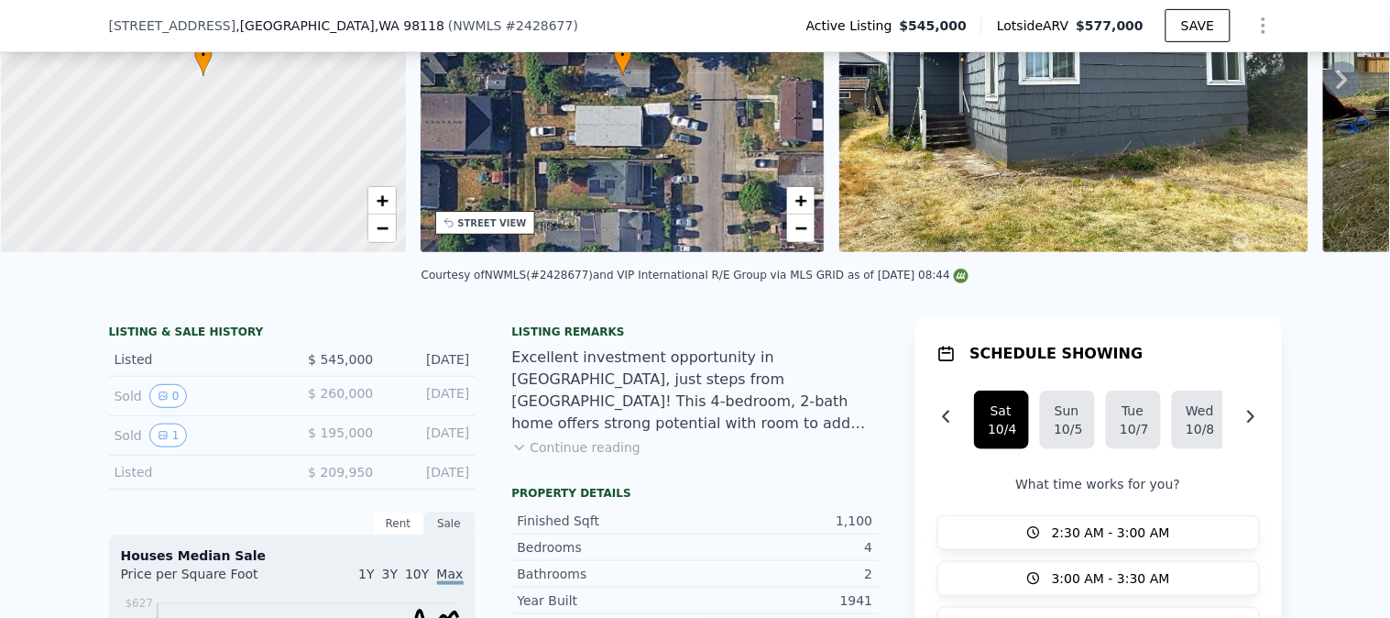
type input "$ 545,000"
drag, startPoint x: 482, startPoint y: 16, endPoint x: 471, endPoint y: 47, distance: 32.2
click at [481, 16] on div "9225 38th Ave S , Seattle , WA 98118 ( NWMLS # 2428677 ) Active Listing $545,00…" at bounding box center [695, 25] width 1173 height 51
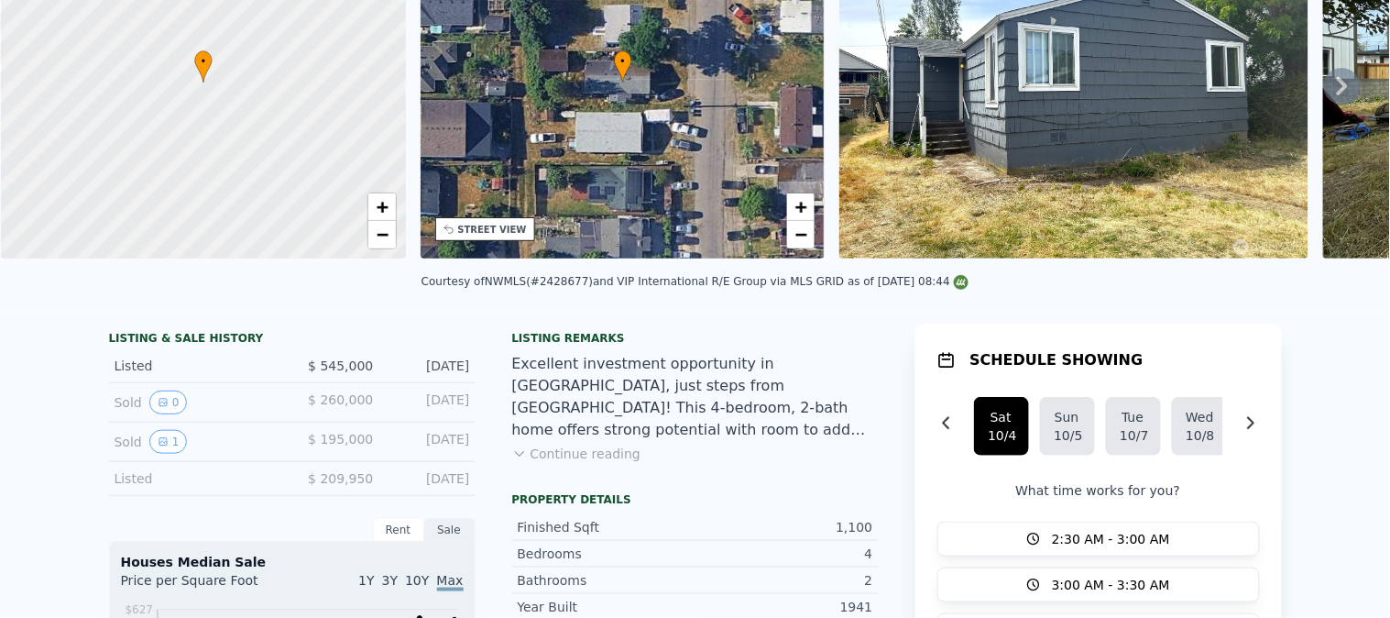
scroll to position [5, 0]
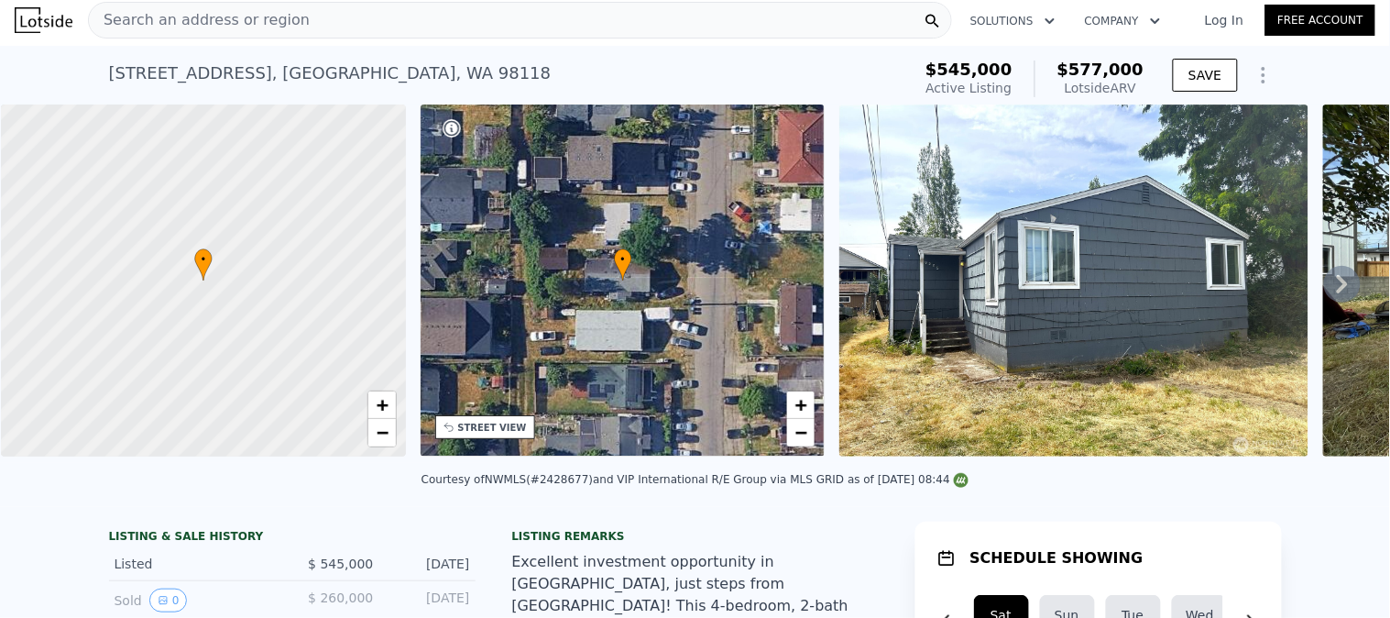
click at [379, 32] on div "Search an address or region" at bounding box center [520, 20] width 864 height 37
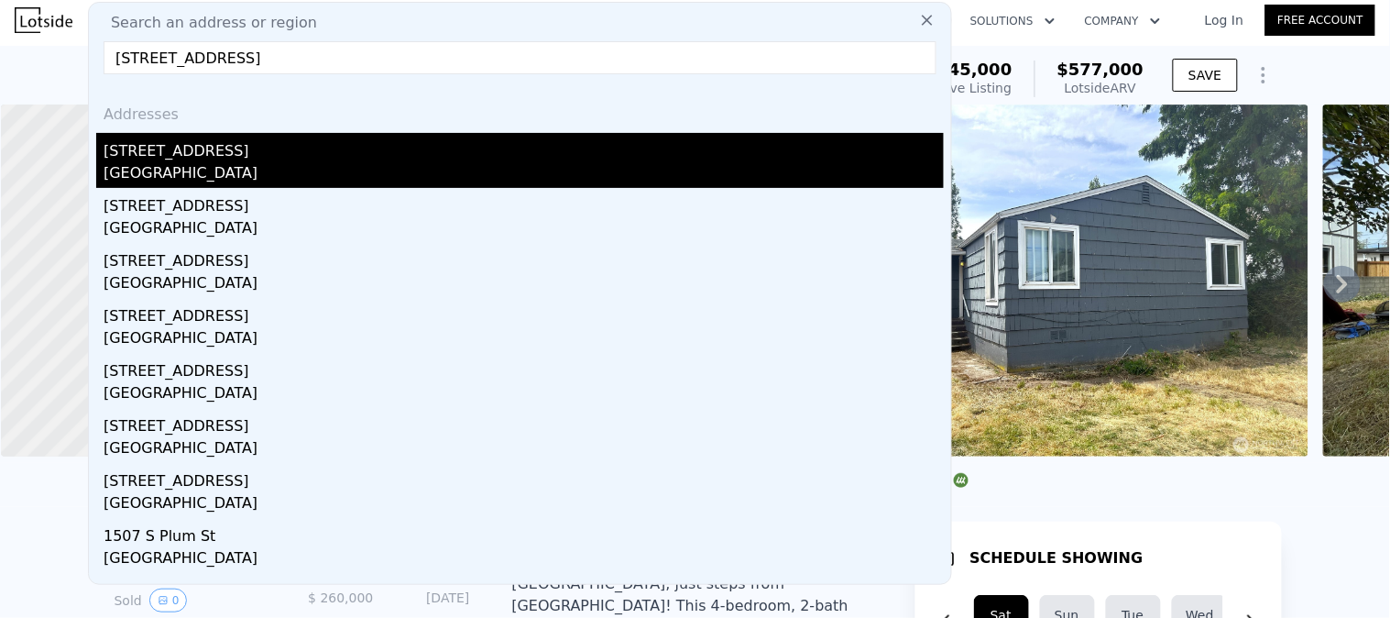
type input "1901 S Plum St, Seattle, WA 98144"
click at [214, 162] on div "Seattle, WA 98144" at bounding box center [524, 175] width 840 height 26
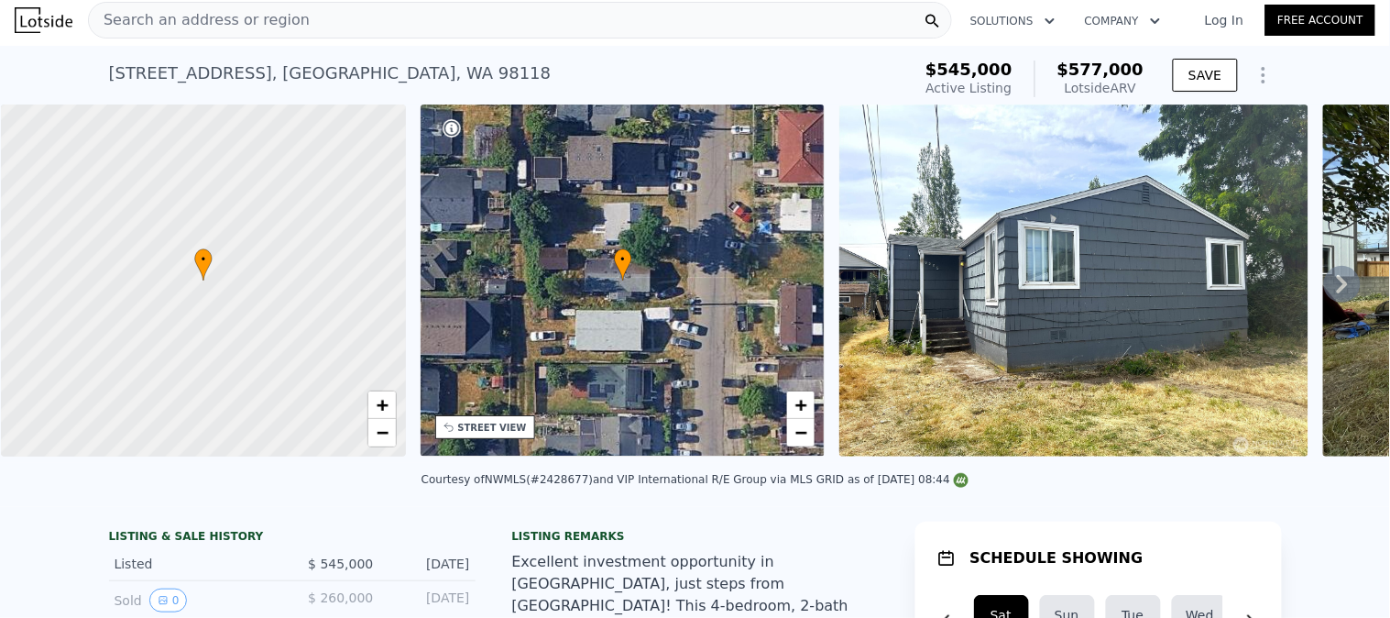
type input "3"
type input "2.25"
type input "1620"
type input "4000"
type input "7708"
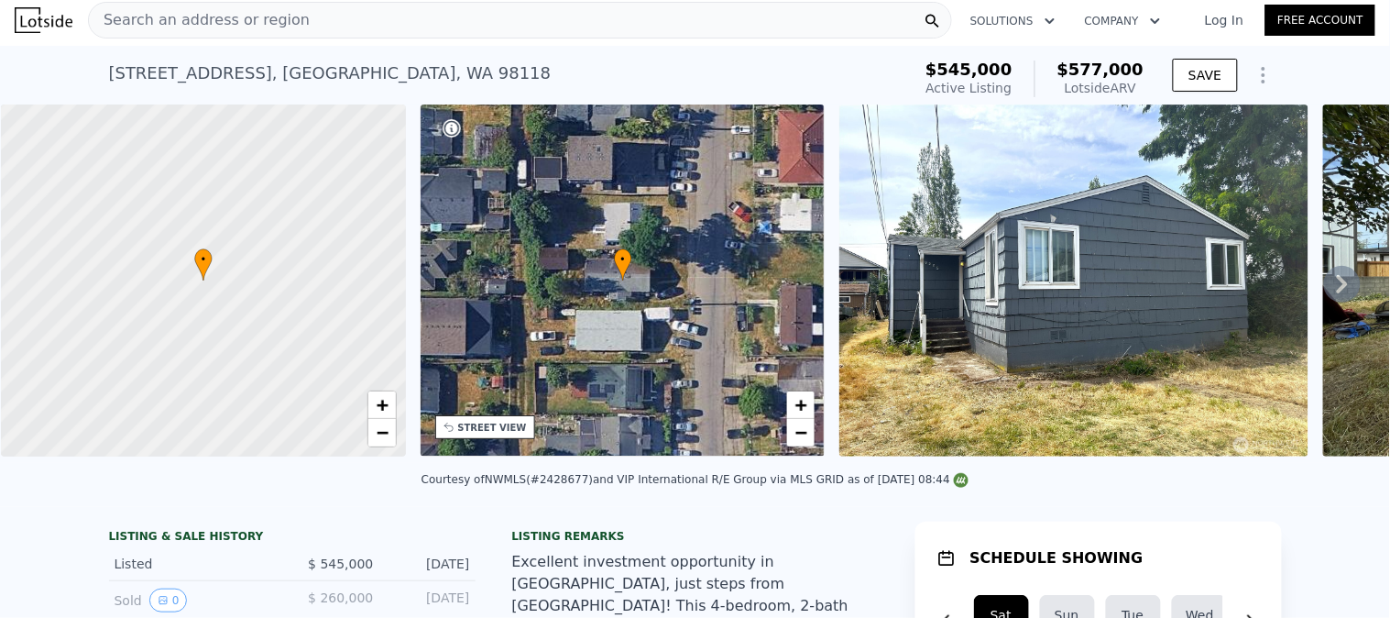
type input "$ 864,000"
type input "6"
type input "$ 29,952"
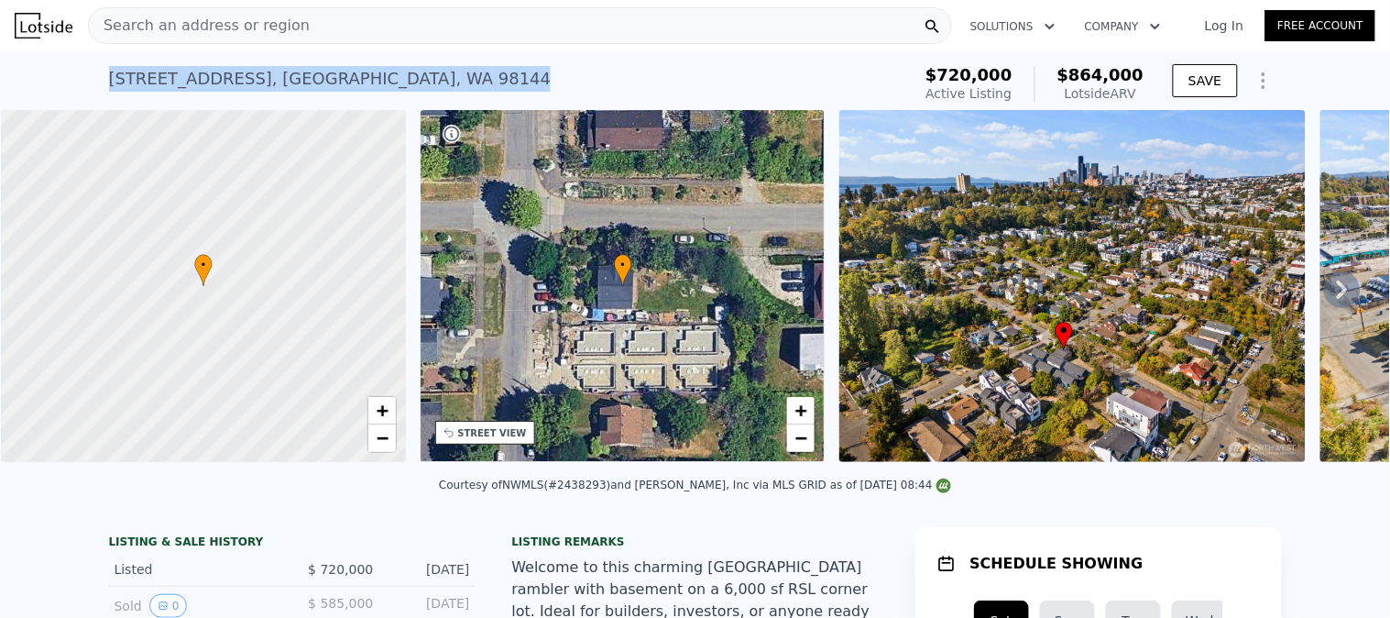
drag, startPoint x: 359, startPoint y: 75, endPoint x: 71, endPoint y: 96, distance: 289.4
click at [78, 96] on div "1901 S Plum St , Seattle , WA 98144 Active at $720k (~ARV $864k ) $720,000 Acti…" at bounding box center [695, 80] width 1390 height 59
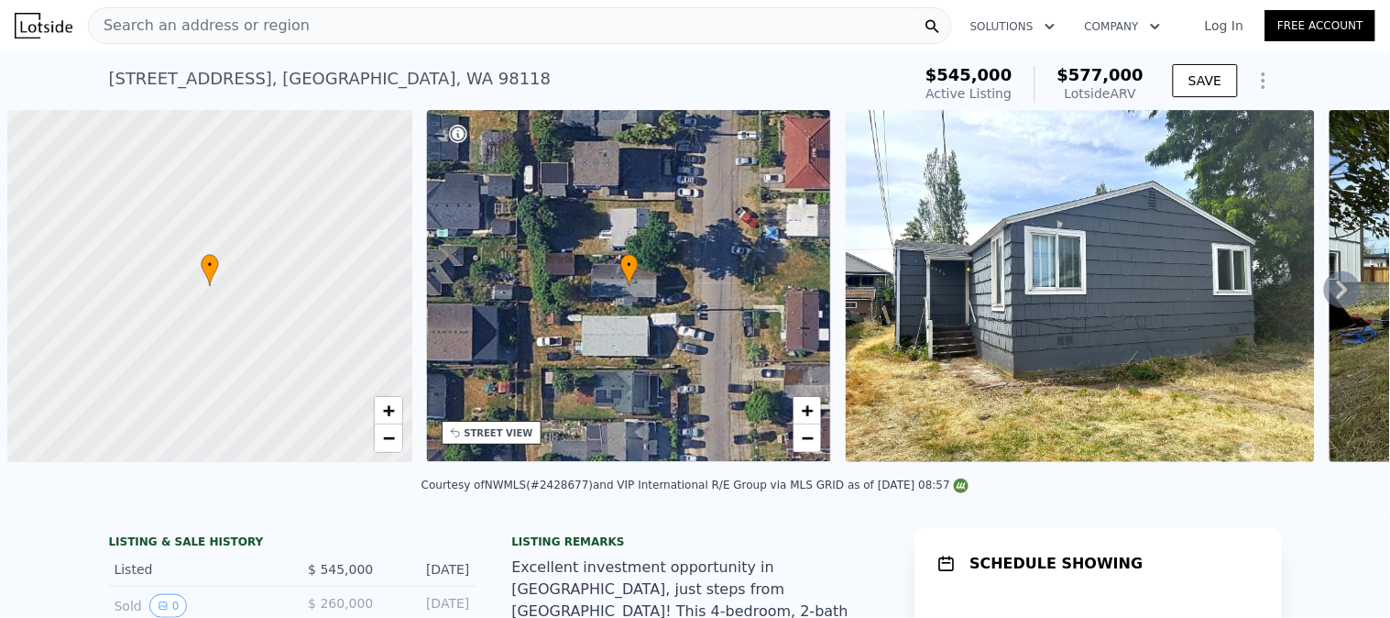
scroll to position [0, 6]
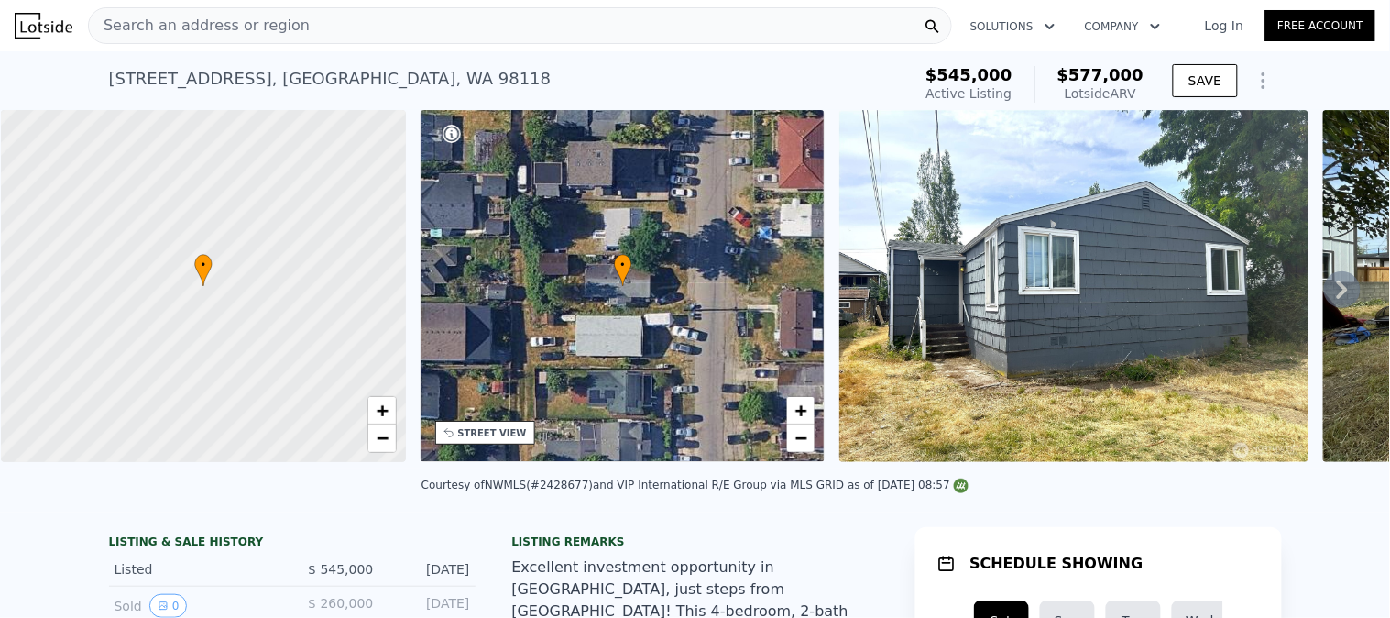
click at [389, 37] on div "Search an address or region" at bounding box center [520, 25] width 864 height 37
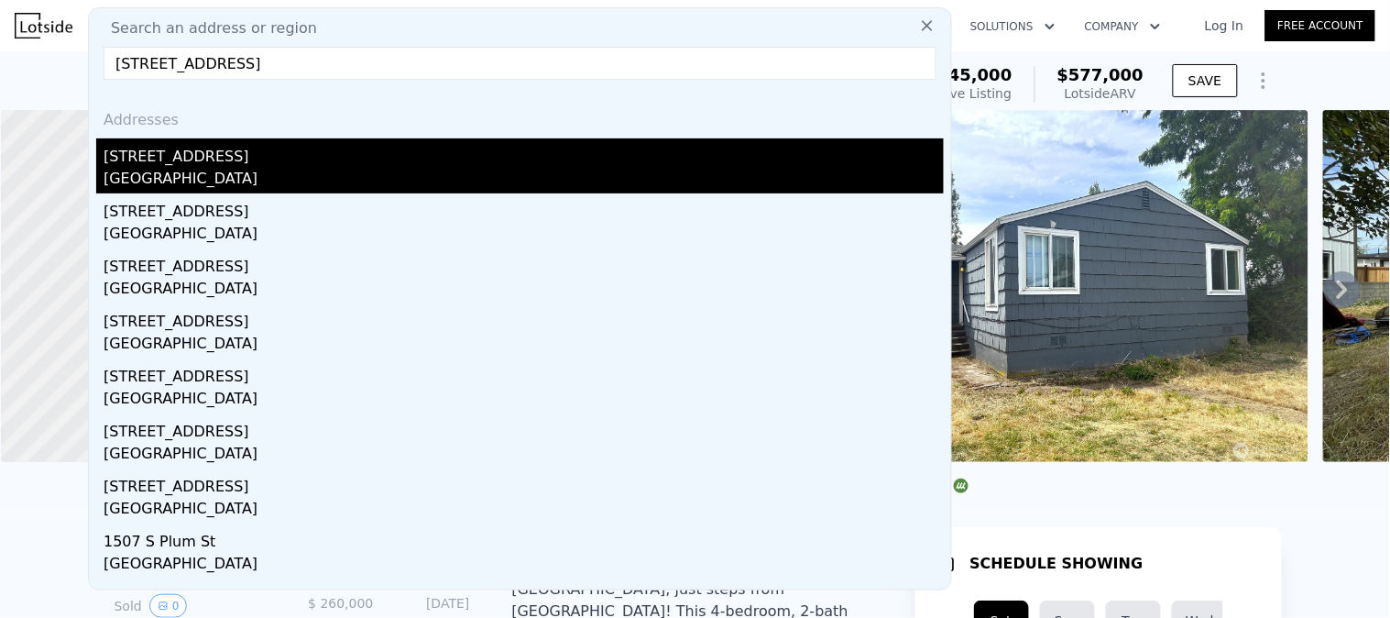
type input "[STREET_ADDRESS]"
click at [214, 181] on div "[GEOGRAPHIC_DATA]" at bounding box center [524, 181] width 840 height 26
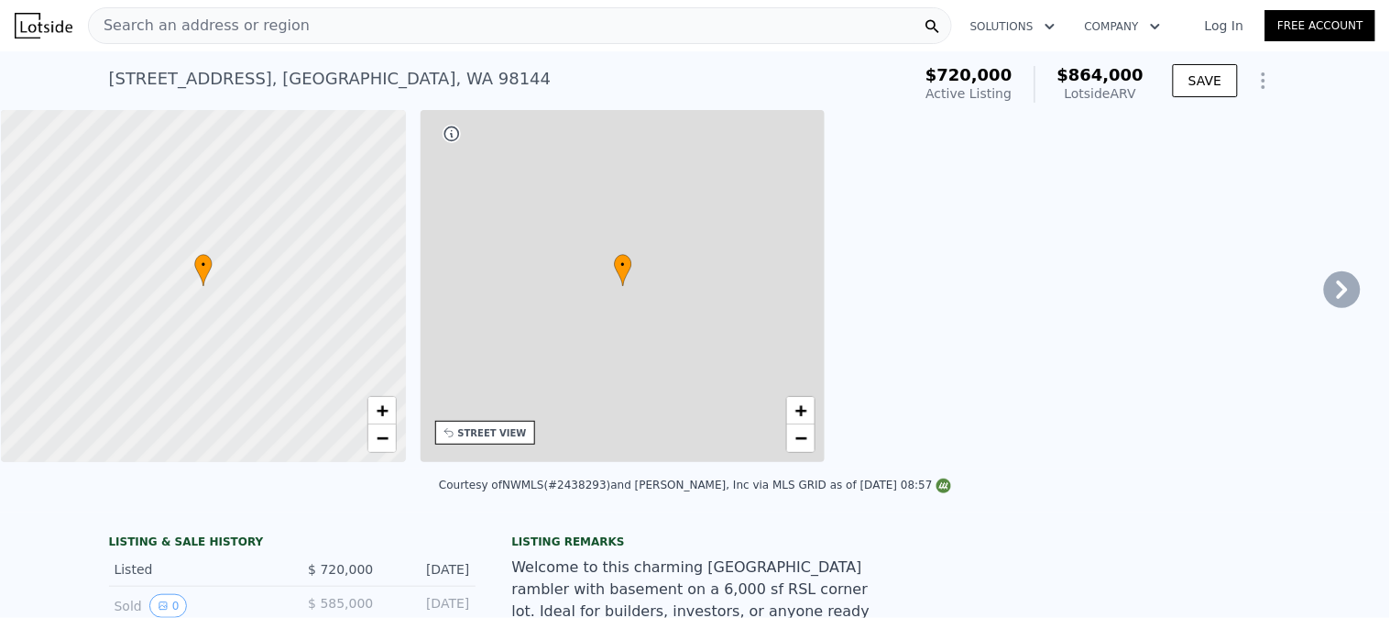
type input "3"
type input "2.25"
type input "1620"
type input "4000"
type input "7708"
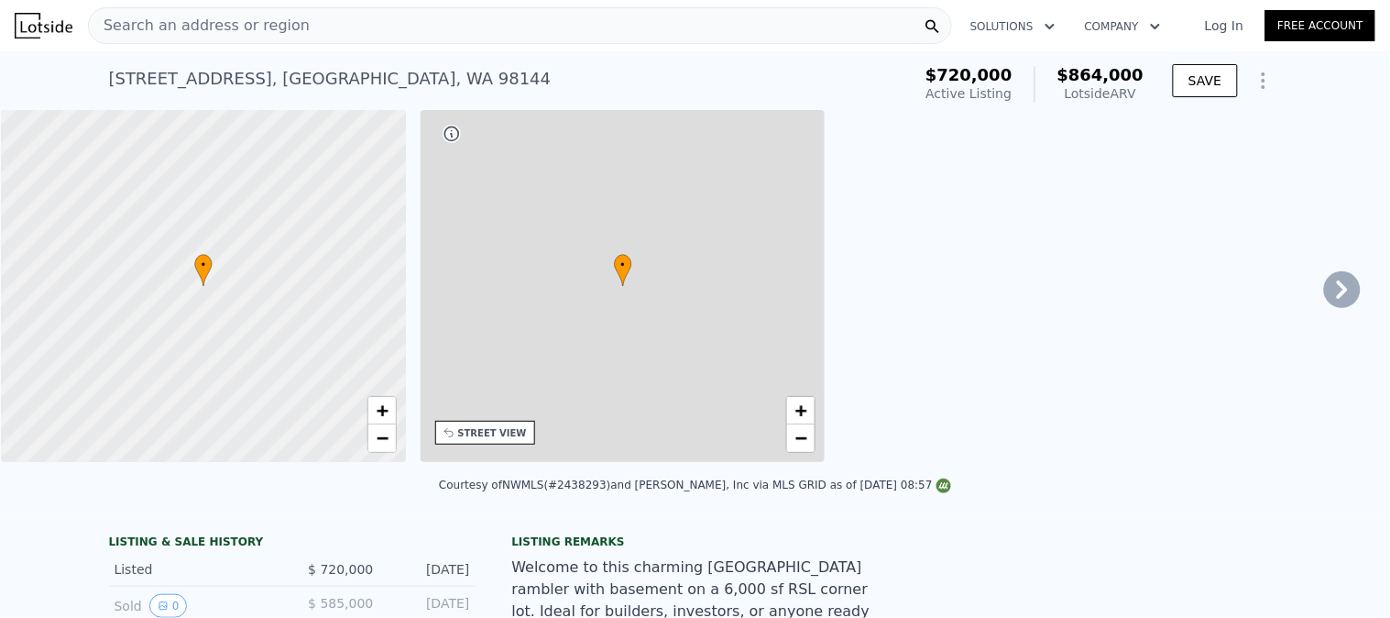
type input "$ 864,000"
type input "6"
type input "$ 29,952"
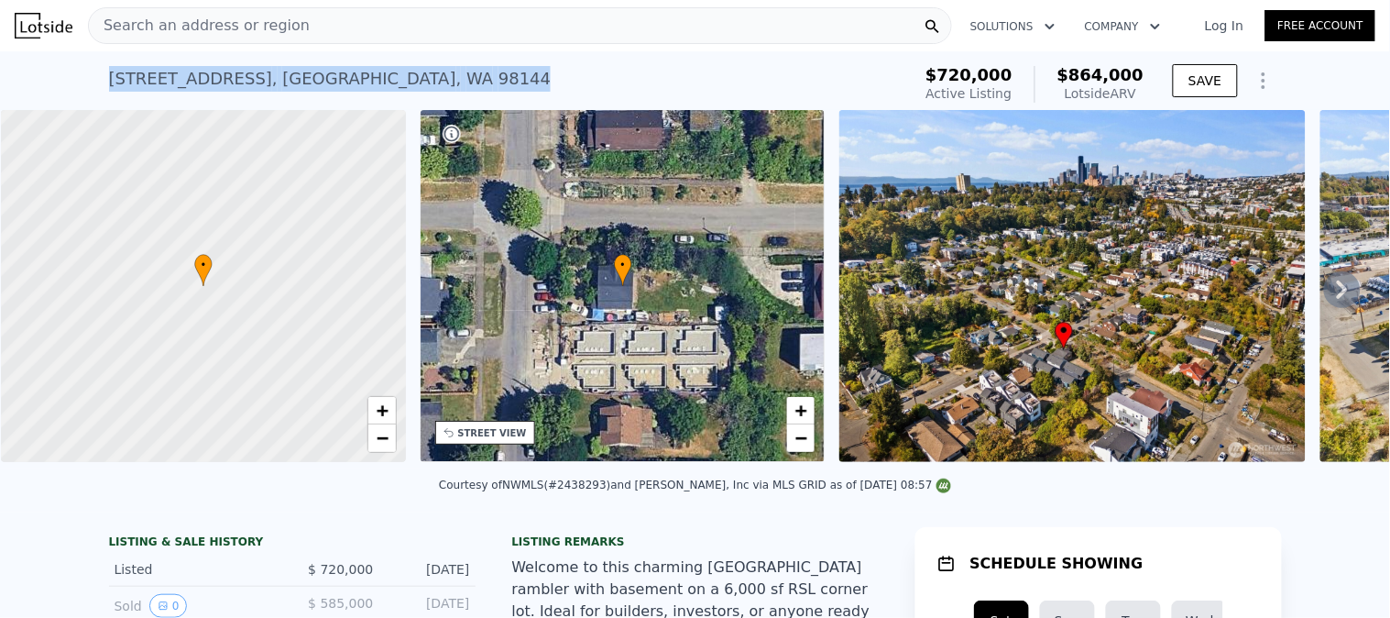
drag, startPoint x: 354, startPoint y: 78, endPoint x: 82, endPoint y: 94, distance: 271.7
click at [87, 95] on div "[STREET_ADDRESS] Active at $720k (~ARV $864k ) $720,000 Active Listing $864,000…" at bounding box center [695, 80] width 1390 height 59
copy div "[STREET_ADDRESS]"
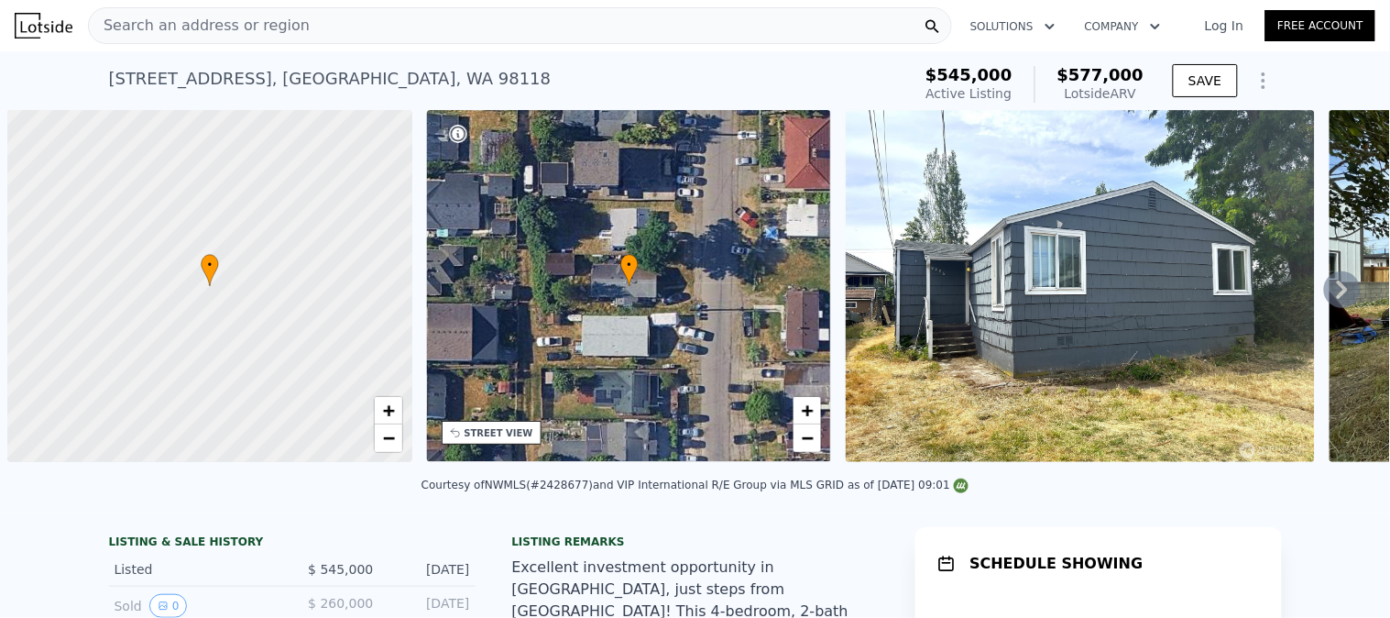
scroll to position [0, 6]
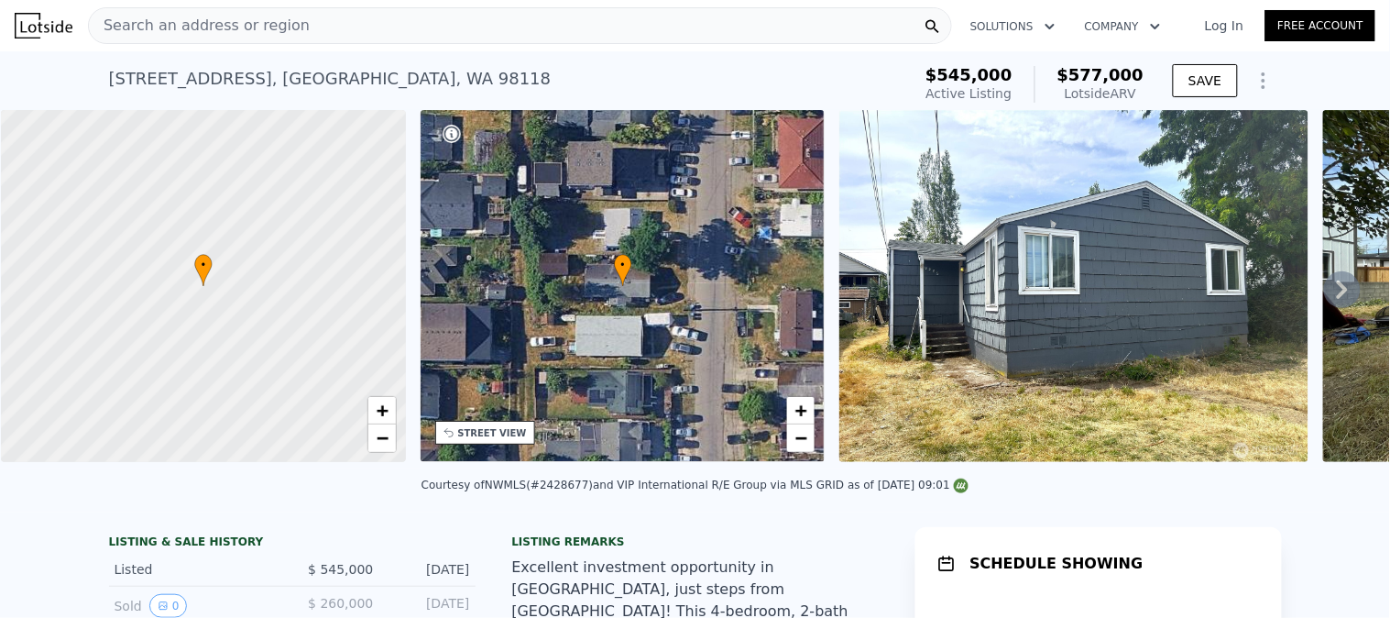
click at [302, 38] on div "Search an address or region" at bounding box center [520, 25] width 864 height 37
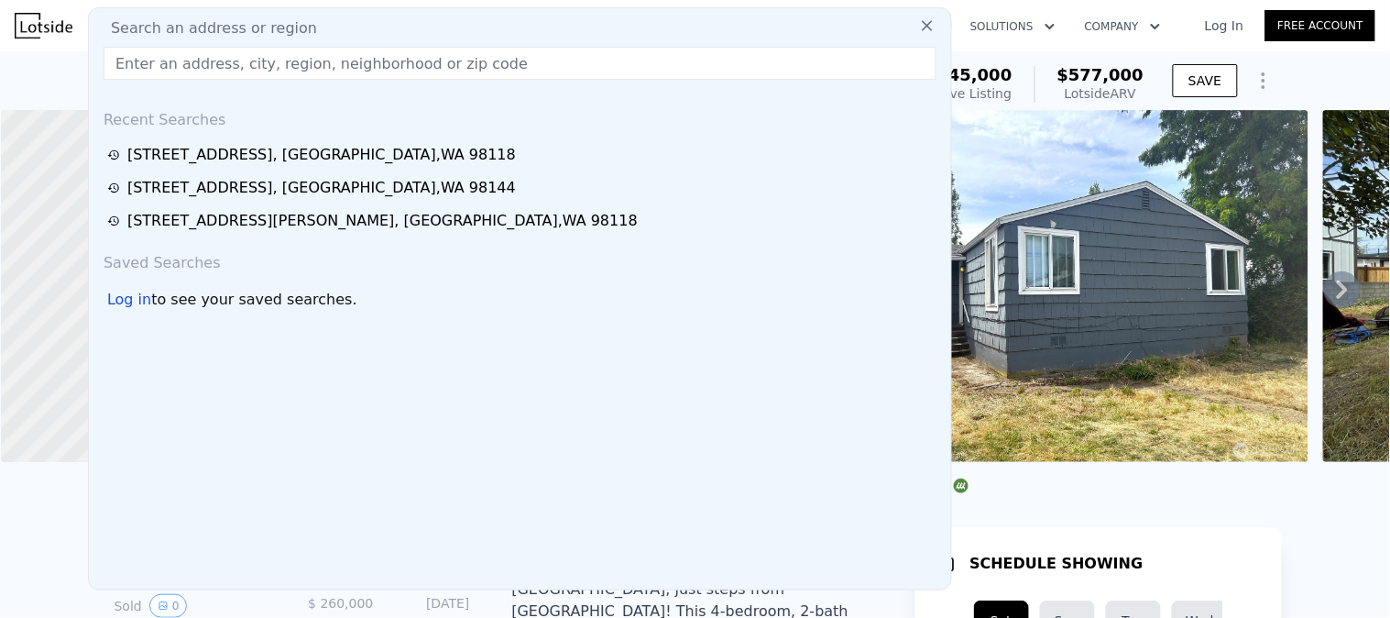
click at [302, 67] on input "text" at bounding box center [520, 63] width 833 height 33
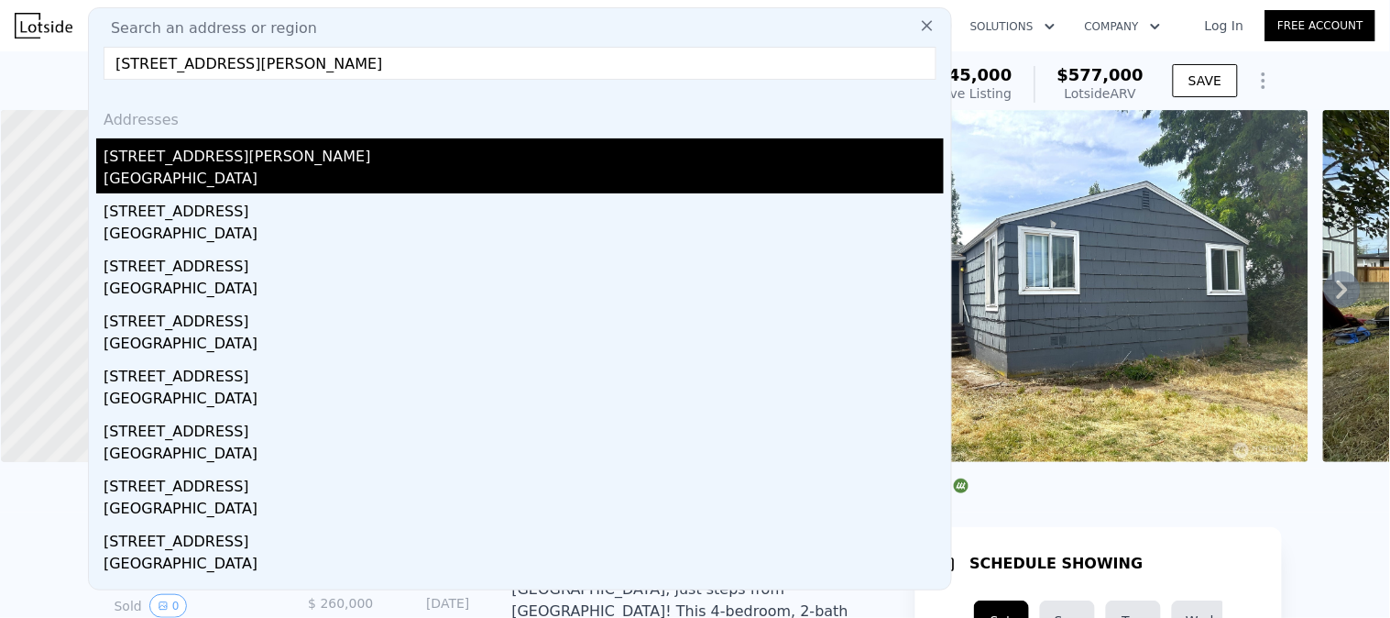
type input "11731 Bartlett Ave NE, Seattle, WA 98125"
click at [181, 170] on div "[GEOGRAPHIC_DATA]" at bounding box center [524, 181] width 840 height 26
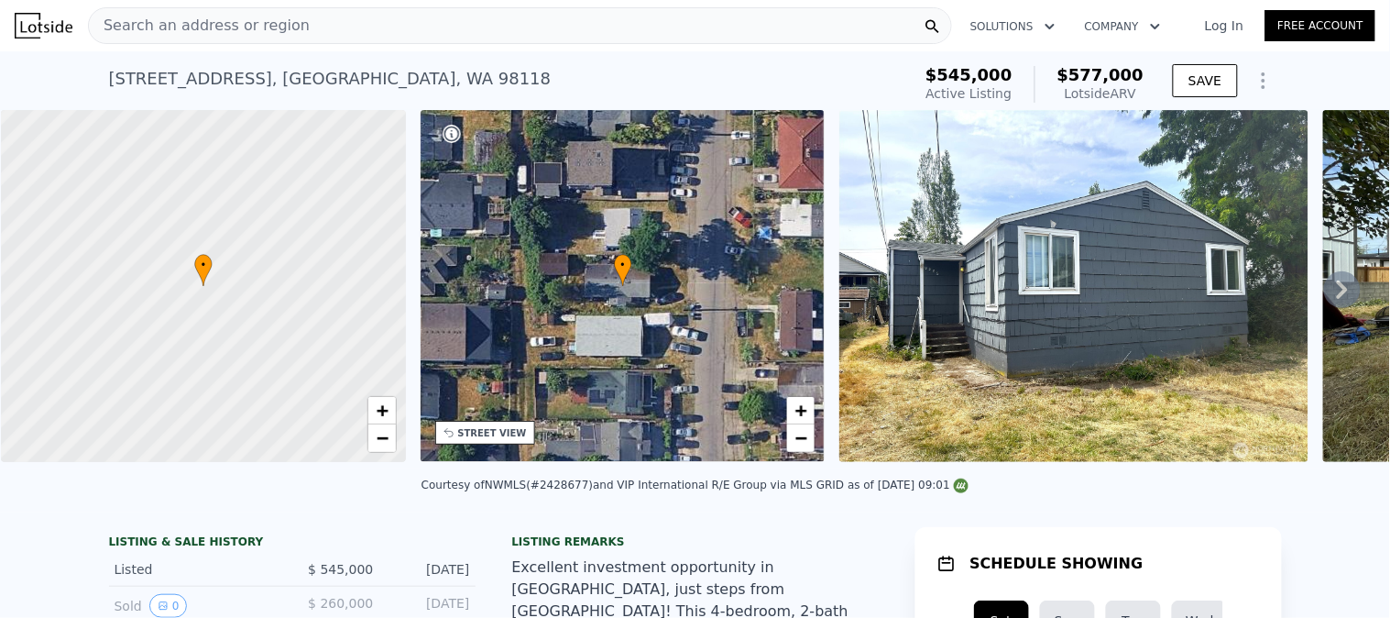
type input "3"
type input "2"
type input "960"
type input "1860"
type input "4392"
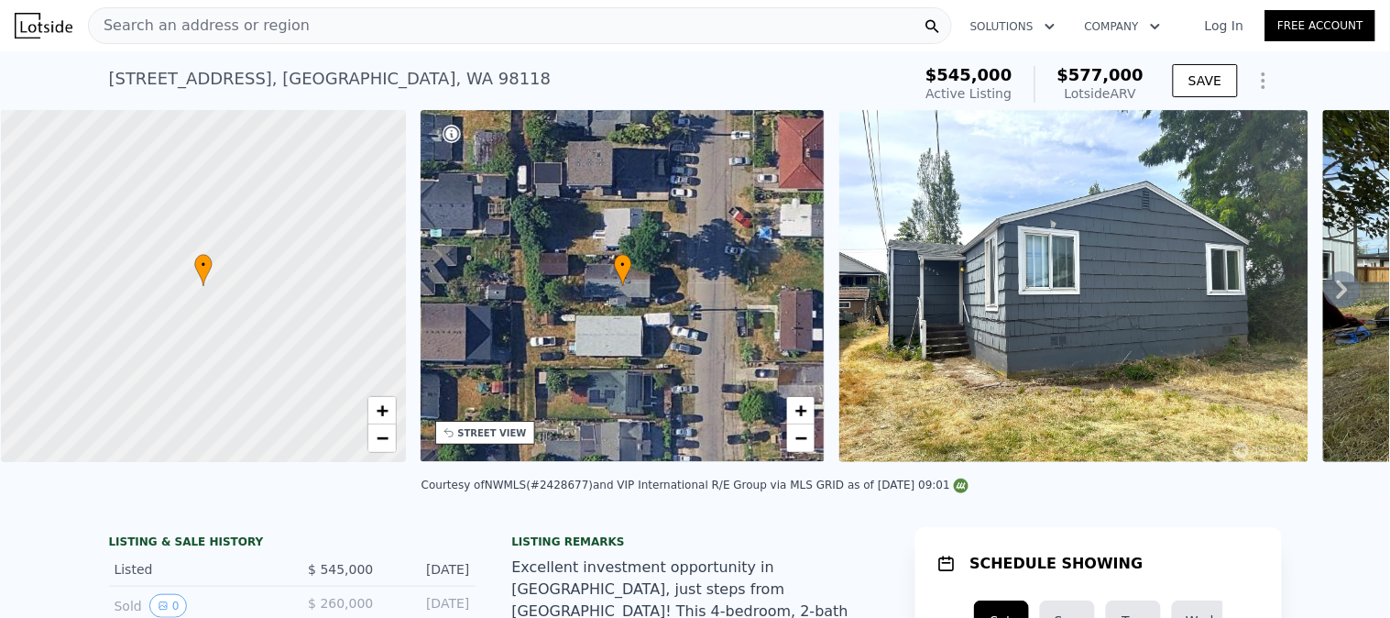
type input "8255"
type input "$ 789,000"
type input "6"
type input "-$ 95,384"
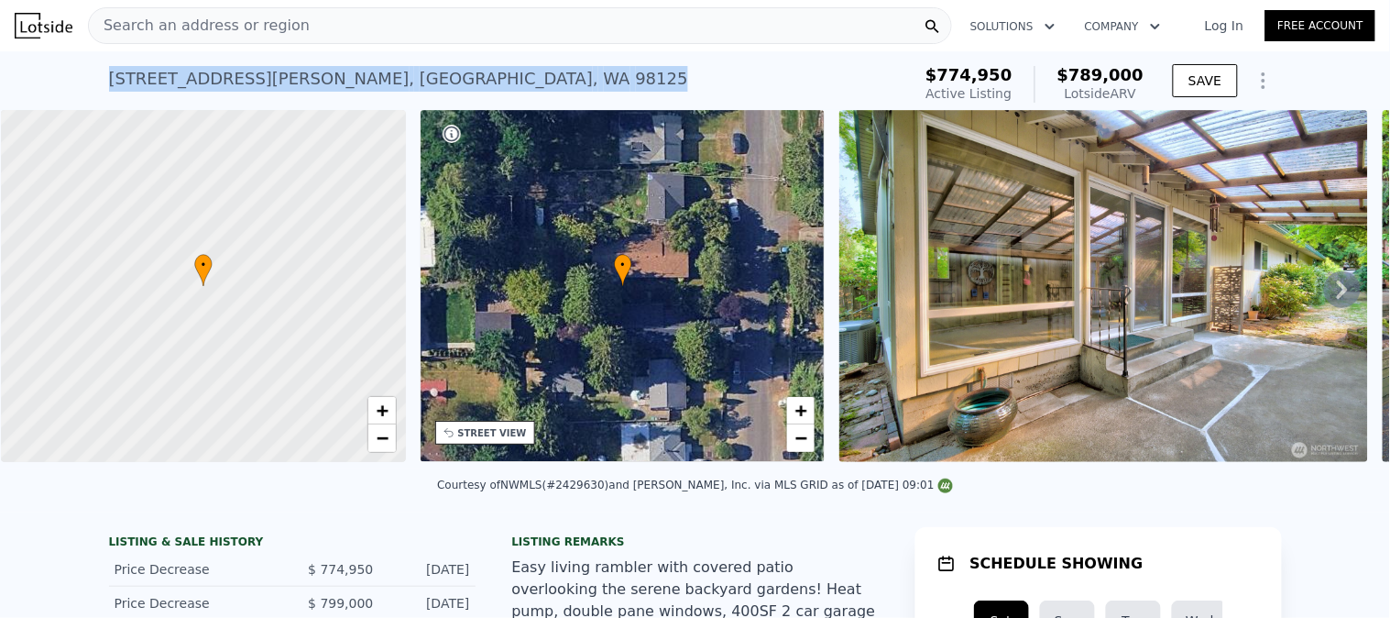
drag, startPoint x: 408, startPoint y: 85, endPoint x: 93, endPoint y: 84, distance: 314.3
click at [93, 84] on div "11731 Bartlett Ave NE , Seattle , WA 98125 Active at $774,950 (~ARV $789k ) $77…" at bounding box center [695, 80] width 1390 height 59
copy div "11731 Bartlett Ave NE , Seattle , WA 98125"
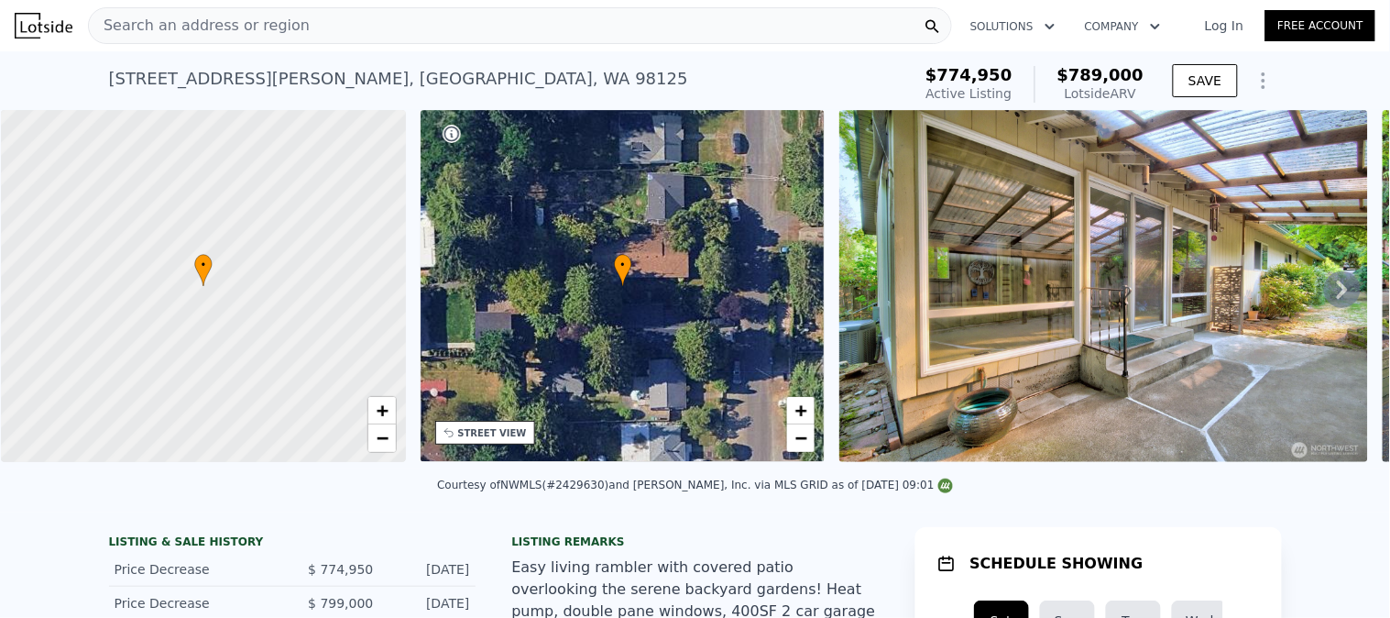
click at [403, 74] on div "11731 Bartlett Ave NE , Seattle , WA 98125 Active at $774,950 (~ARV $789k )" at bounding box center [506, 84] width 795 height 51
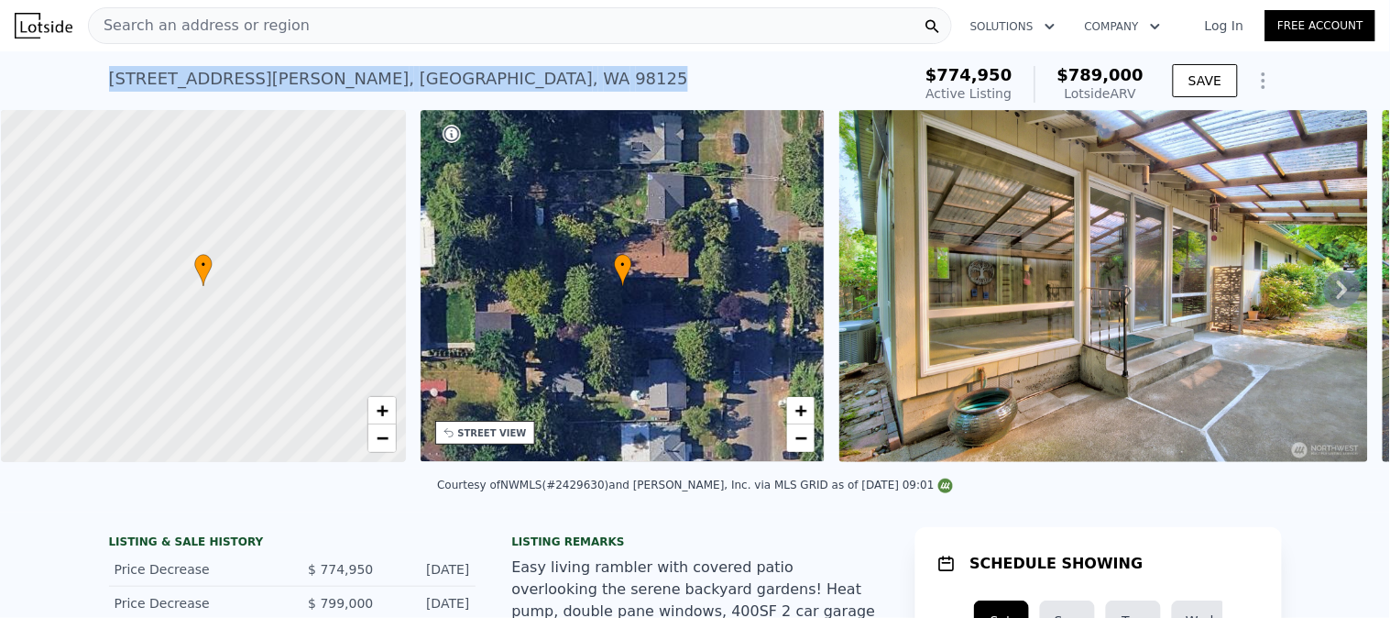
drag, startPoint x: 405, startPoint y: 76, endPoint x: 86, endPoint y: 92, distance: 319.3
click at [86, 92] on div "11731 Bartlett Ave NE , Seattle , WA 98125 Active at $774,950 (~ARV $789k ) $77…" at bounding box center [695, 80] width 1390 height 59
copy div "11731 Bartlett Ave NE , Seattle , WA 98125"
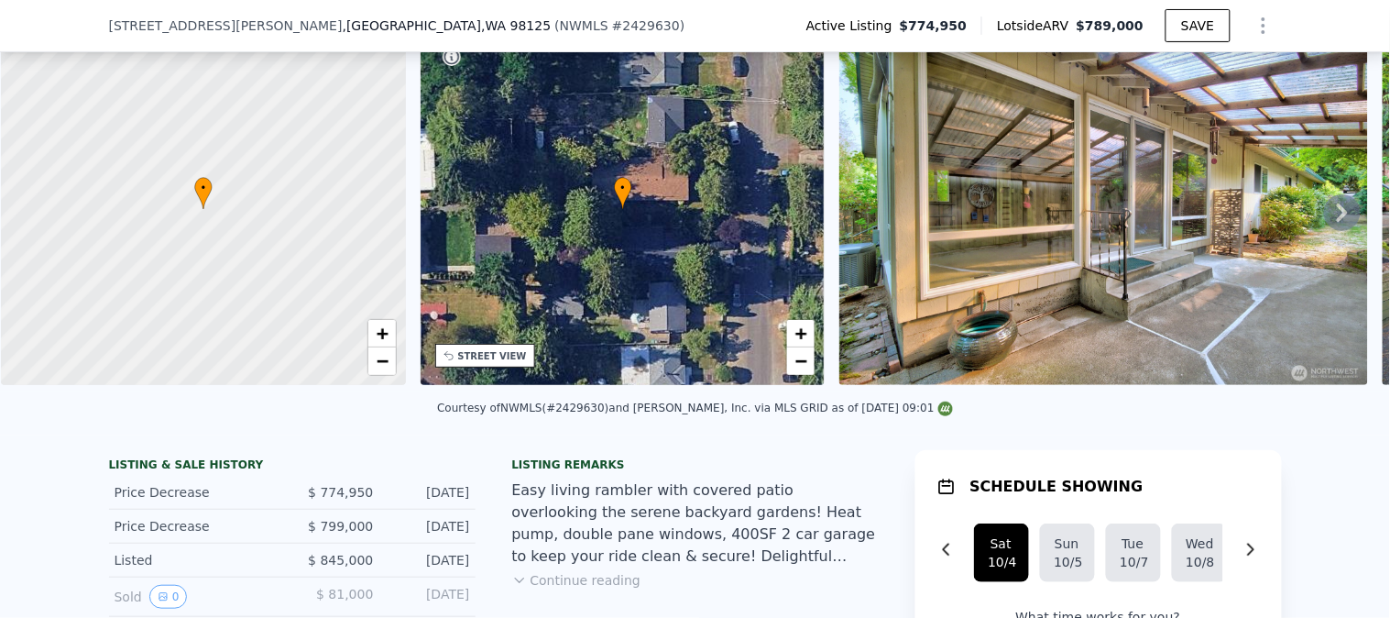
scroll to position [197, 0]
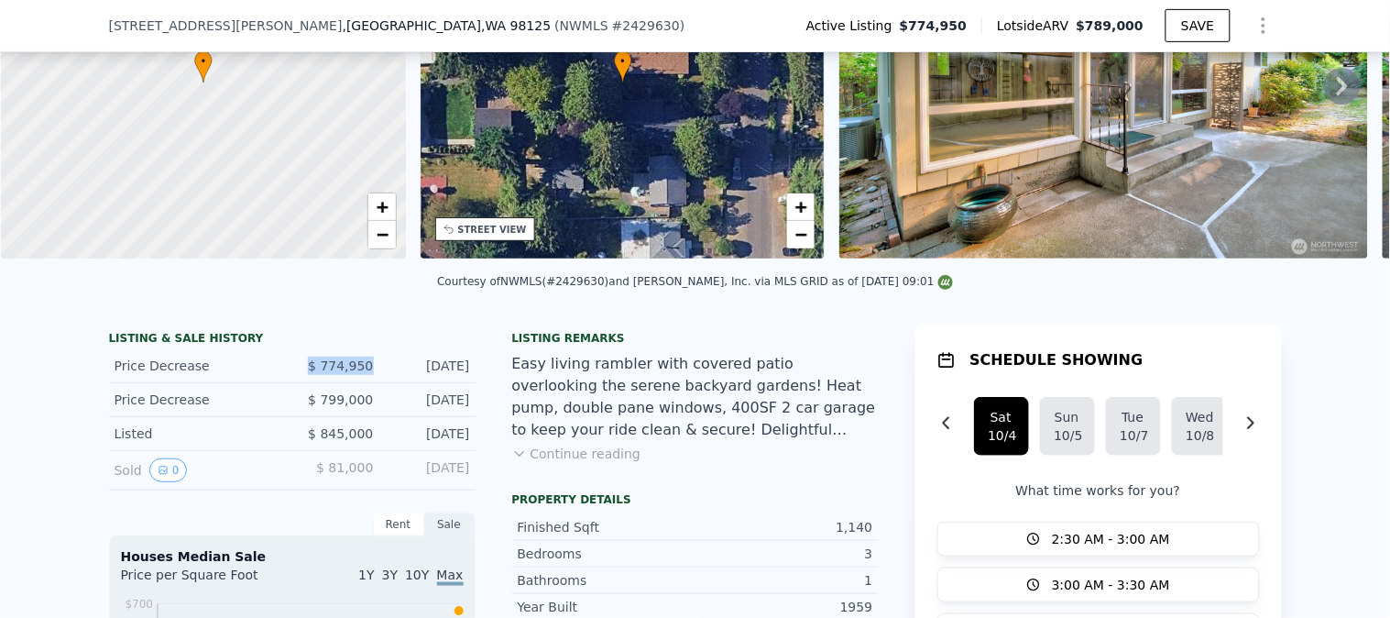
drag, startPoint x: 365, startPoint y: 381, endPoint x: 244, endPoint y: 377, distance: 121.0
click at [249, 378] on div "Price Decrease $ 774,950 Oct 1, 2025" at bounding box center [292, 366] width 367 height 34
copy div "$ 774,950"
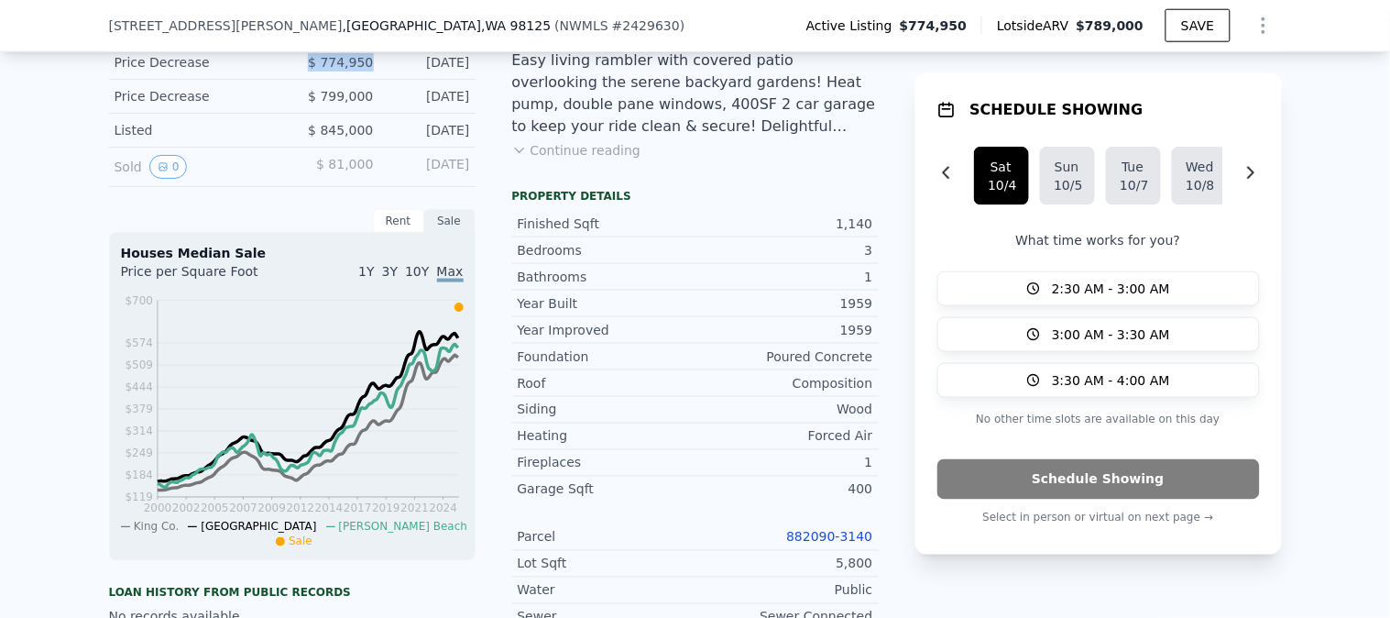
scroll to position [502, 0]
click at [848, 542] on link "882090-3140" at bounding box center [829, 535] width 86 height 15
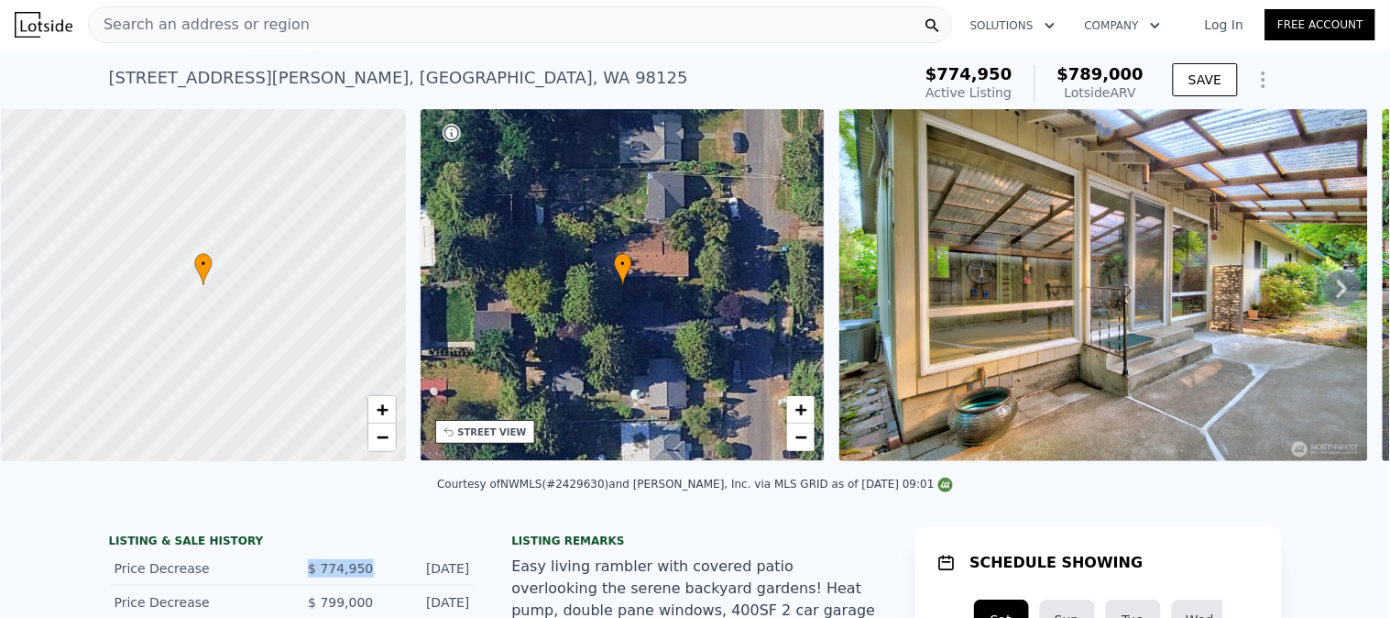
scroll to position [0, 0]
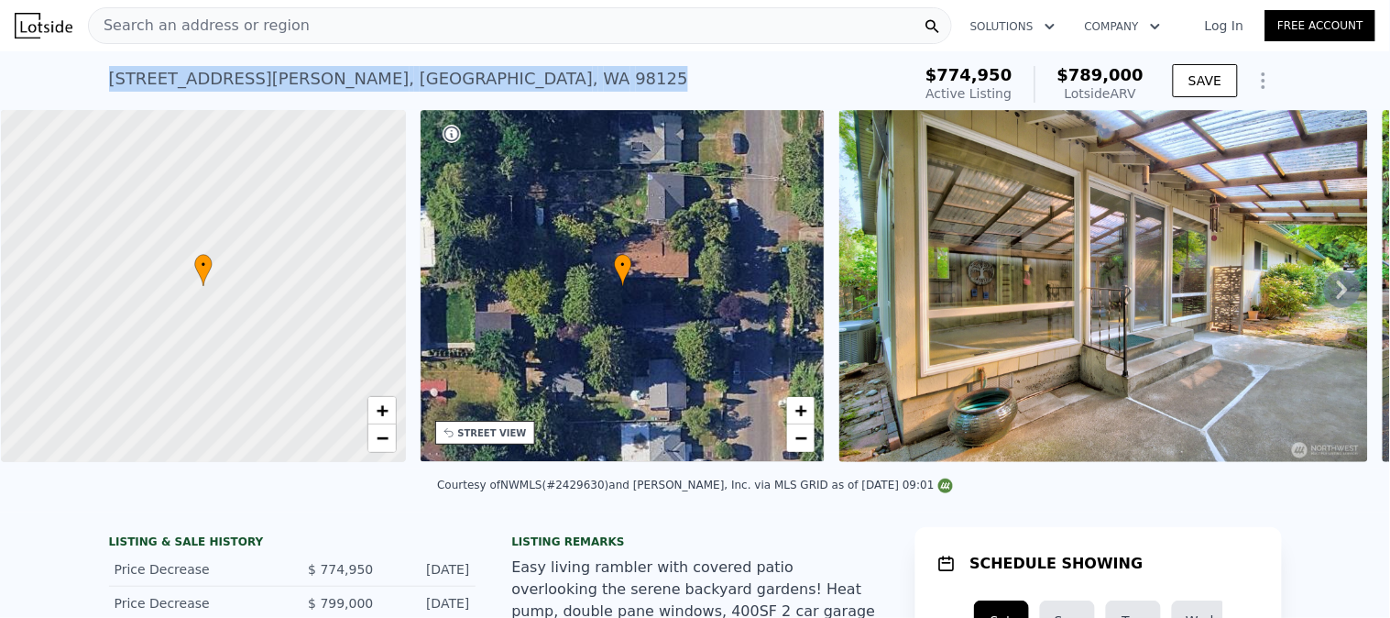
drag, startPoint x: 412, startPoint y: 78, endPoint x: 12, endPoint y: 92, distance: 400.7
click at [15, 92] on div "11731 Bartlett Ave NE , Seattle , WA 98125 Active at $774,950 (~ARV $789k ) $77…" at bounding box center [695, 80] width 1390 height 59
copy div "11731 Bartlett Ave NE , Seattle , WA 98125"
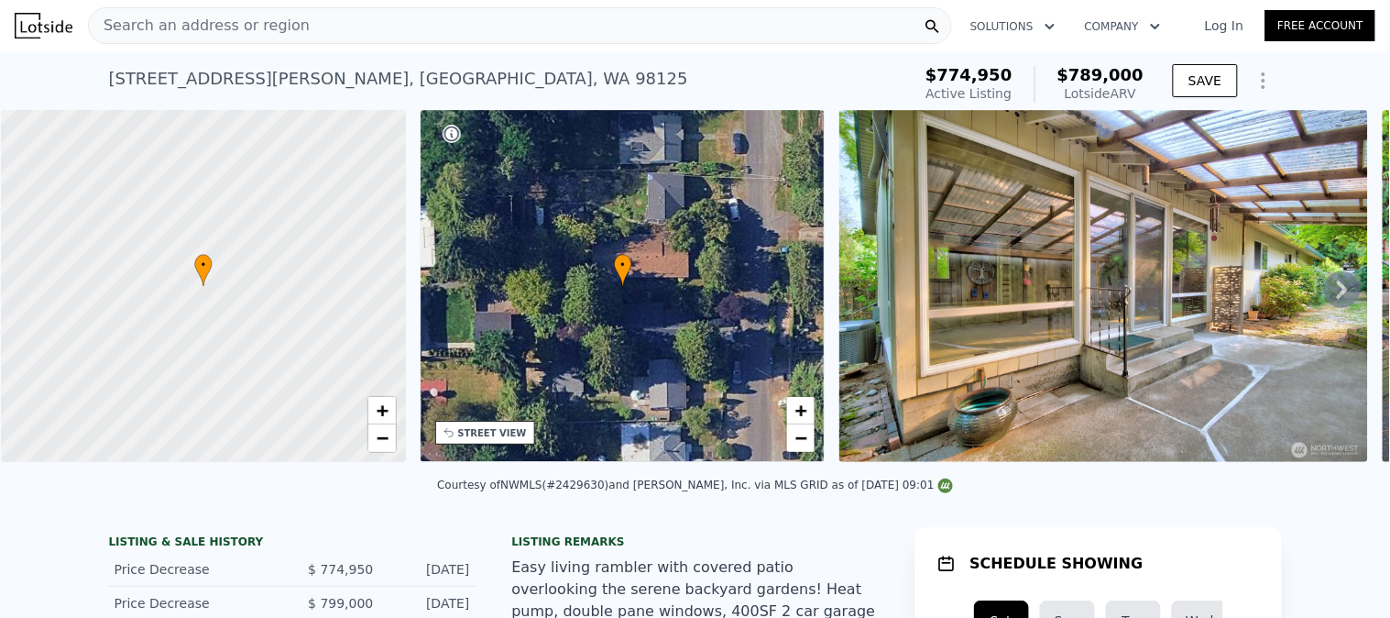
click at [350, 31] on div "Search an address or region" at bounding box center [520, 25] width 864 height 37
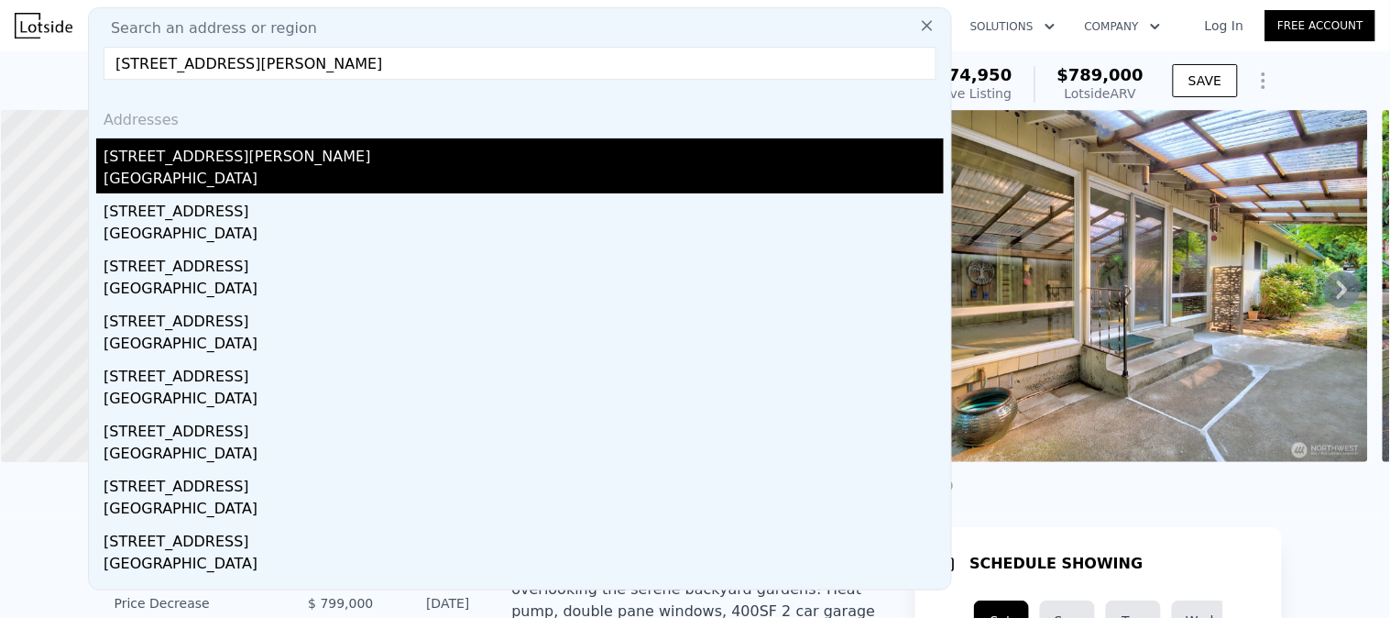
type input "11731 Bartlett Ave NE, Seattle, WA 98125"
click at [217, 160] on div "11731 Bartlett Ave NE" at bounding box center [524, 152] width 840 height 29
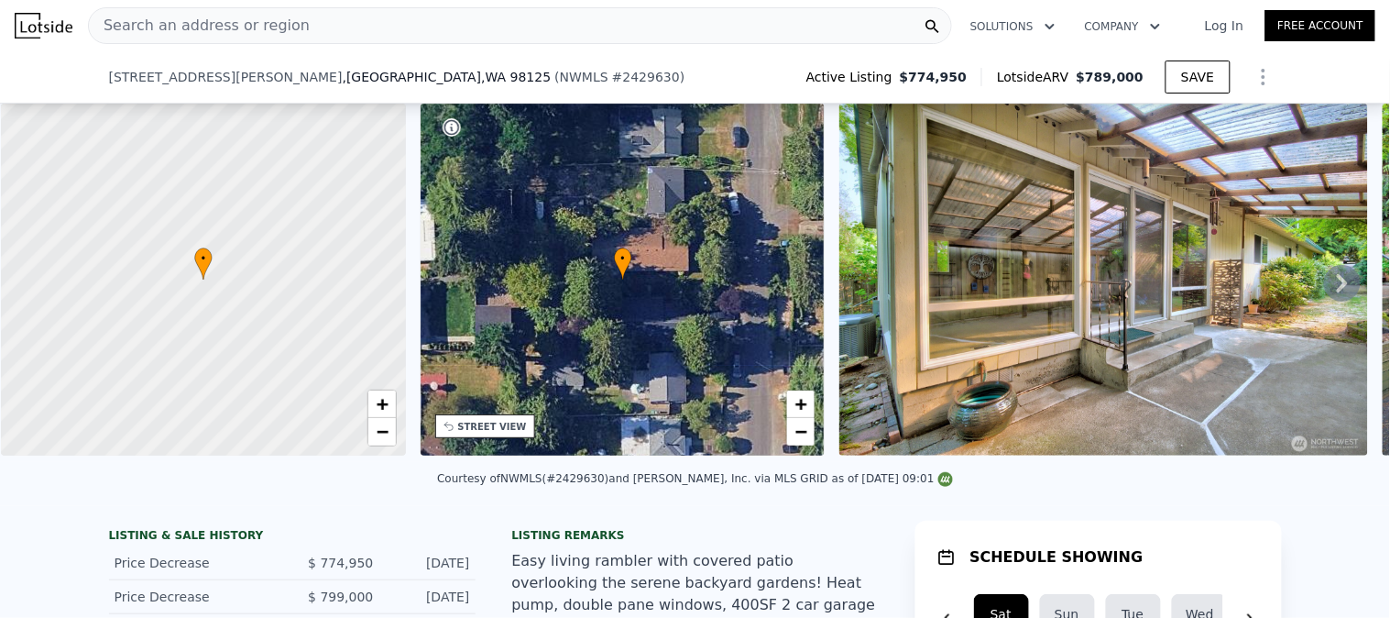
scroll to position [400, 0]
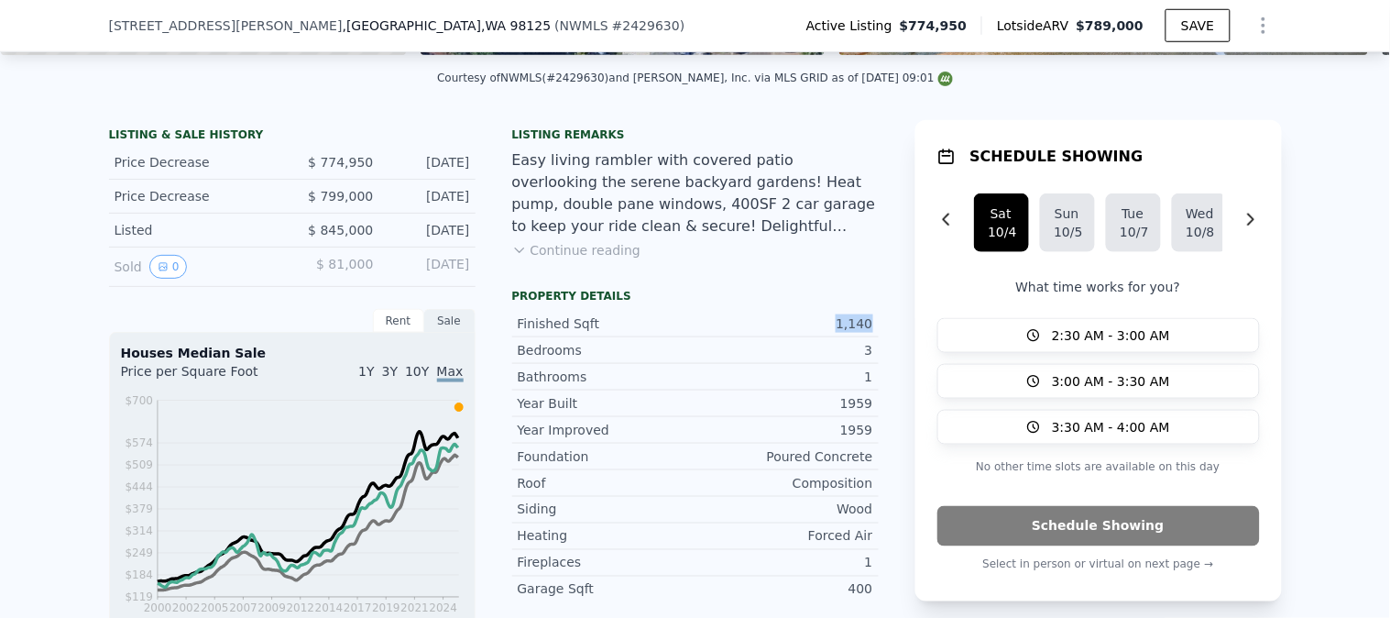
drag, startPoint x: 830, startPoint y: 331, endPoint x: 877, endPoint y: 327, distance: 46.9
copy div "1,140"
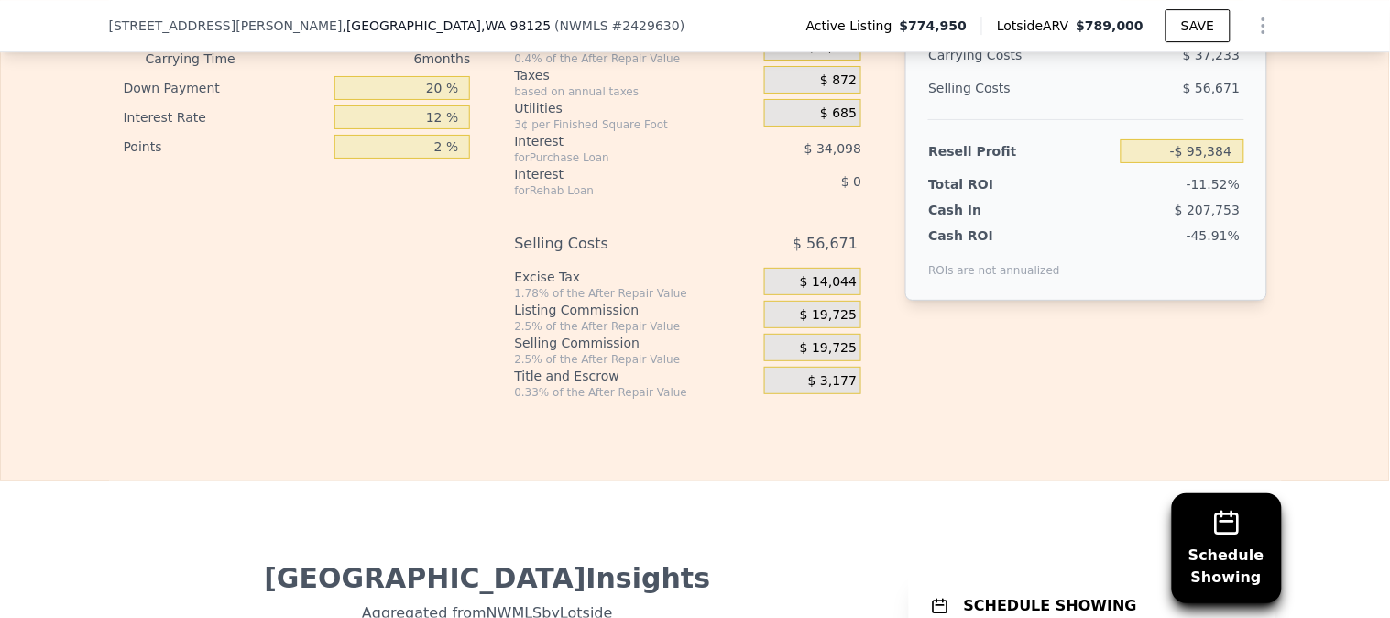
scroll to position [3354, 0]
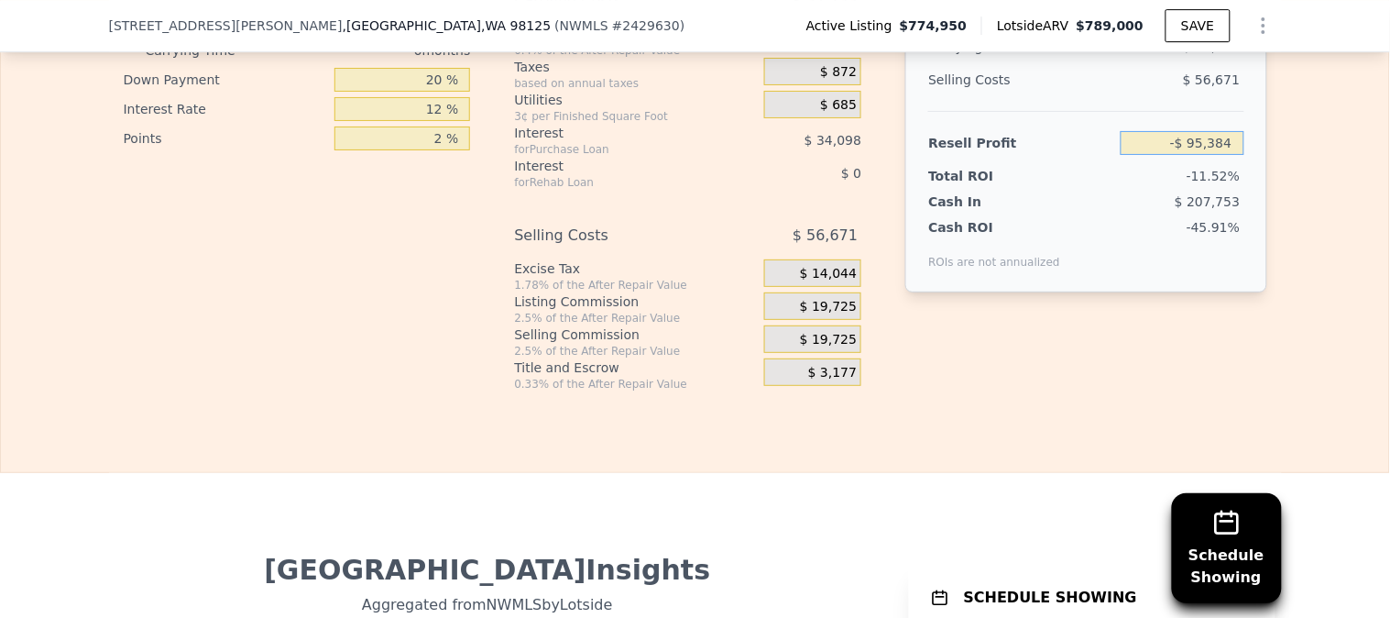
drag, startPoint x: 1144, startPoint y: 172, endPoint x: 1287, endPoint y: 171, distance: 143.0
click at [1287, 171] on div "Edit the assumptions in yellow boxes. Input profit to calculate an offer price.…" at bounding box center [695, 51] width 1388 height 682
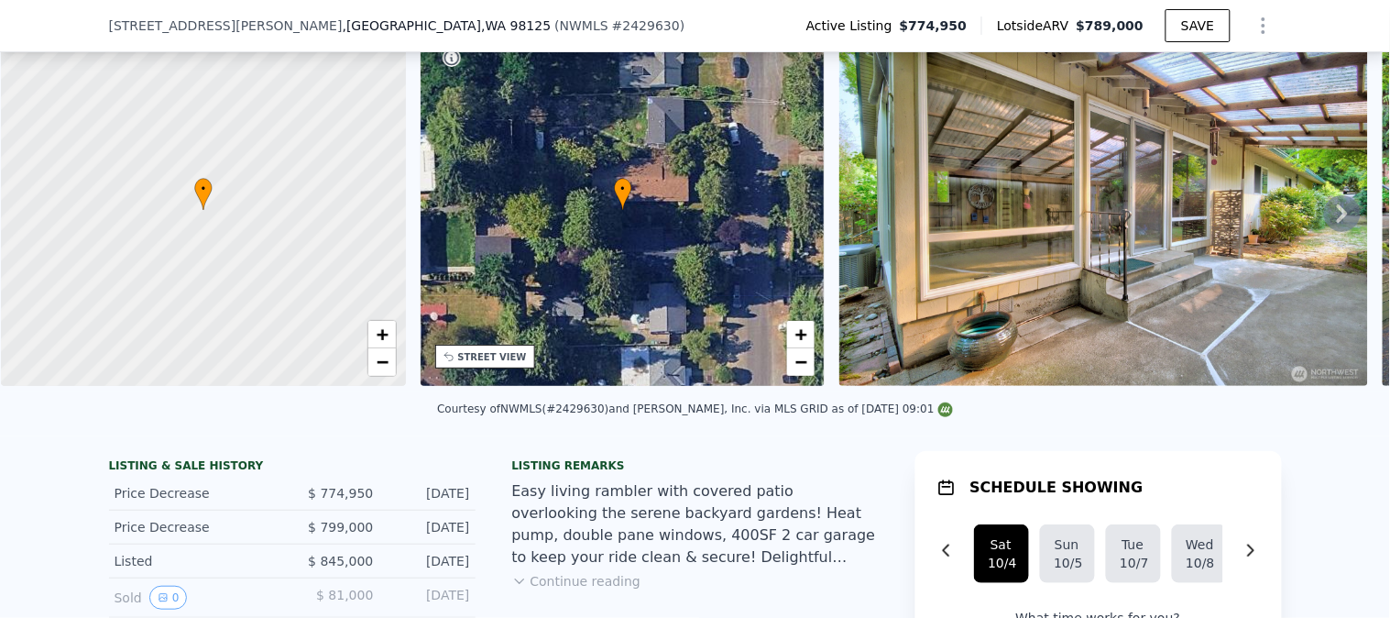
scroll to position [102, 0]
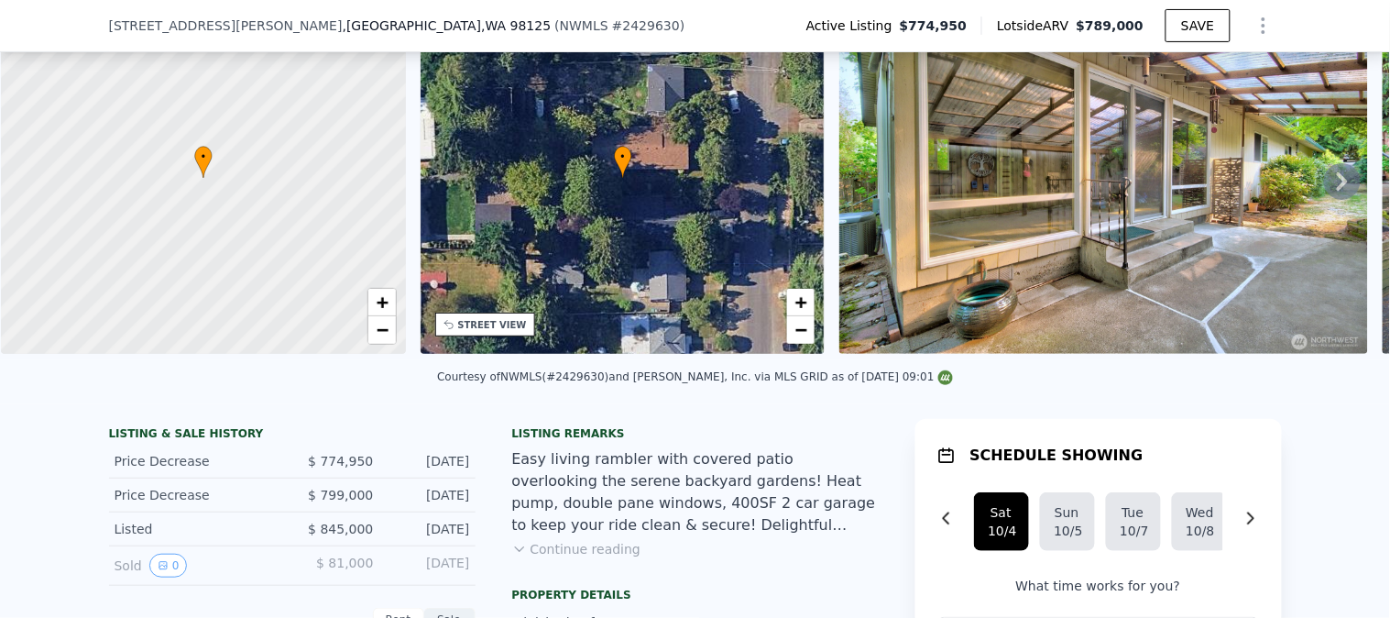
type input "$ 774,950"
click at [674, 236] on div "• + −" at bounding box center [623, 178] width 405 height 352
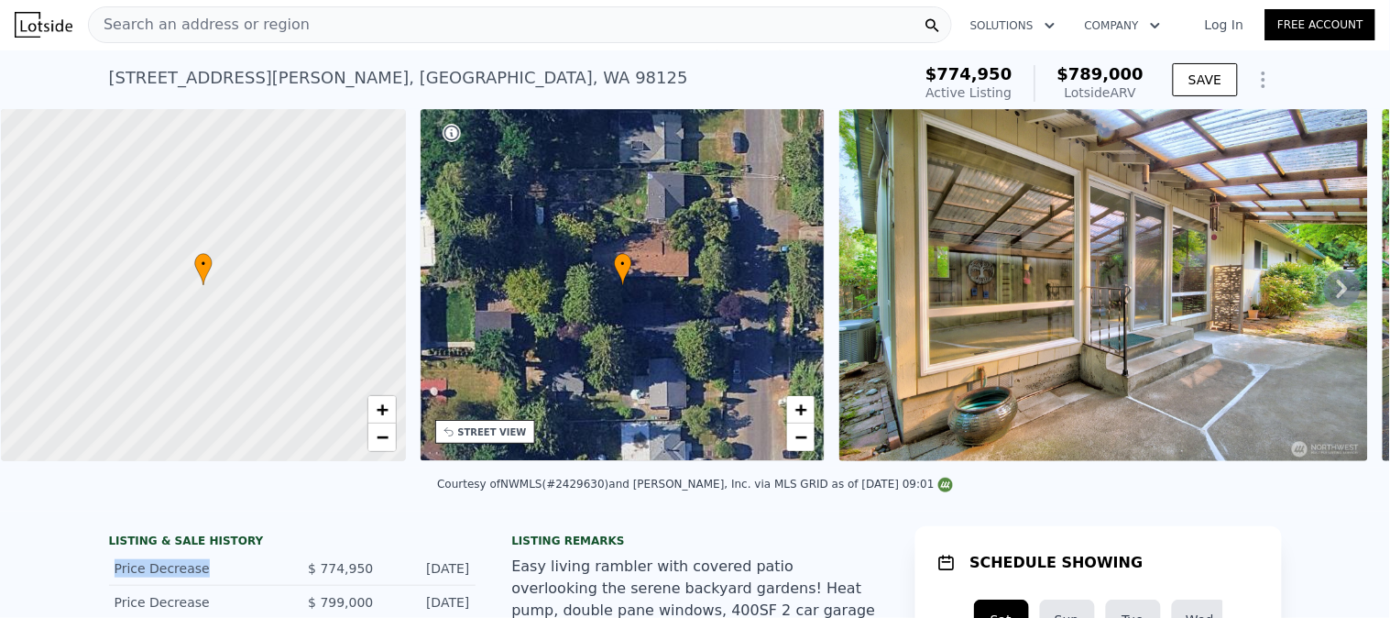
scroll to position [0, 0]
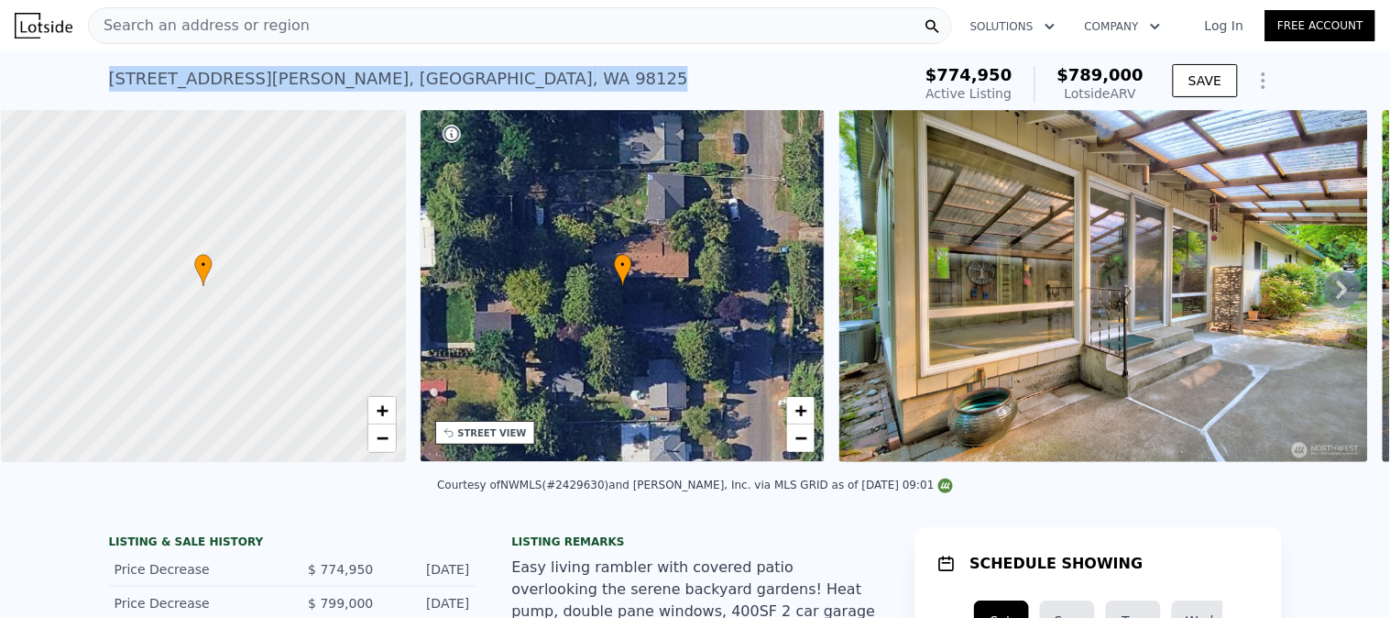
drag, startPoint x: 404, startPoint y: 73, endPoint x: 90, endPoint y: 82, distance: 314.4
click at [93, 82] on div "11731 Bartlett Ave NE , Seattle , WA 98125 Active at $774,950 (~ARV $789k ) $77…" at bounding box center [695, 80] width 1390 height 59
copy div "11731 Bartlett Ave NE , Seattle , WA 98125"
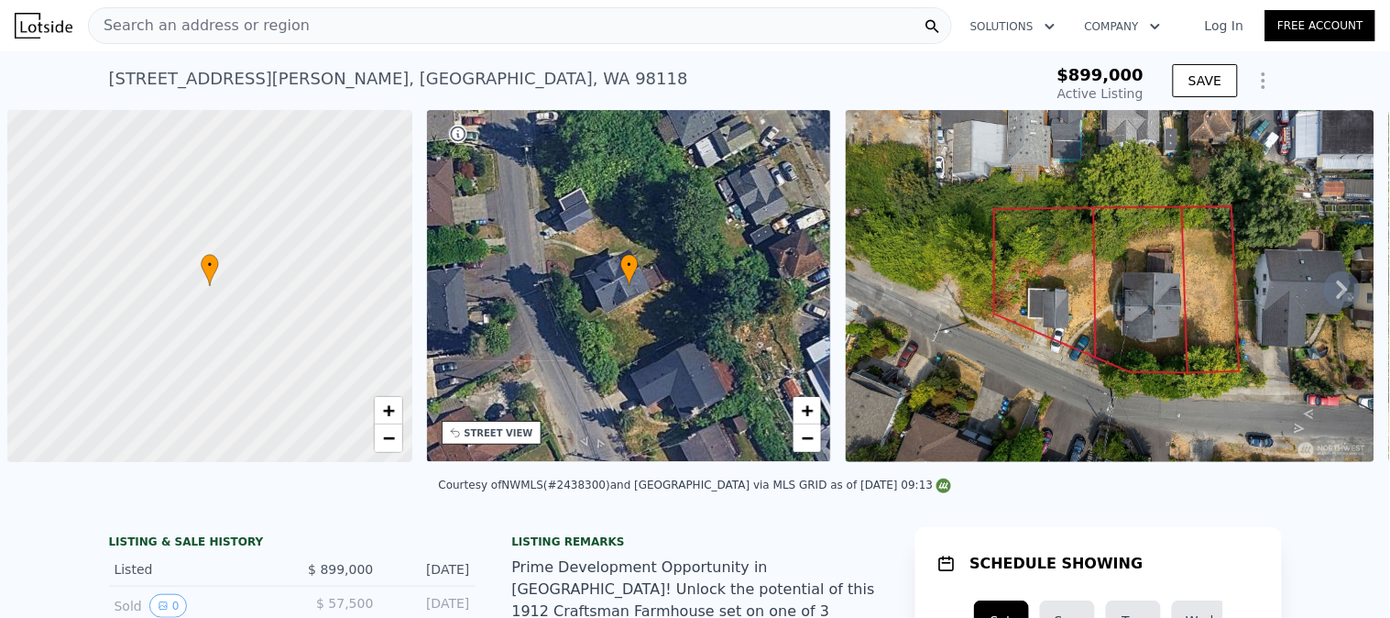
scroll to position [0, 6]
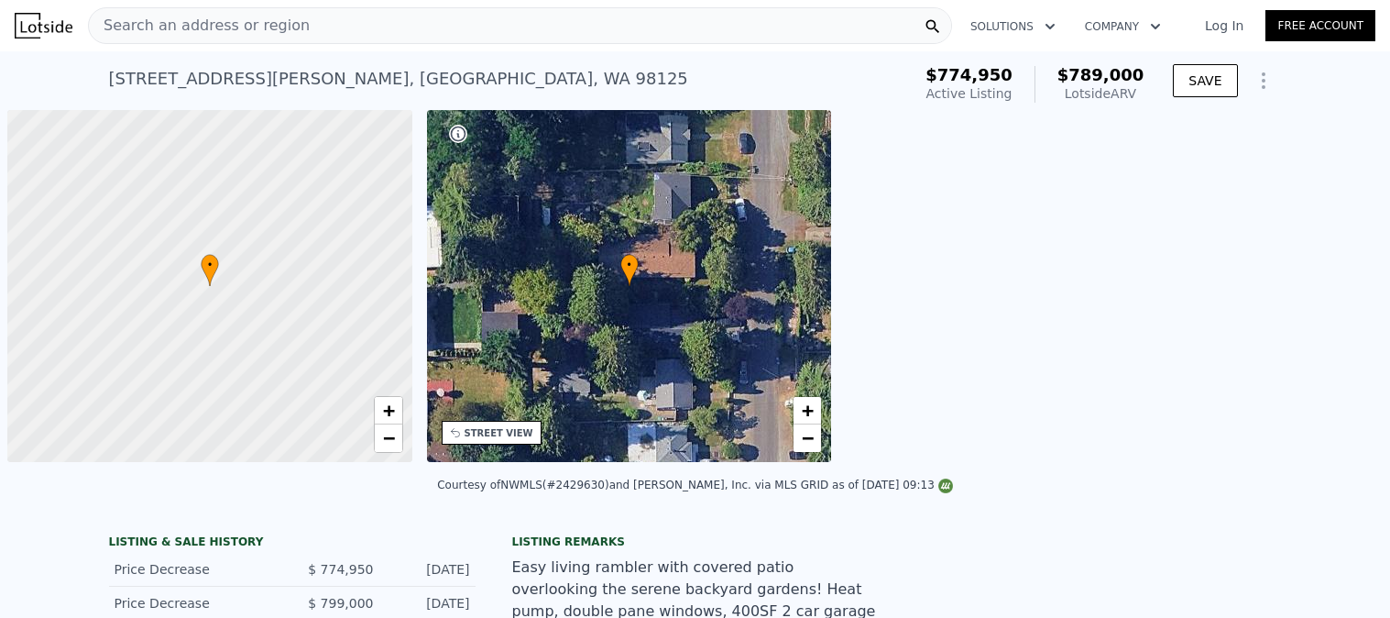
click at [325, 19] on div "Search an address or region" at bounding box center [520, 25] width 864 height 37
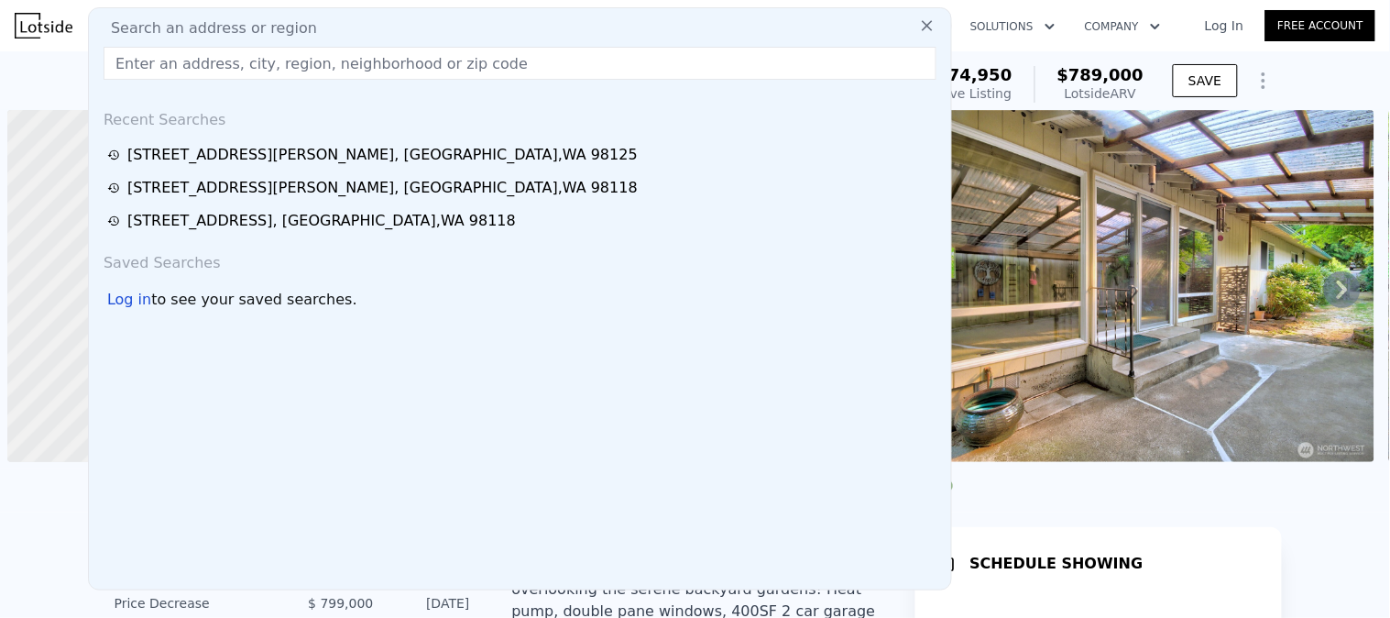
scroll to position [0, 6]
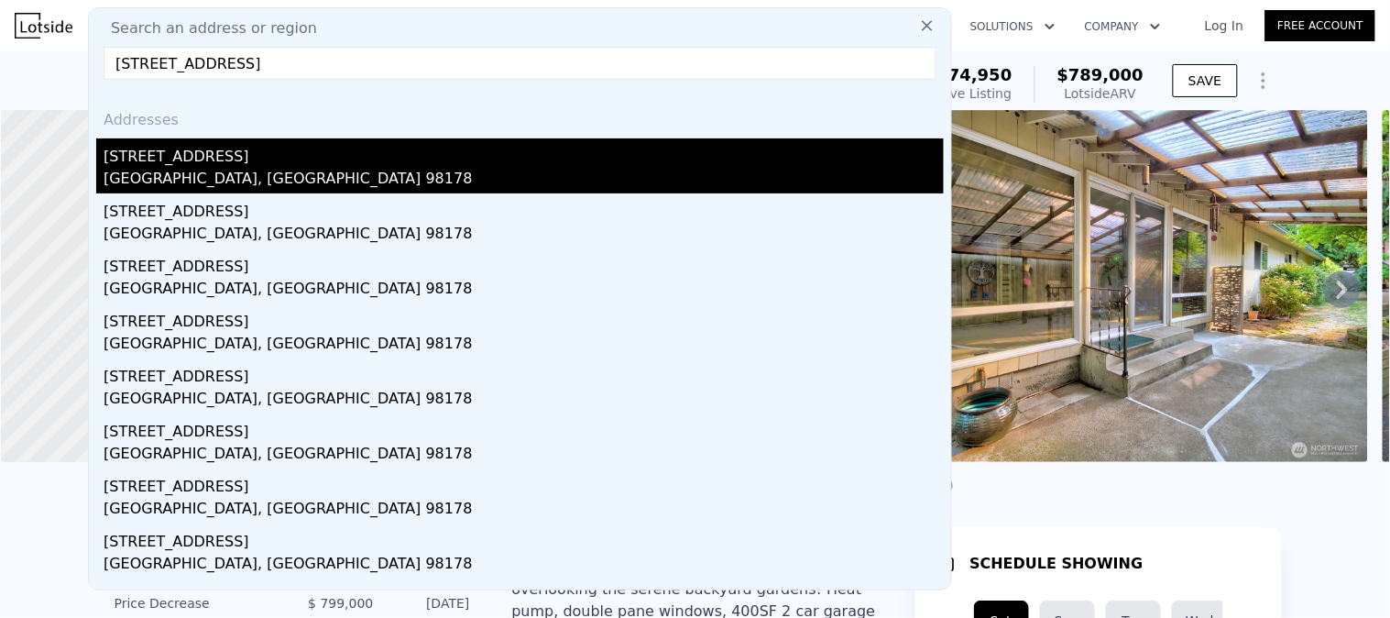
type input "[STREET_ADDRESS]"
click at [230, 157] on div "[STREET_ADDRESS]" at bounding box center [524, 152] width 840 height 29
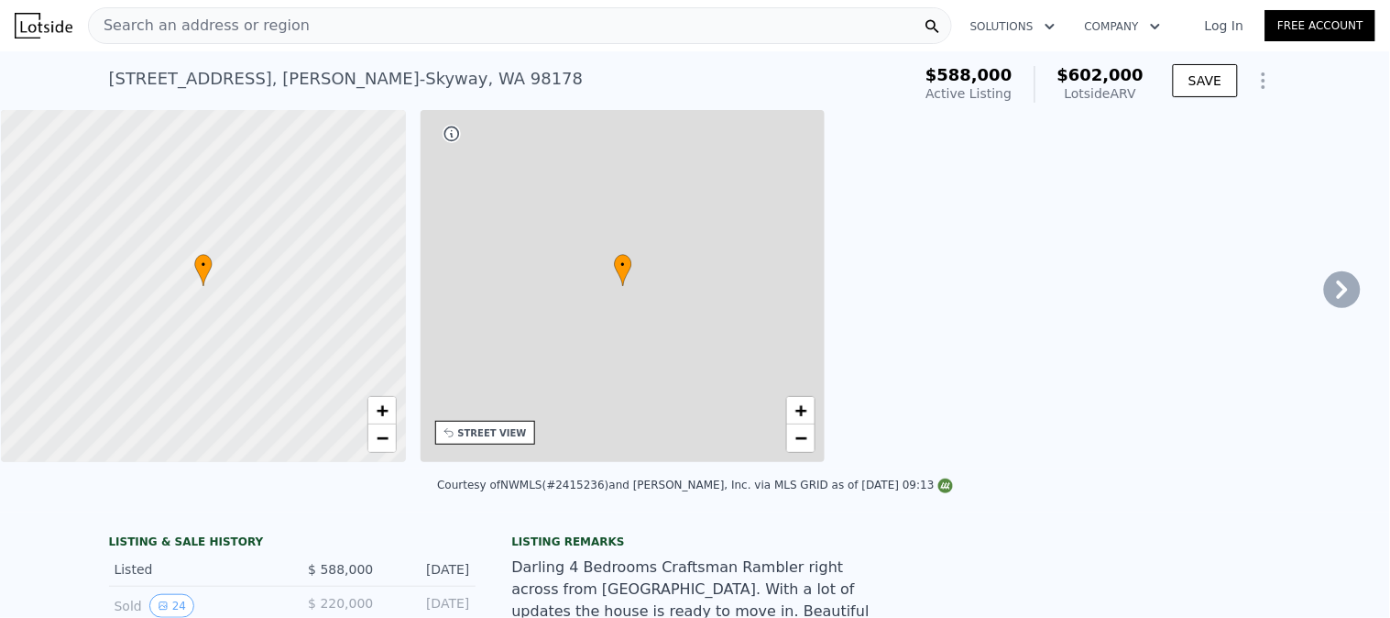
type input "4"
type input "970"
type input "1580"
type input "6050"
type input "12400"
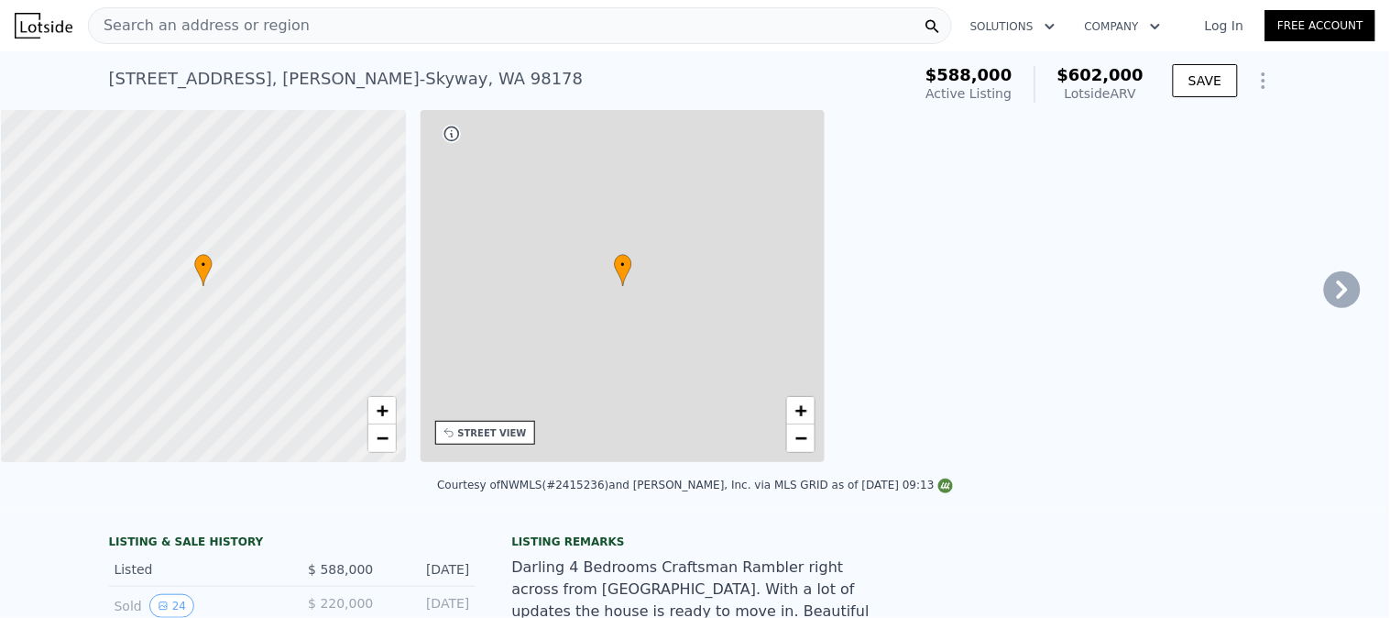
type input "$ 602,000"
type input "5"
type input "-$ 67,247"
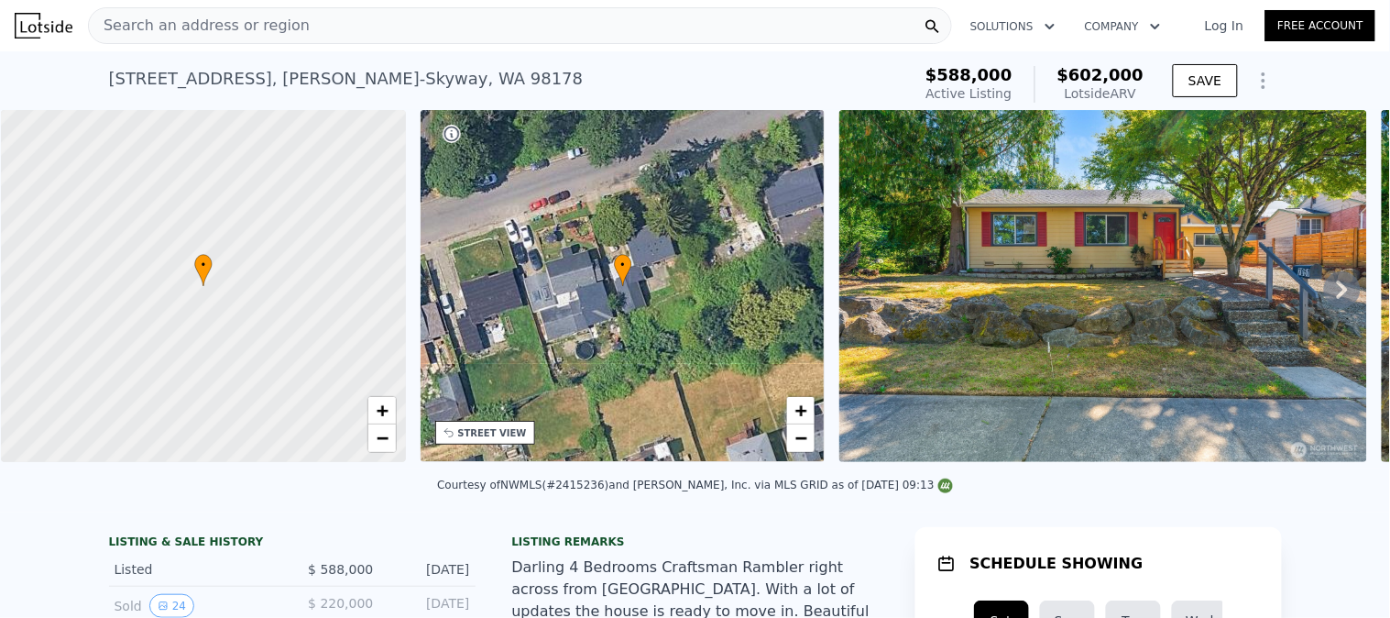
click at [440, 81] on div "[STREET_ADDRESS]" at bounding box center [346, 79] width 475 height 26
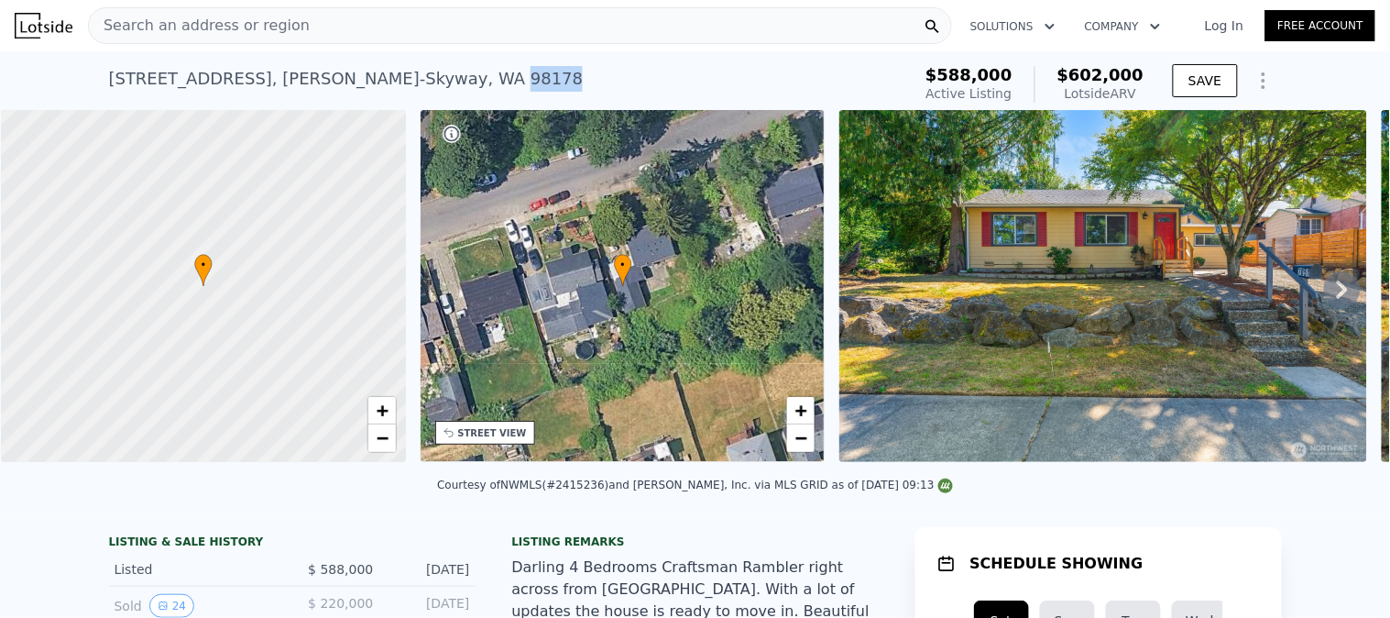
click at [440, 81] on div "[STREET_ADDRESS]" at bounding box center [346, 79] width 475 height 26
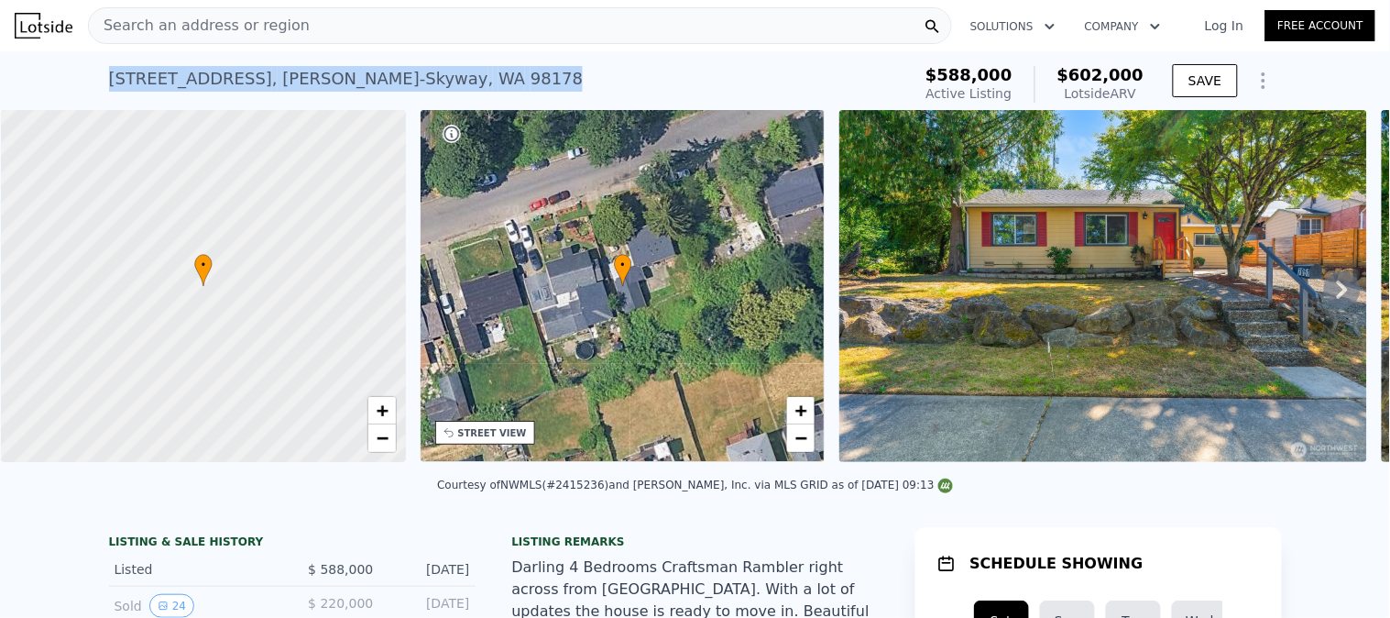
click at [440, 81] on div "[STREET_ADDRESS]" at bounding box center [346, 79] width 475 height 26
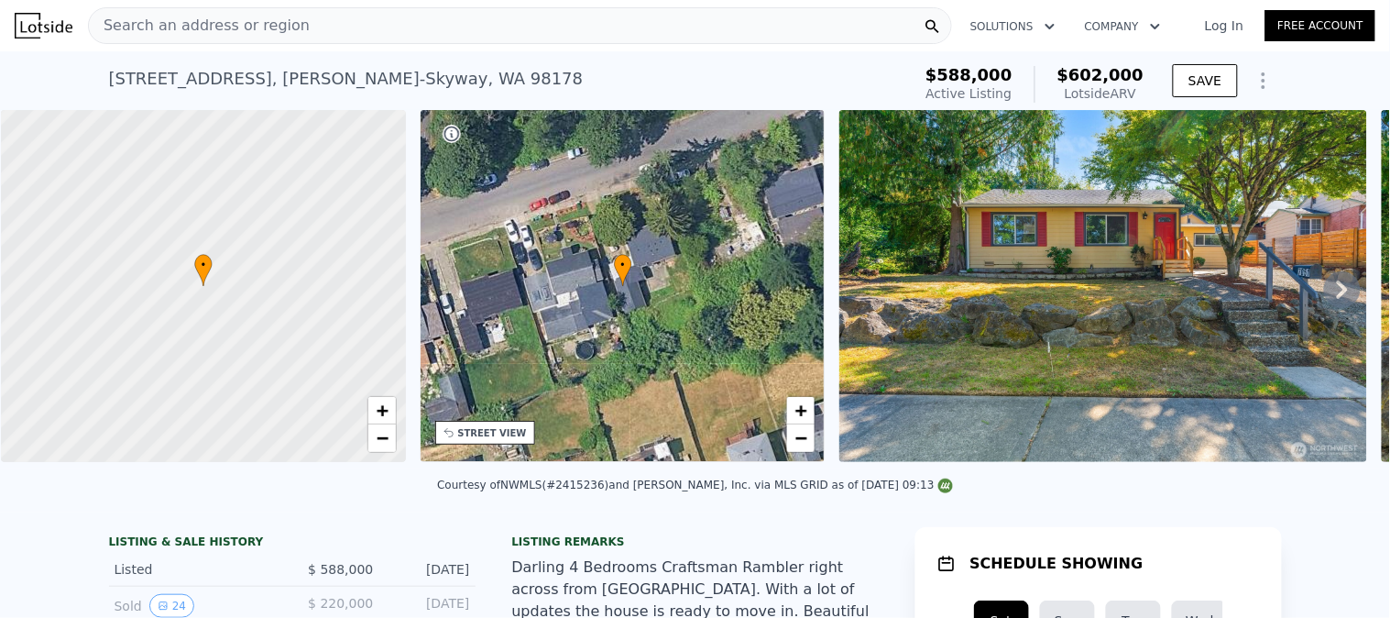
click at [358, 30] on div "Search an address or region" at bounding box center [520, 25] width 864 height 37
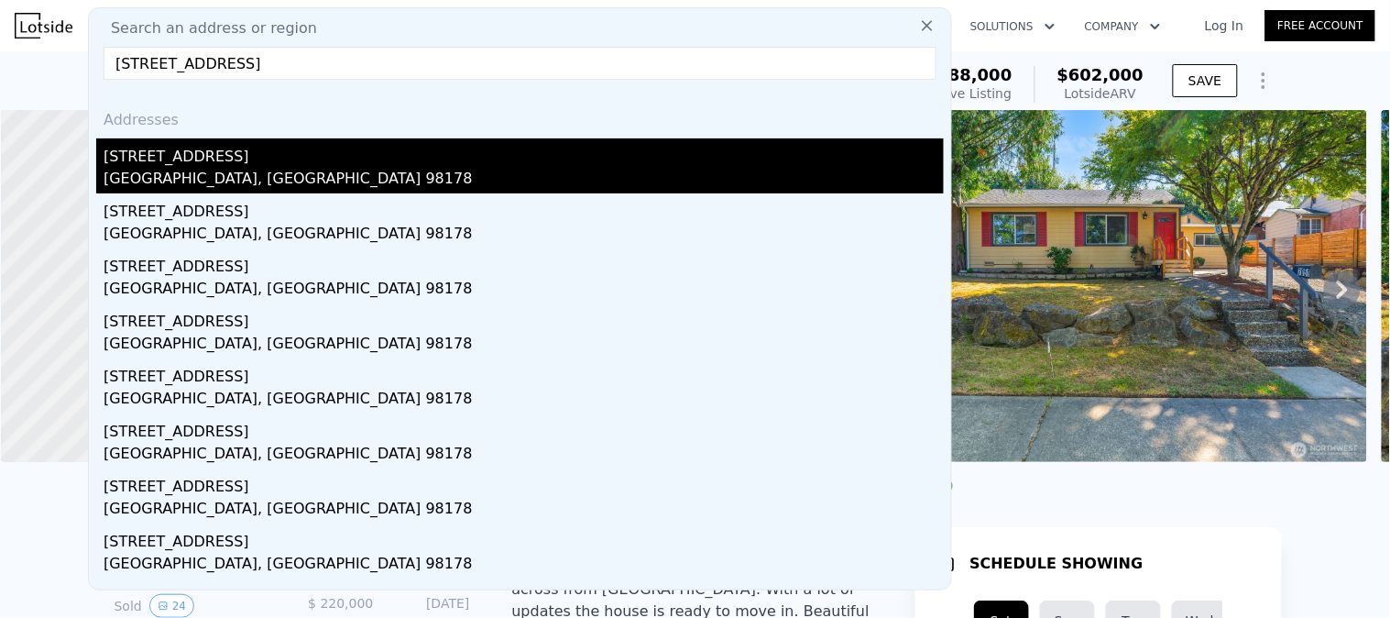
type input "[STREET_ADDRESS]"
click at [264, 176] on div "[GEOGRAPHIC_DATA], [GEOGRAPHIC_DATA] 98178" at bounding box center [524, 181] width 840 height 26
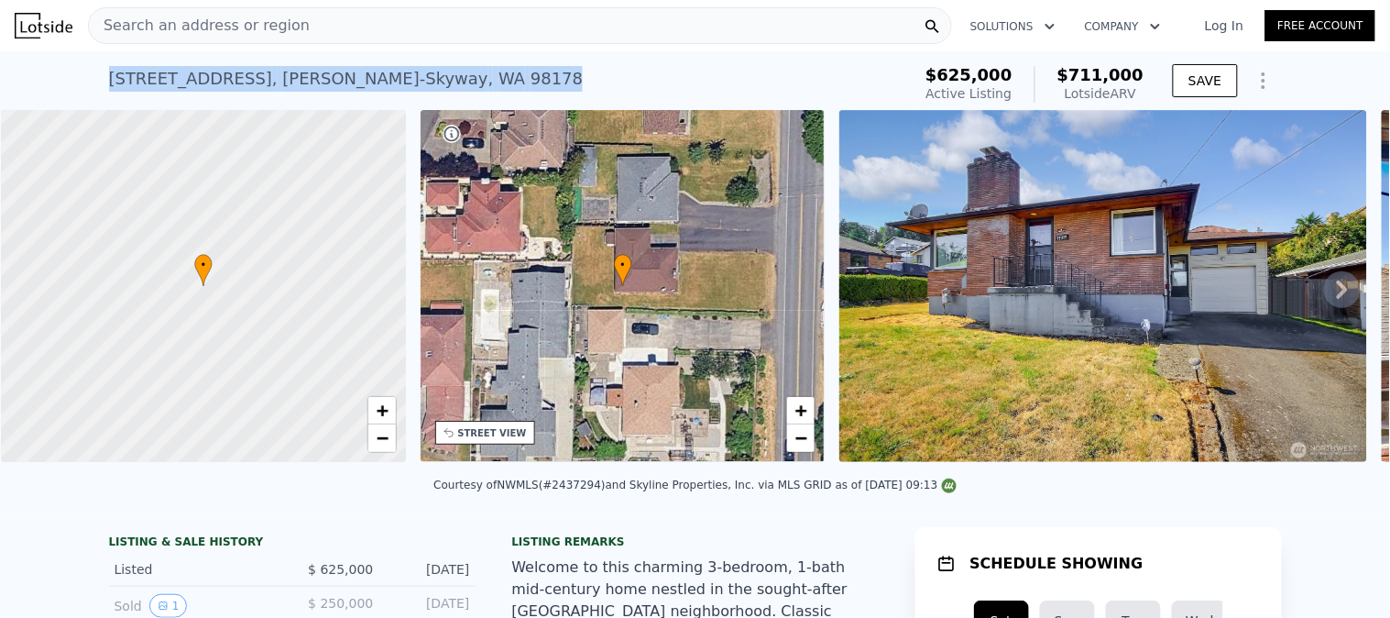
drag, startPoint x: 464, startPoint y: 74, endPoint x: 98, endPoint y: 79, distance: 365.6
click at [98, 79] on div "[STREET_ADDRESS] Active at $625k (~ARV $711k ) $625,000 Active Listing $711,000…" at bounding box center [695, 80] width 1390 height 59
copy div "[STREET_ADDRESS]"
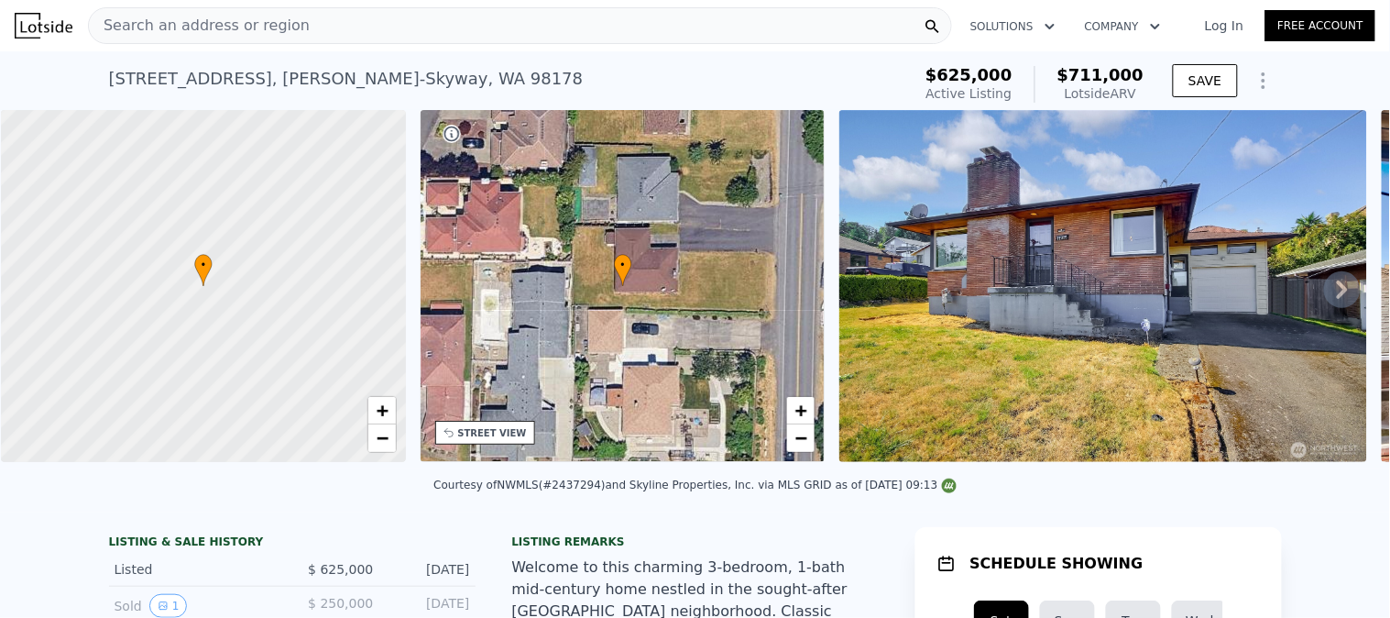
click at [418, 19] on div "Search an address or region" at bounding box center [520, 25] width 864 height 37
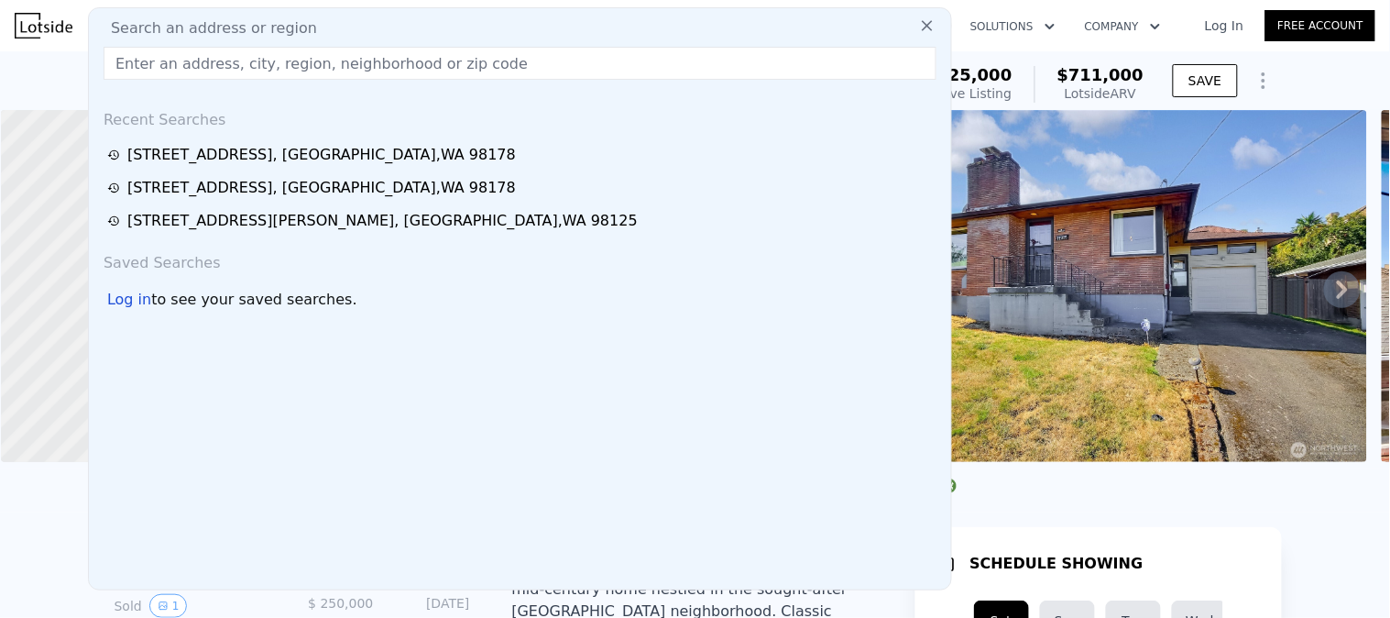
drag, startPoint x: 417, startPoint y: 19, endPoint x: 299, endPoint y: 55, distance: 123.5
click at [299, 55] on input "text" at bounding box center [520, 63] width 833 height 33
click at [336, 29] on div "Search an address or region" at bounding box center [520, 28] width 848 height 22
click at [307, 66] on input "text" at bounding box center [520, 63] width 833 height 33
paste input "[STREET_ADDRESS]"
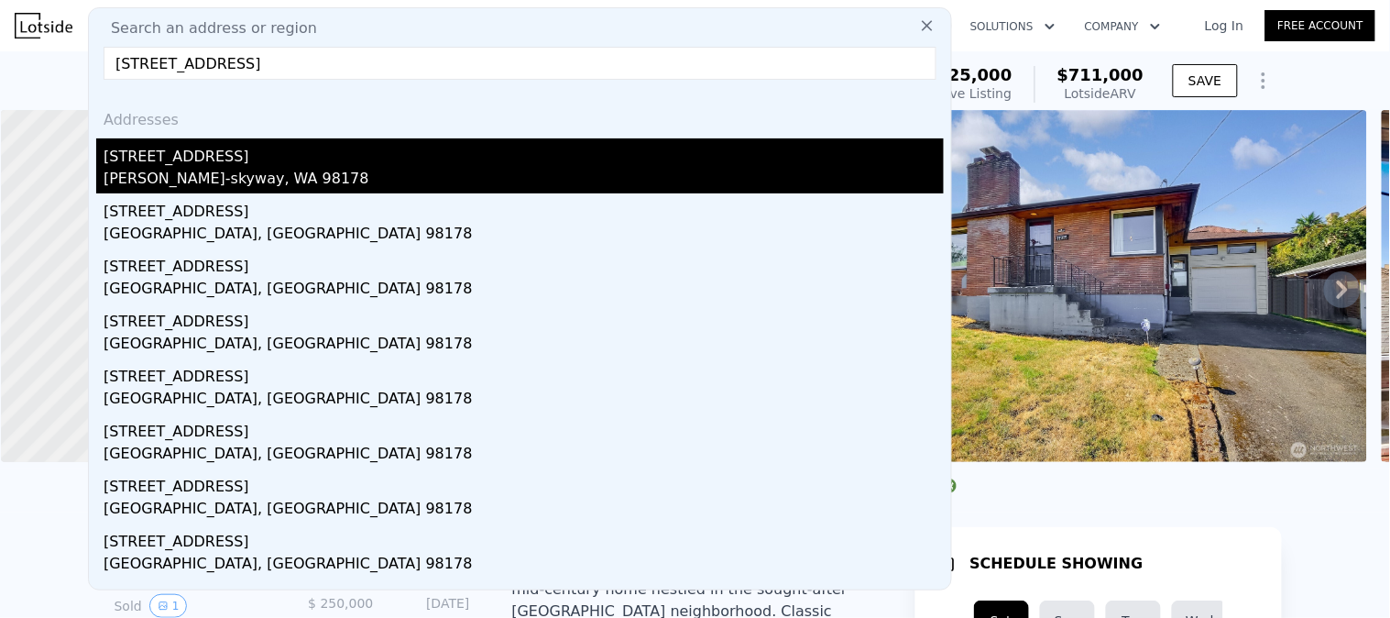
type input "[STREET_ADDRESS]"
click at [243, 154] on div "[STREET_ADDRESS]" at bounding box center [524, 152] width 840 height 29
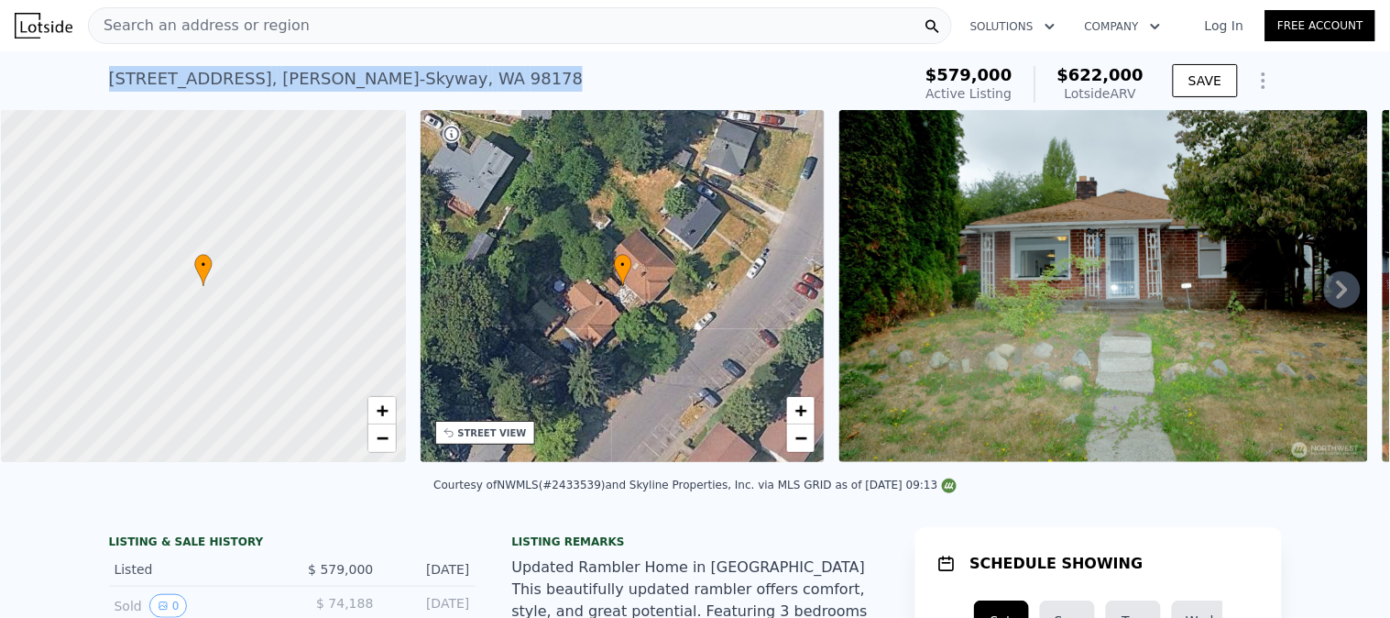
drag, startPoint x: 400, startPoint y: 86, endPoint x: 86, endPoint y: 85, distance: 314.3
click at [90, 85] on div "[STREET_ADDRESS] Active at $579k (~ARV $622k ) $579,000 Active Listing $622,000…" at bounding box center [695, 80] width 1390 height 59
copy div "[STREET_ADDRESS]"
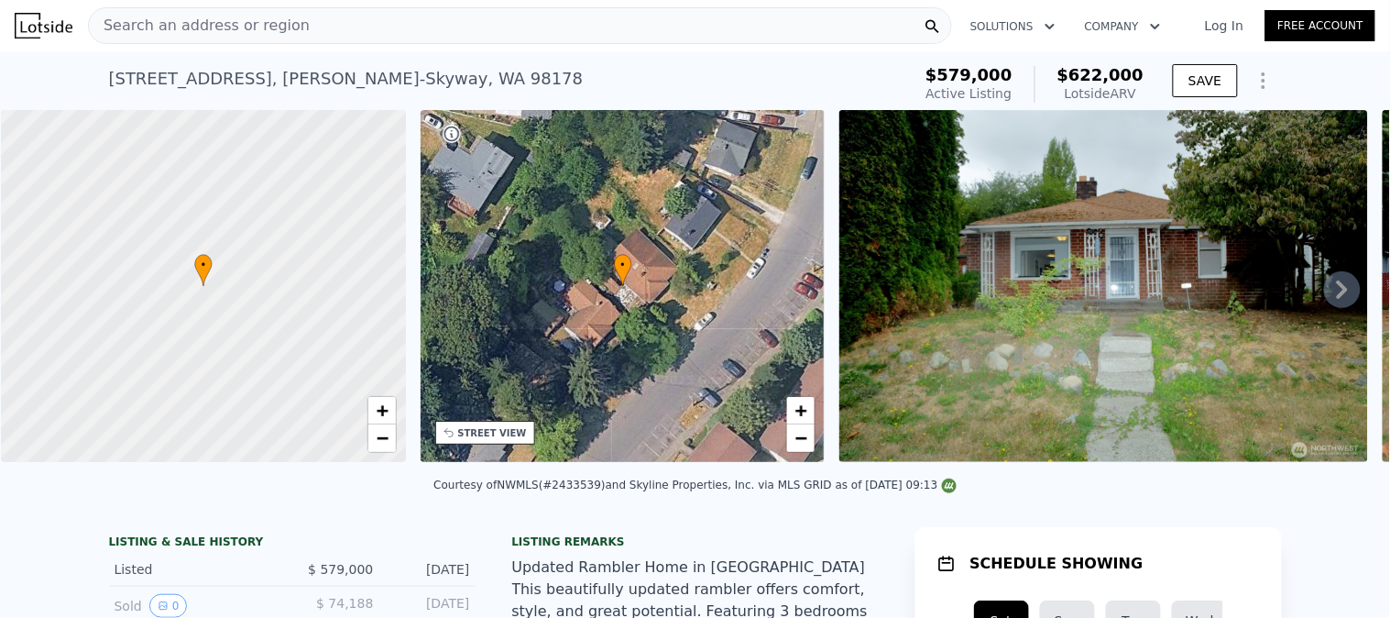
click at [364, 35] on div "Search an address or region" at bounding box center [520, 25] width 864 height 37
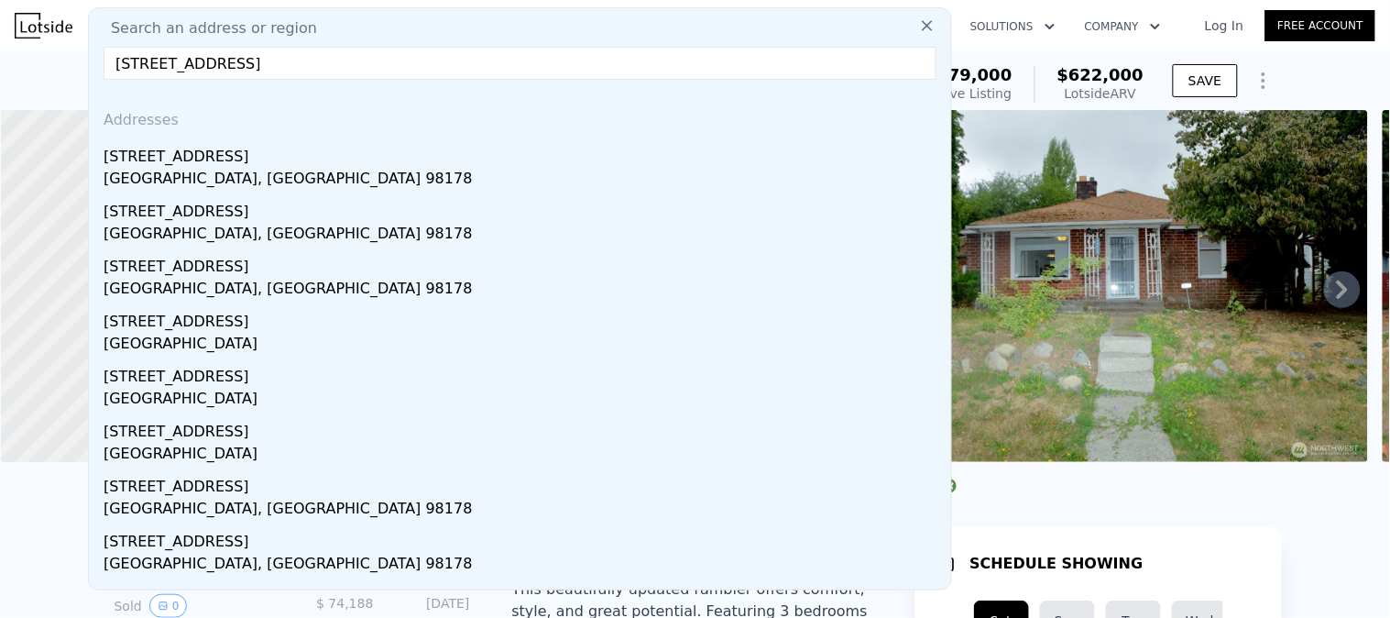
type input "[STREET_ADDRESS]"
click at [257, 163] on div "[STREET_ADDRESS]" at bounding box center [524, 152] width 840 height 29
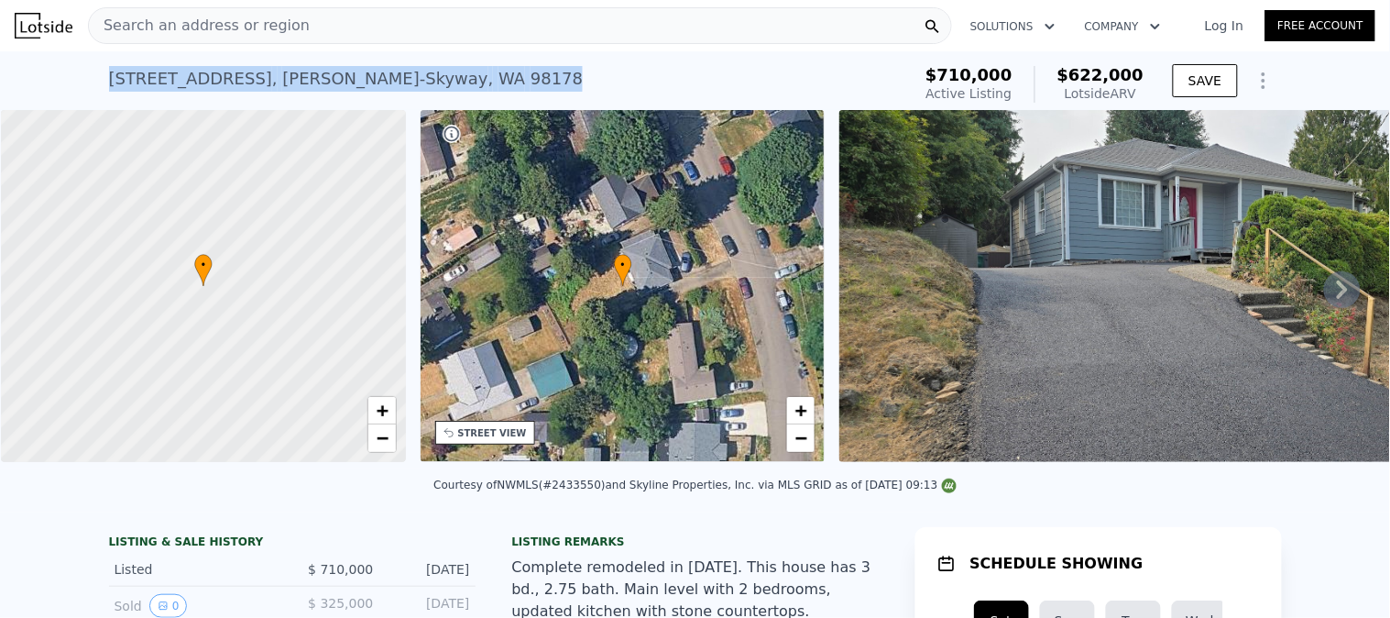
drag, startPoint x: 396, startPoint y: 84, endPoint x: 70, endPoint y: 98, distance: 326.5
click at [73, 98] on div "[STREET_ADDRESS] Active at $710k (~ARV $622k ) $710,000 Active Listing $622,000…" at bounding box center [695, 80] width 1390 height 59
copy div "[STREET_ADDRESS]"
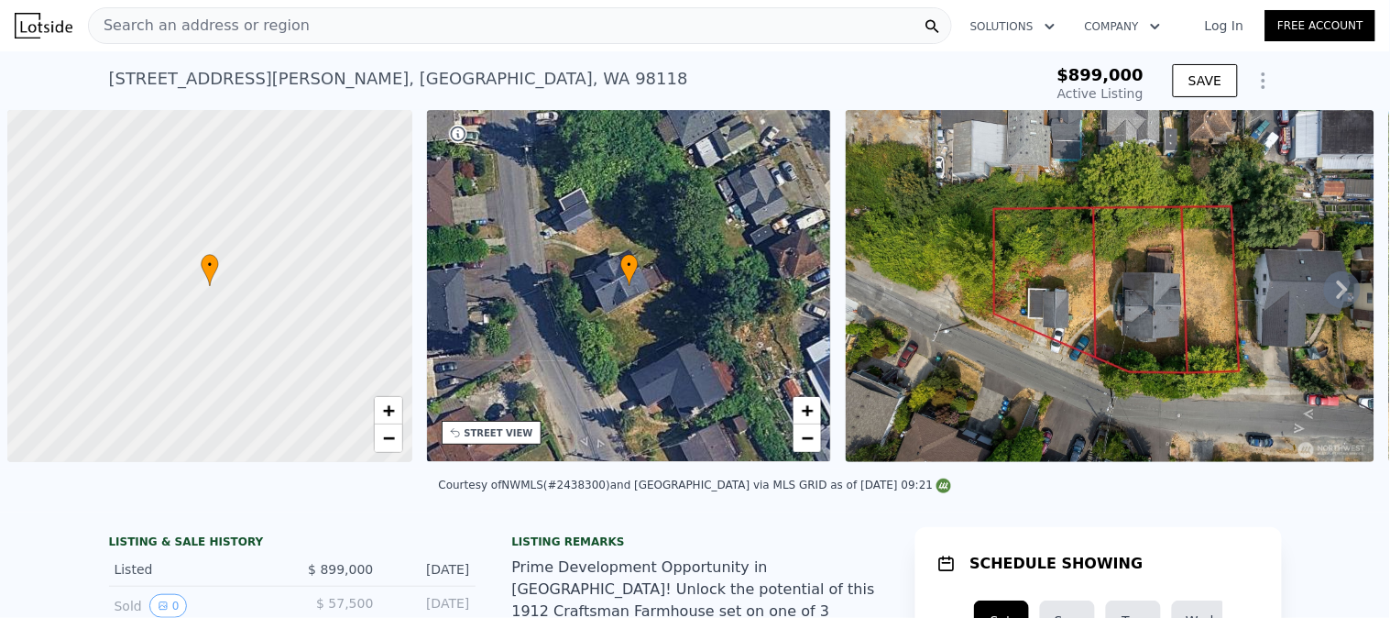
click at [378, 22] on div "Search an address or region" at bounding box center [520, 25] width 864 height 37
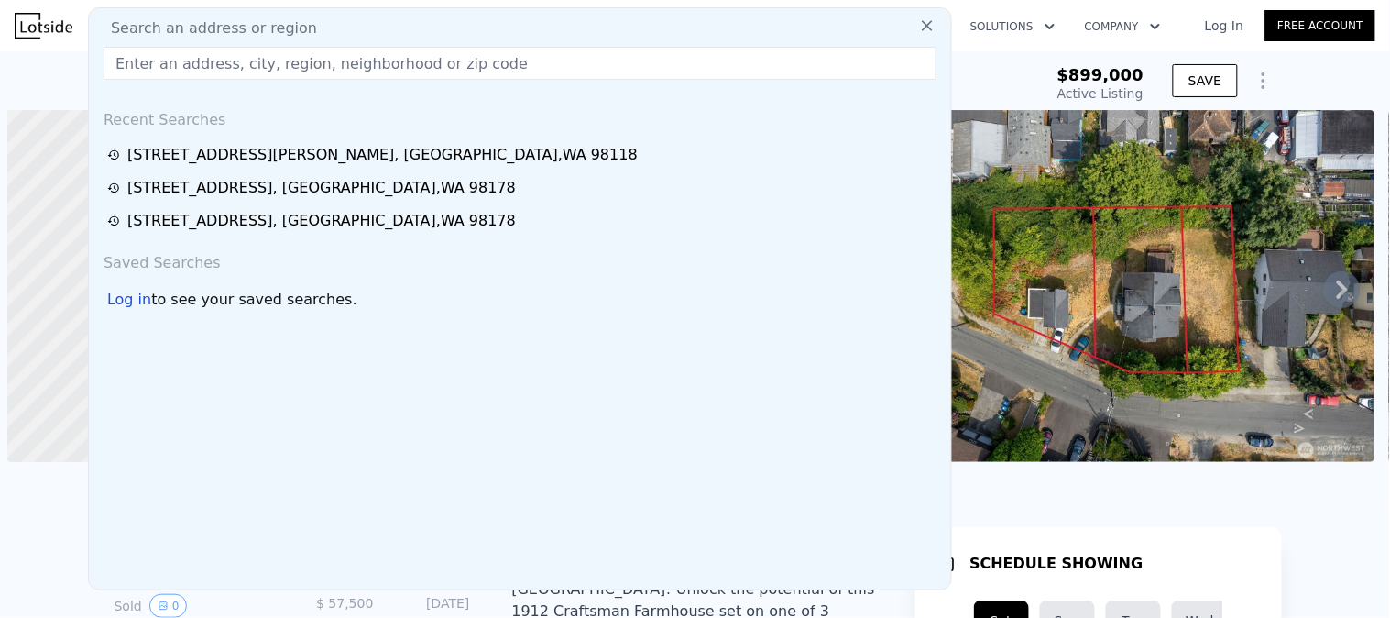
scroll to position [0, 6]
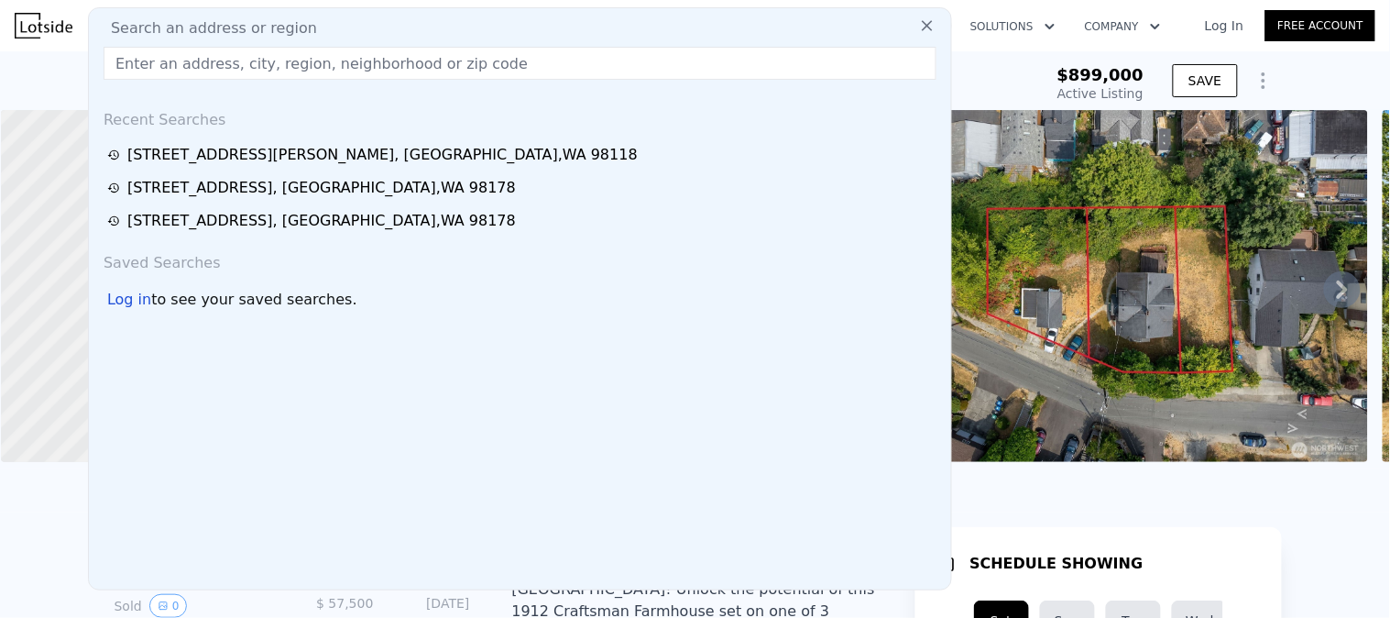
click at [369, 62] on input "text" at bounding box center [520, 63] width 833 height 33
paste input "[STREET_ADDRESS]"
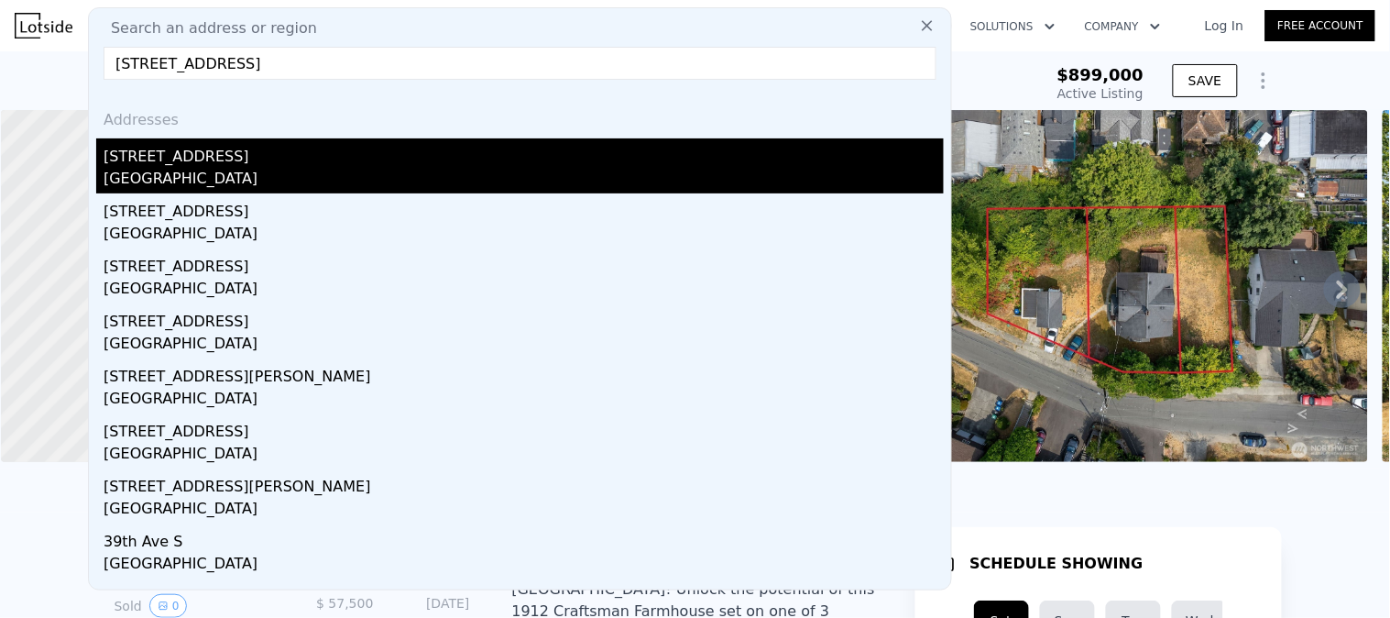
type input "[STREET_ADDRESS]"
click at [266, 172] on div "[GEOGRAPHIC_DATA]" at bounding box center [524, 181] width 840 height 26
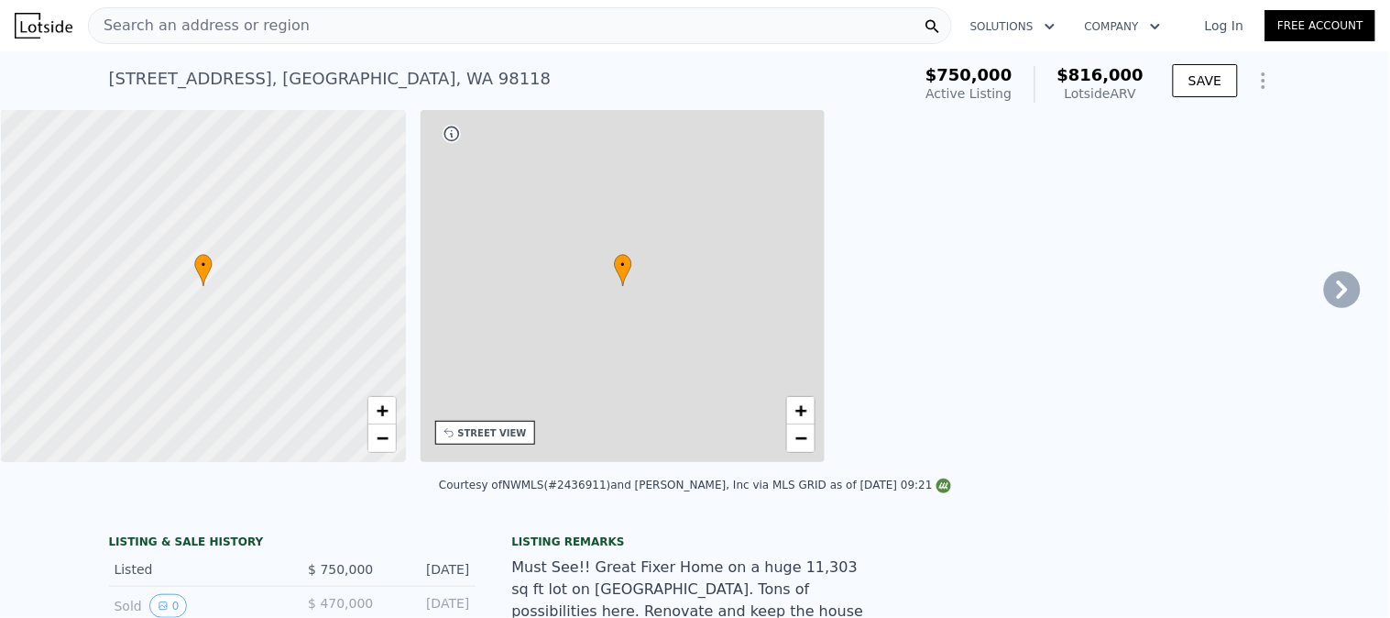
type input "3"
type input "5"
type input "1.5"
type input "3"
type input "1680"
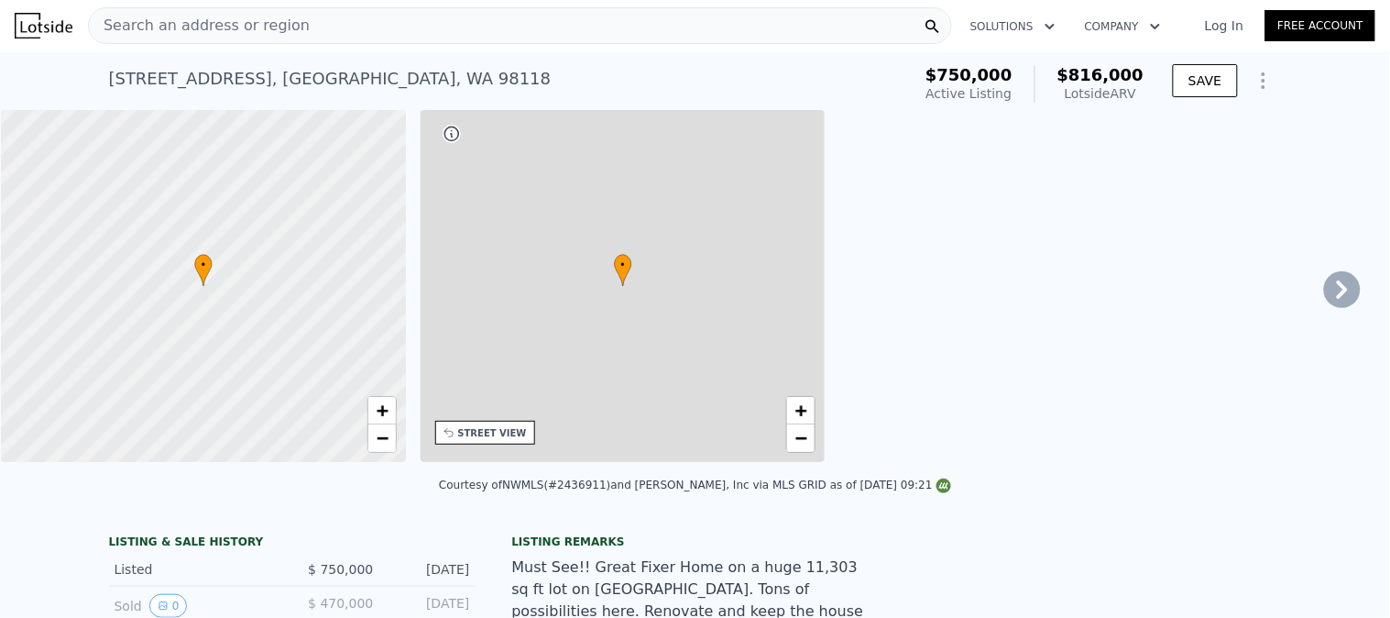
type input "2910"
type input "6485"
type input "12250"
type input "$ 816,000"
type input "-$ 51,839"
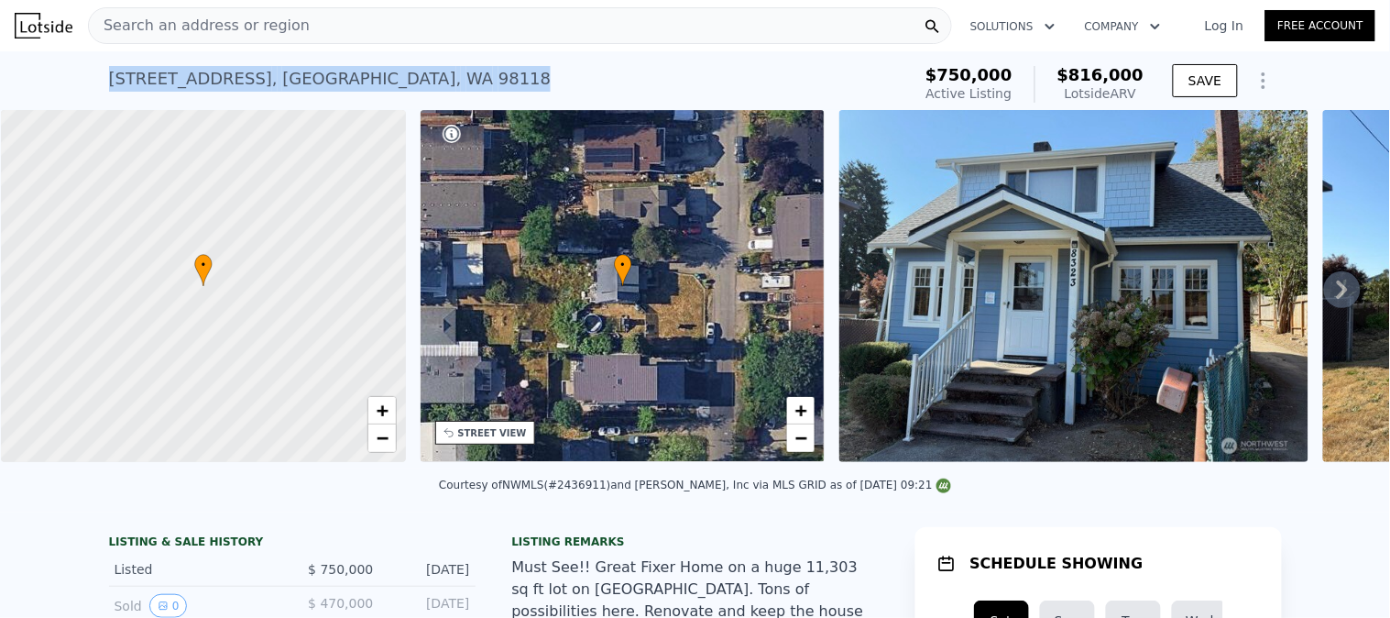
drag, startPoint x: 352, startPoint y: 78, endPoint x: 101, endPoint y: 60, distance: 251.7
click at [109, 60] on div "[STREET_ADDRESS] Active at $750k (~ARV $816k )" at bounding box center [506, 84] width 795 height 51
copy div "[STREET_ADDRESS]"
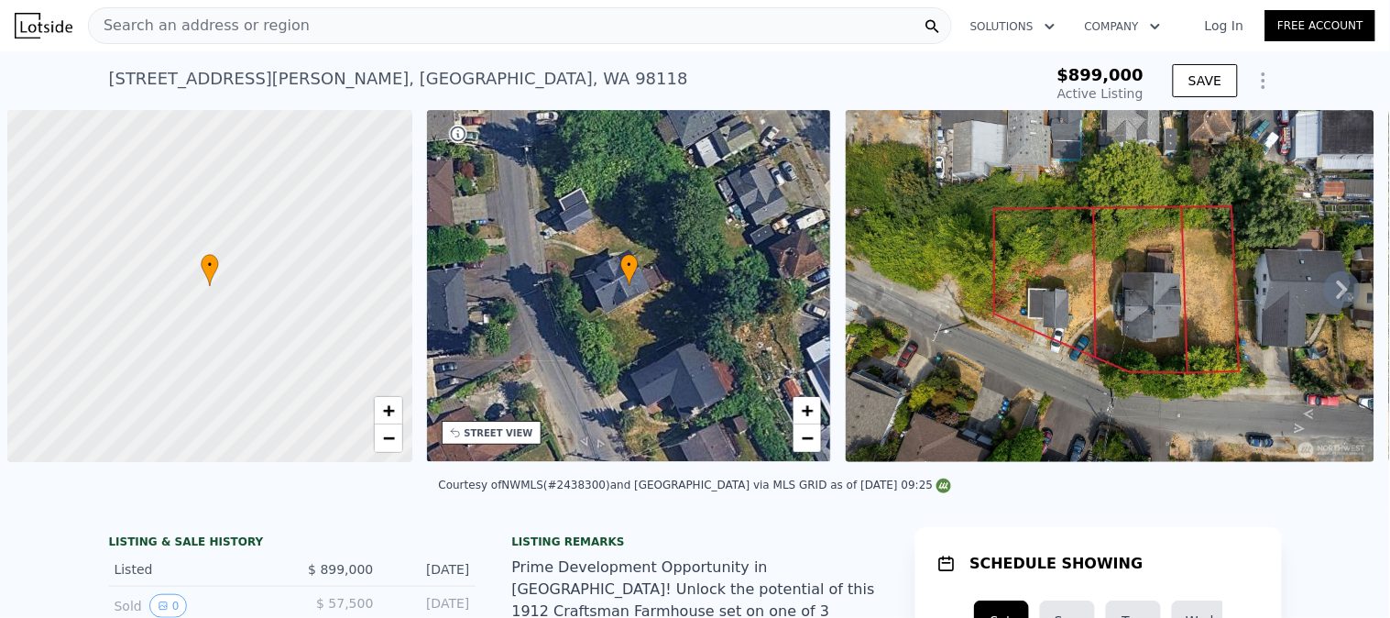
scroll to position [0, 6]
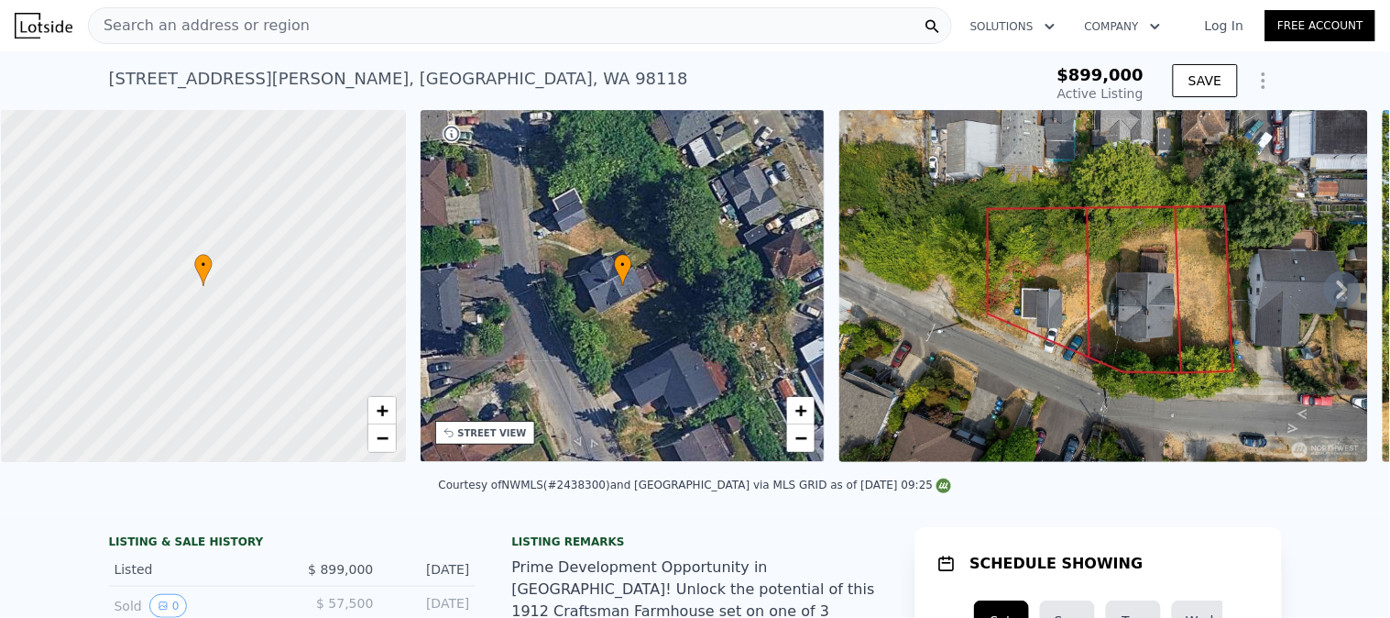
click at [358, 33] on div "Search an address or region" at bounding box center [520, 25] width 864 height 37
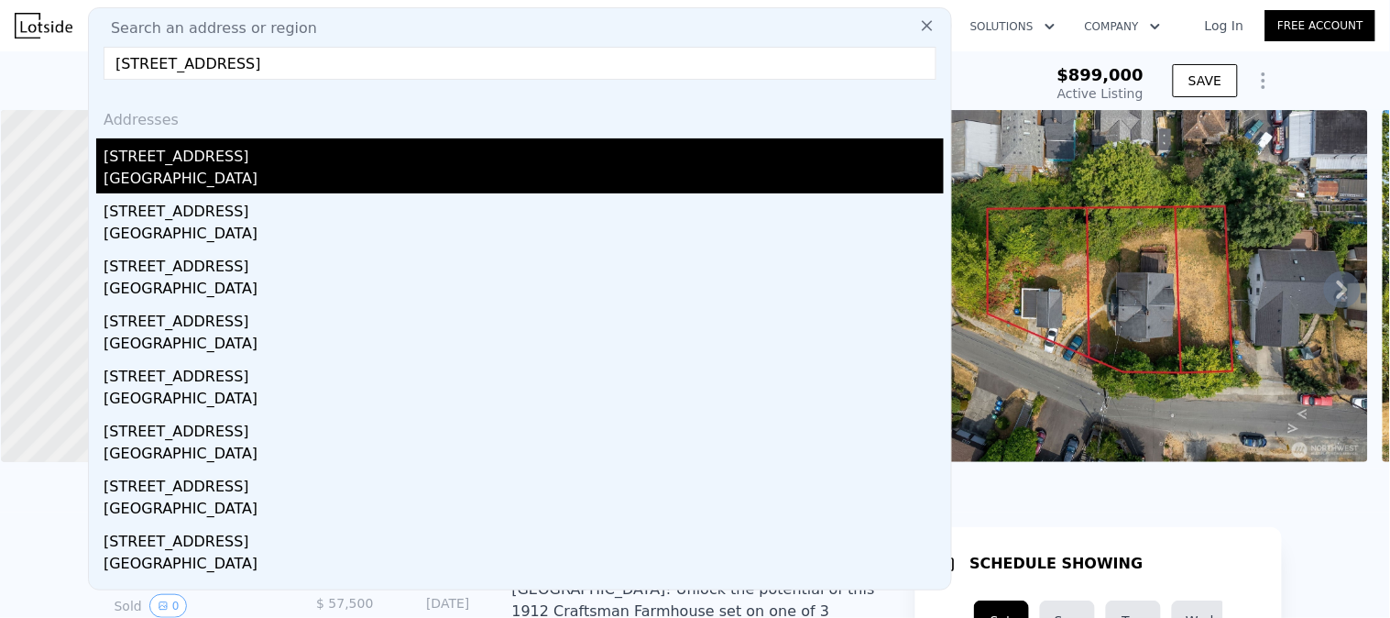
type input "[STREET_ADDRESS]"
click at [235, 163] on div "[STREET_ADDRESS]" at bounding box center [524, 152] width 840 height 29
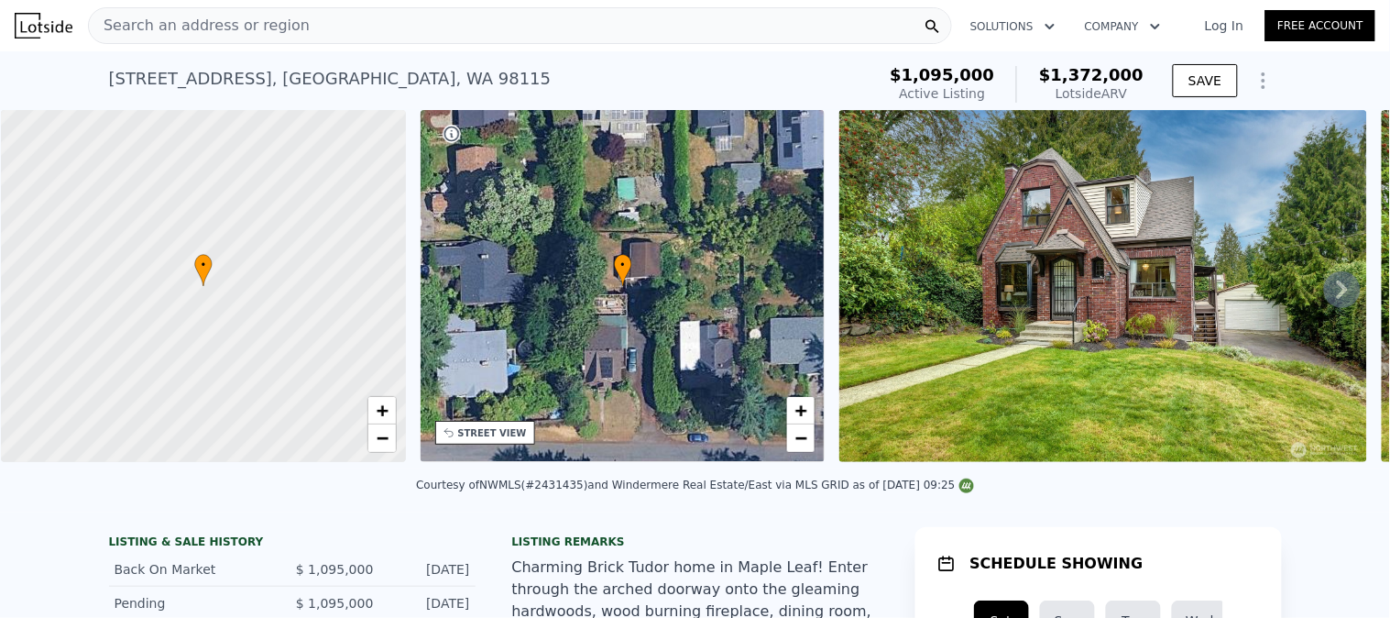
drag, startPoint x: 358, startPoint y: 78, endPoint x: 104, endPoint y: 92, distance: 254.2
click at [109, 92] on div "1514 NE 95th St , Seattle , WA 98115 Active at $1.095m (~ARV $1.372m )" at bounding box center [489, 84] width 760 height 51
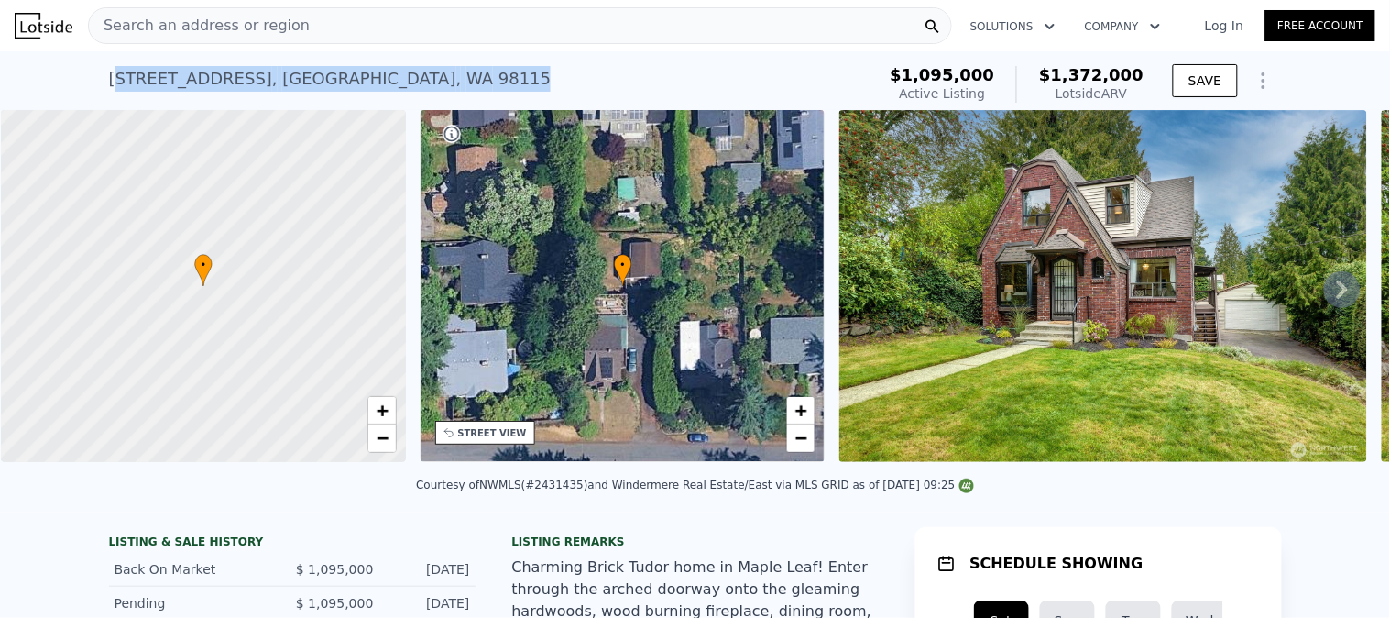
click at [109, 81] on div "1514 NE 95th St , Seattle , WA 98115" at bounding box center [330, 79] width 443 height 26
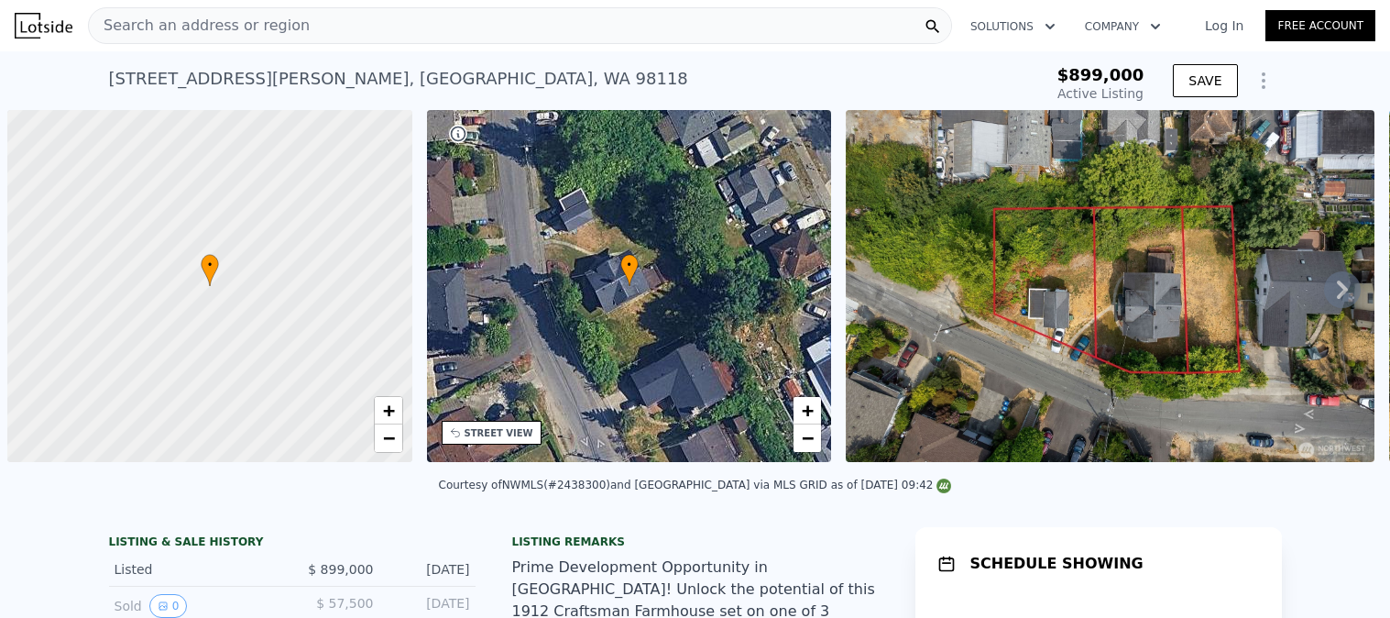
click at [426, 39] on div "Search an address or region" at bounding box center [520, 25] width 864 height 37
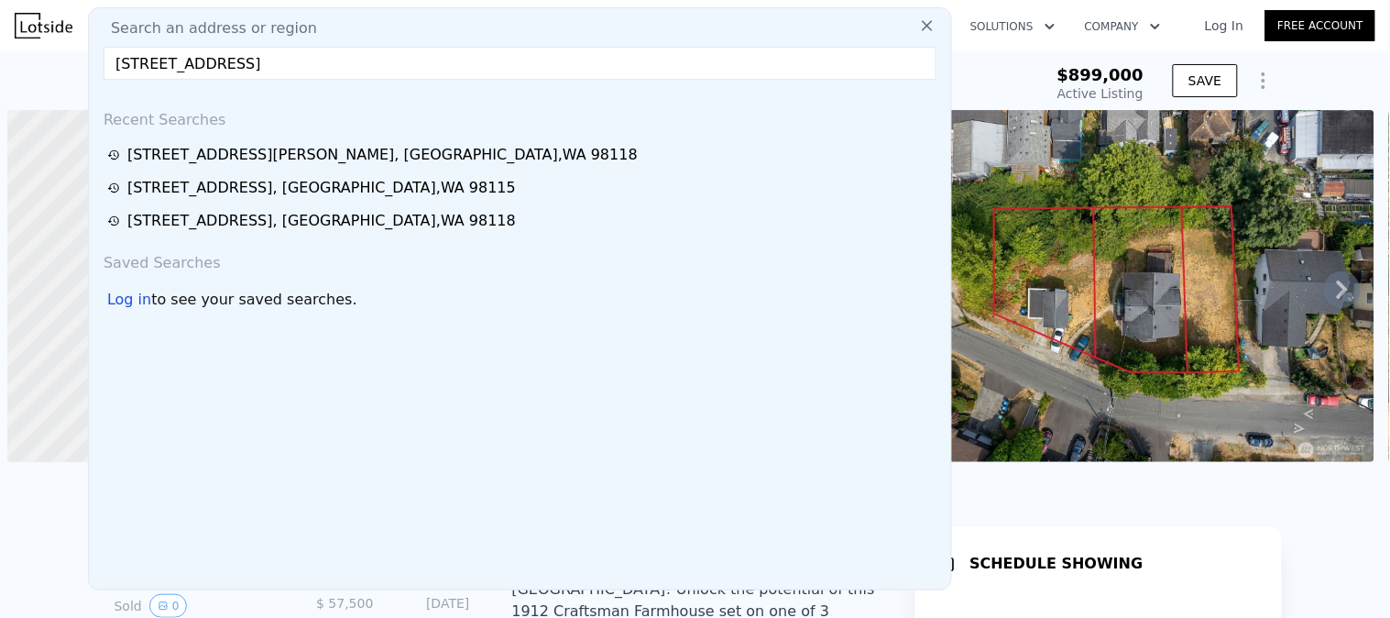
scroll to position [0, 6]
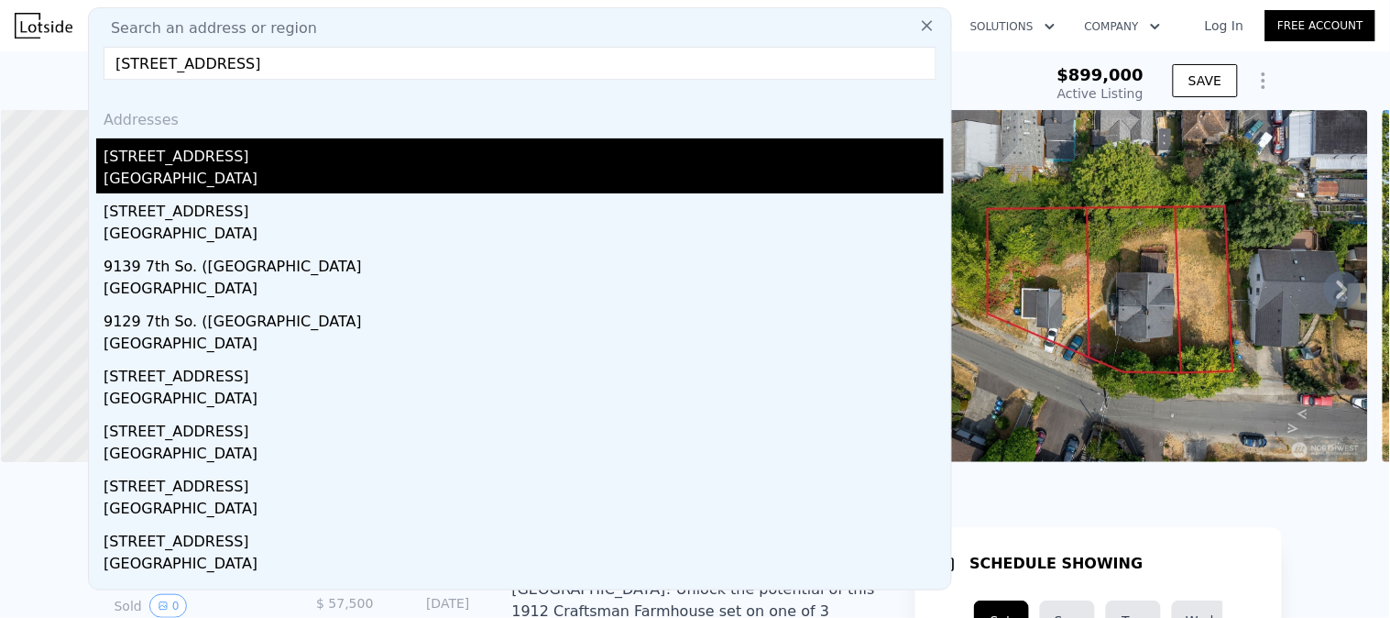
type input "[STREET_ADDRESS]"
click at [220, 161] on div "[STREET_ADDRESS]" at bounding box center [524, 152] width 840 height 29
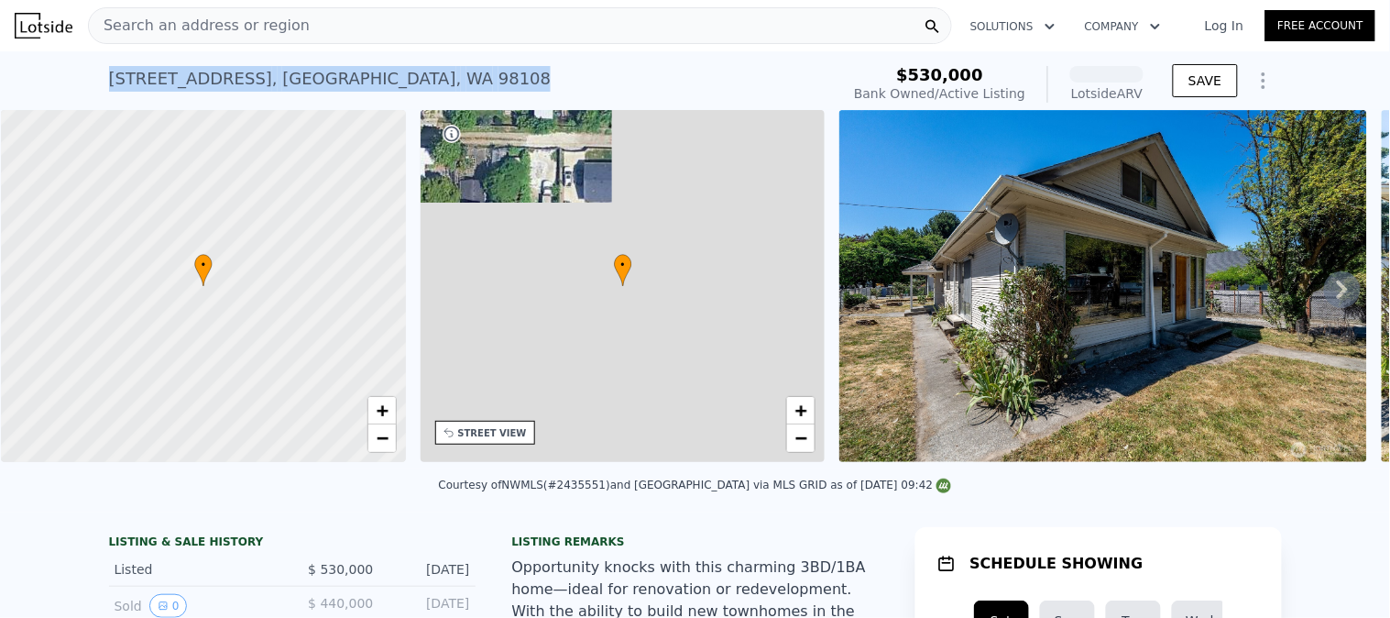
drag, startPoint x: 138, startPoint y: 75, endPoint x: 6, endPoint y: 75, distance: 132.0
click at [10, 75] on div "[STREET_ADDRESS] Bank Owned / Active at $530k (~ARV ) $530,000 Bank Owned / Act…" at bounding box center [695, 80] width 1390 height 59
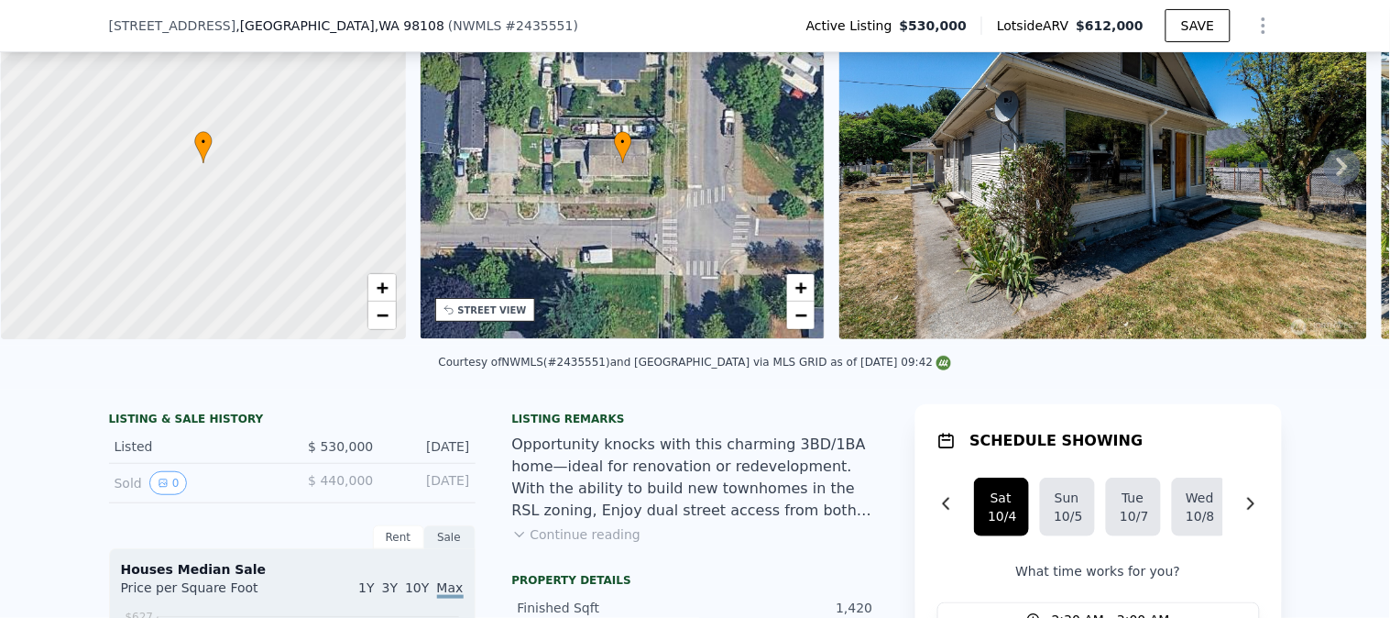
scroll to position [197, 0]
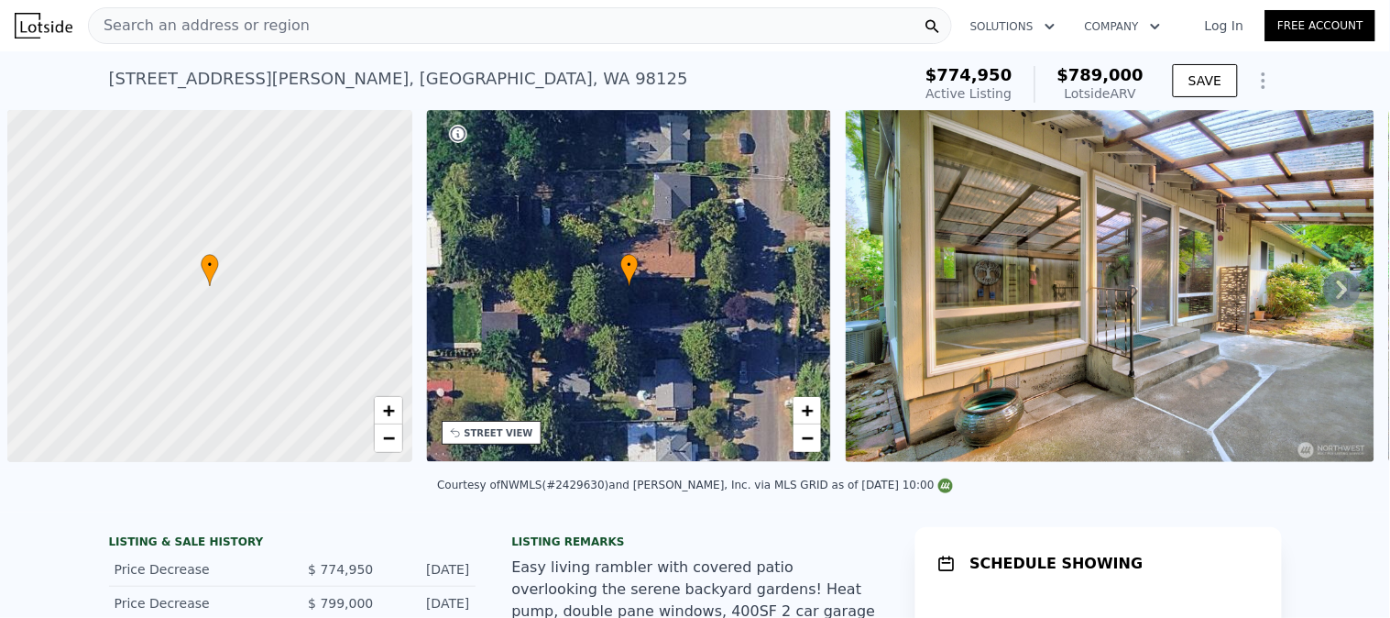
scroll to position [0, 6]
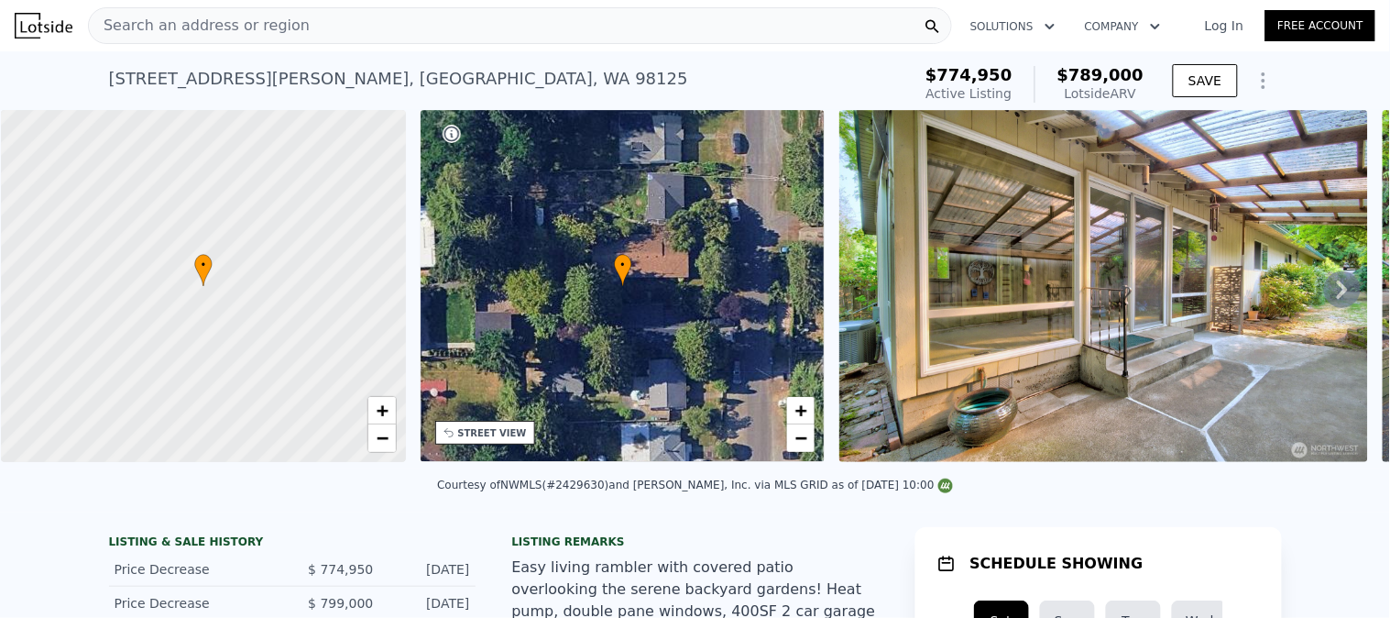
click at [363, 33] on div "Search an address or region" at bounding box center [520, 25] width 864 height 37
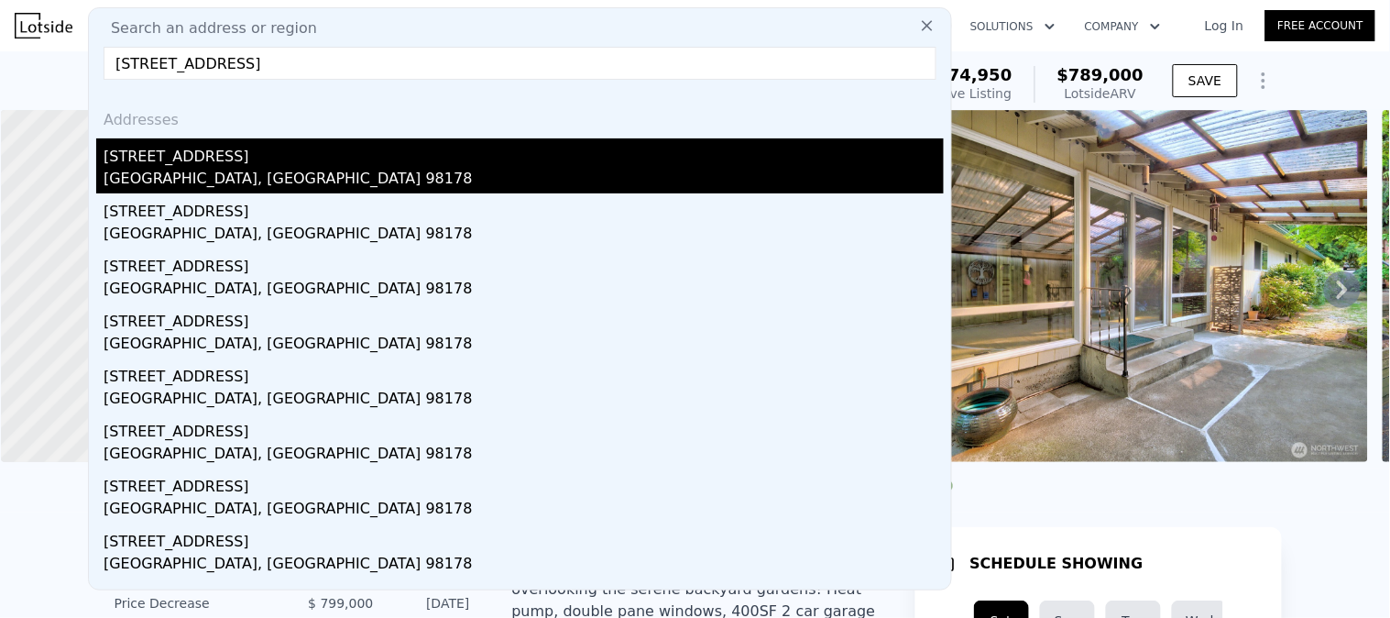
type input "[STREET_ADDRESS]"
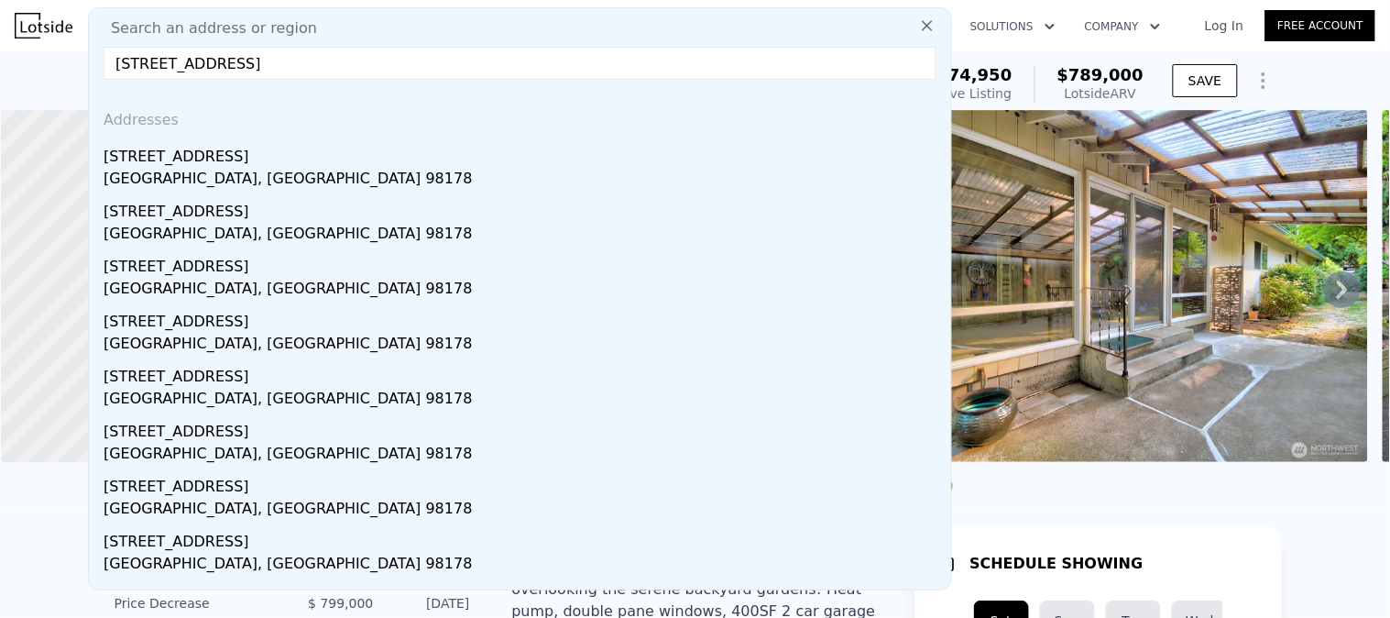
drag, startPoint x: 269, startPoint y: 167, endPoint x: 333, endPoint y: 188, distance: 66.6
click at [268, 168] on div "[GEOGRAPHIC_DATA], [GEOGRAPHIC_DATA] 98178" at bounding box center [524, 181] width 840 height 26
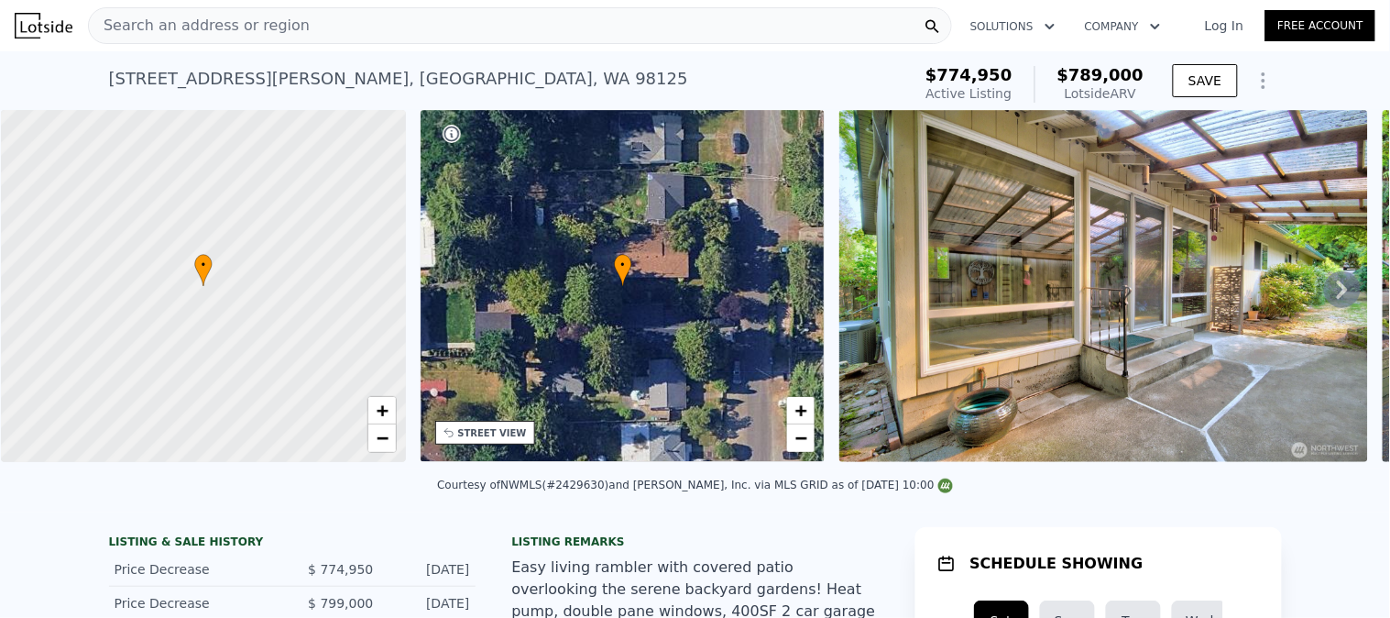
type input "4"
type input "970"
type input "1580"
type input "6050"
type input "12400"
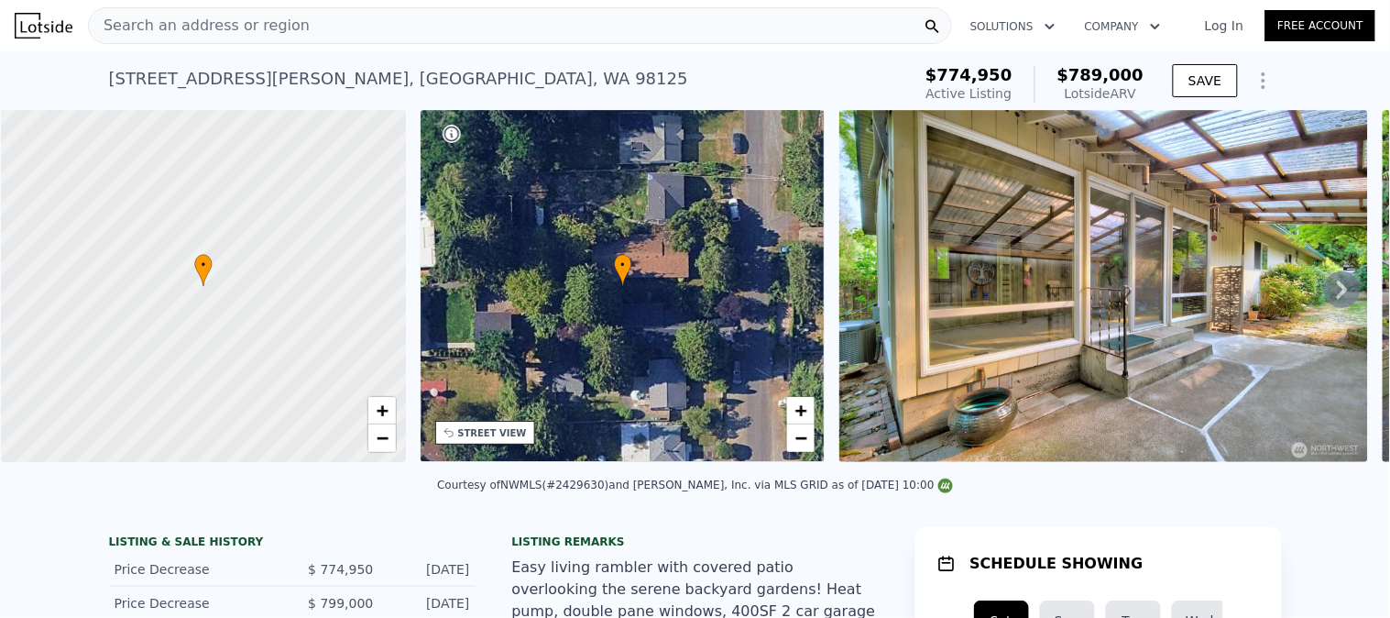
type input "$ 602,000"
type input "5"
type input "-$ 67,247"
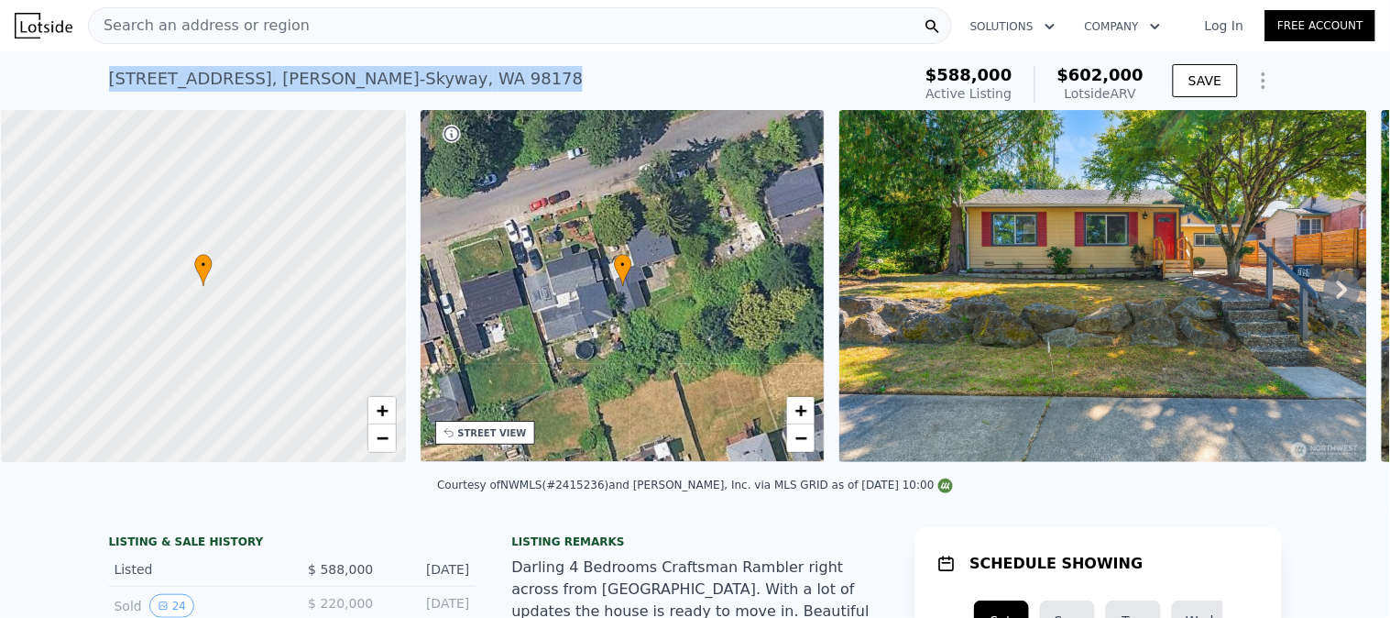
drag, startPoint x: 433, startPoint y: 82, endPoint x: 50, endPoint y: 79, distance: 383.0
click at [50, 79] on div "7051 S 125th St , Bryn Mawr-Skyway , WA 98178 Active at $588k (~ARV $602k ) $58…" at bounding box center [695, 80] width 1390 height 59
copy div "7051 S 125th St , Bryn Mawr-Skyway , WA 98178"
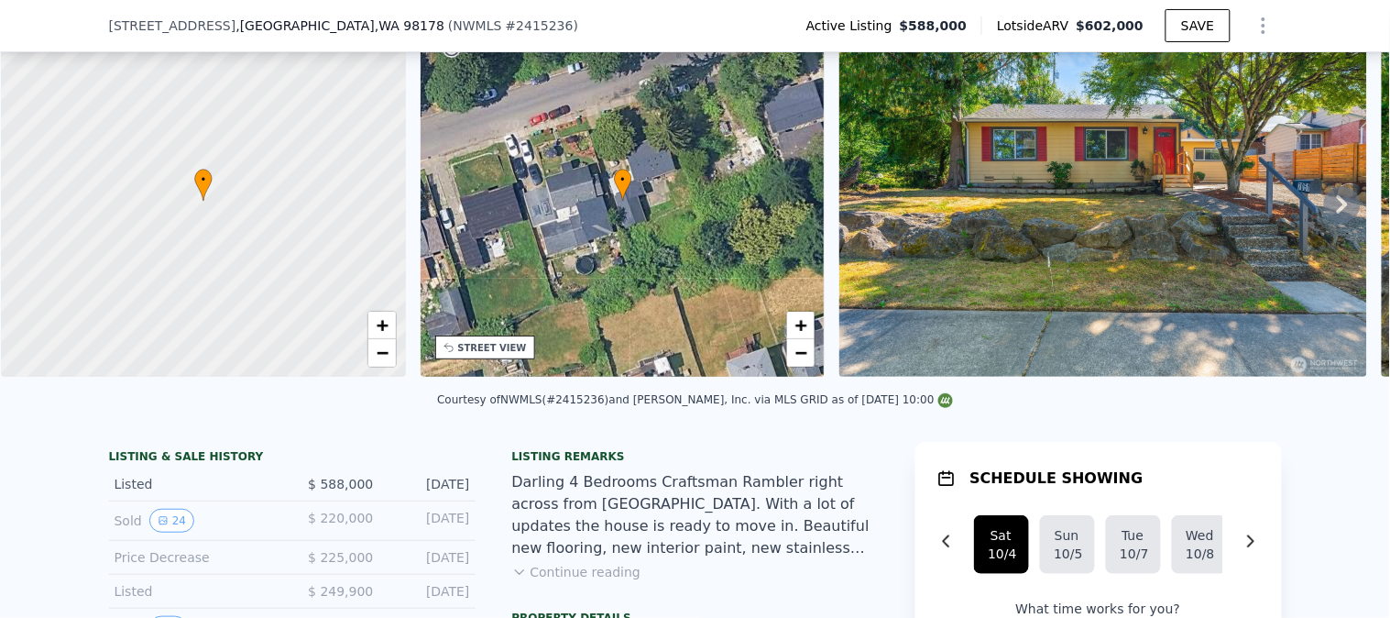
scroll to position [299, 0]
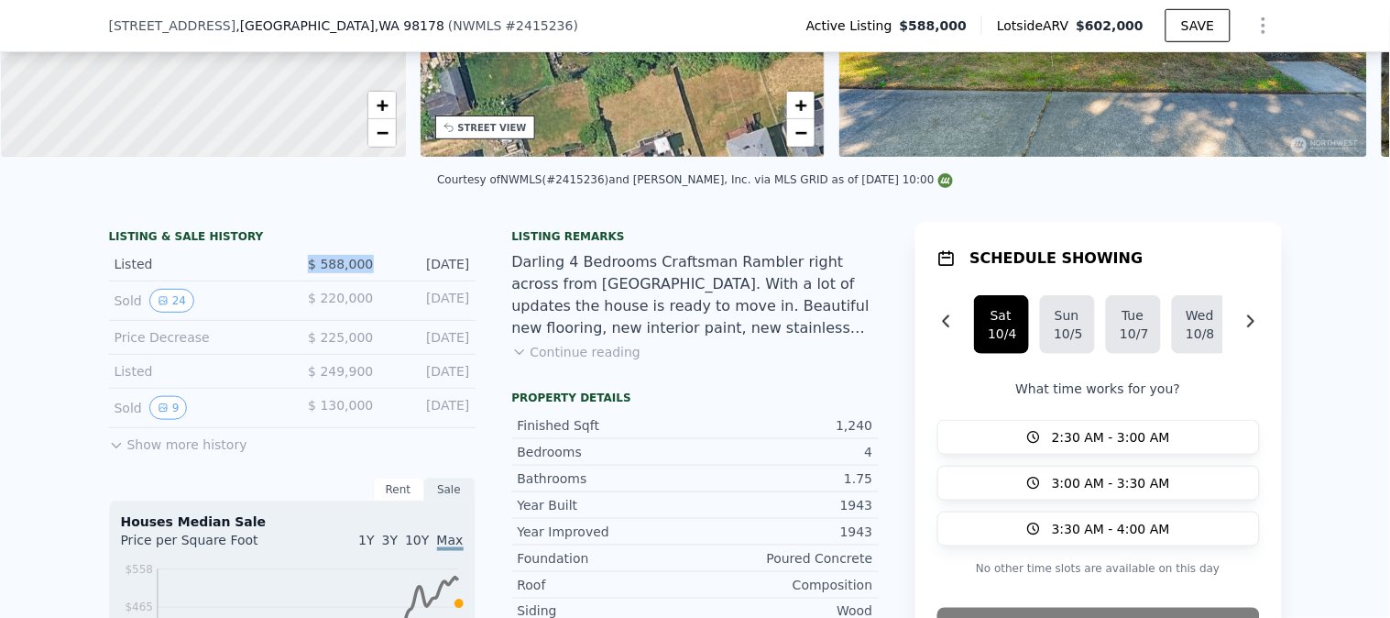
drag, startPoint x: 370, startPoint y: 279, endPoint x: 251, endPoint y: 278, distance: 119.1
click at [252, 278] on div "Listed $ 588,000 Sep 26, 2025" at bounding box center [292, 264] width 367 height 34
copy div "$ 588,000"
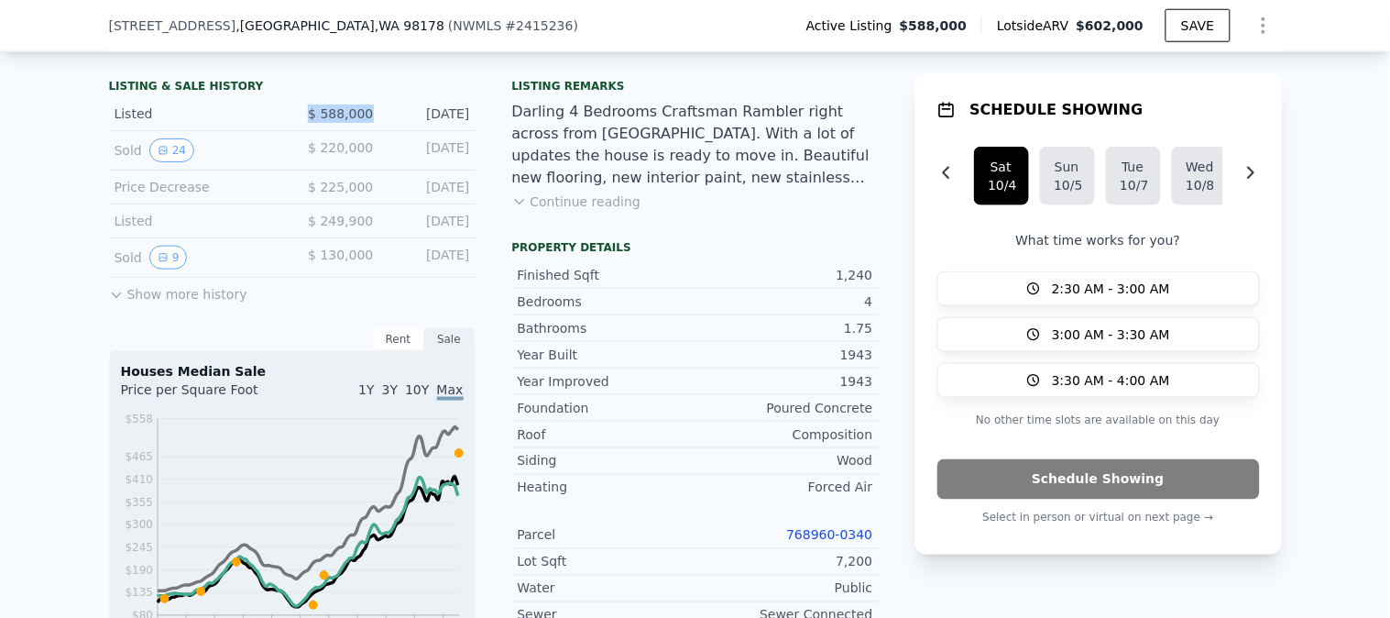
scroll to position [605, 0]
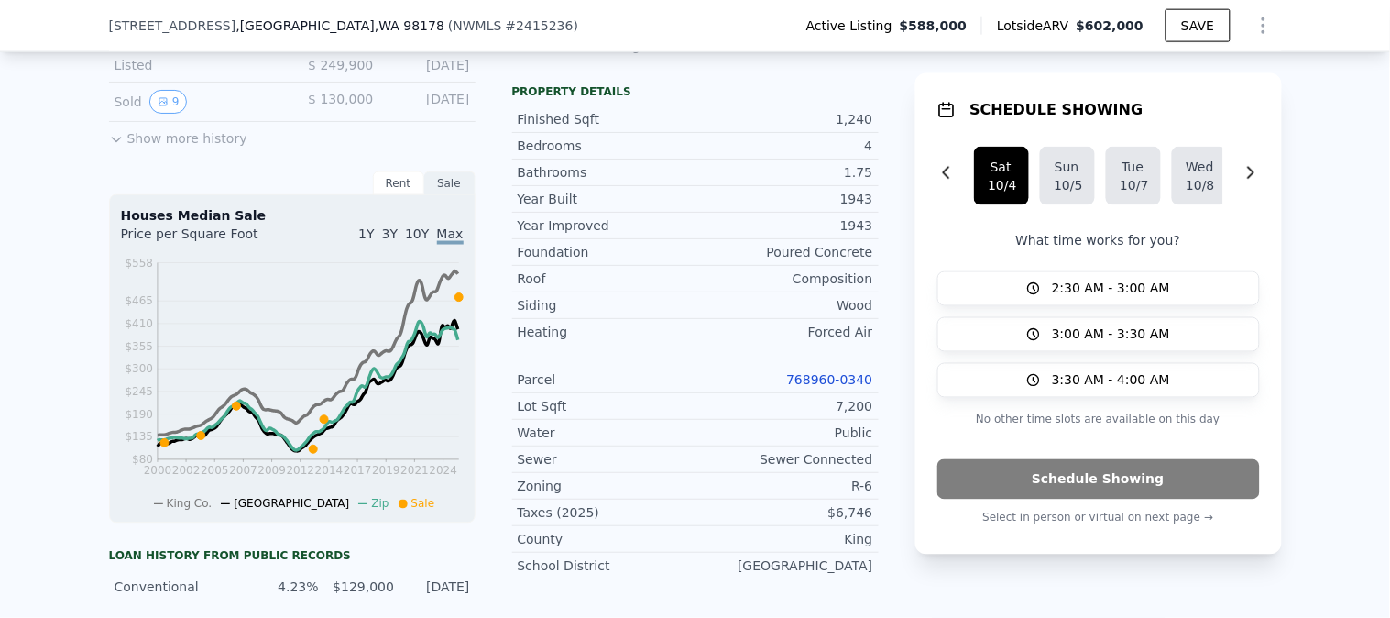
click at [830, 387] on link "768960-0340" at bounding box center [829, 379] width 86 height 15
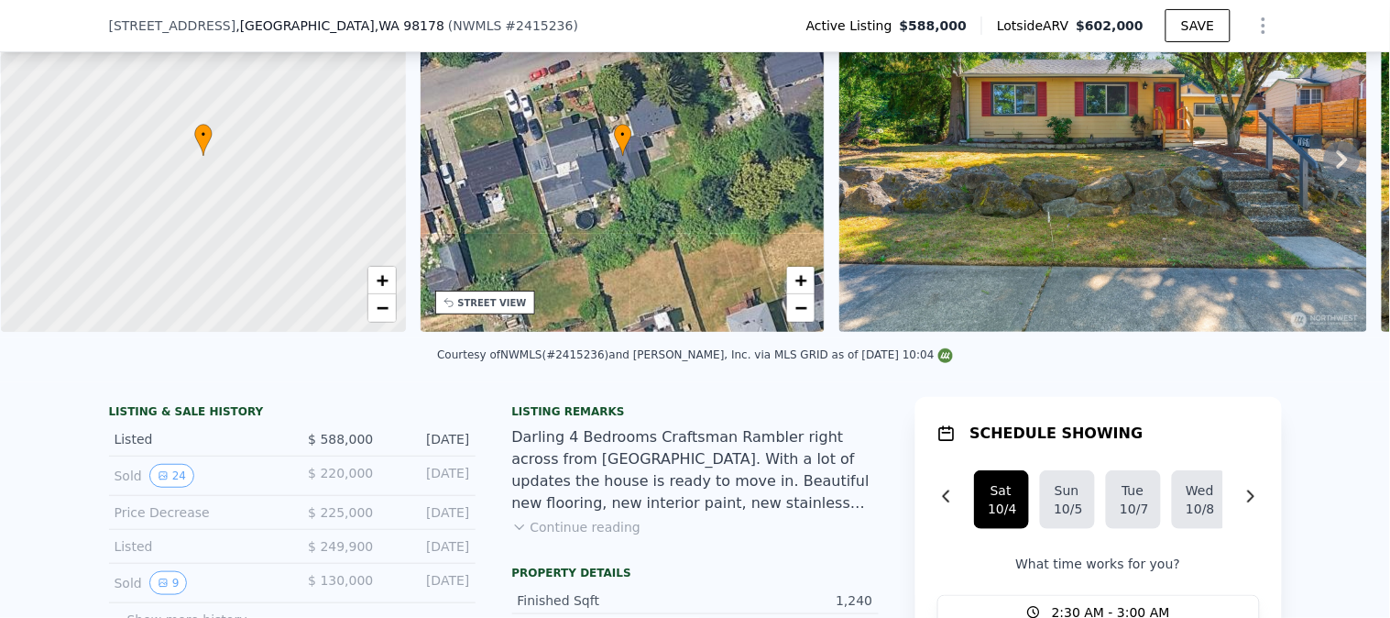
scroll to position [305, 0]
